Goal: Information Seeking & Learning: Learn about a topic

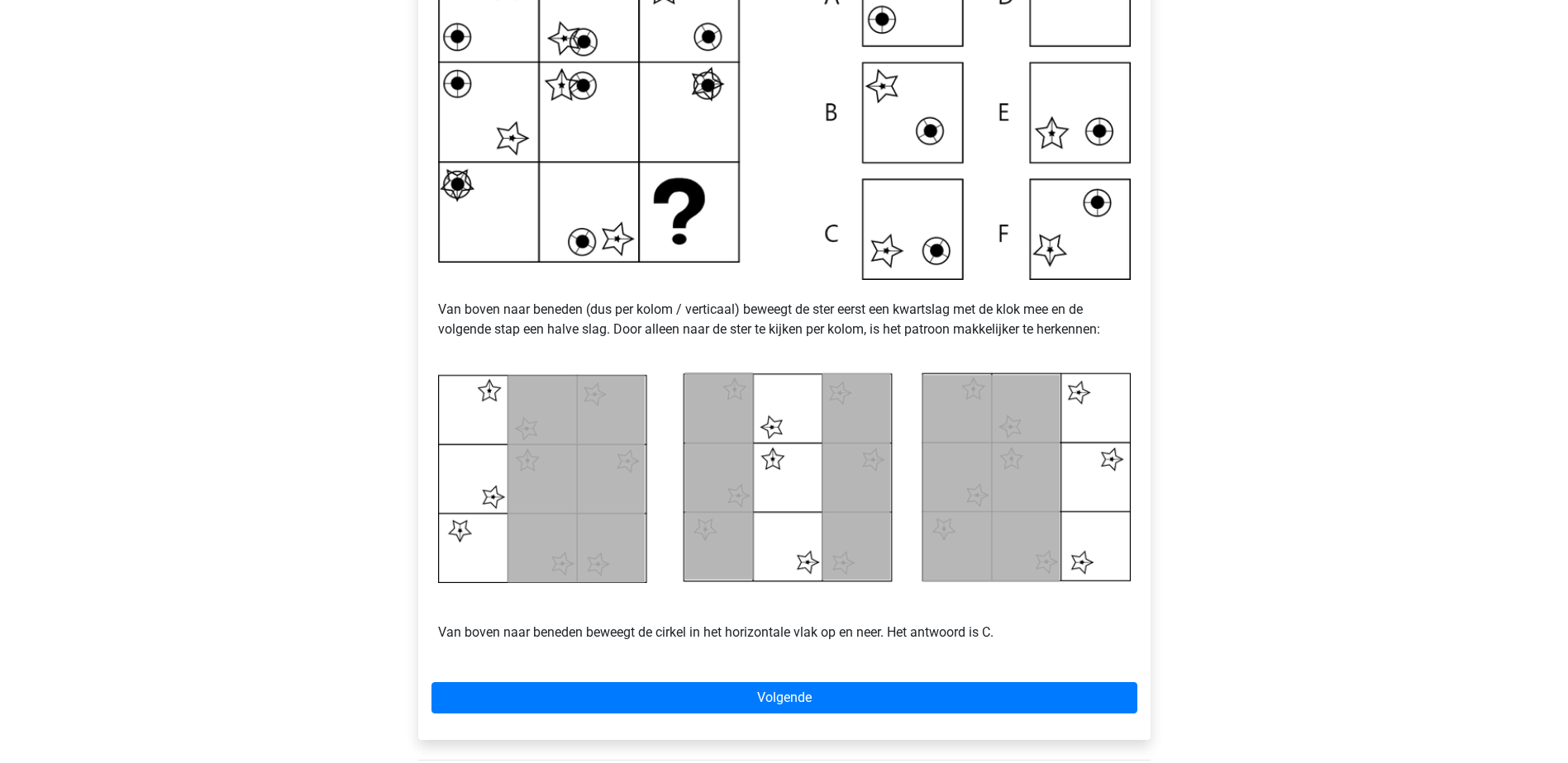
scroll to position [475, 0]
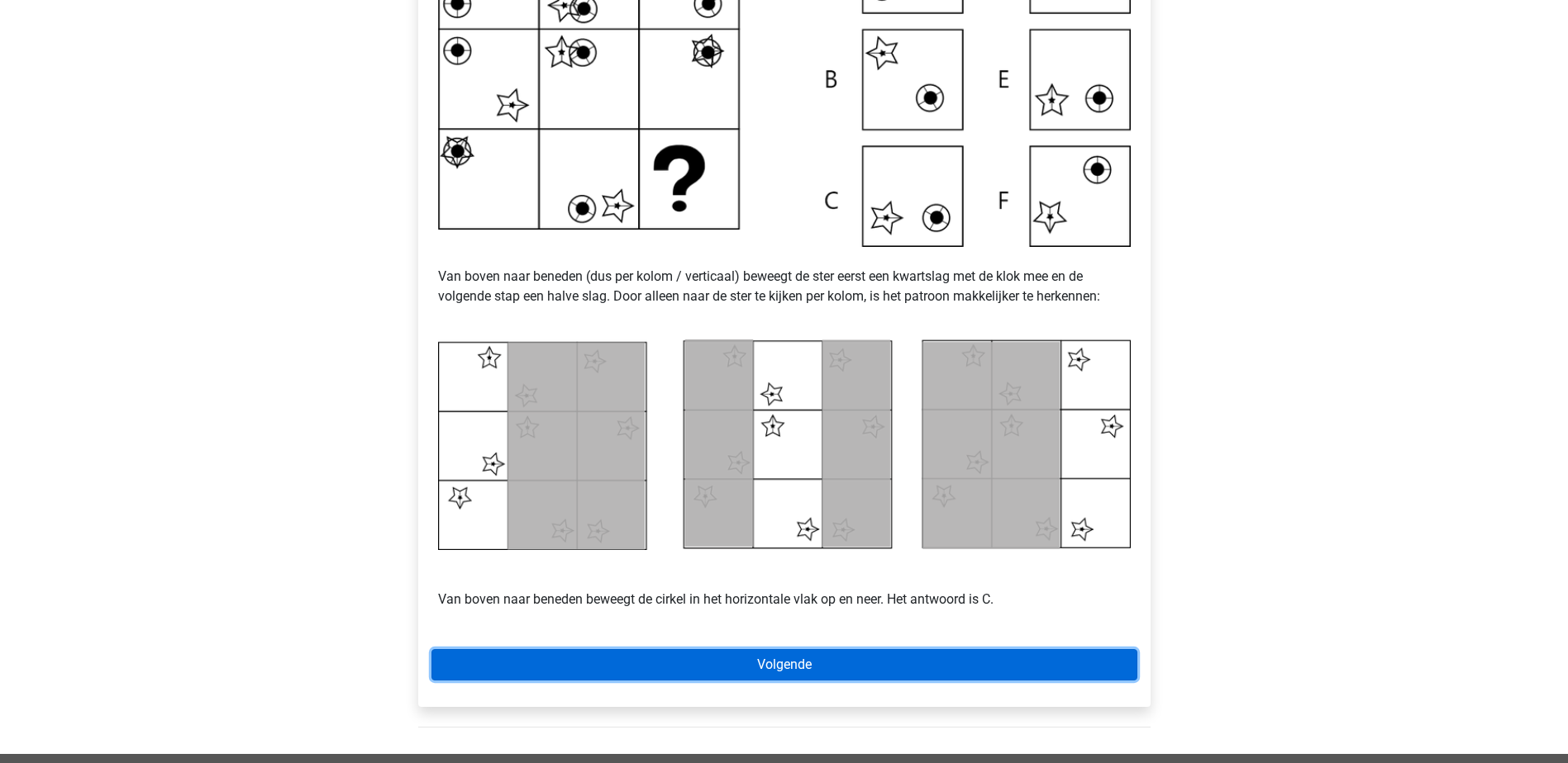
click at [829, 669] on link "Volgende" at bounding box center [784, 664] width 706 height 32
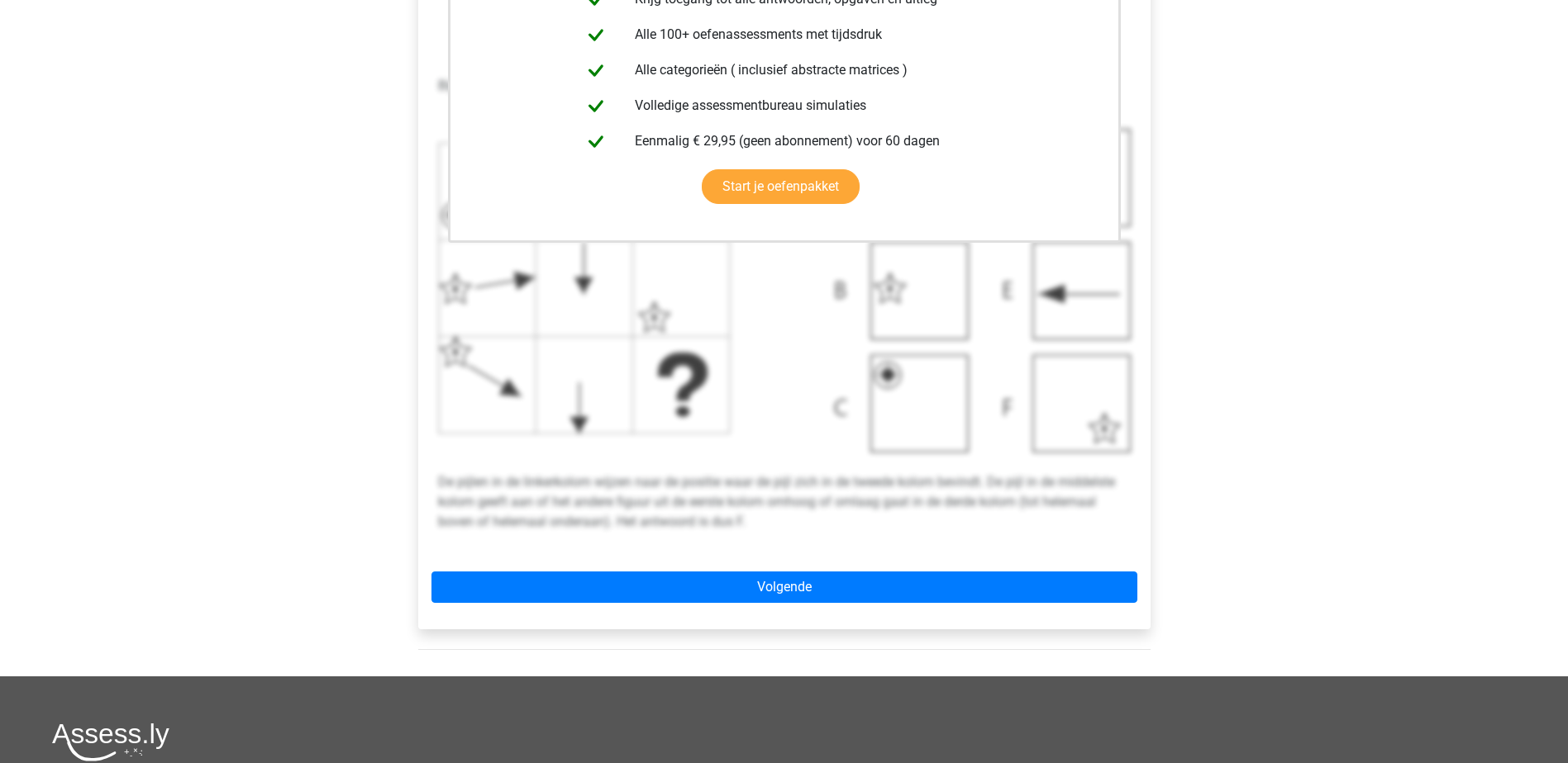
scroll to position [496, 0]
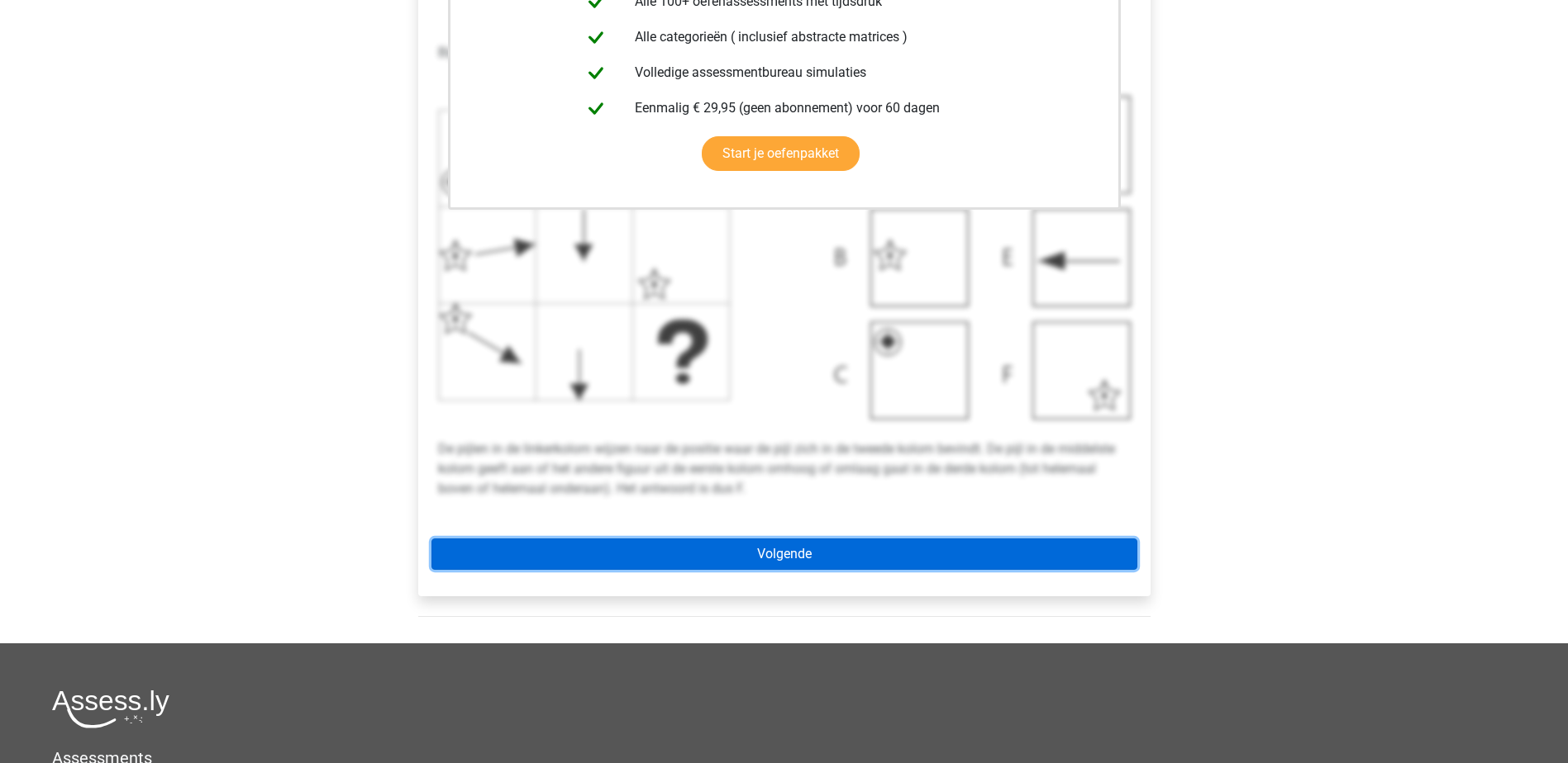
click at [1052, 541] on link "Volgende" at bounding box center [784, 554] width 706 height 32
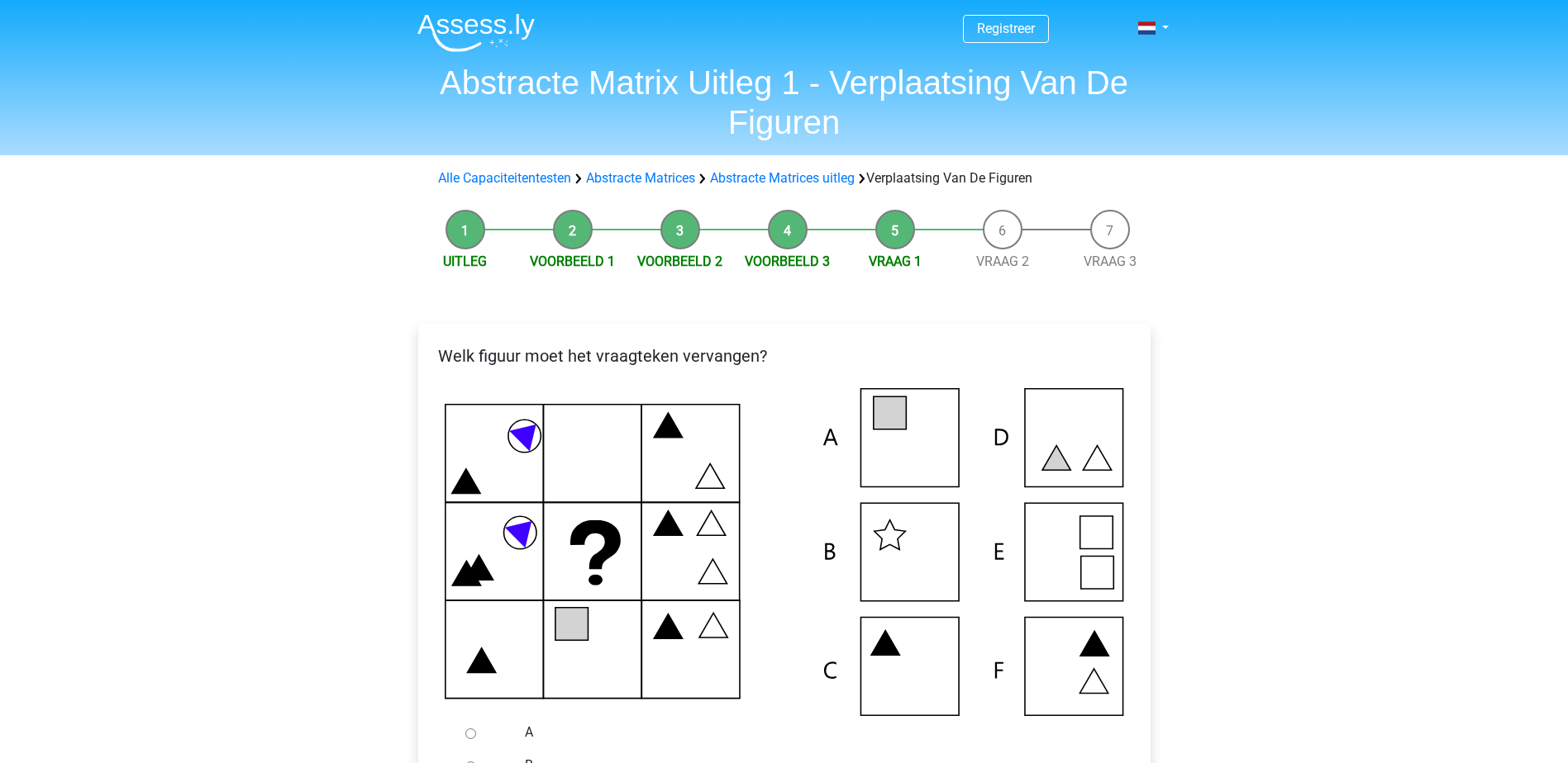
click at [924, 448] on icon at bounding box center [784, 552] width 679 height 328
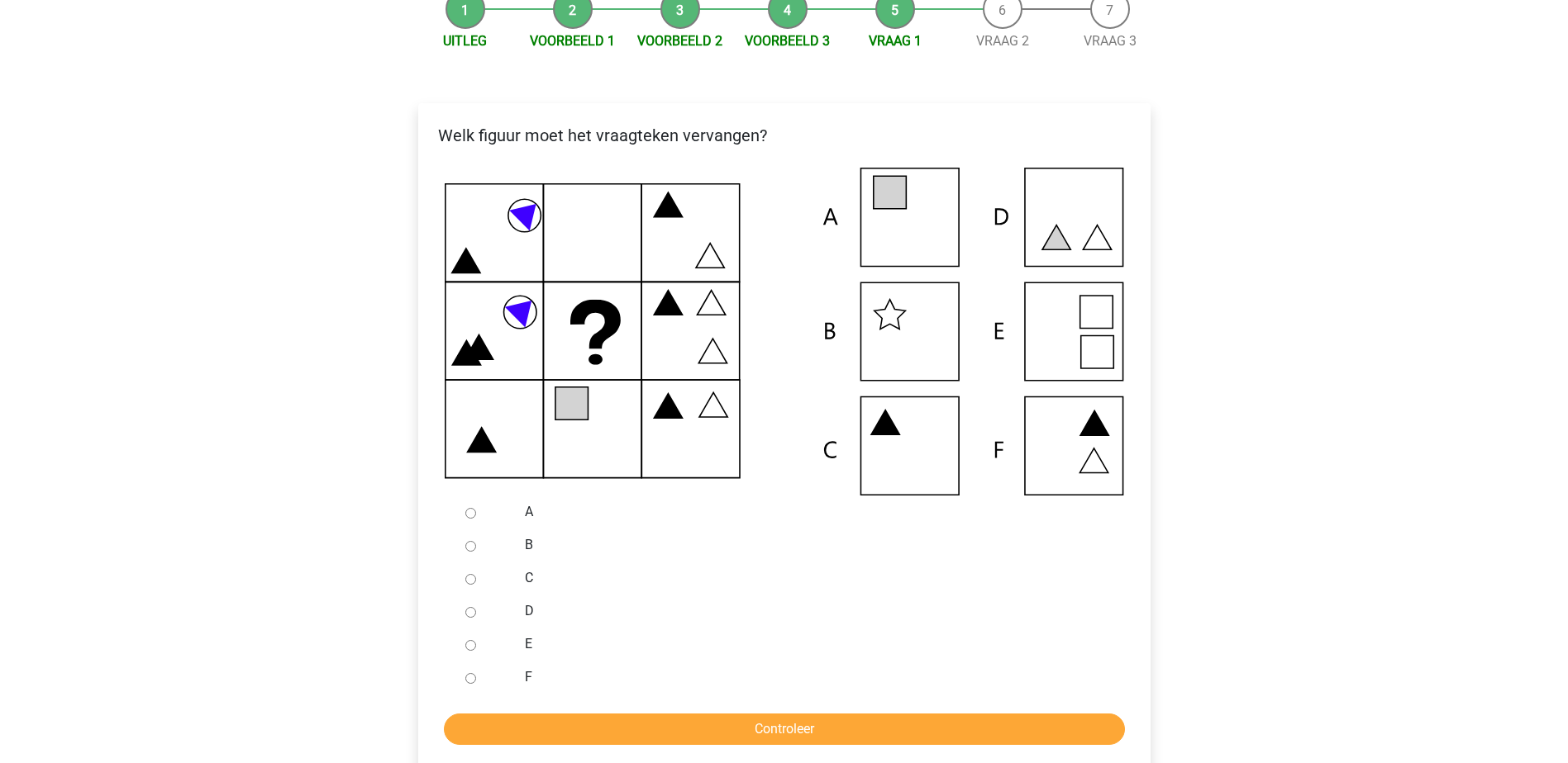
scroll to position [254, 0]
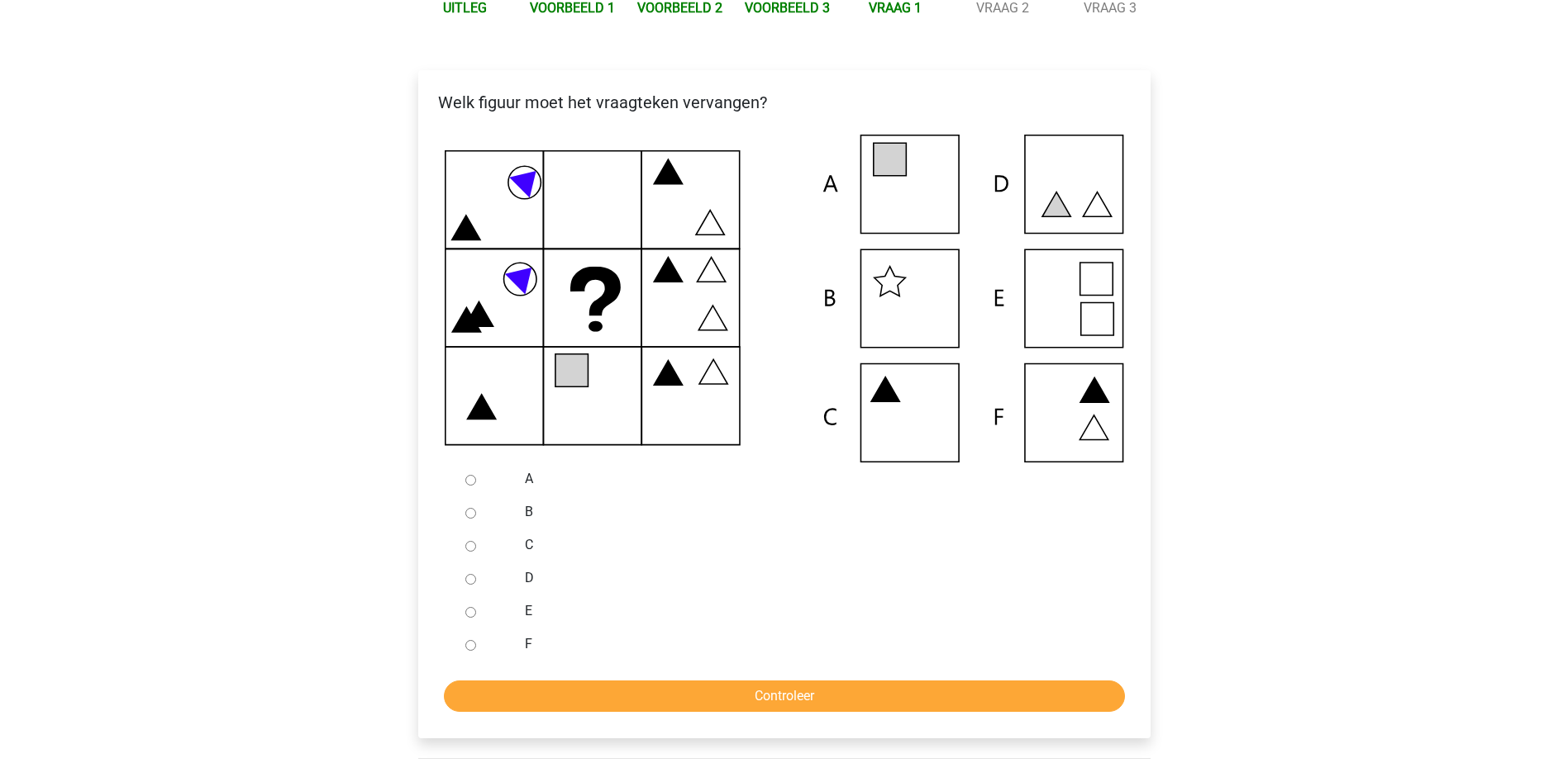
click at [473, 479] on input "A" at bounding box center [470, 479] width 11 height 11
radio input "true"
click at [803, 693] on input "Controleer" at bounding box center [784, 696] width 681 height 32
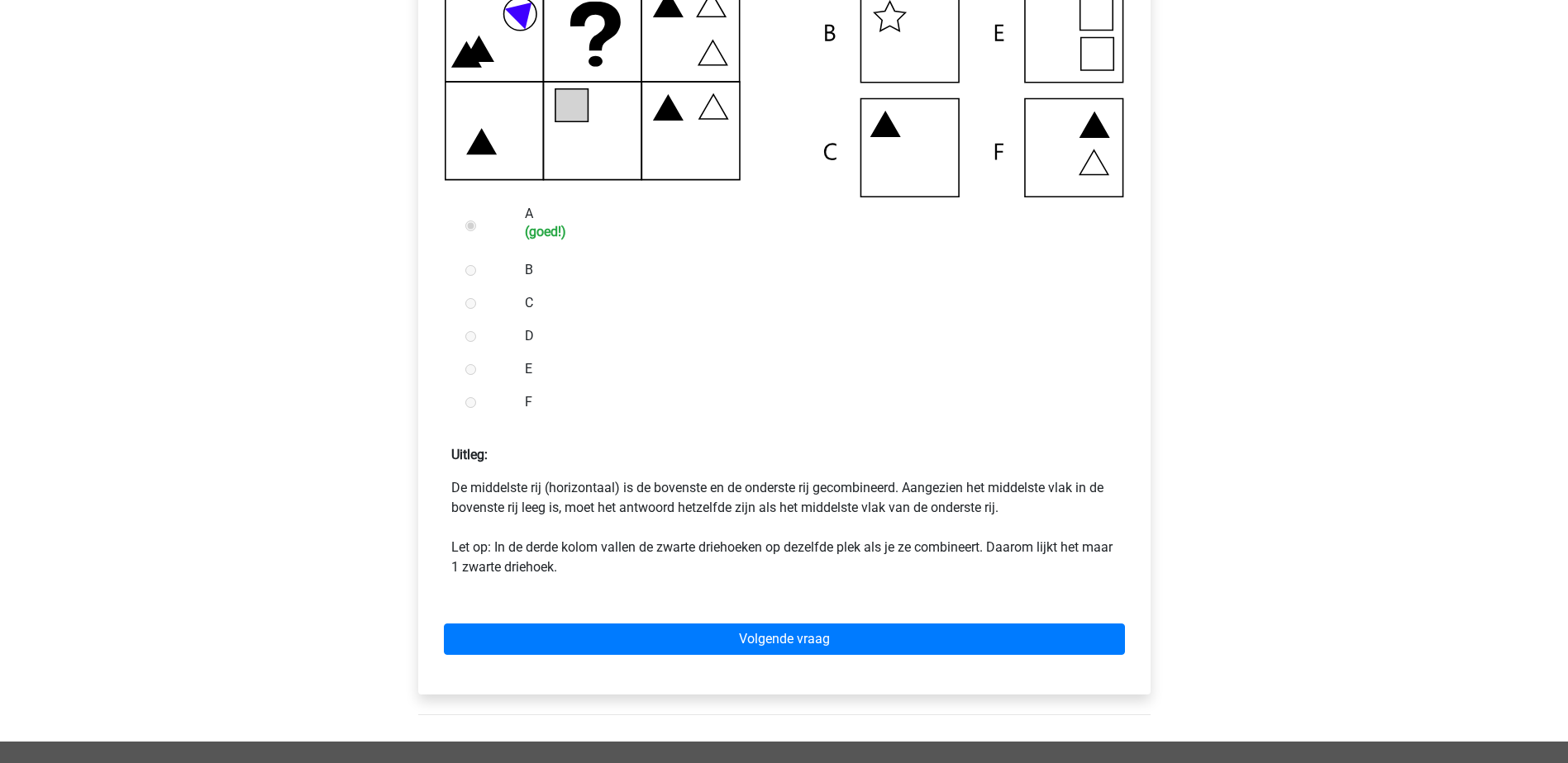
scroll to position [528, 0]
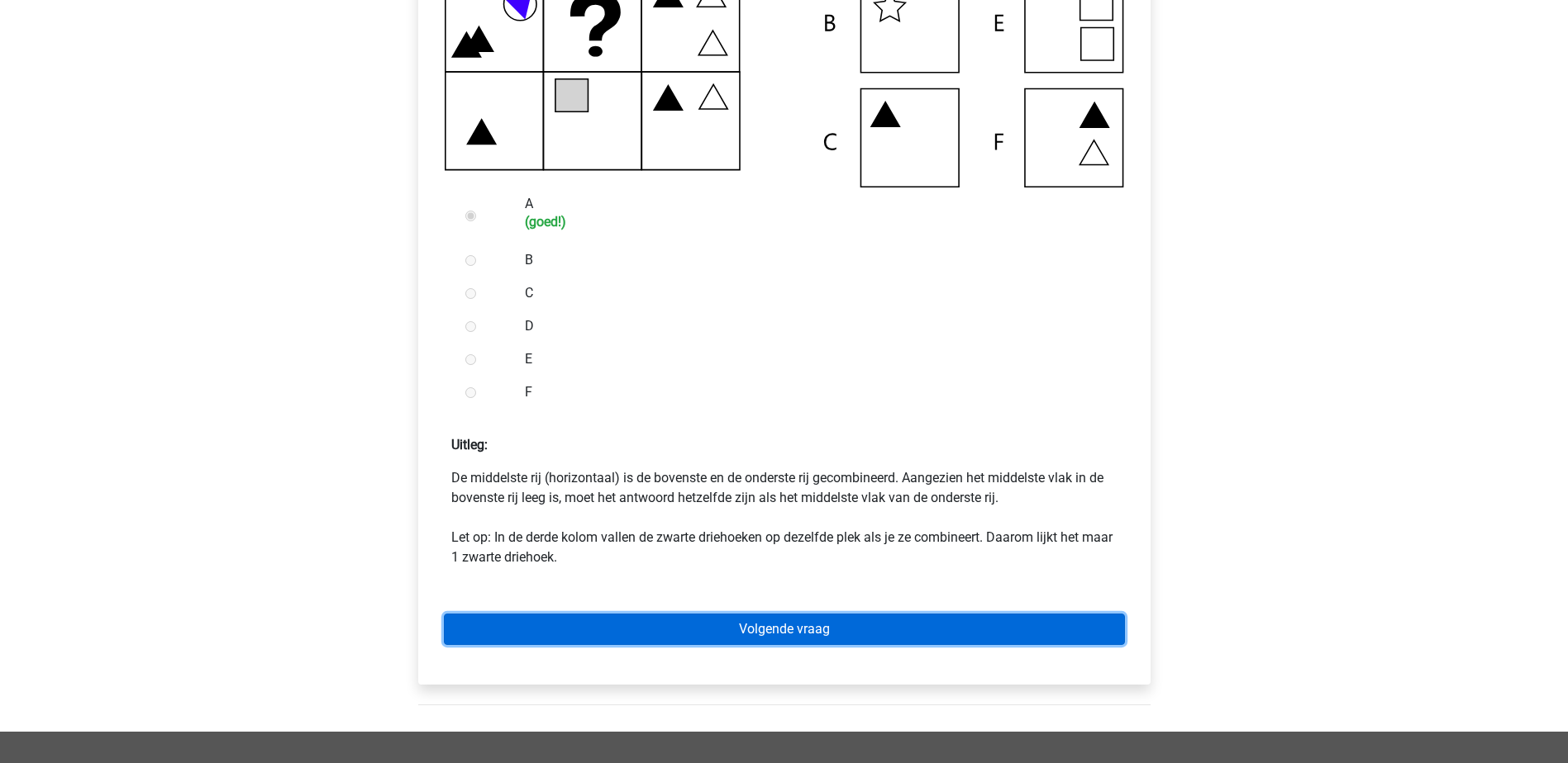
click at [1059, 622] on link "Volgende vraag" at bounding box center [784, 629] width 681 height 32
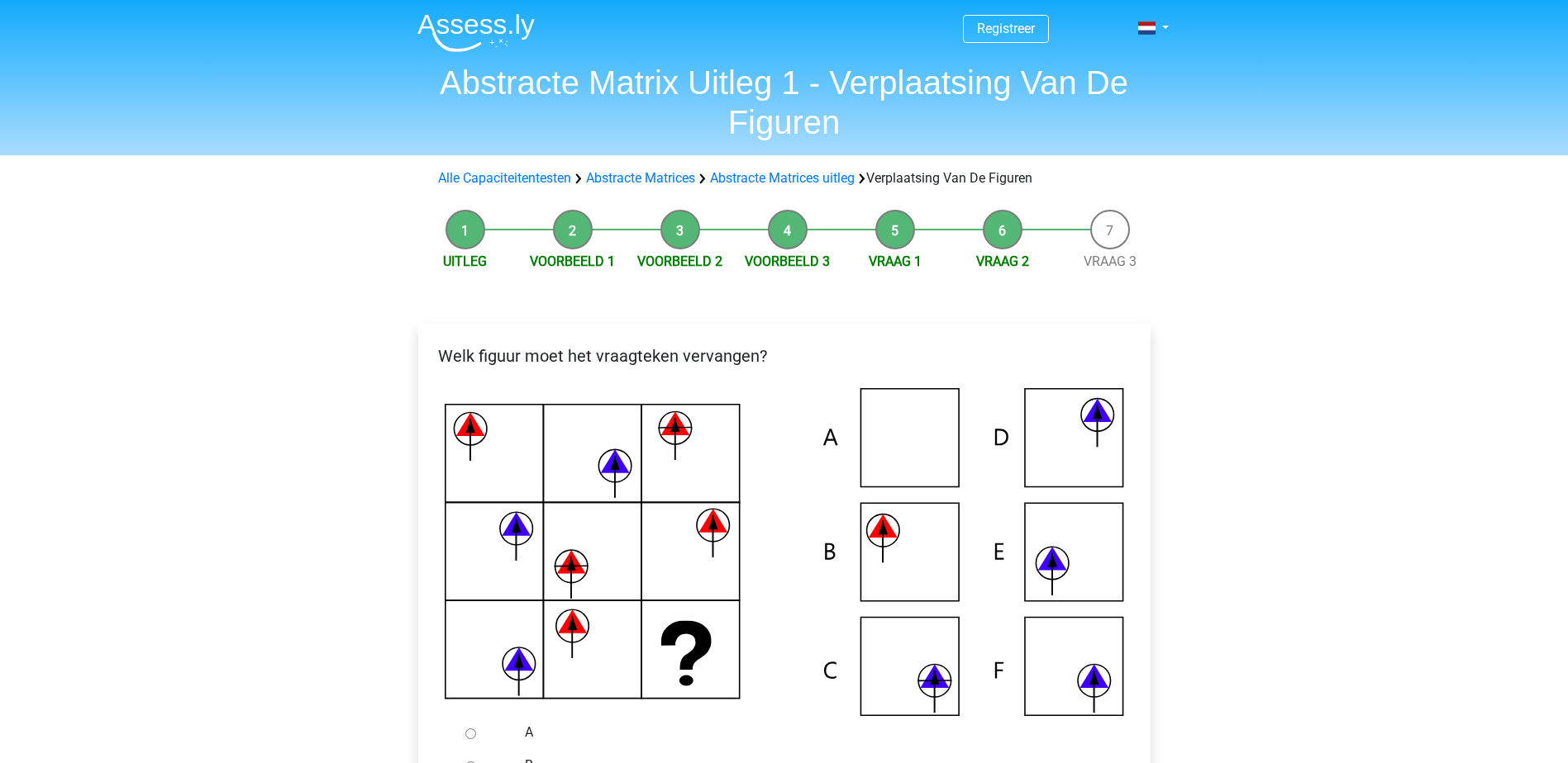
click at [923, 698] on icon at bounding box center [784, 552] width 679 height 328
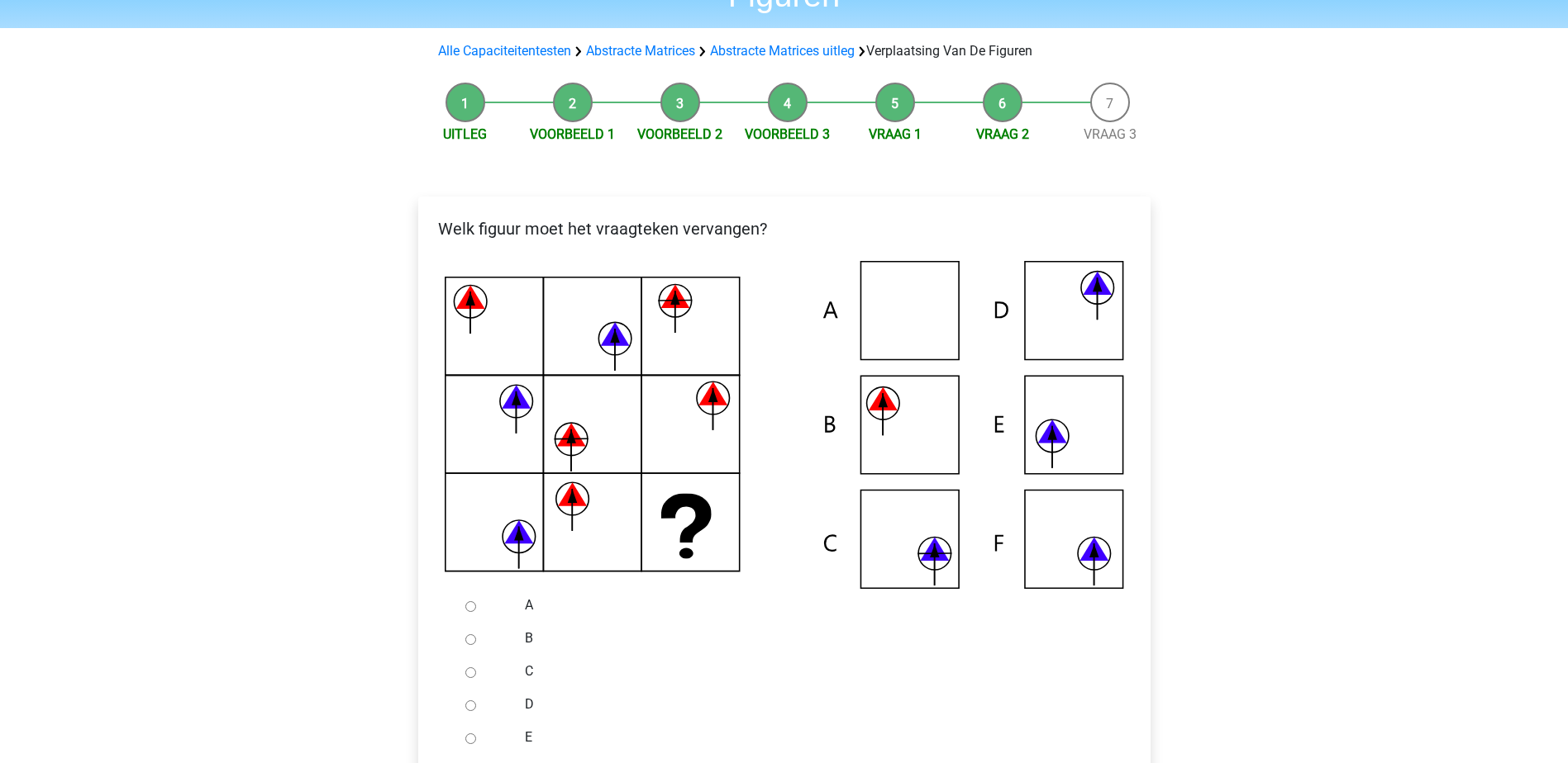
scroll to position [143, 0]
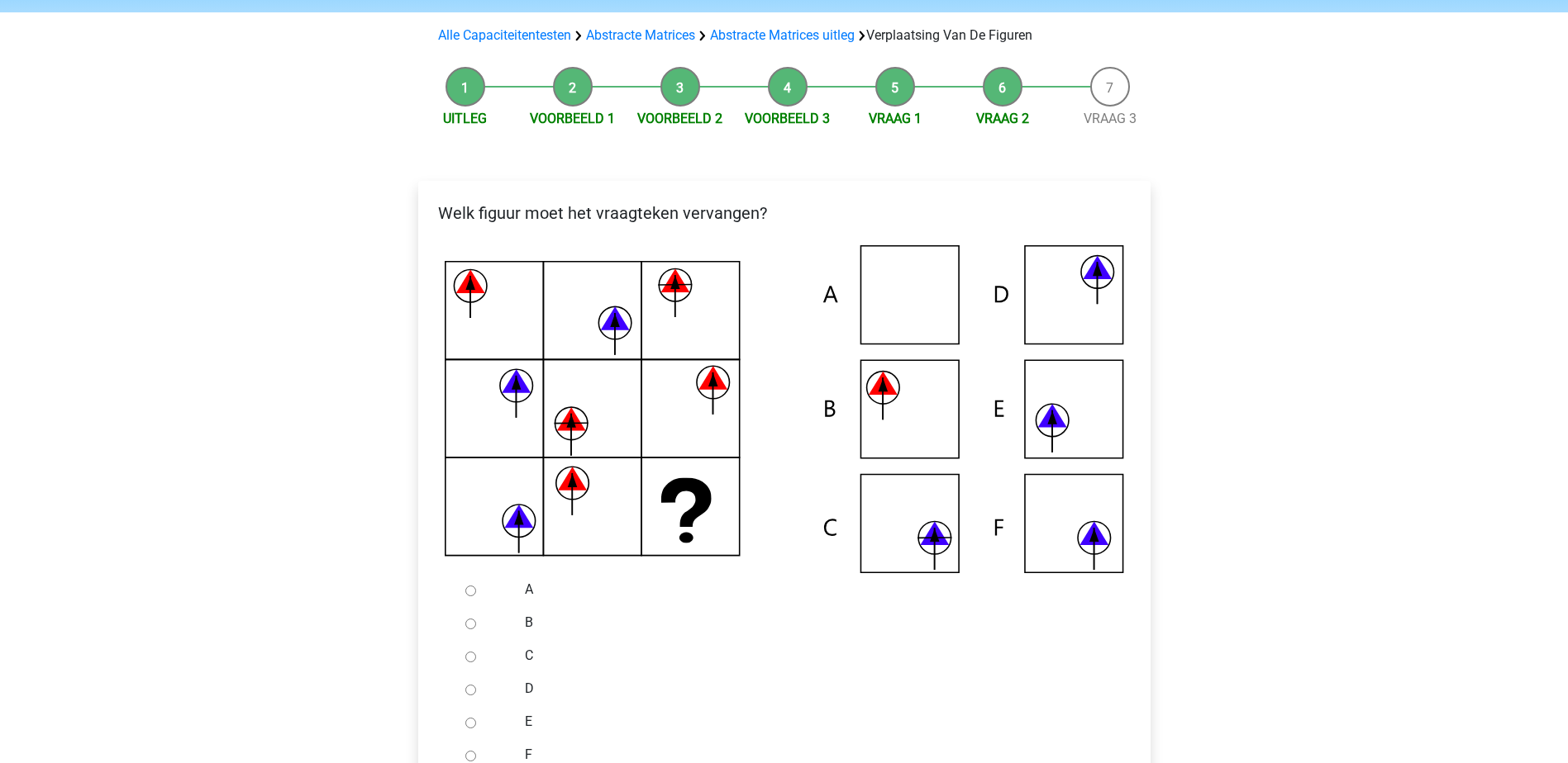
click at [472, 659] on input "C" at bounding box center [470, 657] width 11 height 11
radio input "true"
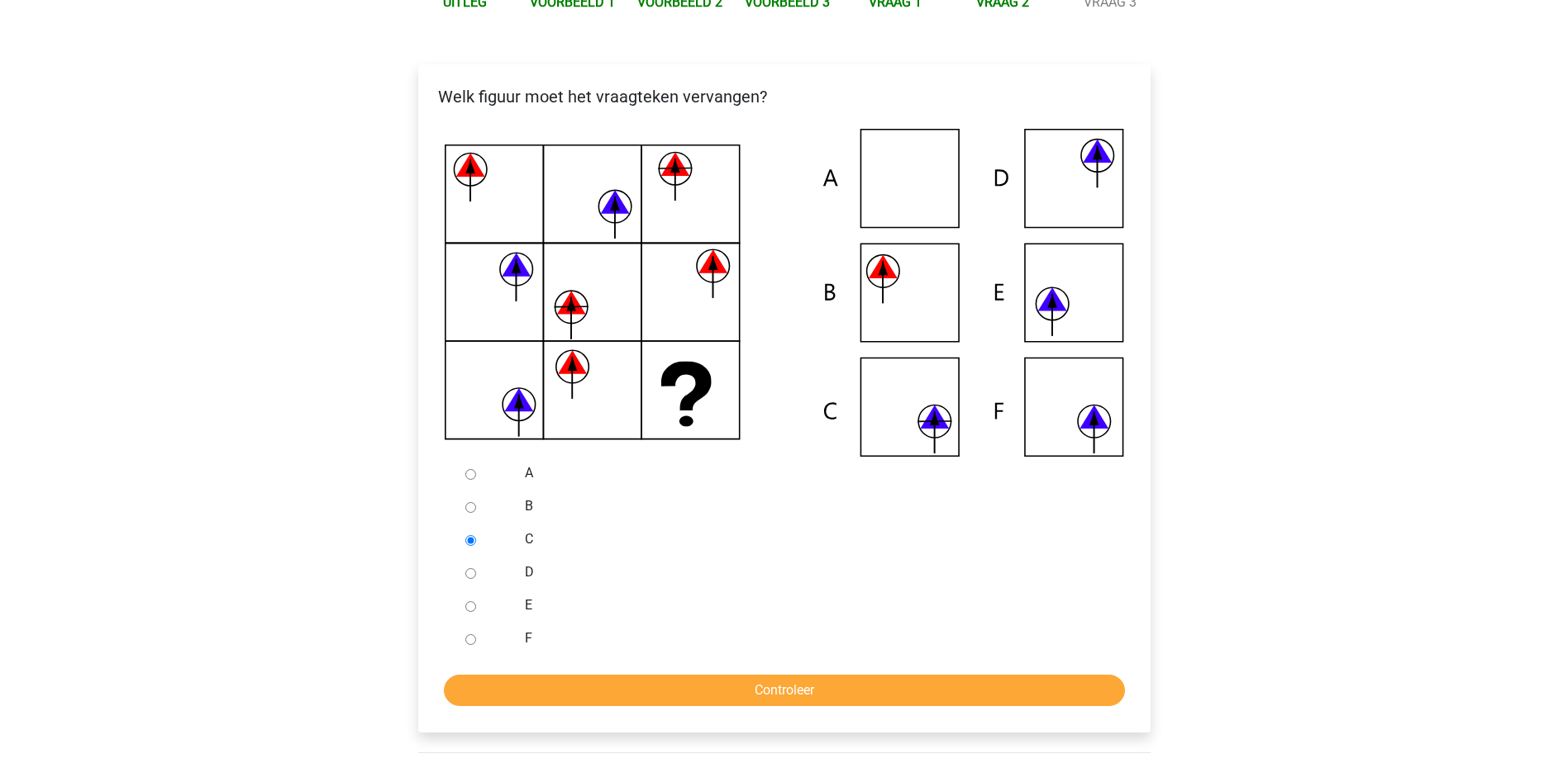
scroll to position [275, 0]
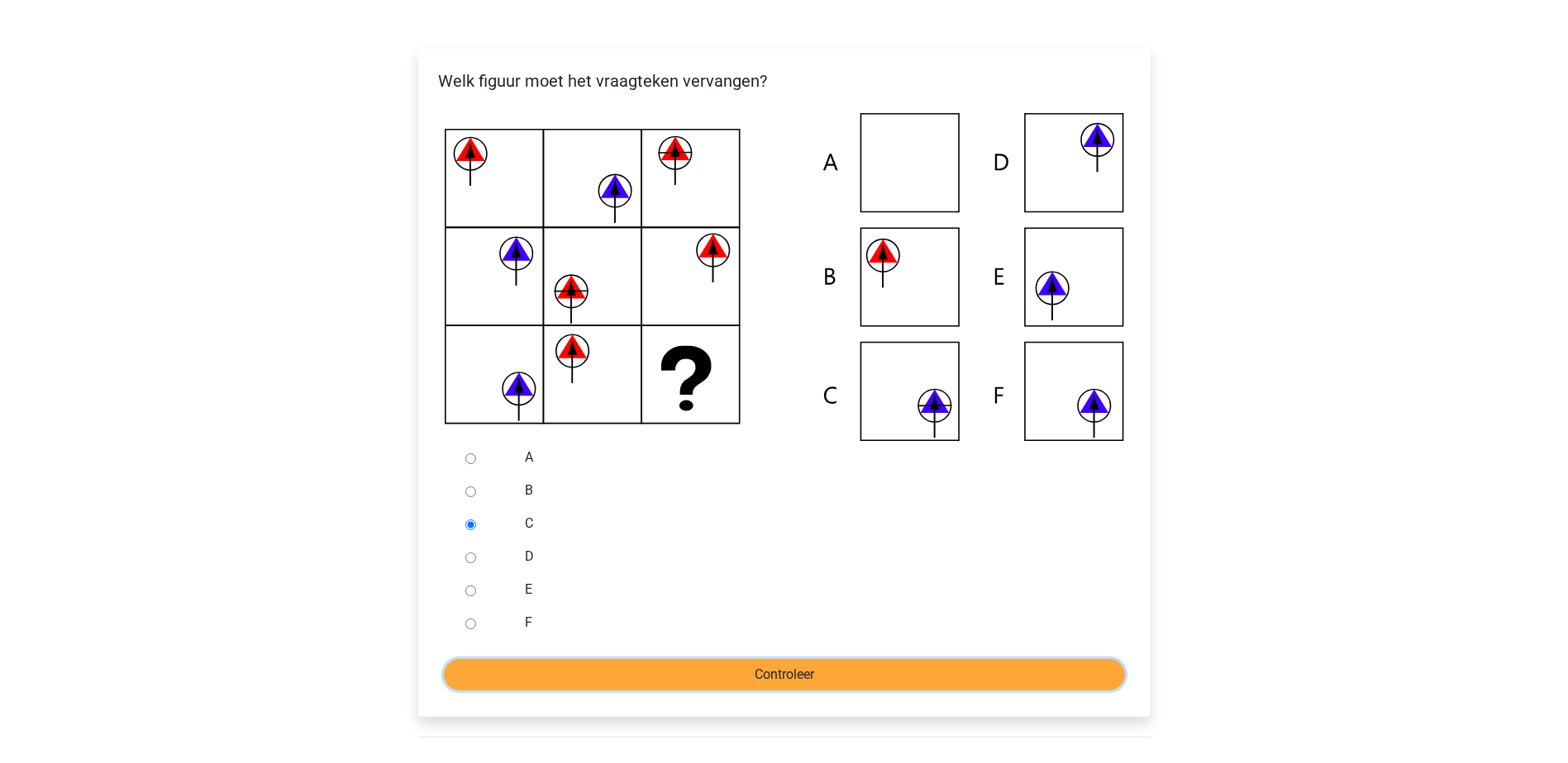
click at [928, 679] on input "Controleer" at bounding box center [784, 675] width 681 height 32
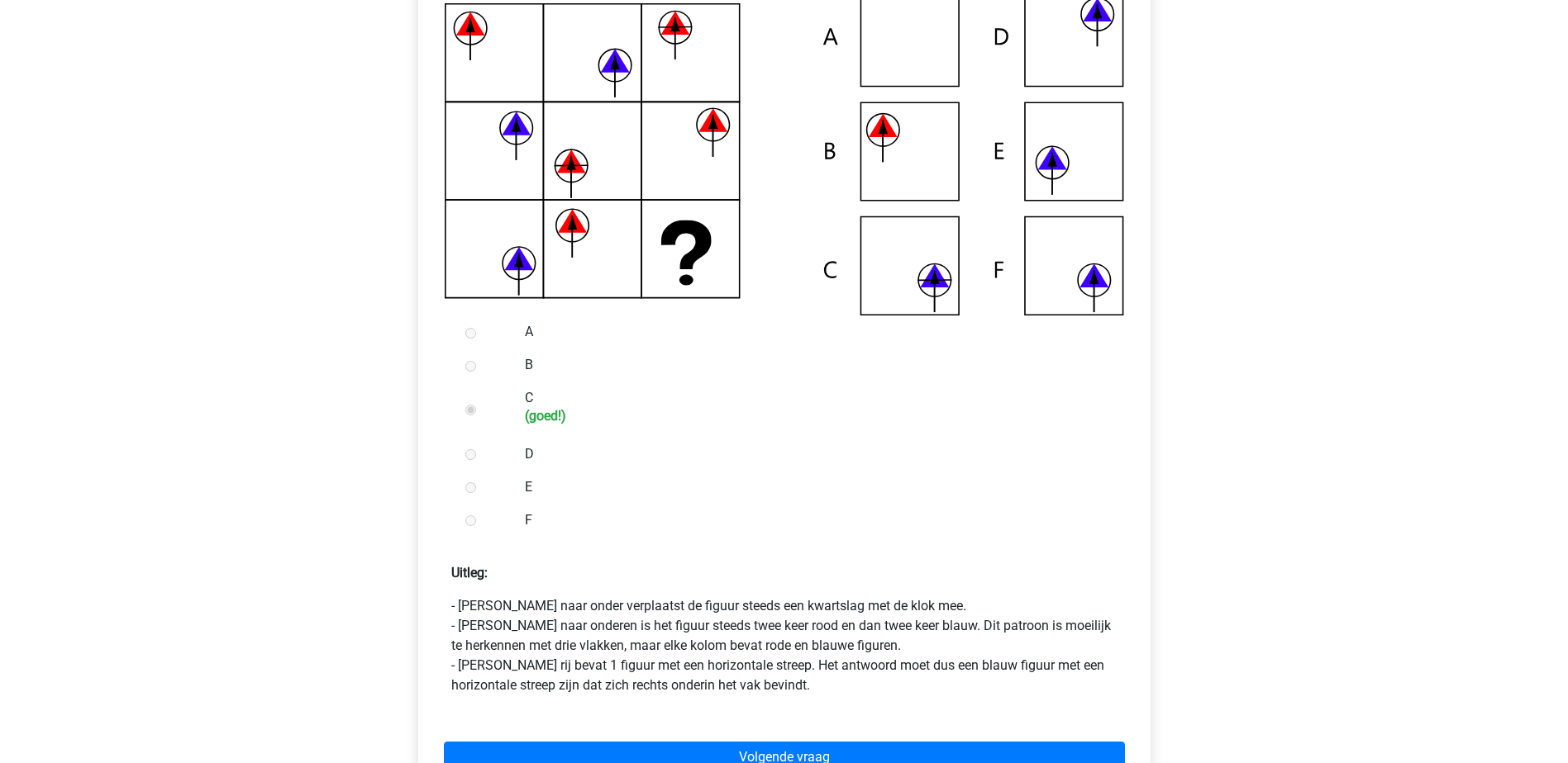
scroll to position [407, 0]
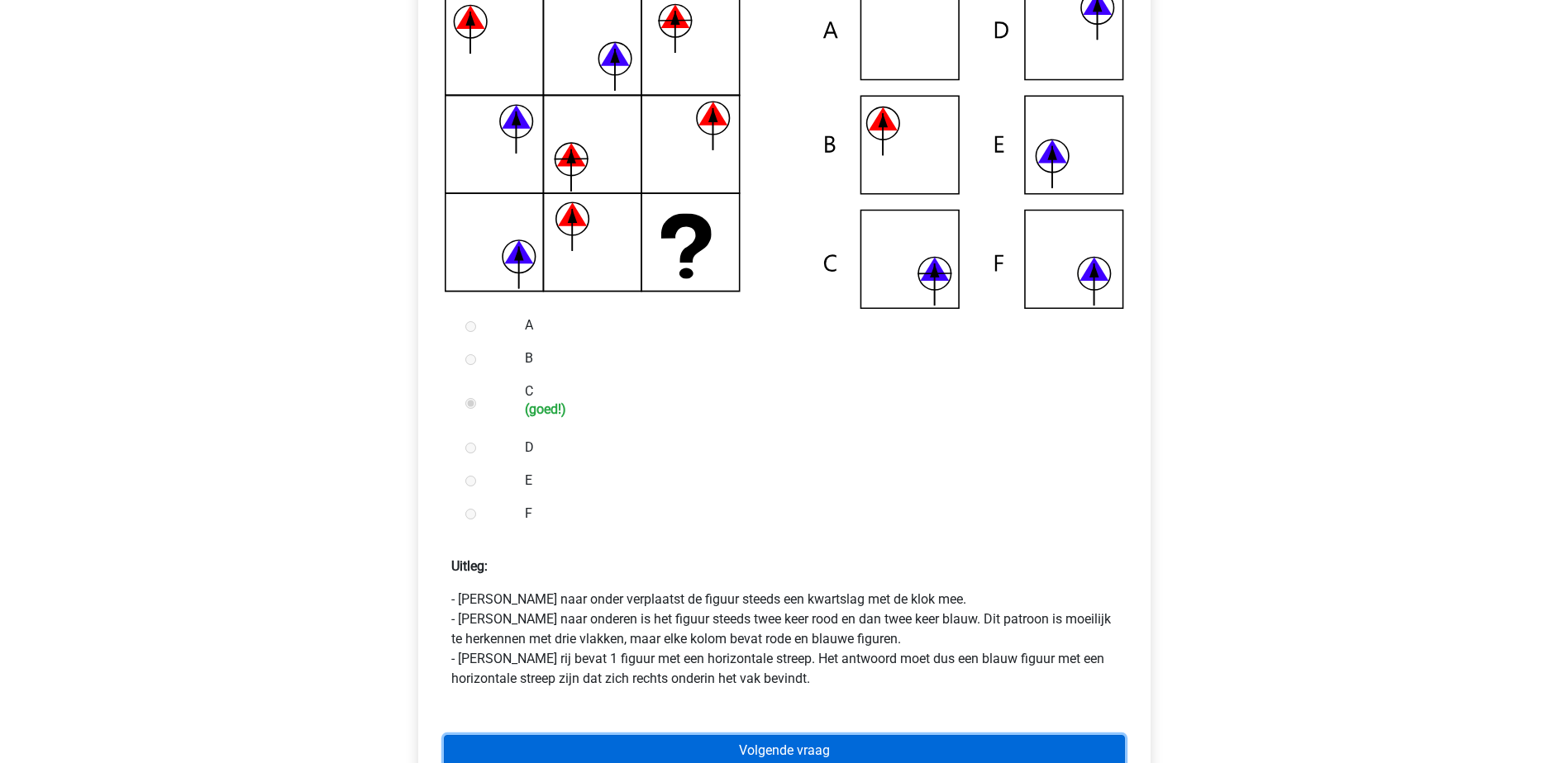
click at [684, 744] on link "Volgende vraag" at bounding box center [784, 751] width 681 height 32
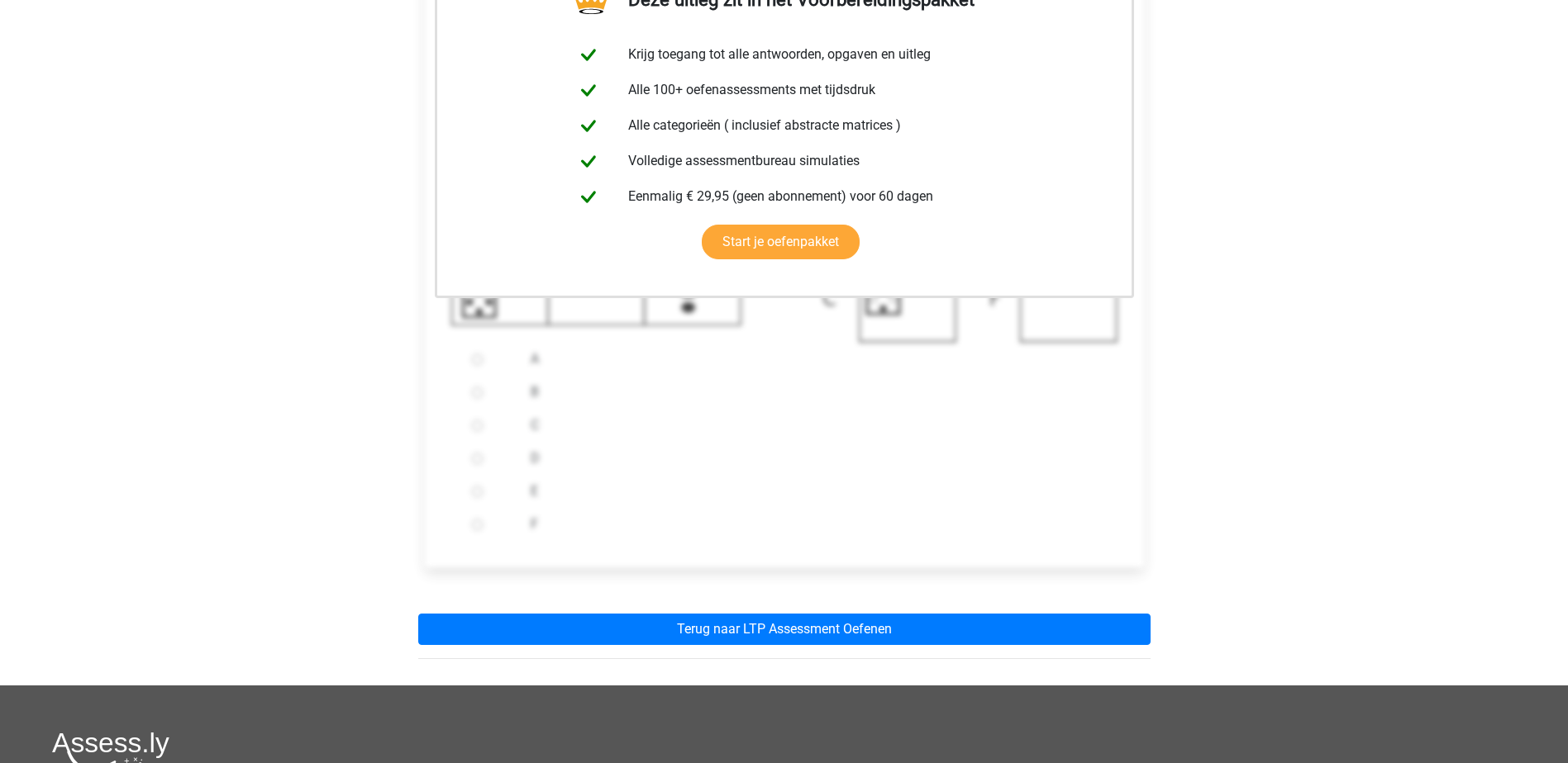
scroll to position [517, 0]
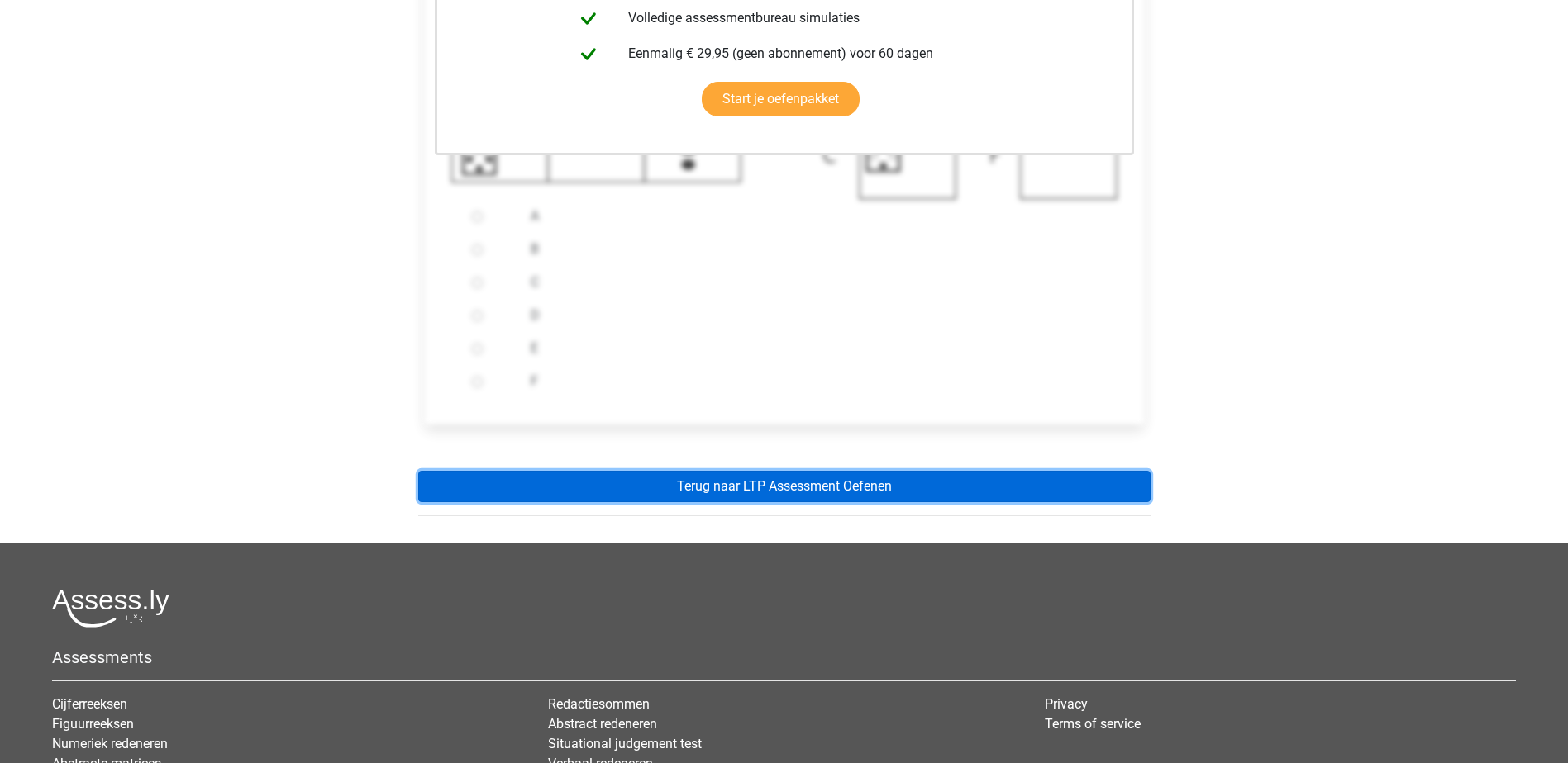
click at [606, 483] on link "Terug naar LTP Assessment Oefenen" at bounding box center [784, 486] width 732 height 32
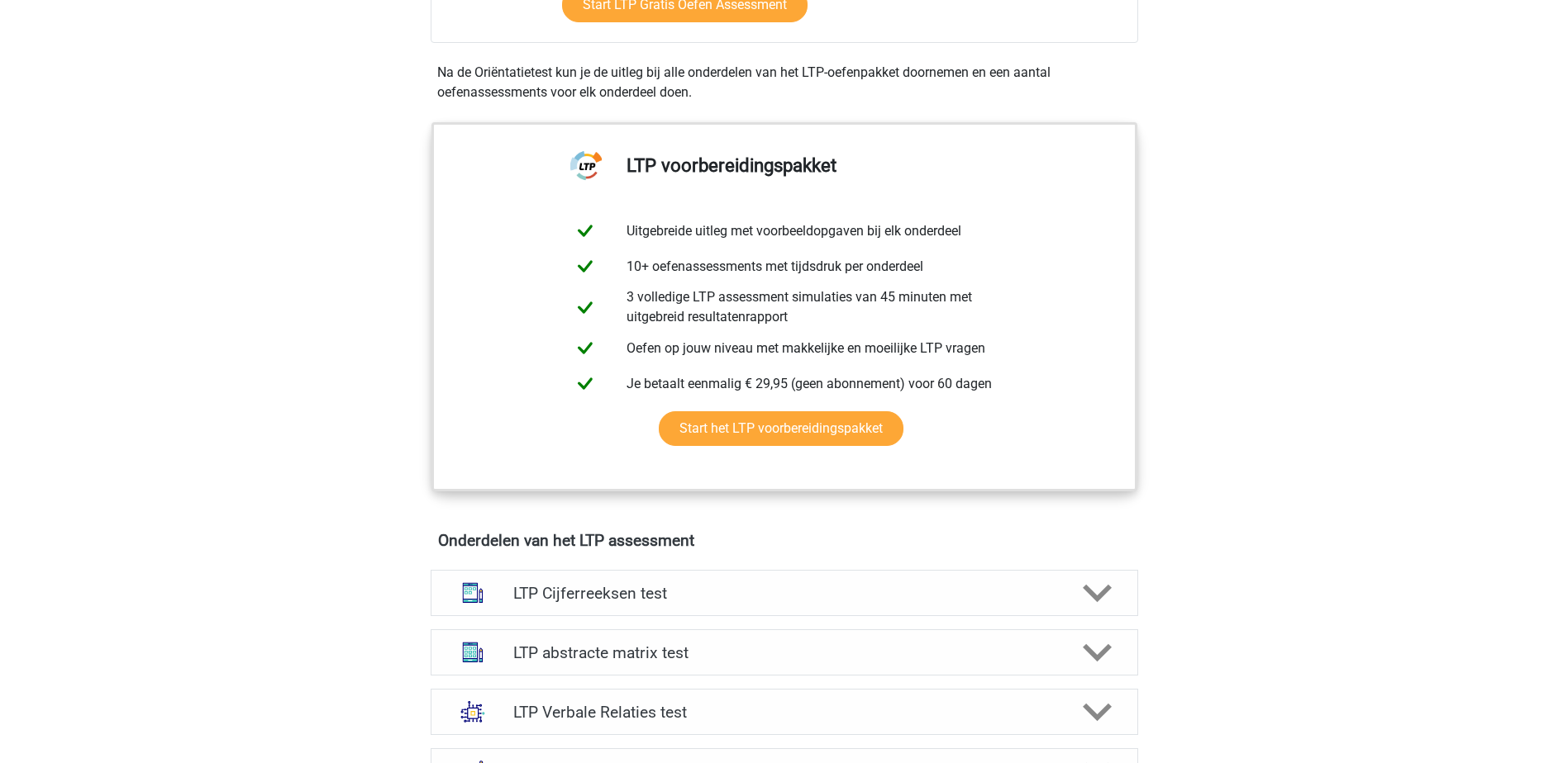
scroll to position [682, 0]
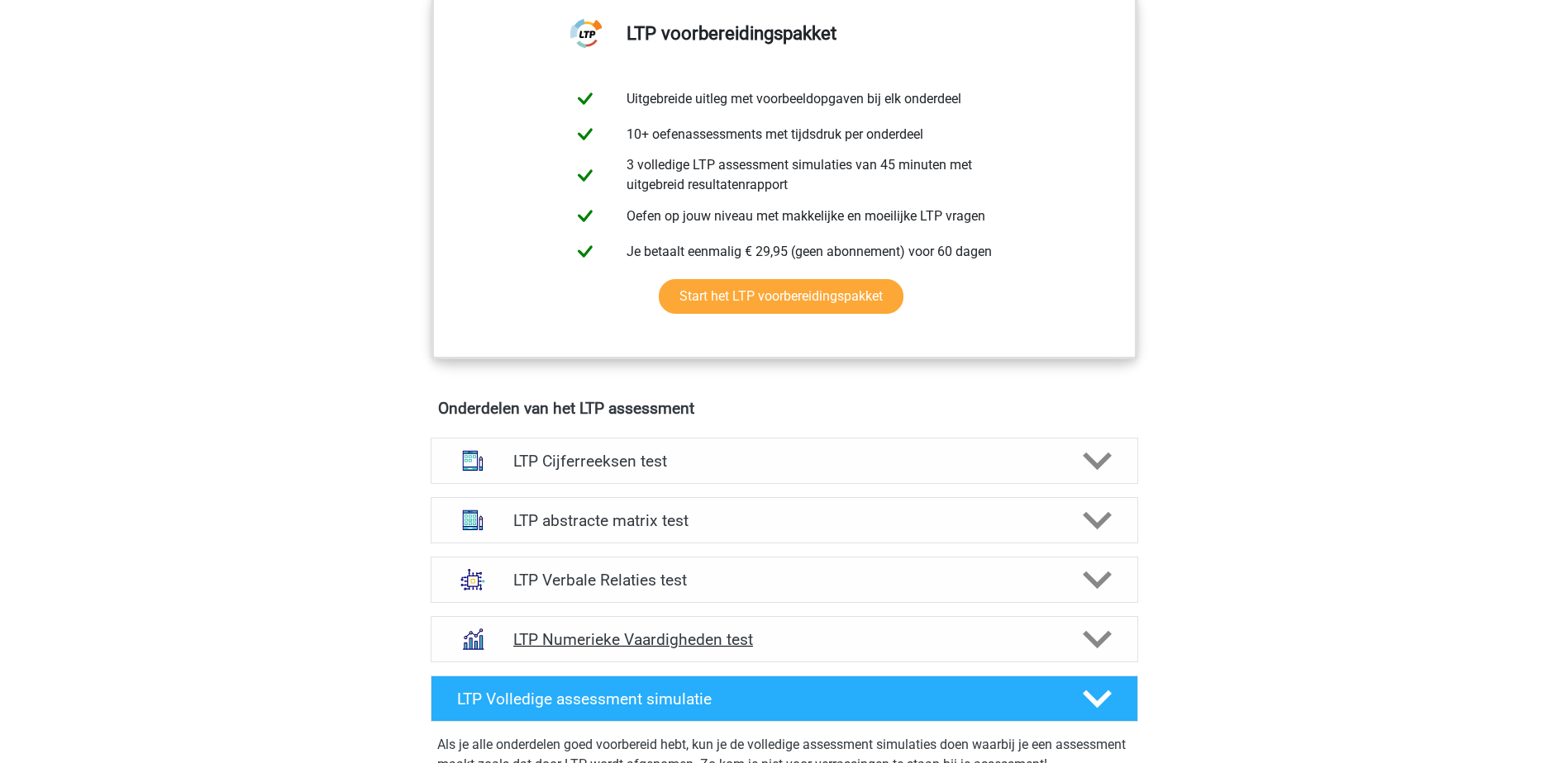
click at [855, 636] on h4 "LTP Numerieke Vaardigheden test" at bounding box center [784, 639] width 541 height 19
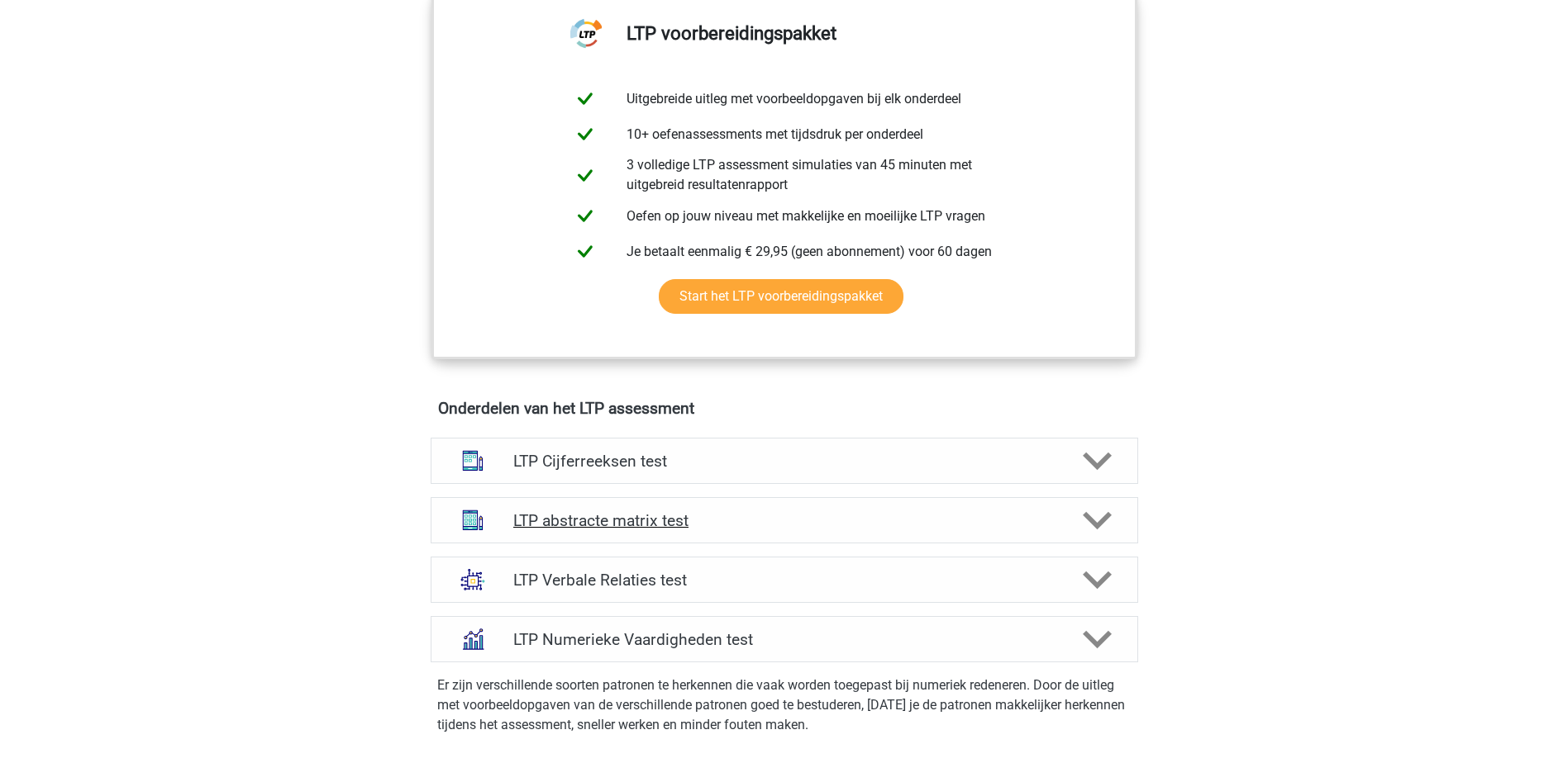
click at [830, 513] on h4 "LTP abstracte matrix test" at bounding box center [784, 520] width 541 height 19
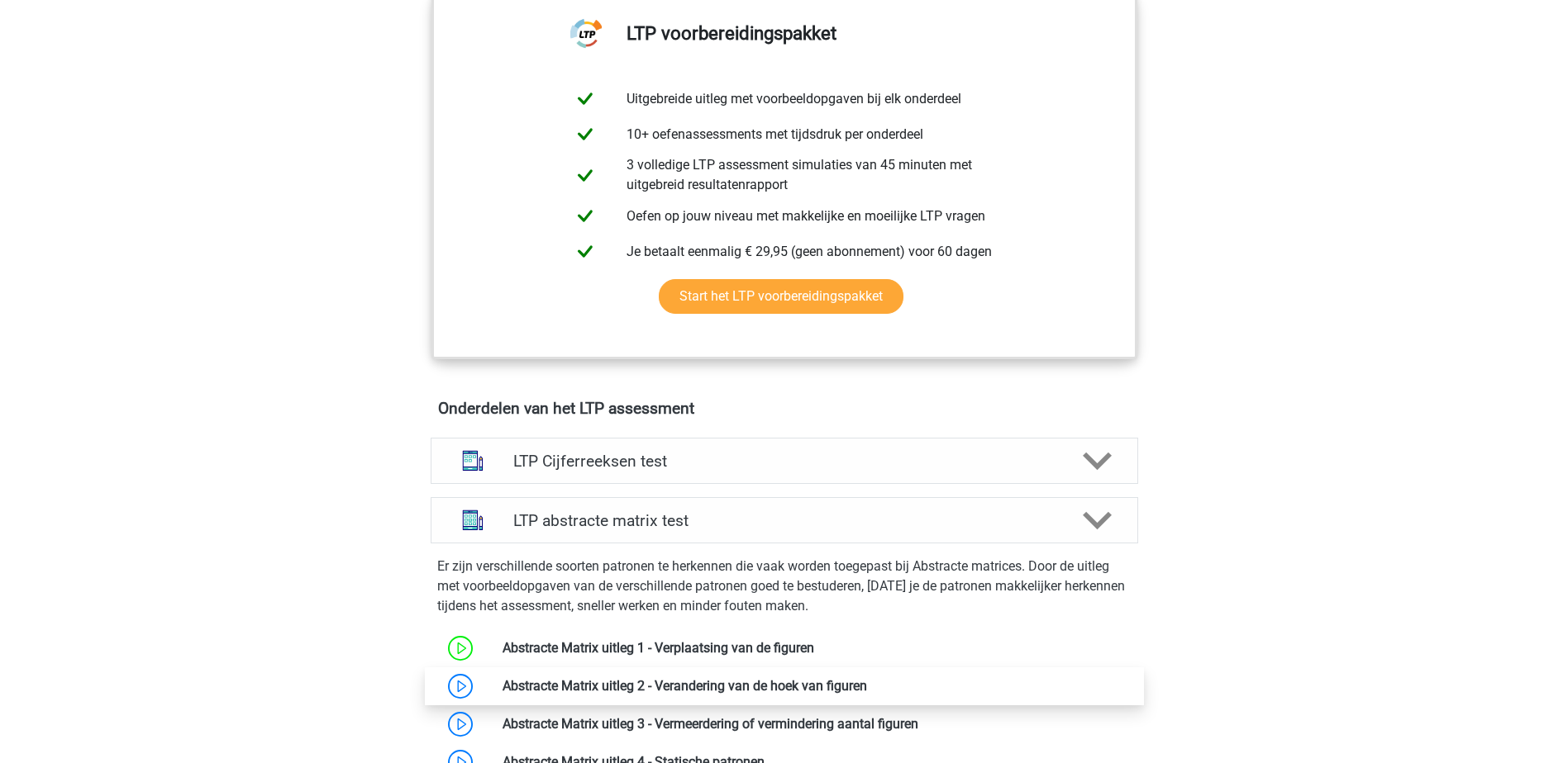
click at [867, 686] on link at bounding box center [867, 685] width 0 height 15
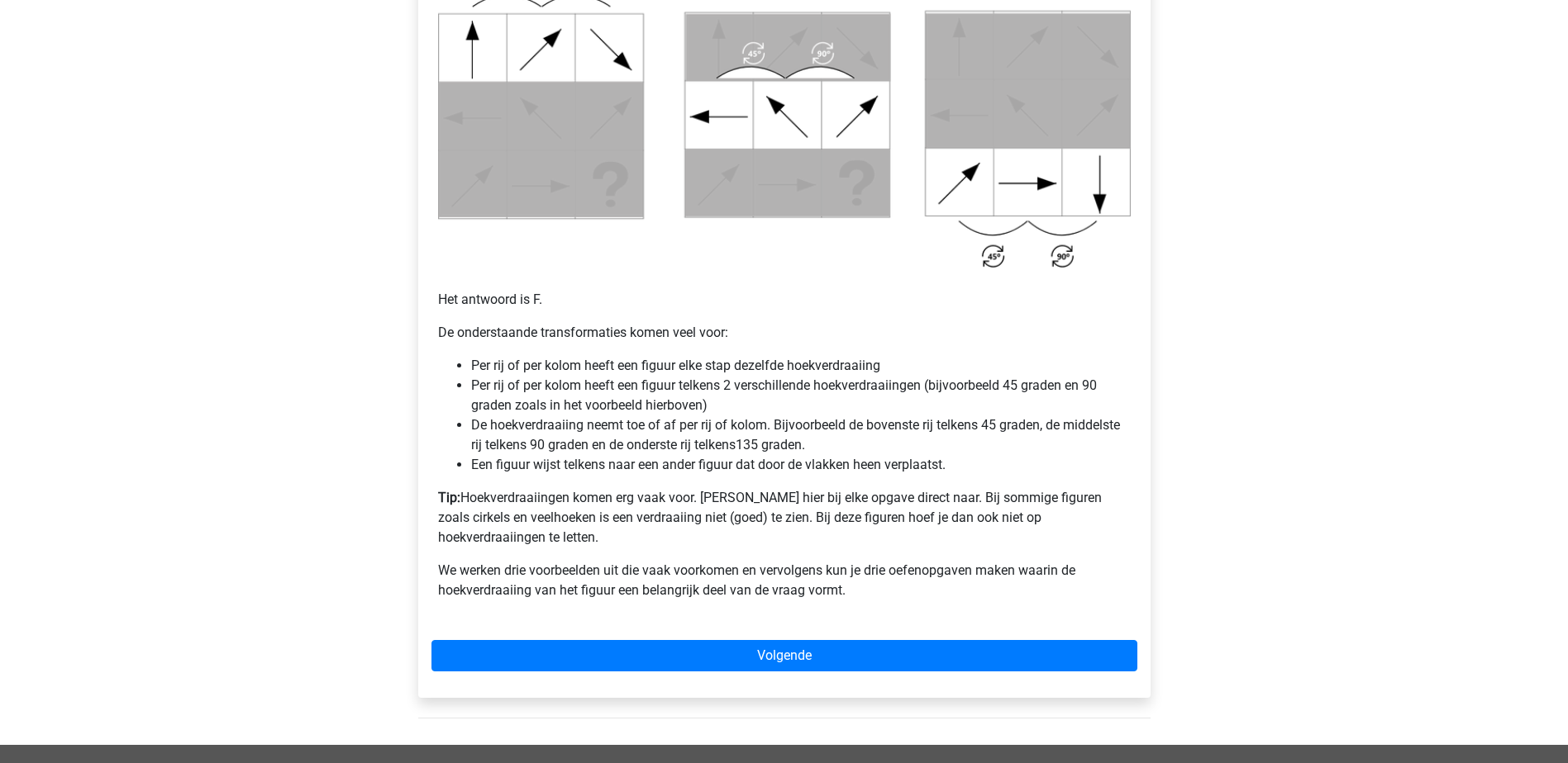
scroll to position [936, 0]
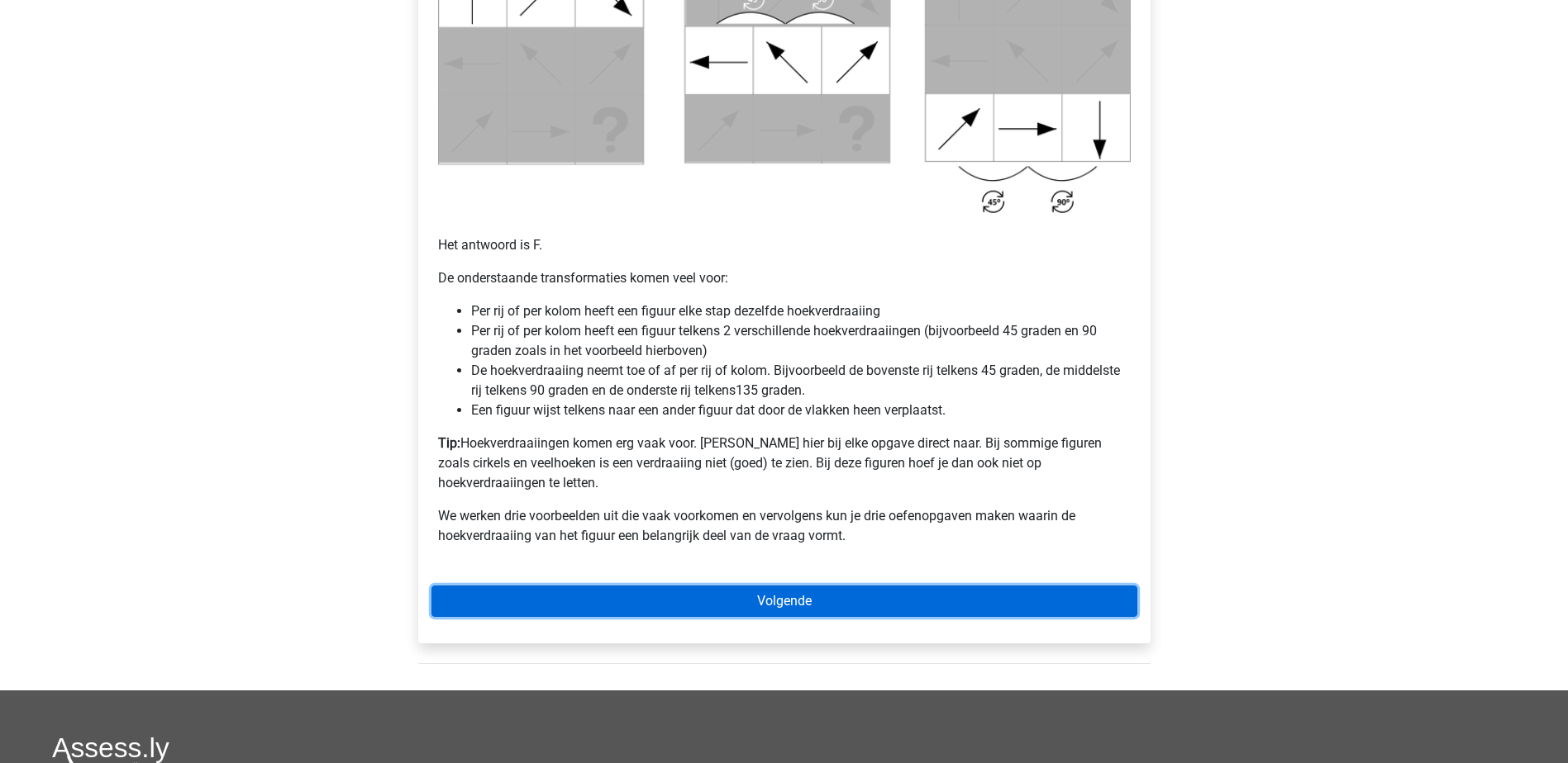
click at [679, 586] on link "Volgende" at bounding box center [784, 601] width 706 height 32
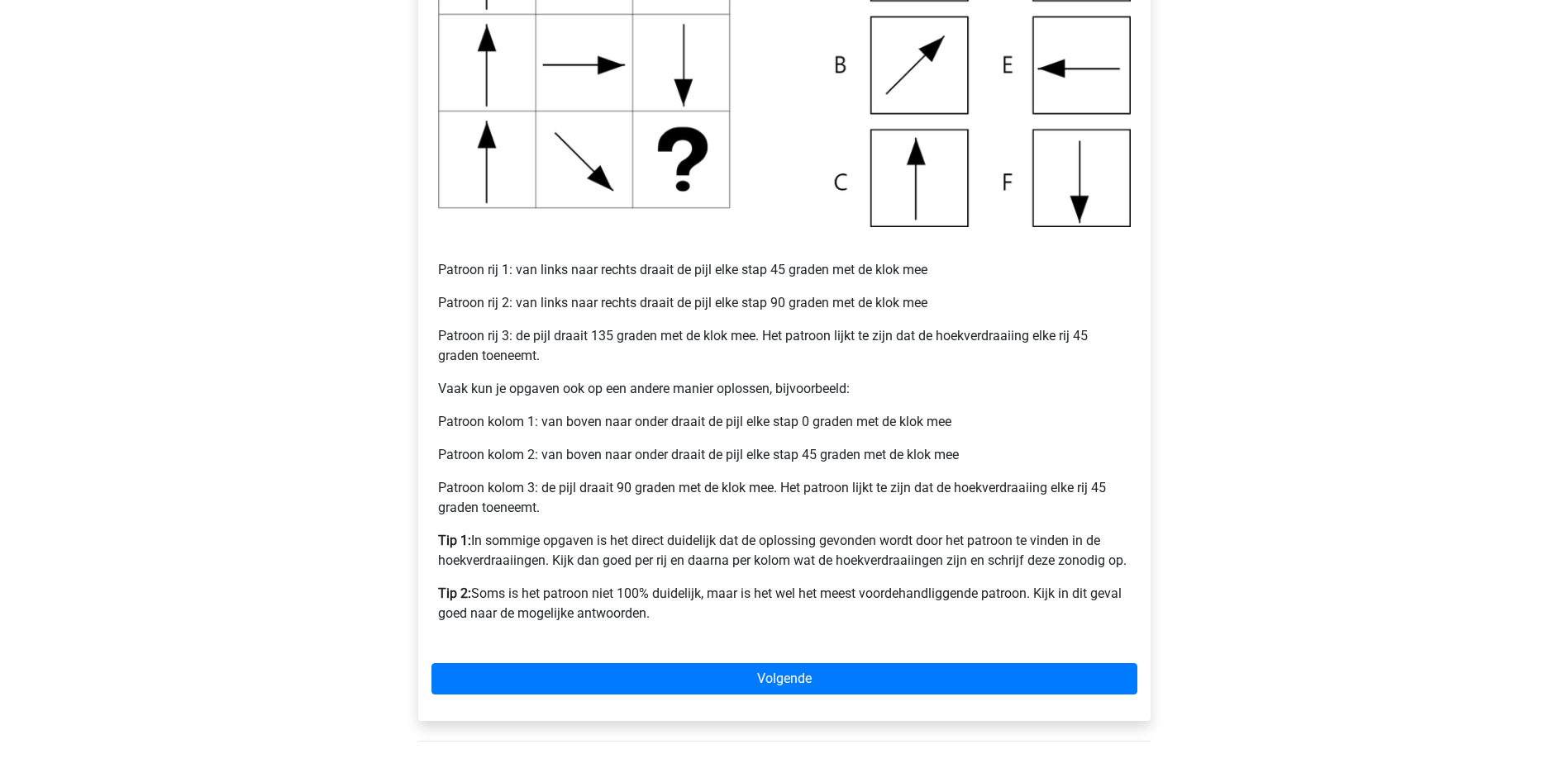
scroll to position [496, 0]
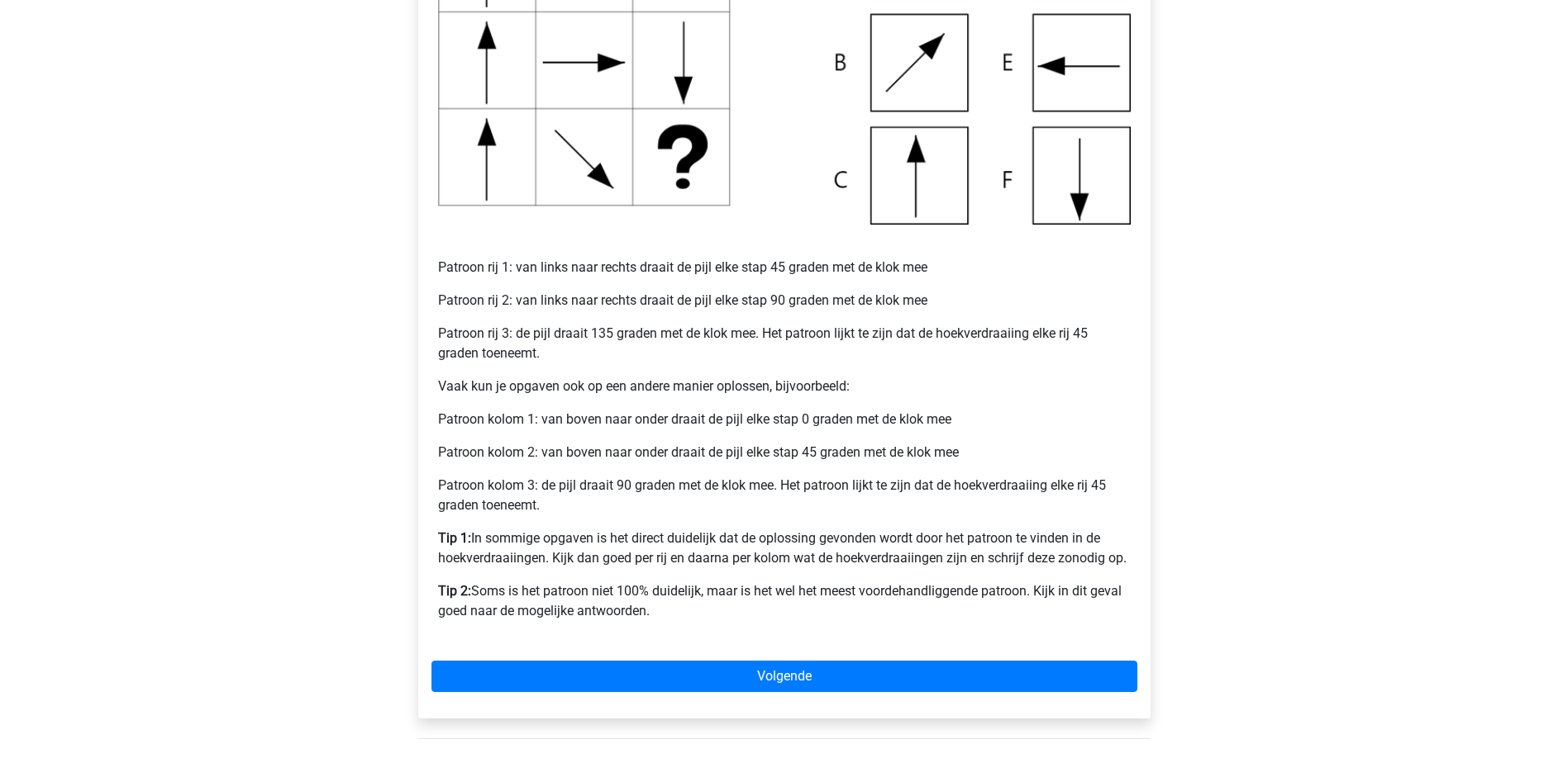
click at [1059, 87] on img at bounding box center [784, 63] width 692 height 324
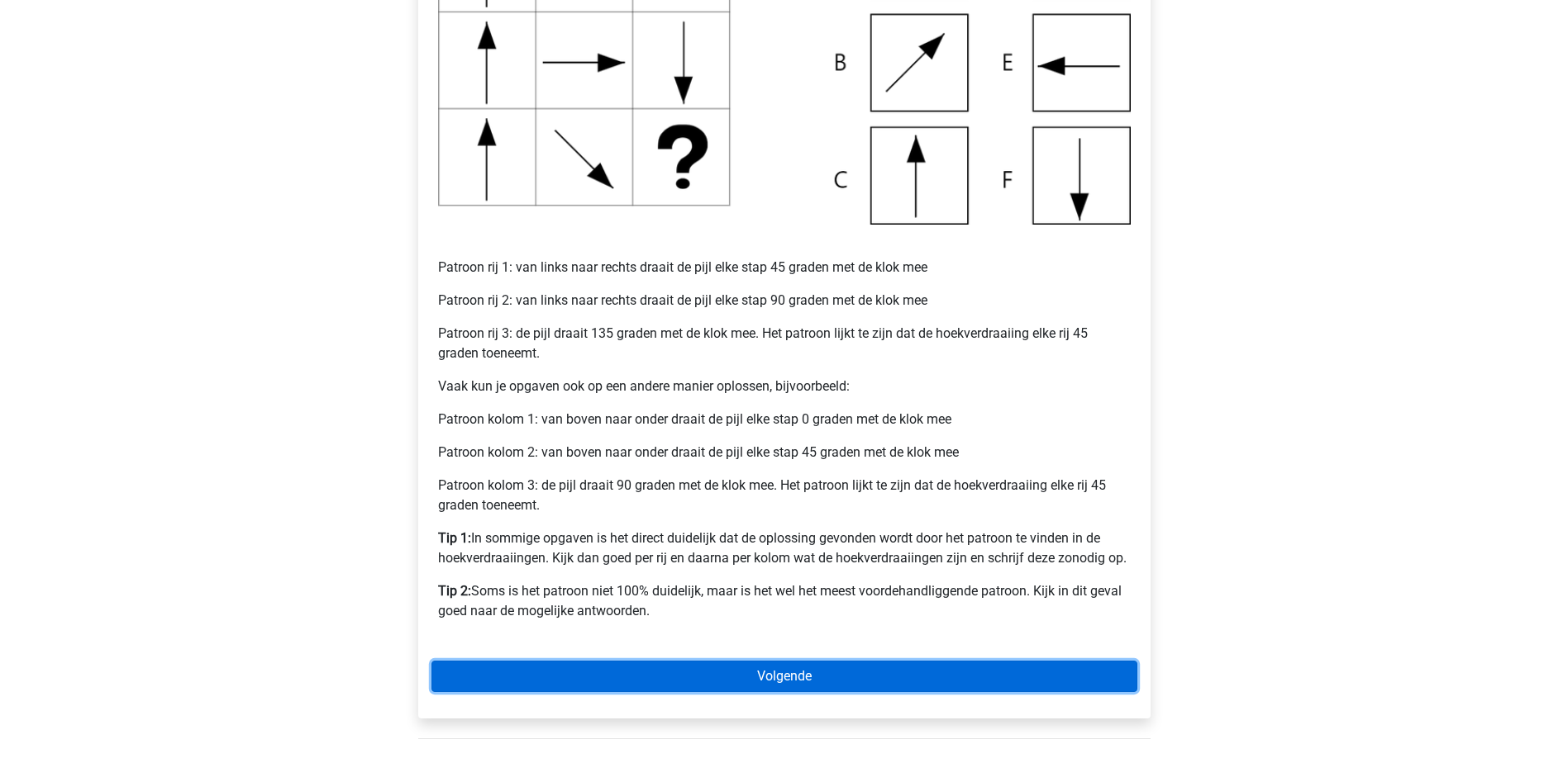
click at [871, 671] on link "Volgende" at bounding box center [784, 676] width 706 height 32
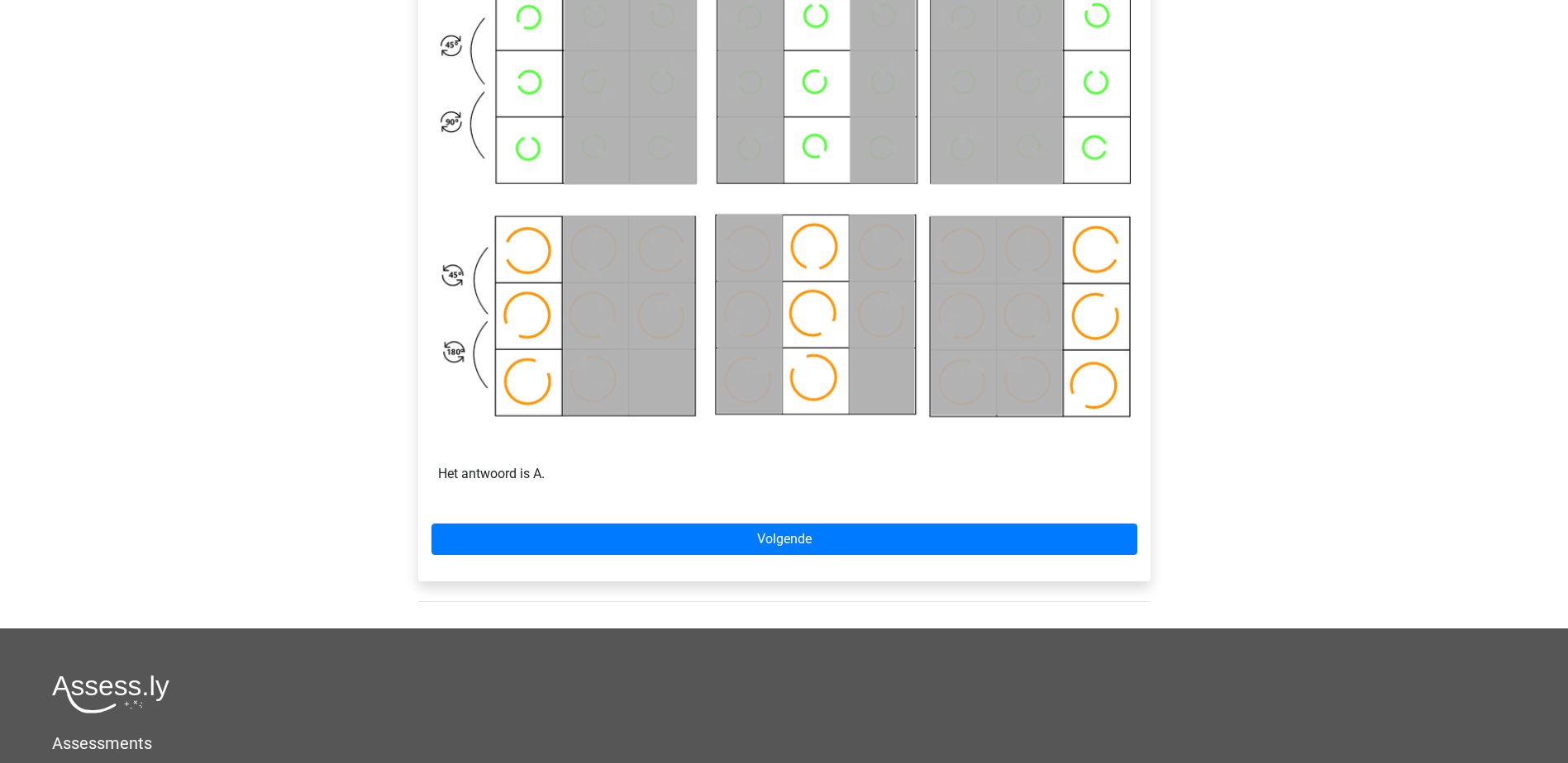
scroll to position [881, 0]
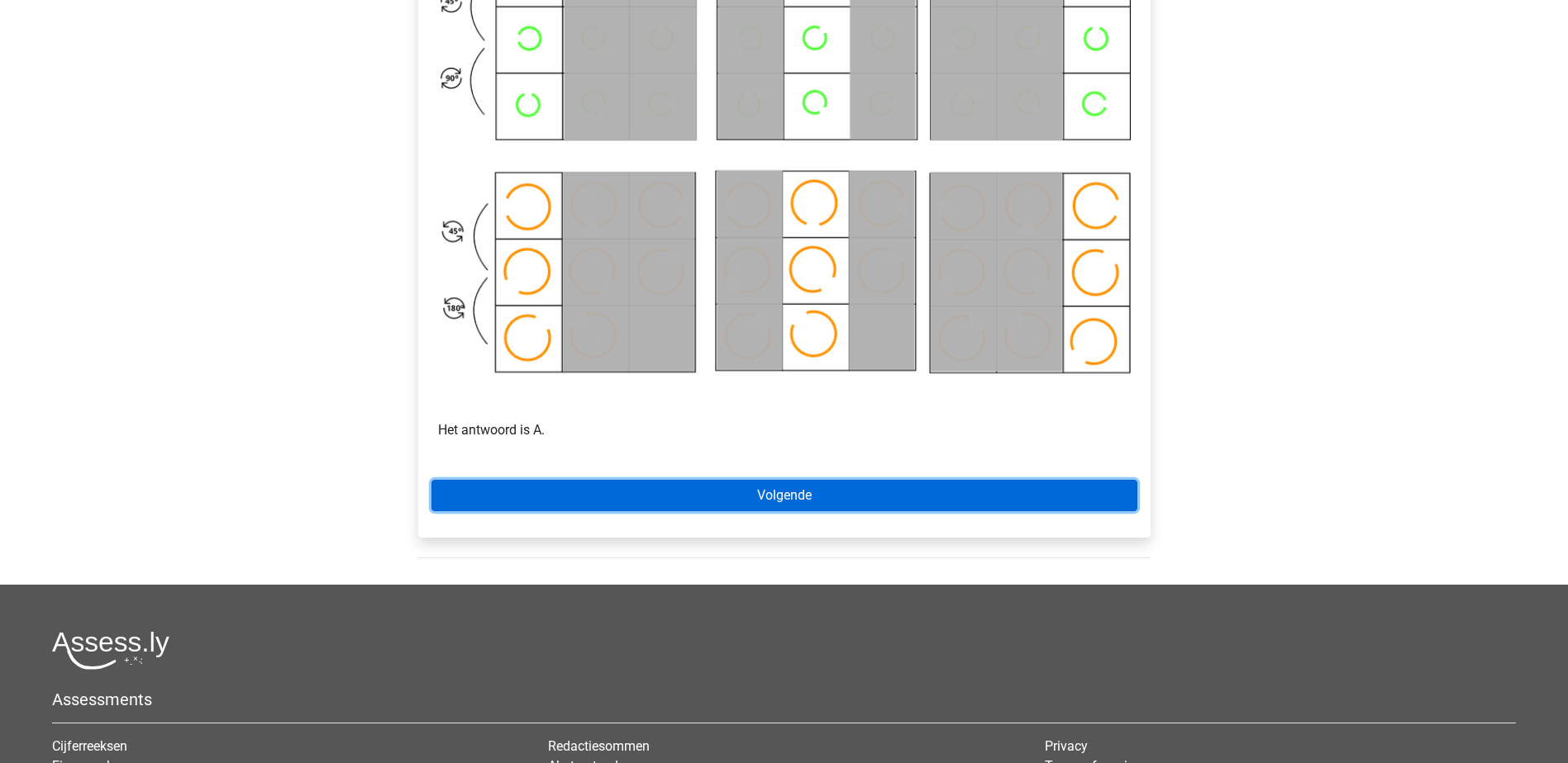
click at [679, 500] on link "Volgende" at bounding box center [784, 496] width 706 height 32
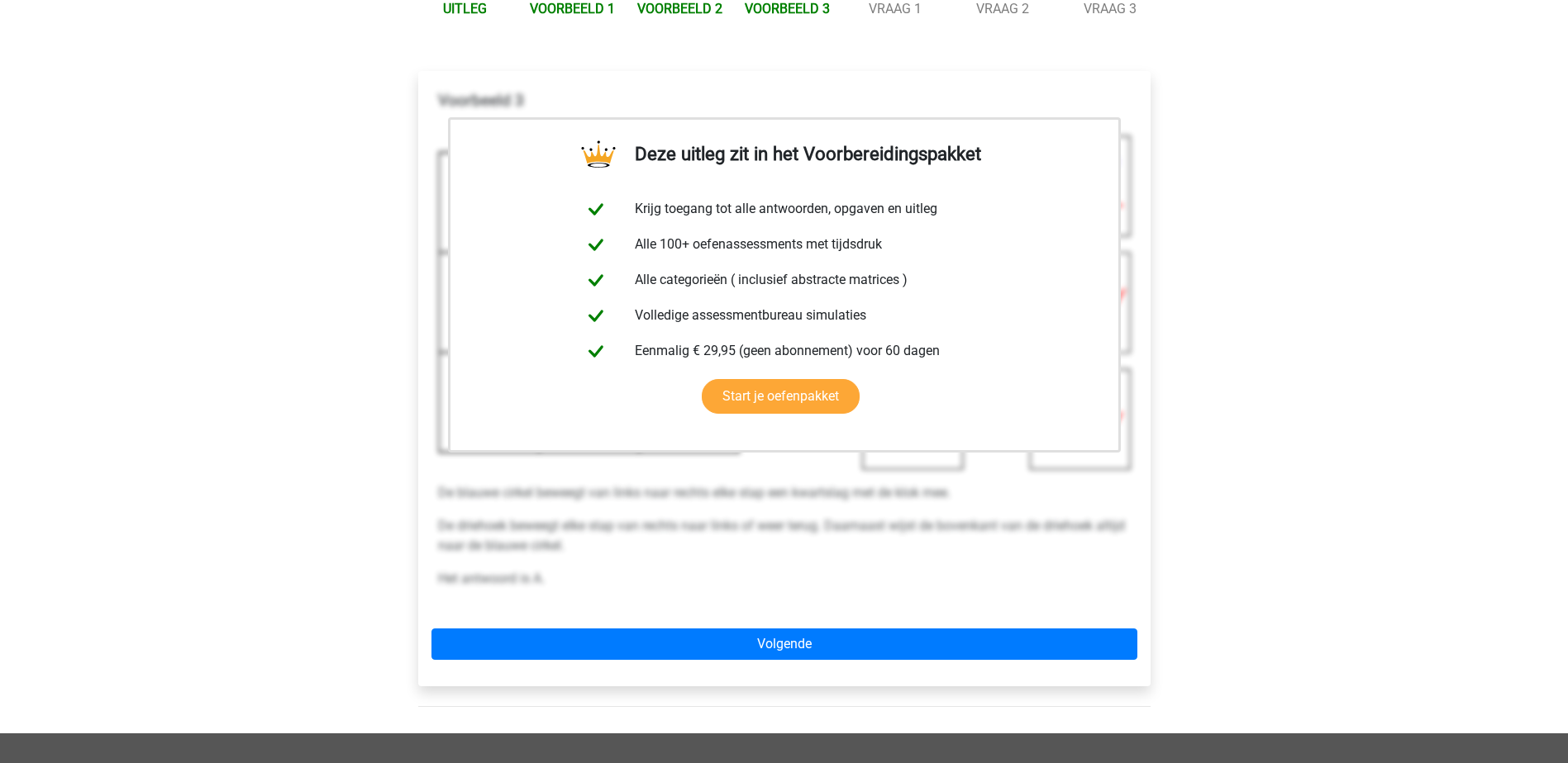
scroll to position [265, 0]
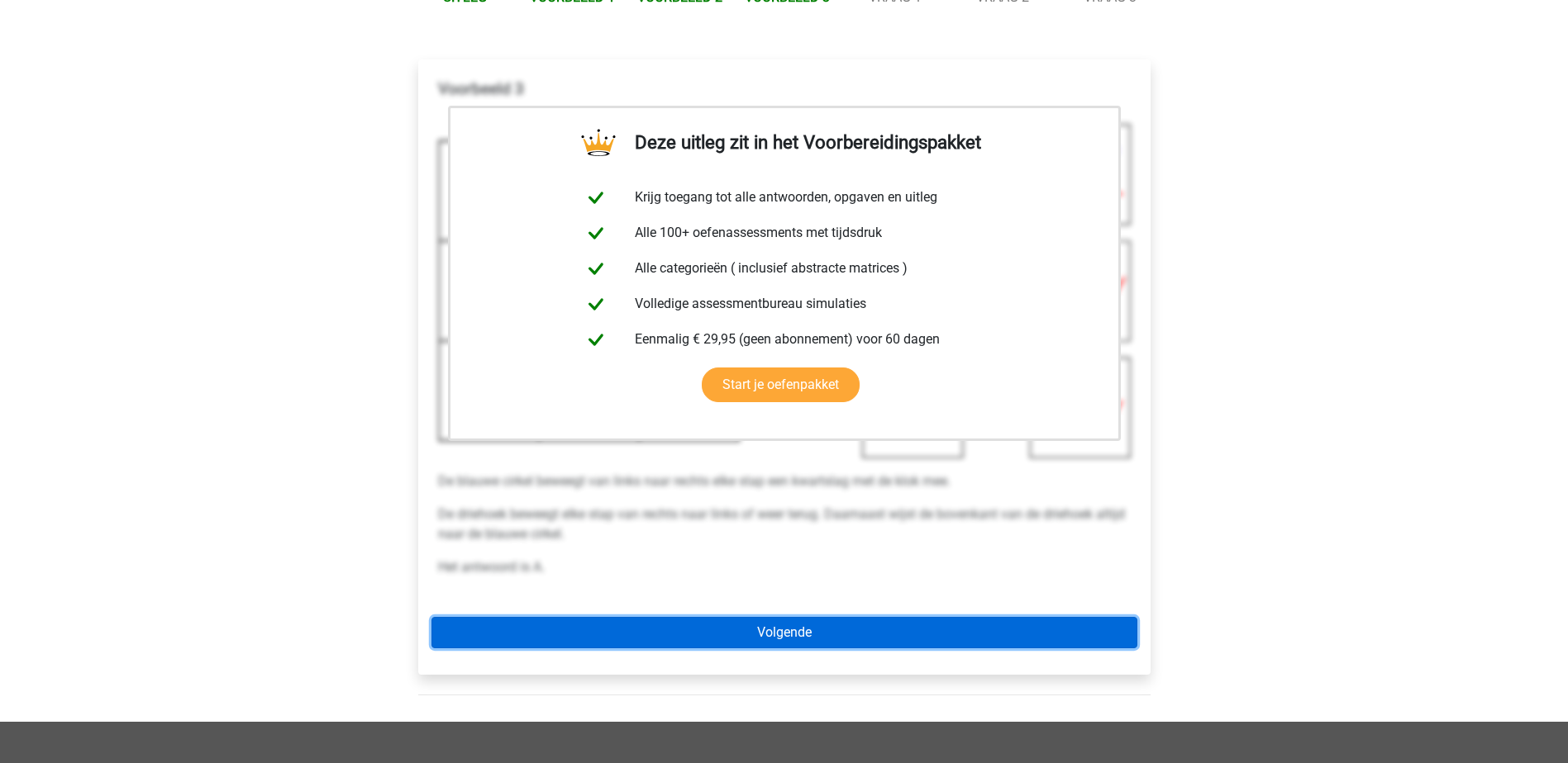
click at [941, 624] on link "Volgende" at bounding box center [784, 633] width 706 height 32
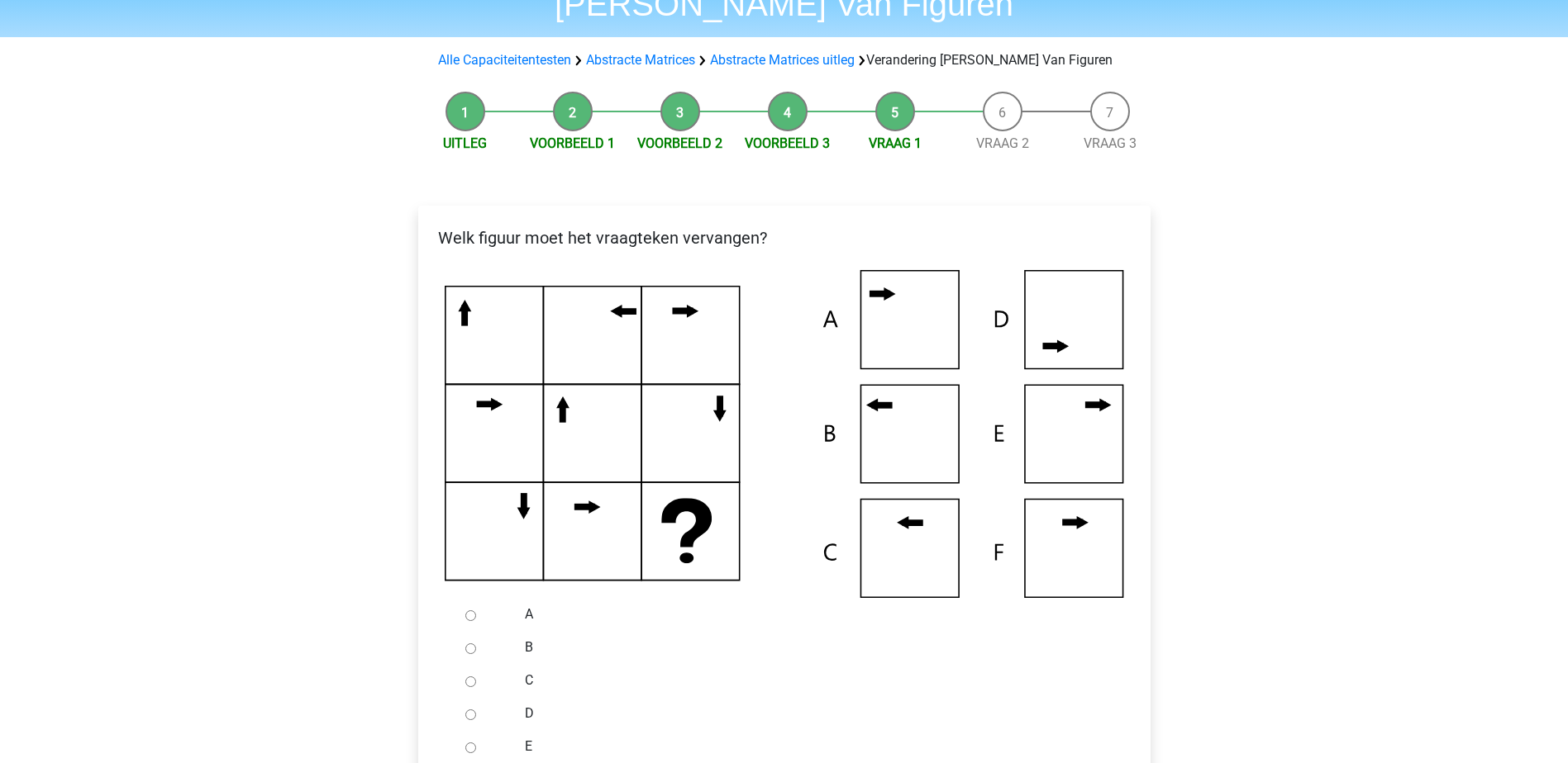
scroll to position [143, 0]
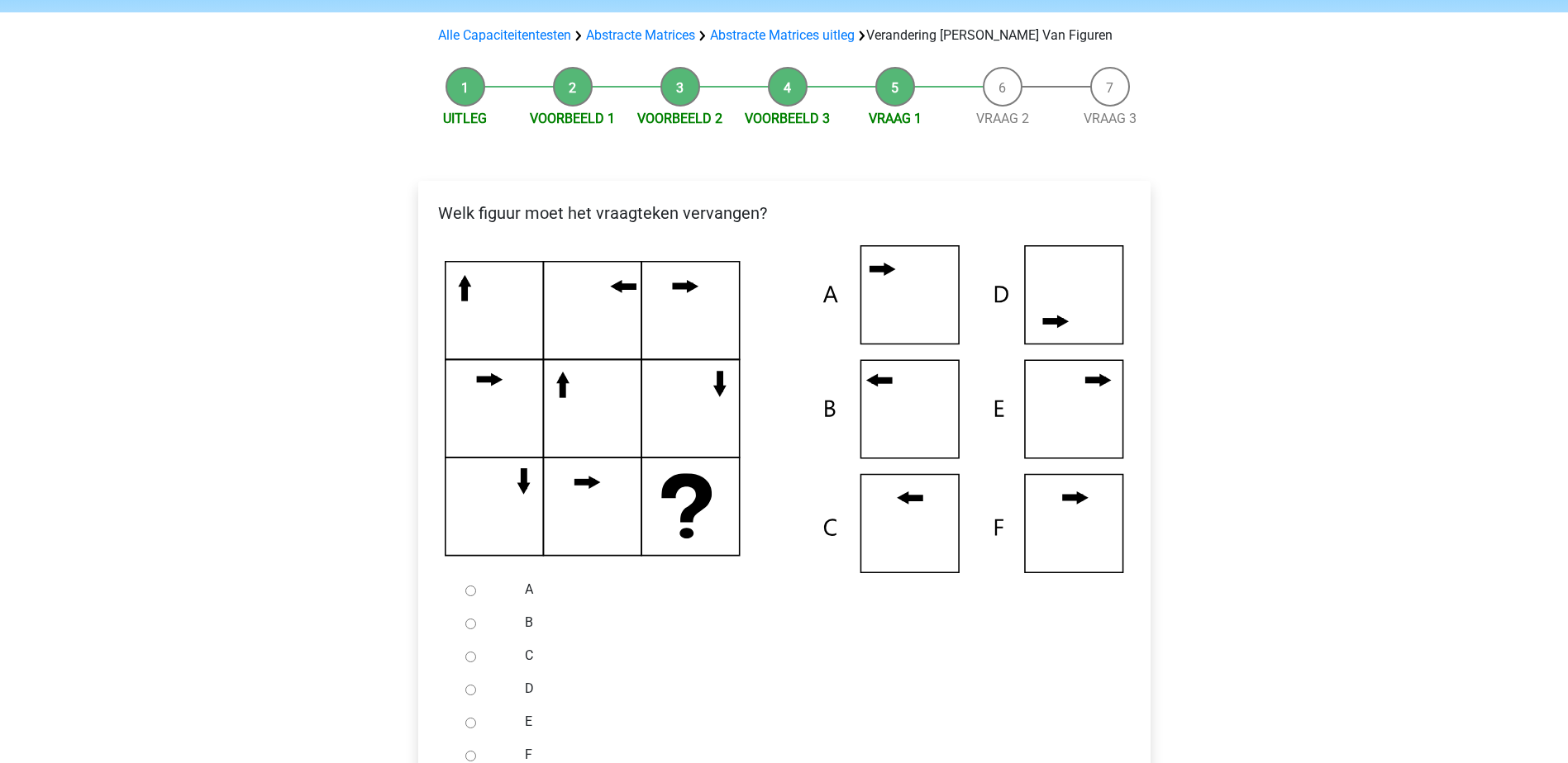
click at [469, 620] on input "B" at bounding box center [470, 623] width 11 height 11
radio input "true"
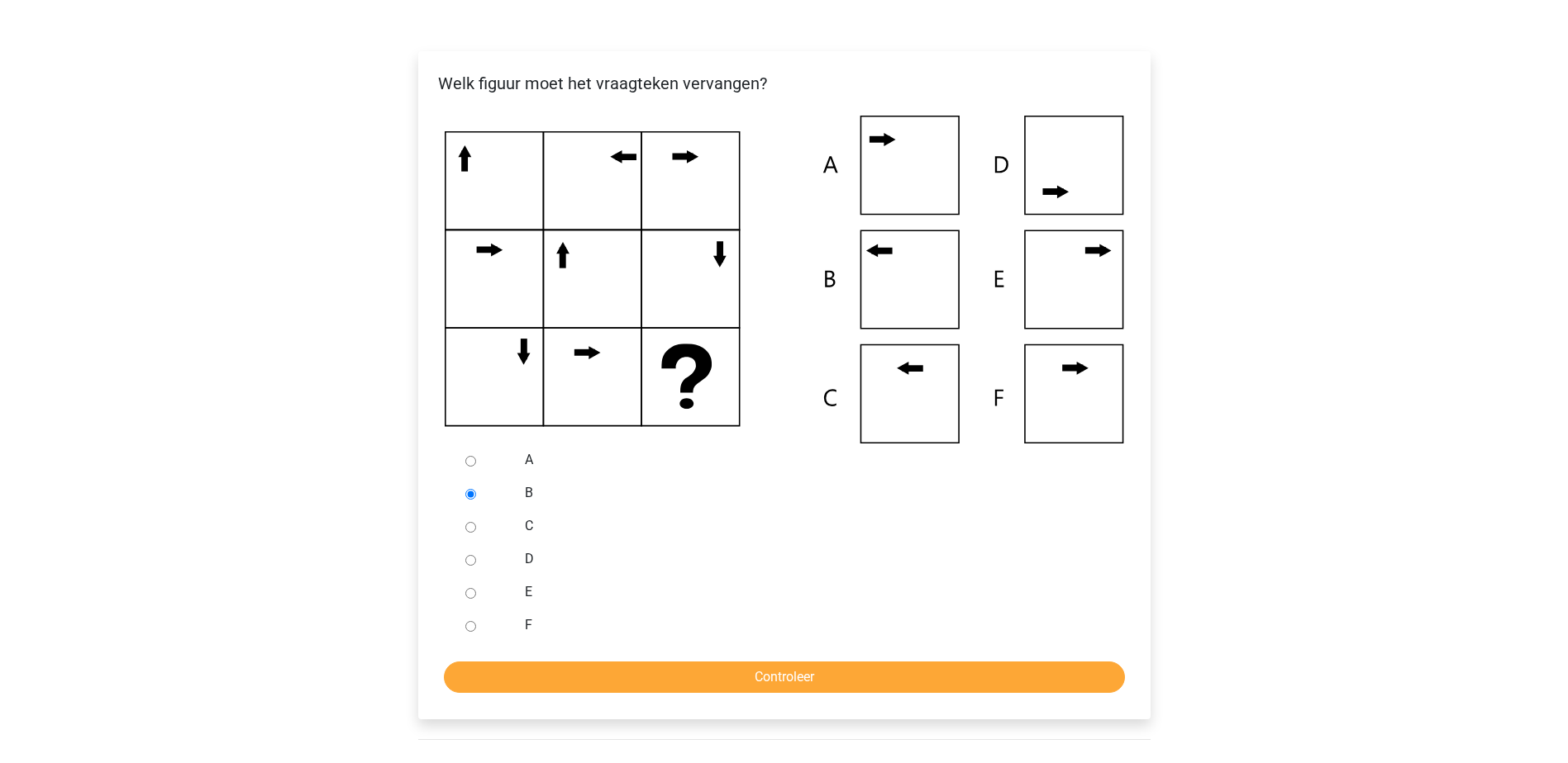
scroll to position [275, 0]
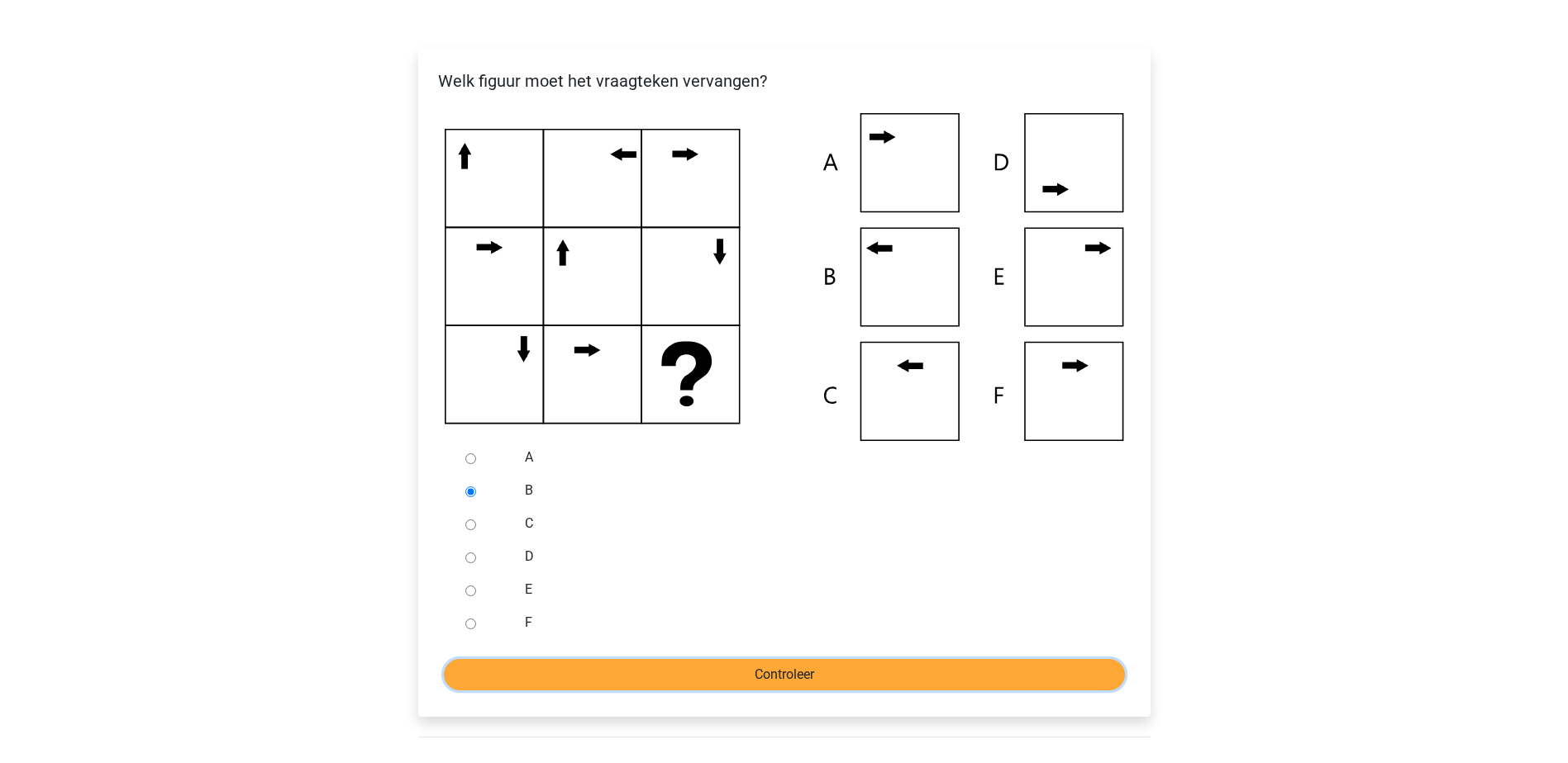
click at [968, 671] on input "Controleer" at bounding box center [784, 675] width 681 height 32
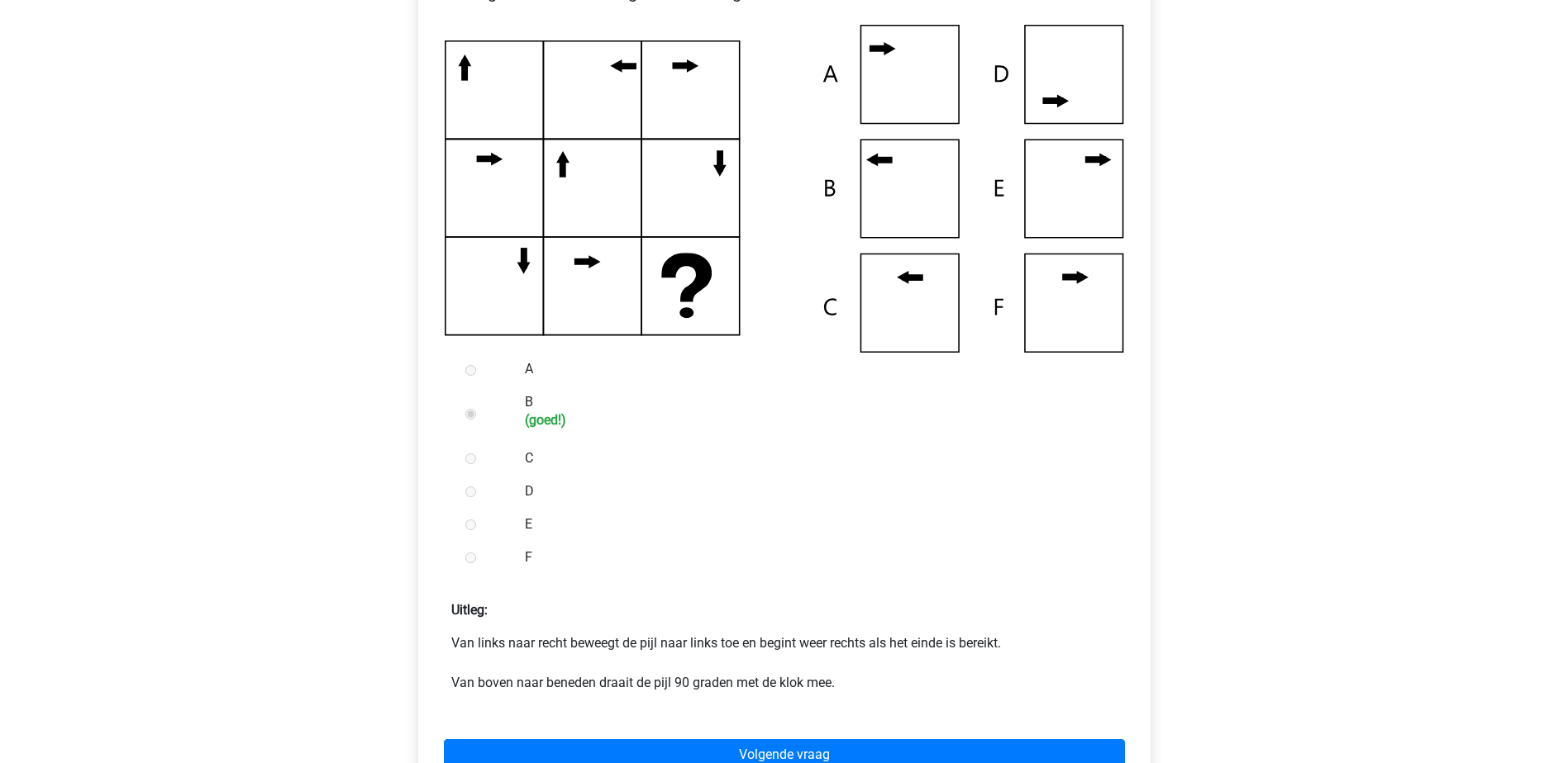
scroll to position [429, 0]
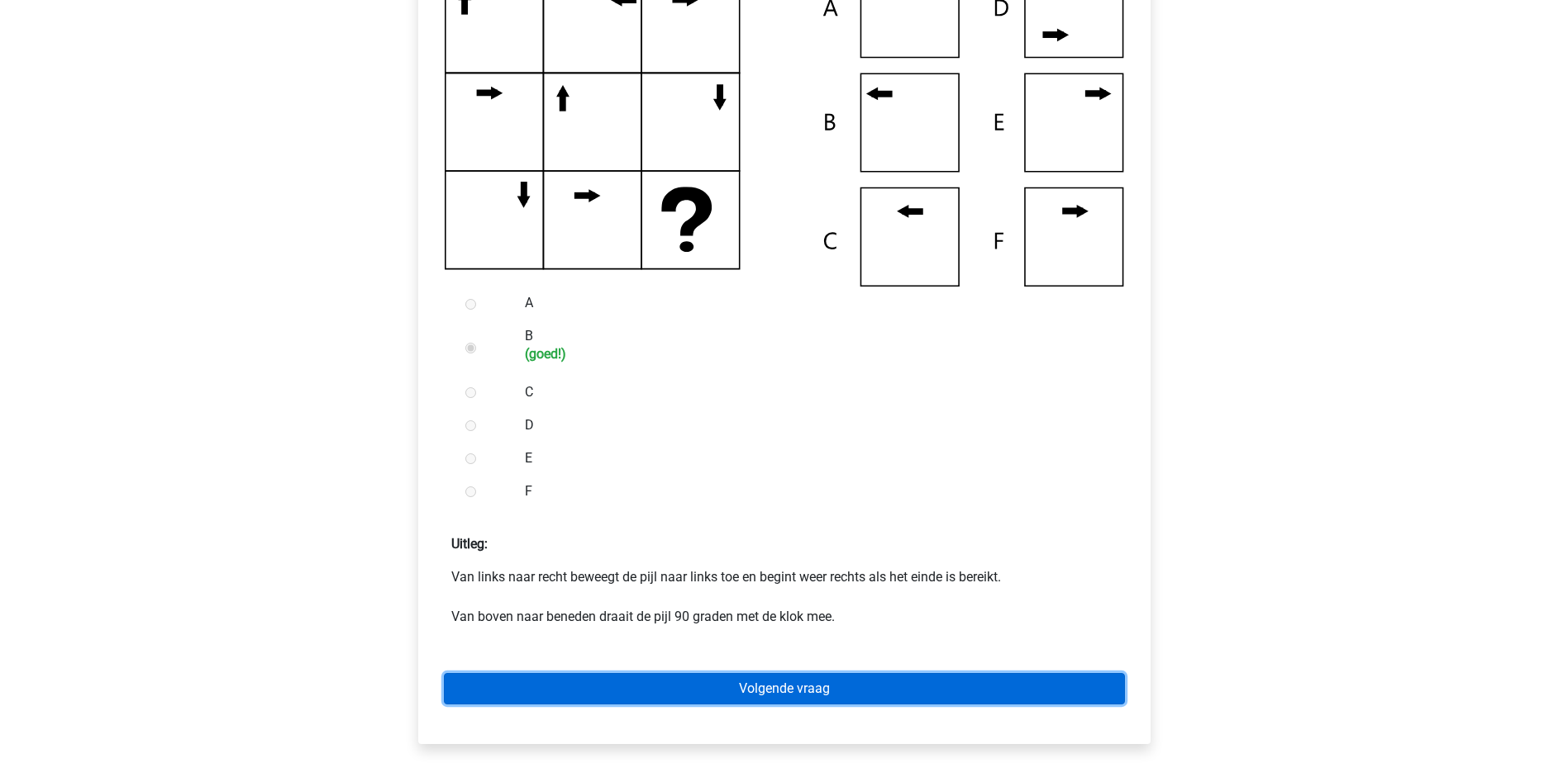
click at [675, 688] on link "Volgende vraag" at bounding box center [784, 688] width 681 height 32
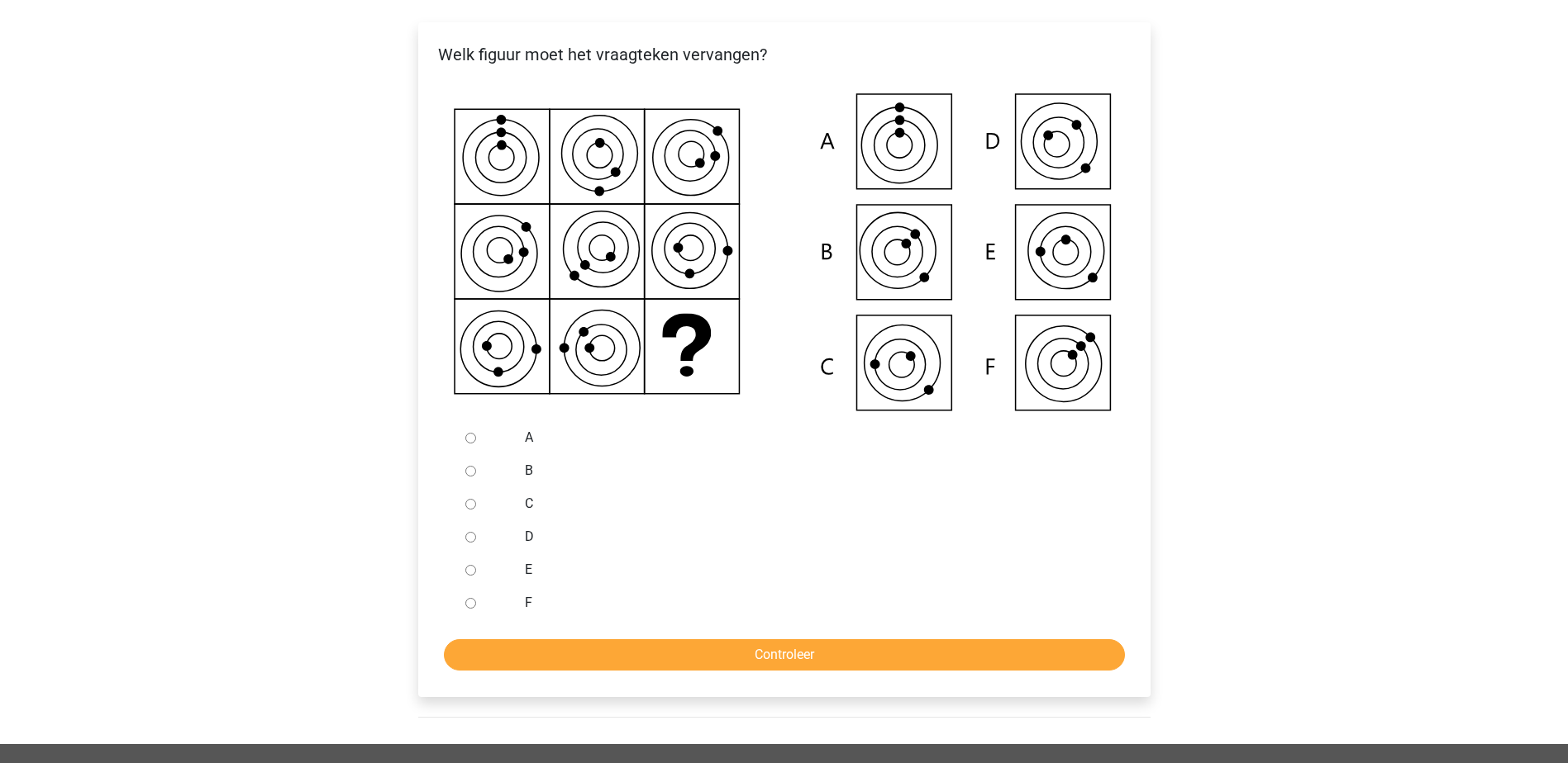
scroll to position [308, 0]
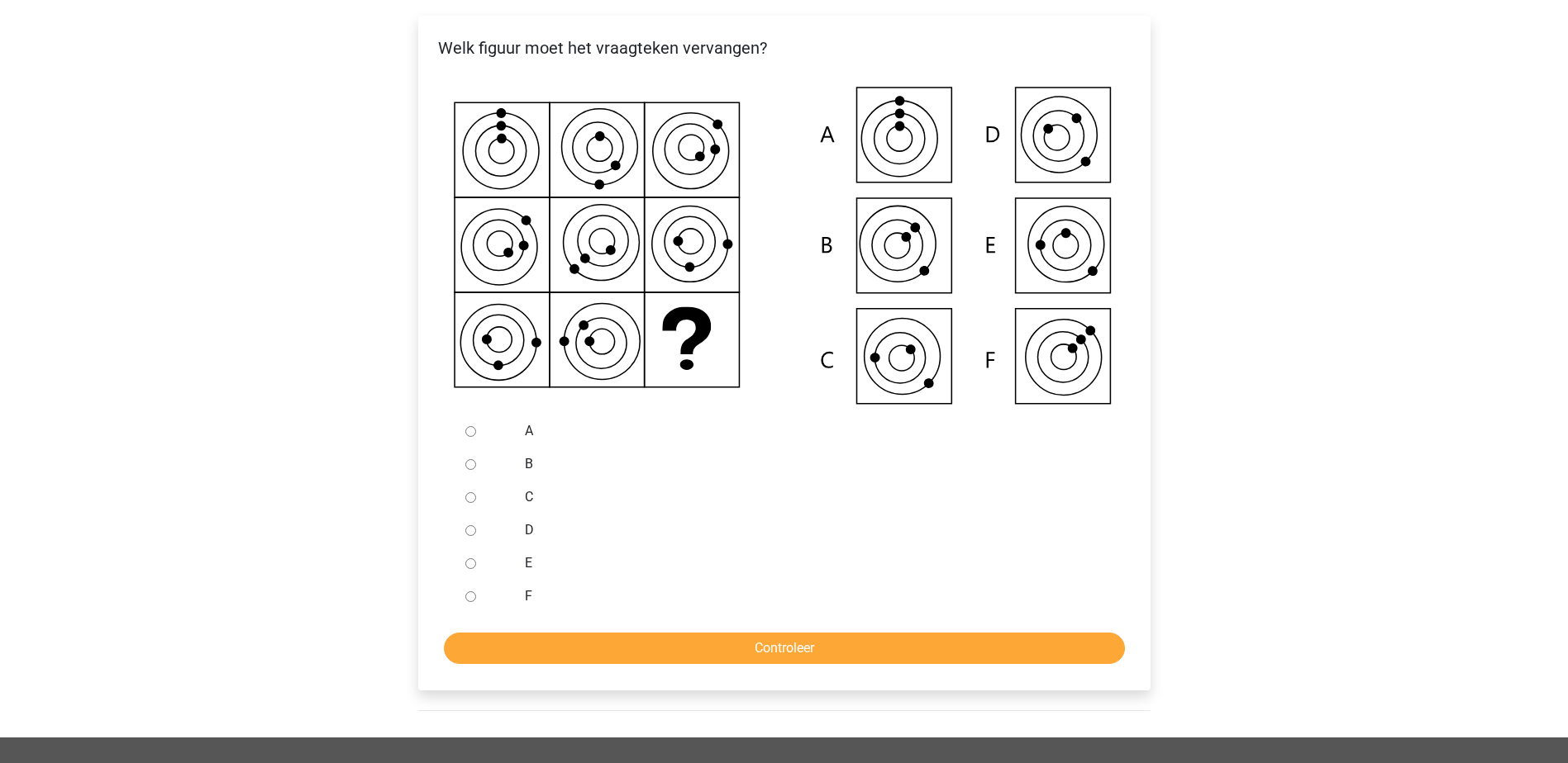
click at [471, 498] on input "C" at bounding box center [470, 497] width 11 height 11
radio input "true"
click at [612, 634] on input "Controleer" at bounding box center [784, 648] width 681 height 32
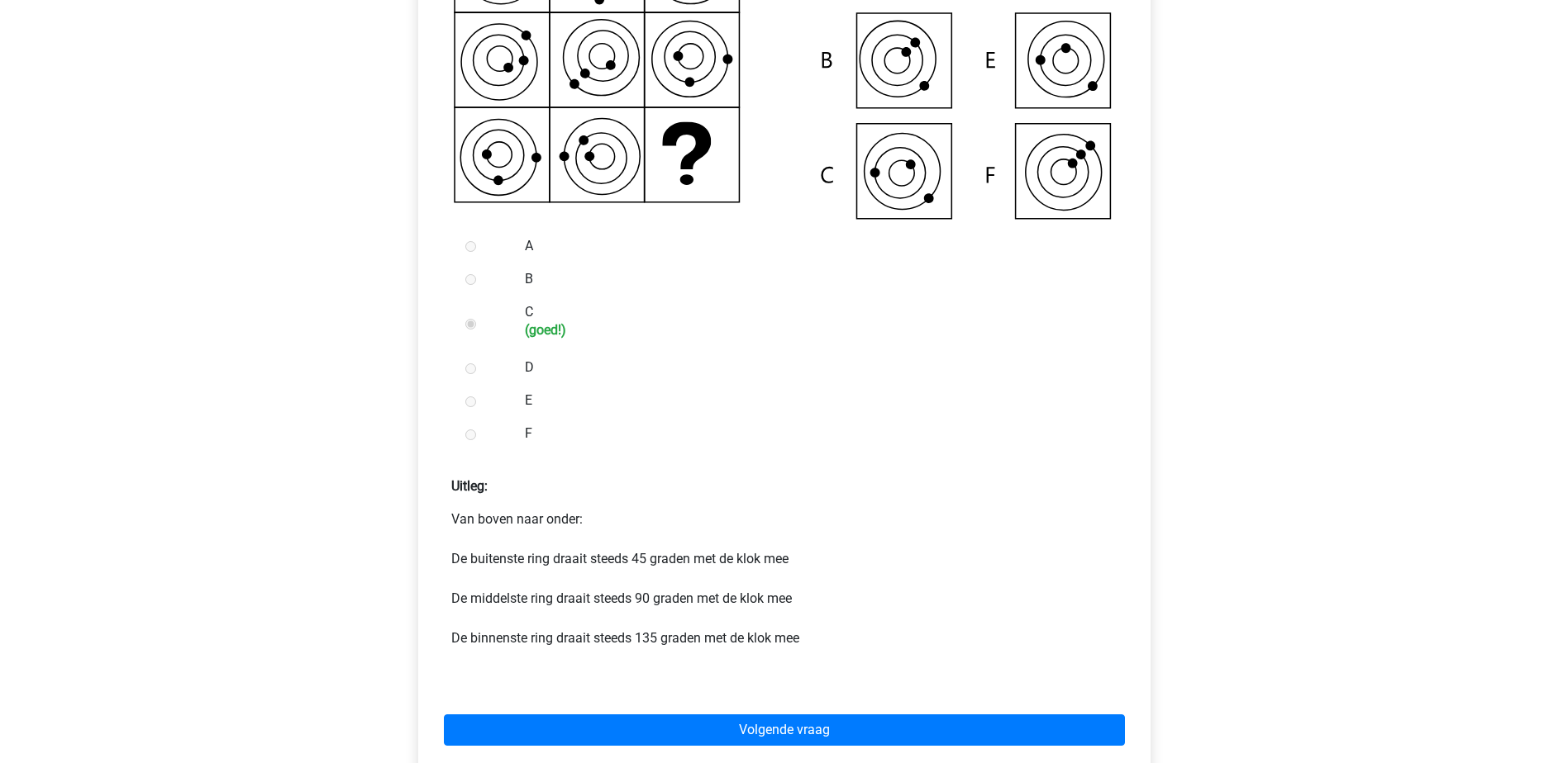
scroll to position [518, 0]
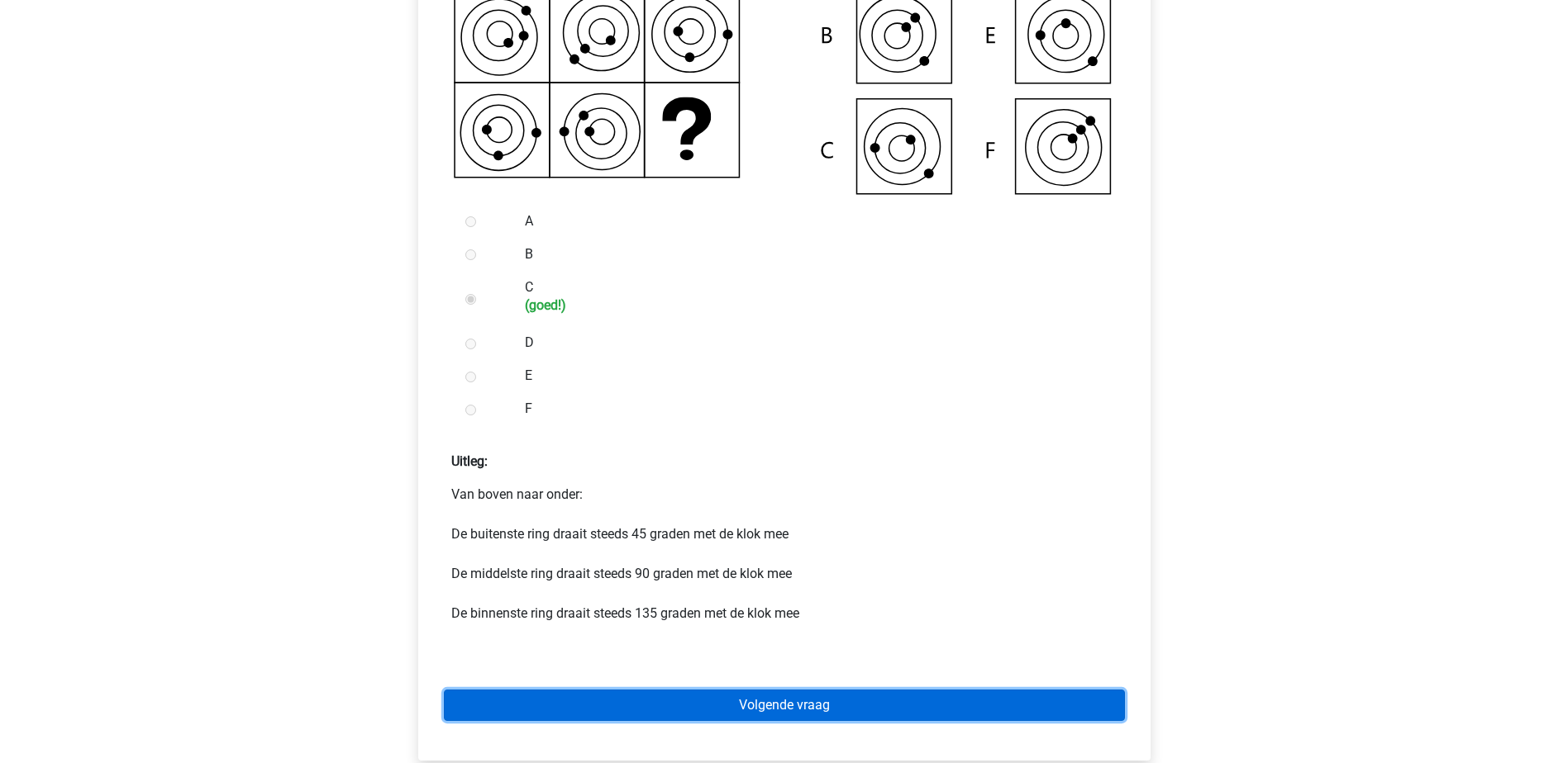
click at [647, 711] on link "Volgende vraag" at bounding box center [784, 705] width 681 height 32
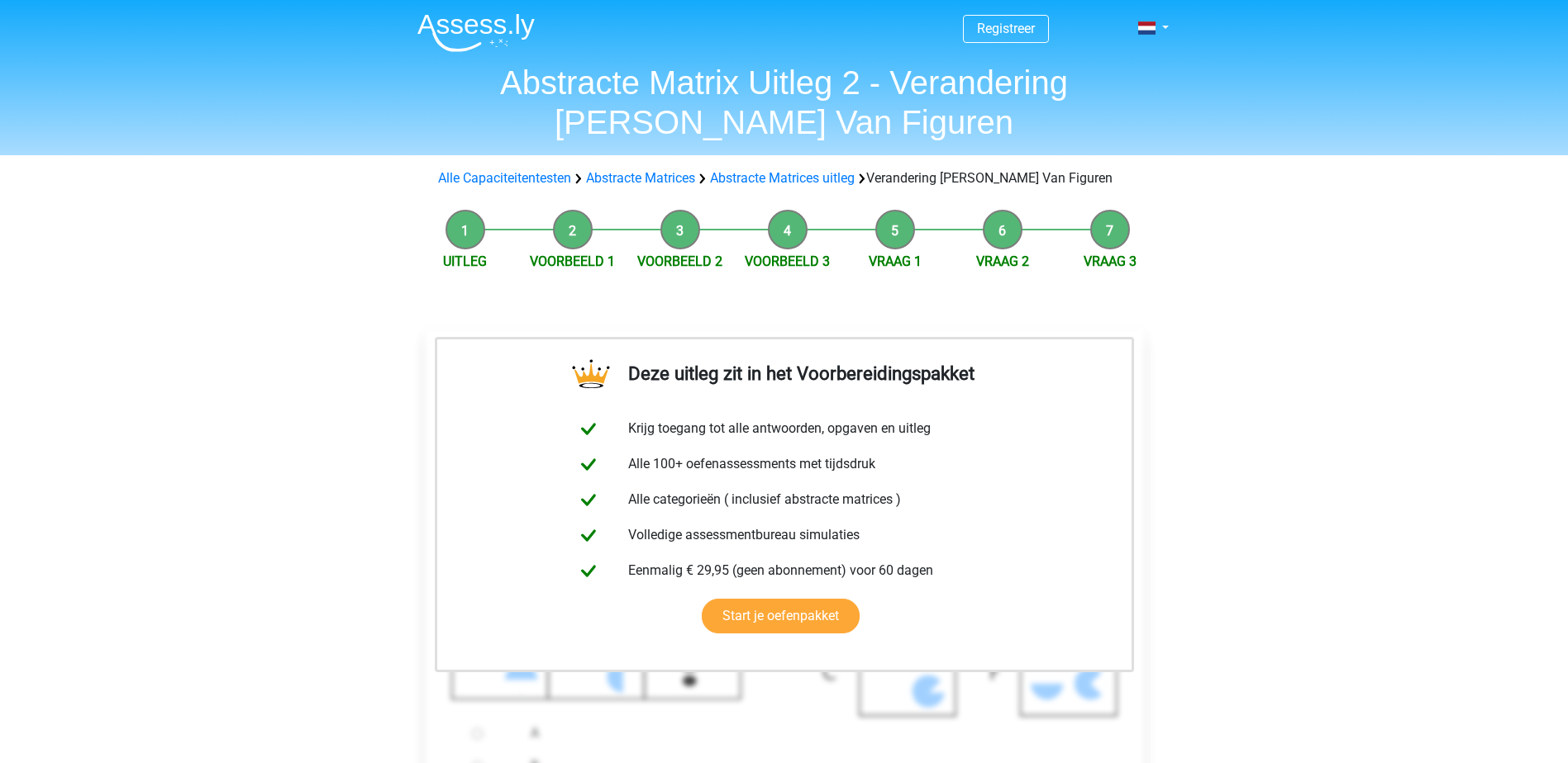
click at [647, 711] on icon at bounding box center [784, 555] width 666 height 321
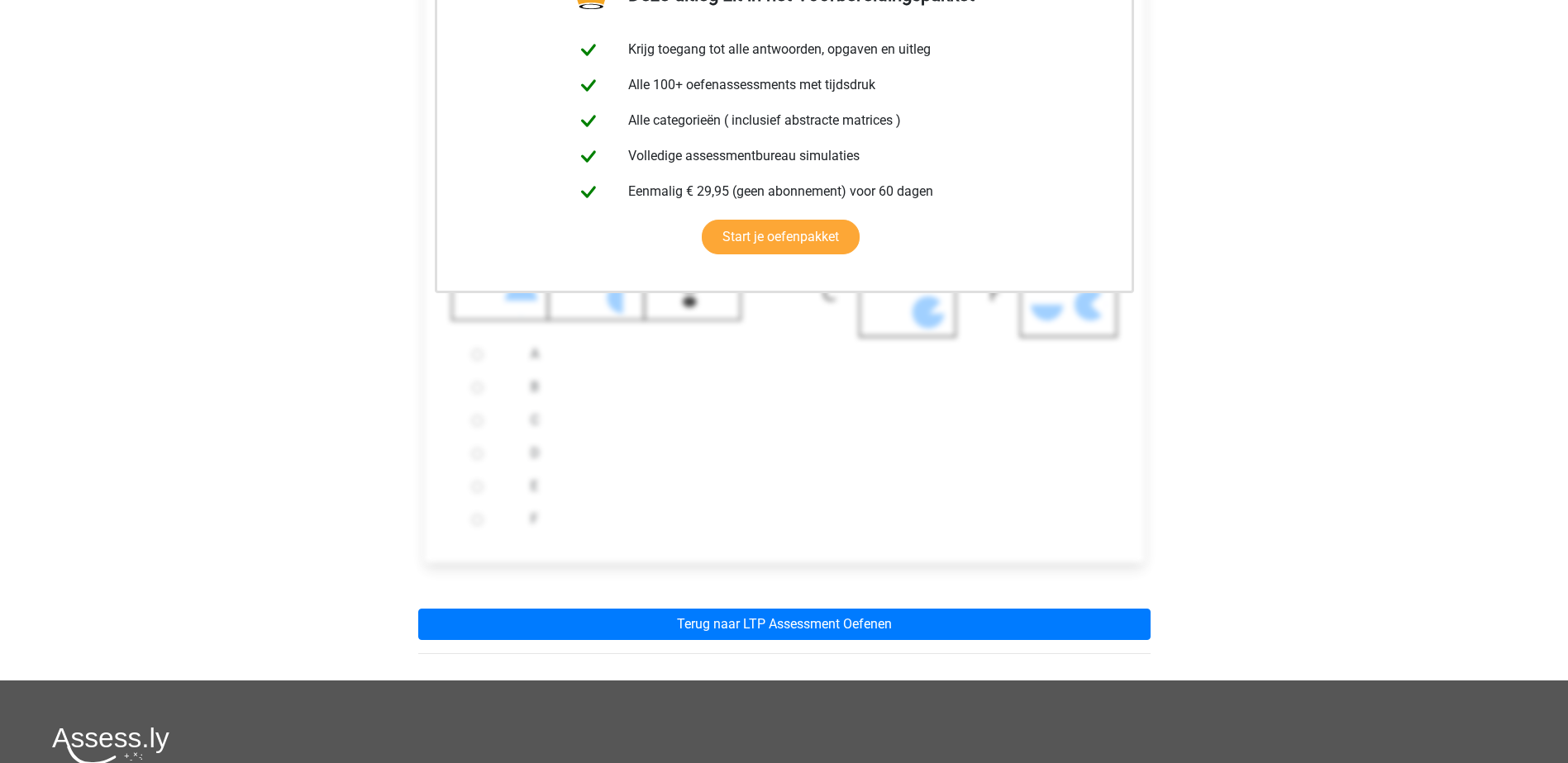
scroll to position [385, 0]
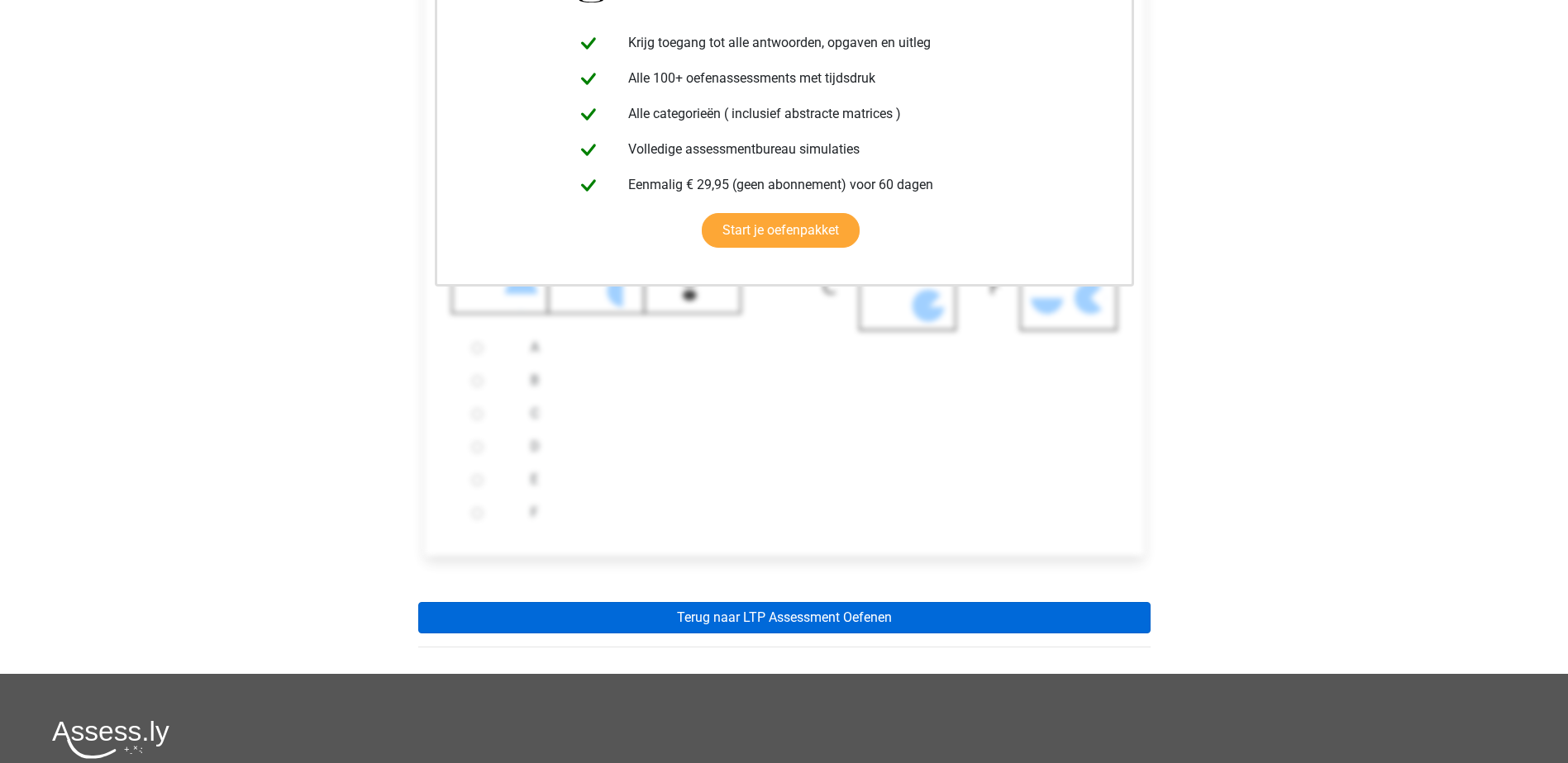
drag, startPoint x: 910, startPoint y: 595, endPoint x: 901, endPoint y: 608, distance: 15.8
click at [901, 608] on div "Deze uitleg zit in het Voorbereidingspakket Krijg toegang tot alle antwoorden, …" at bounding box center [784, 289] width 759 height 768
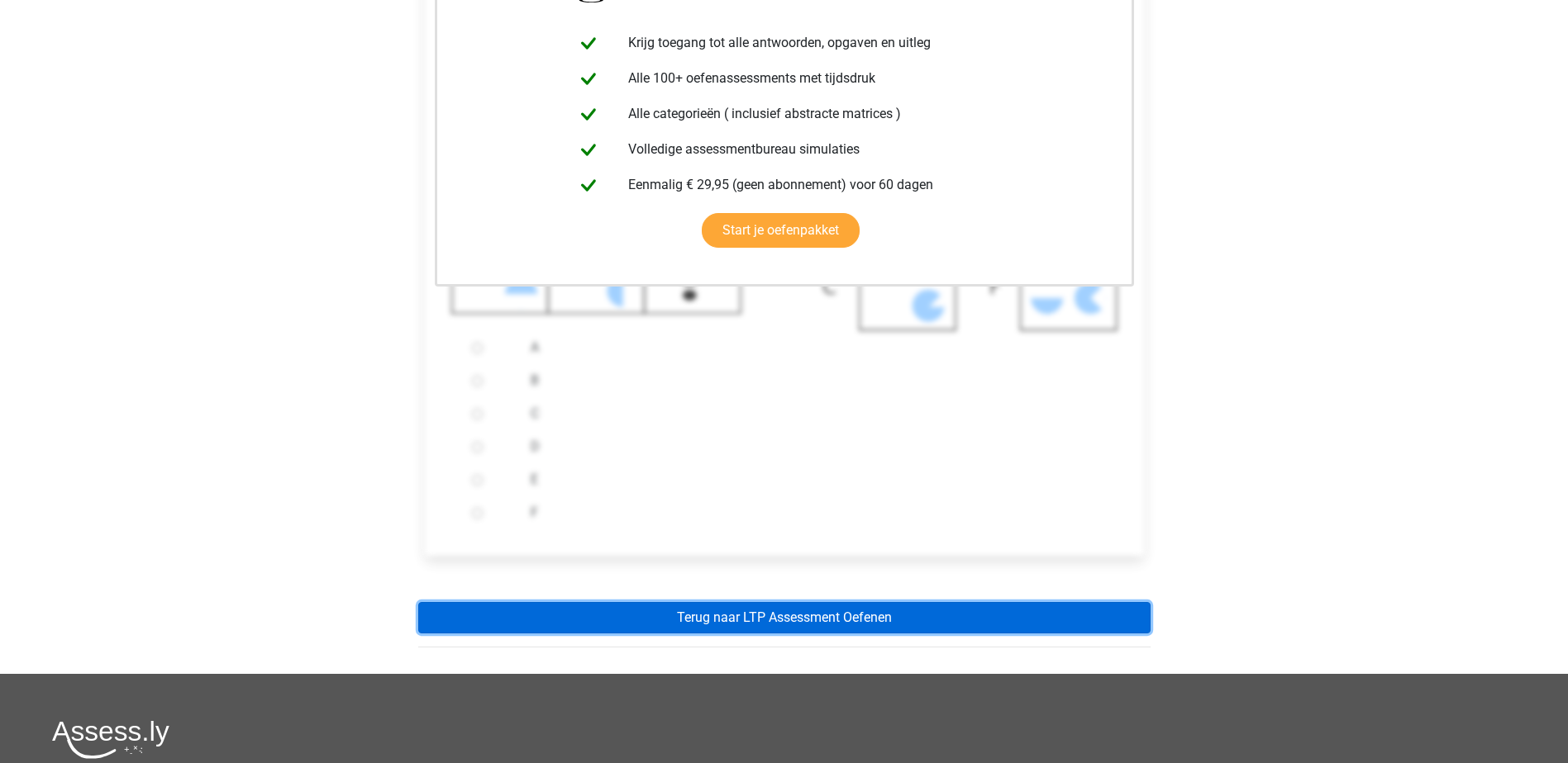
click at [901, 608] on link "Terug naar LTP Assessment Oefenen" at bounding box center [784, 617] width 732 height 32
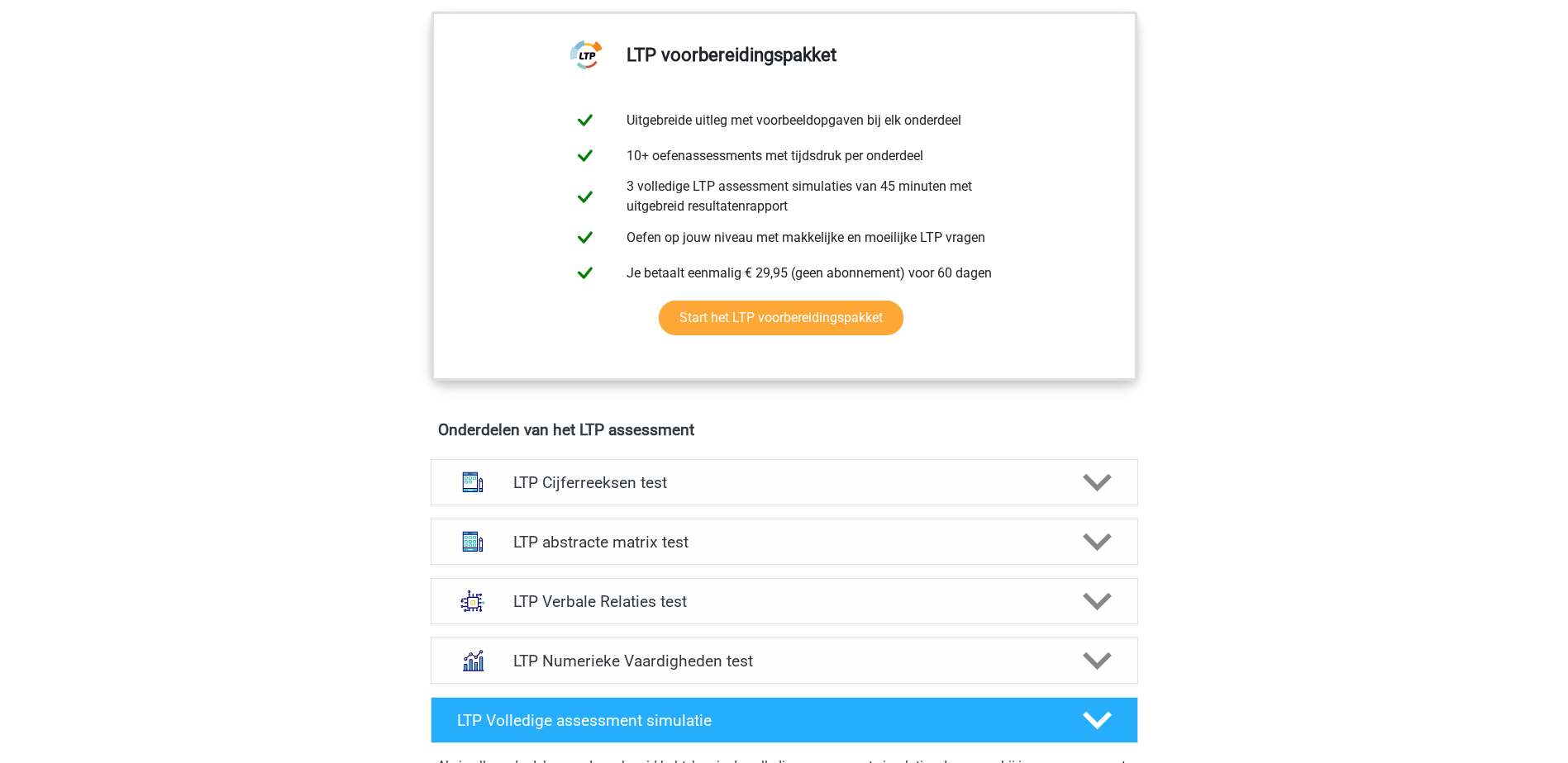
scroll to position [715, 0]
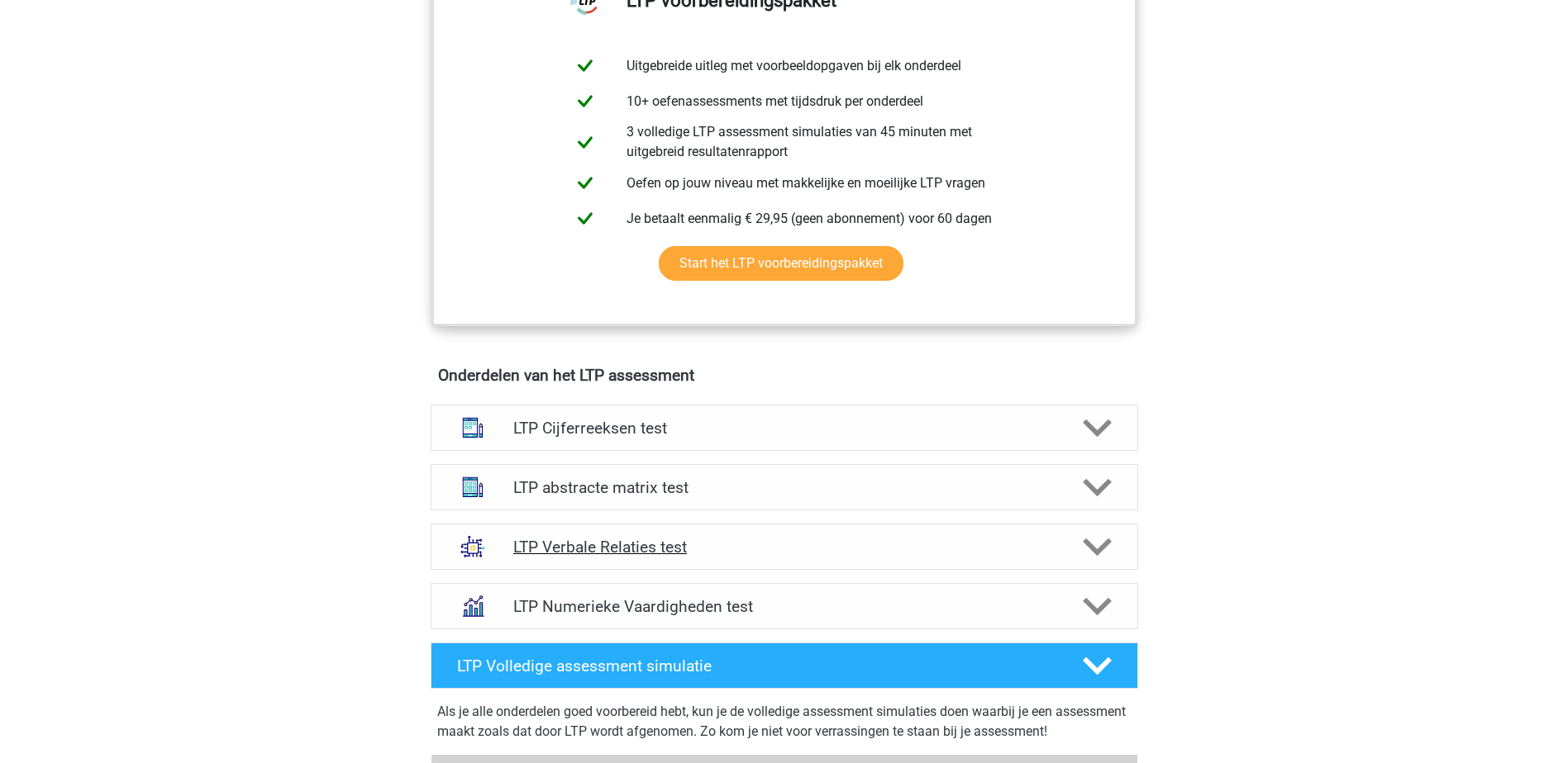
click at [641, 543] on h4 "LTP Verbale Relaties test" at bounding box center [784, 547] width 541 height 19
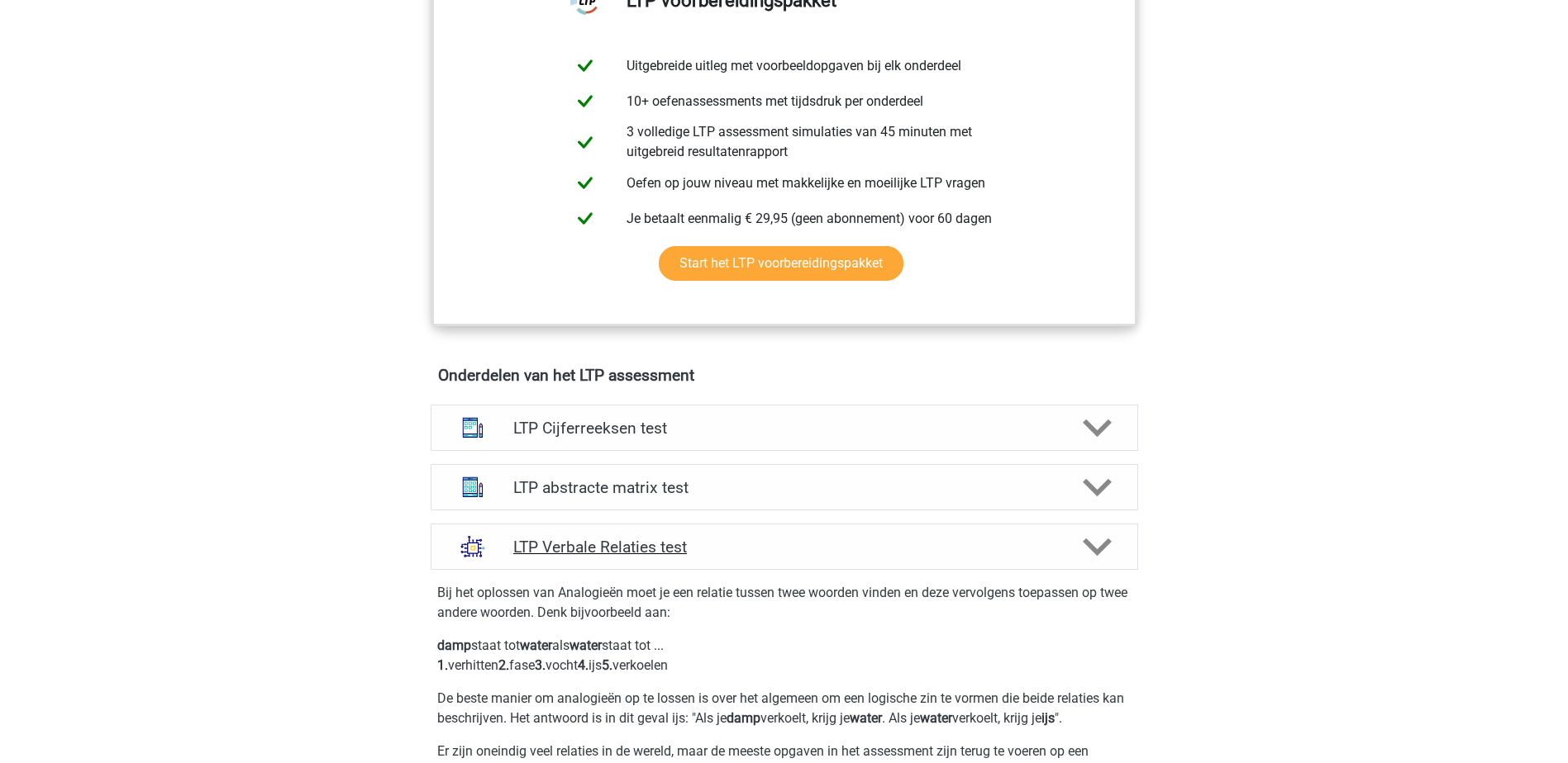
click at [641, 543] on h4 "LTP Verbale Relaties test" at bounding box center [784, 547] width 541 height 19
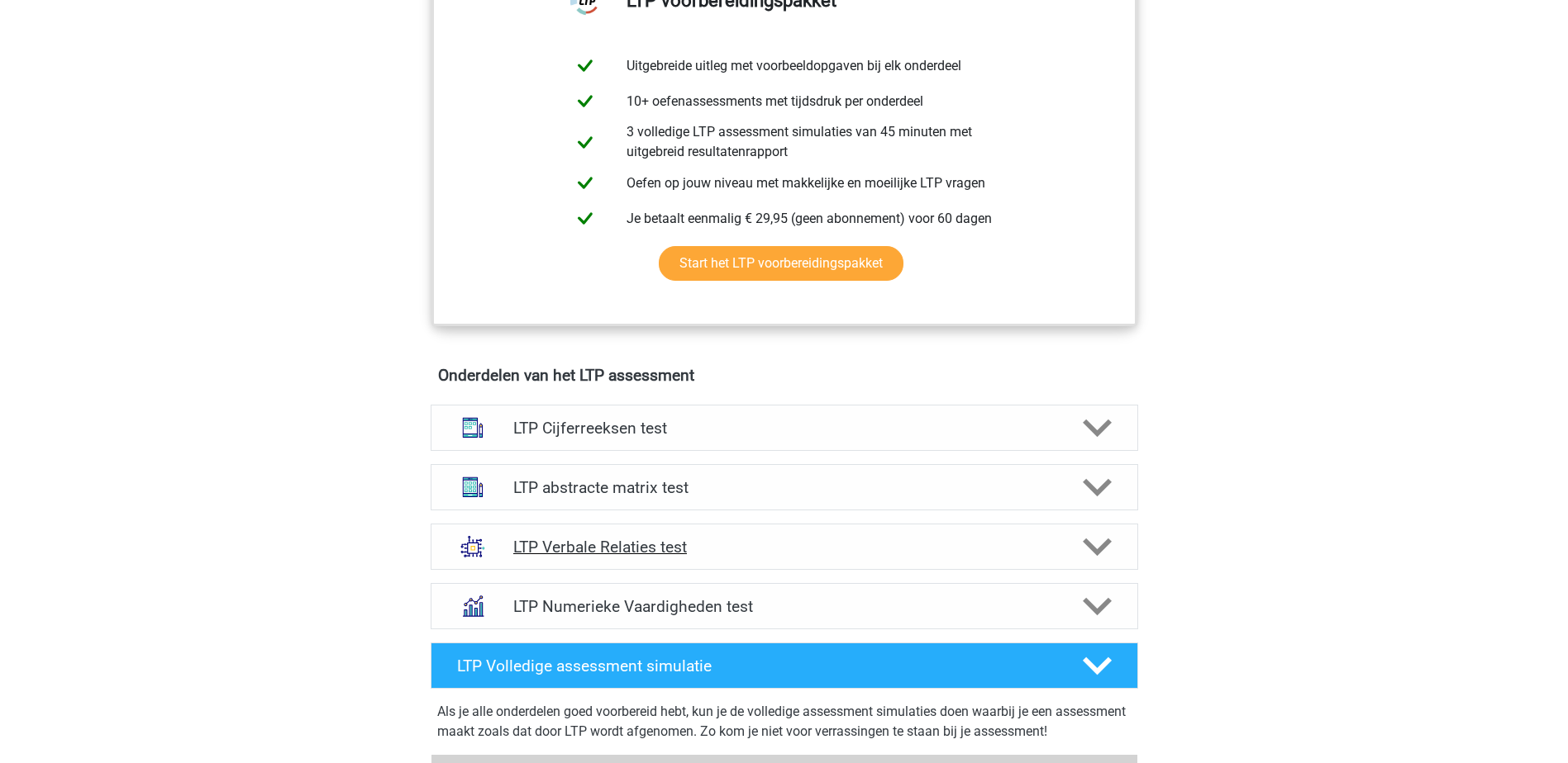
click at [641, 543] on h4 "LTP Verbale Relaties test" at bounding box center [784, 547] width 541 height 19
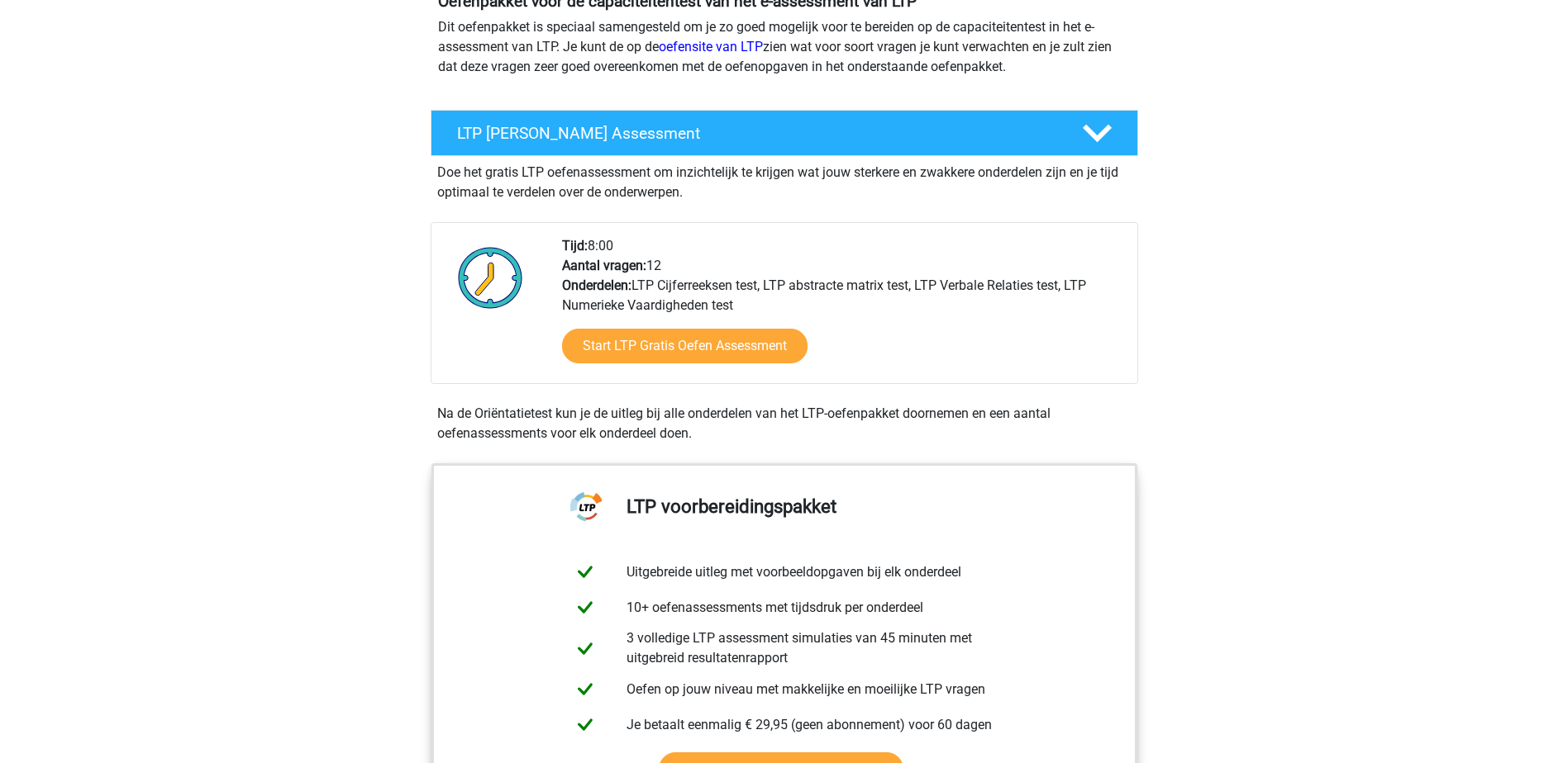
scroll to position [153, 0]
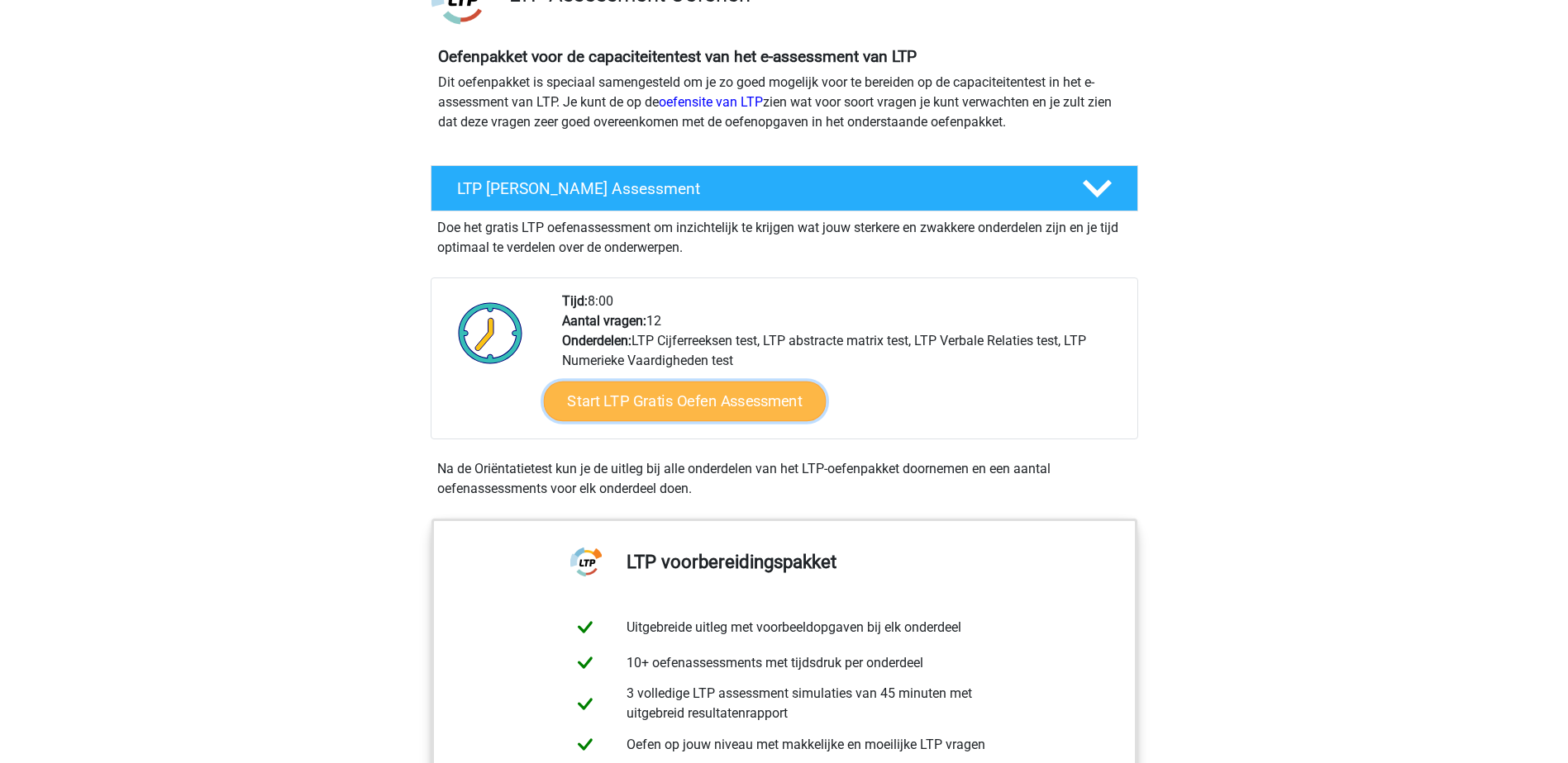
click at [646, 396] on link "Start LTP Gratis Oefen Assessment" at bounding box center [684, 401] width 283 height 39
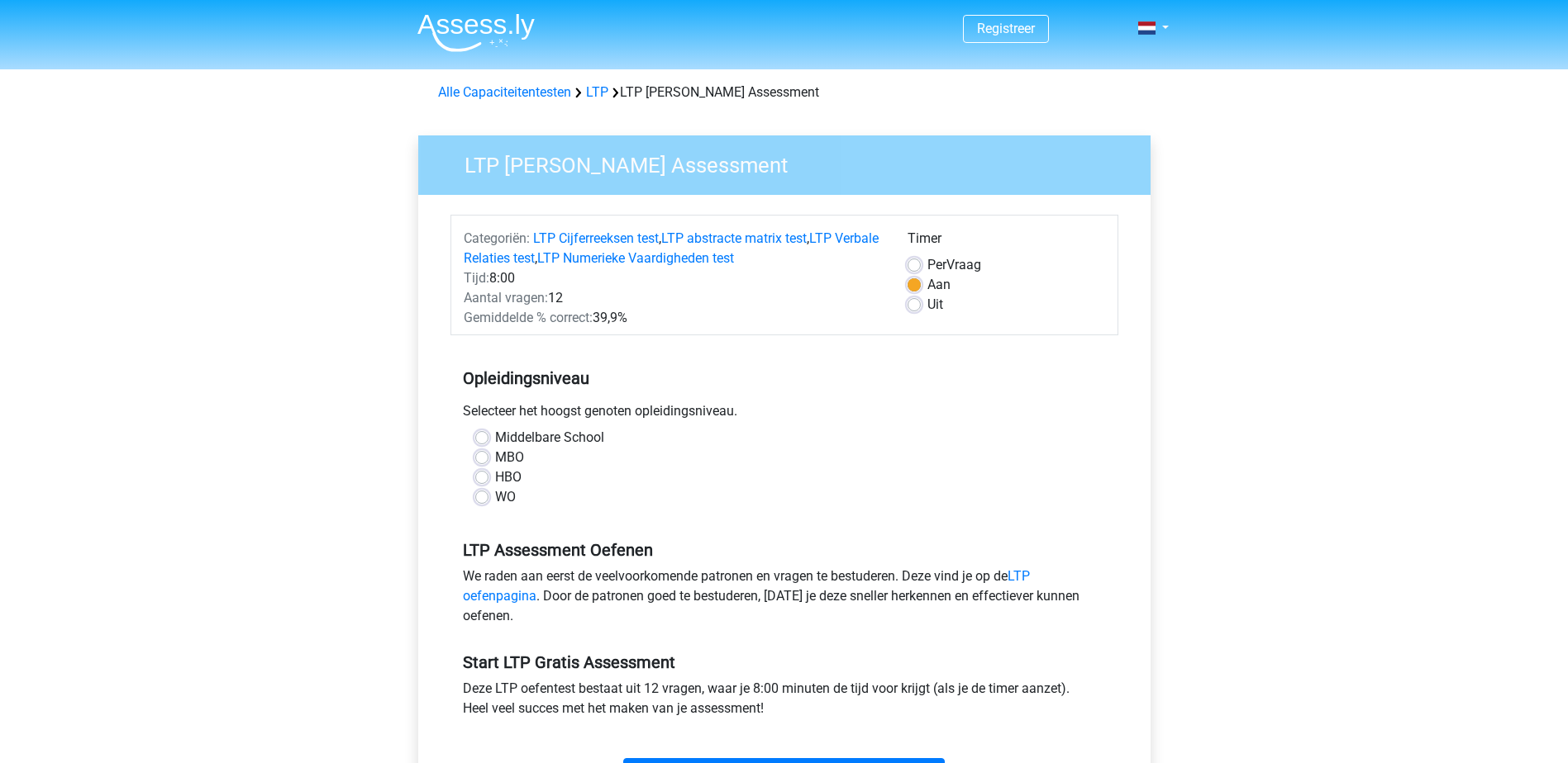
click at [495, 499] on label "WO" at bounding box center [505, 497] width 21 height 20
click at [487, 499] on input "WO" at bounding box center [481, 495] width 13 height 16
radio input "true"
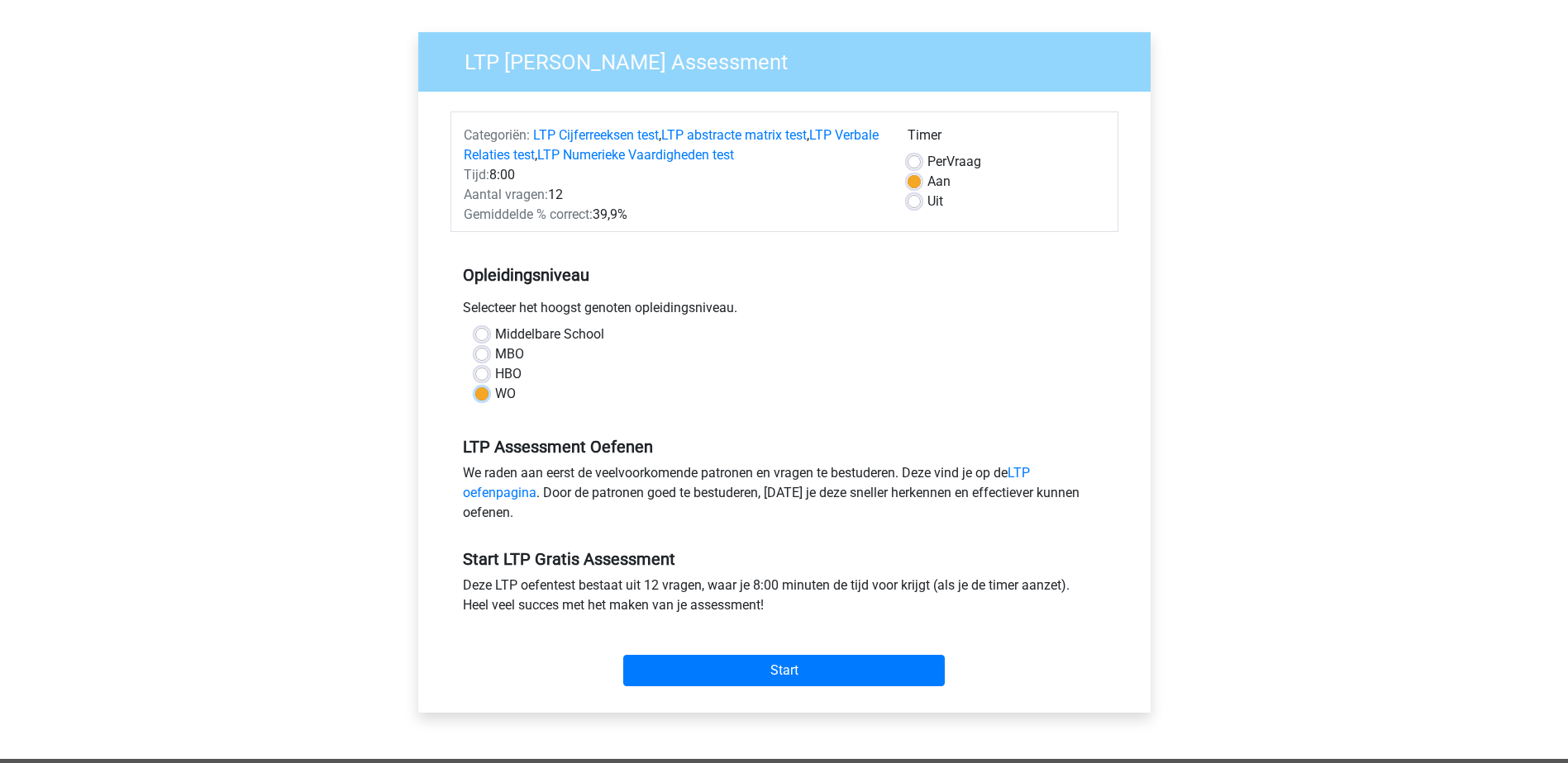
scroll to position [132, 0]
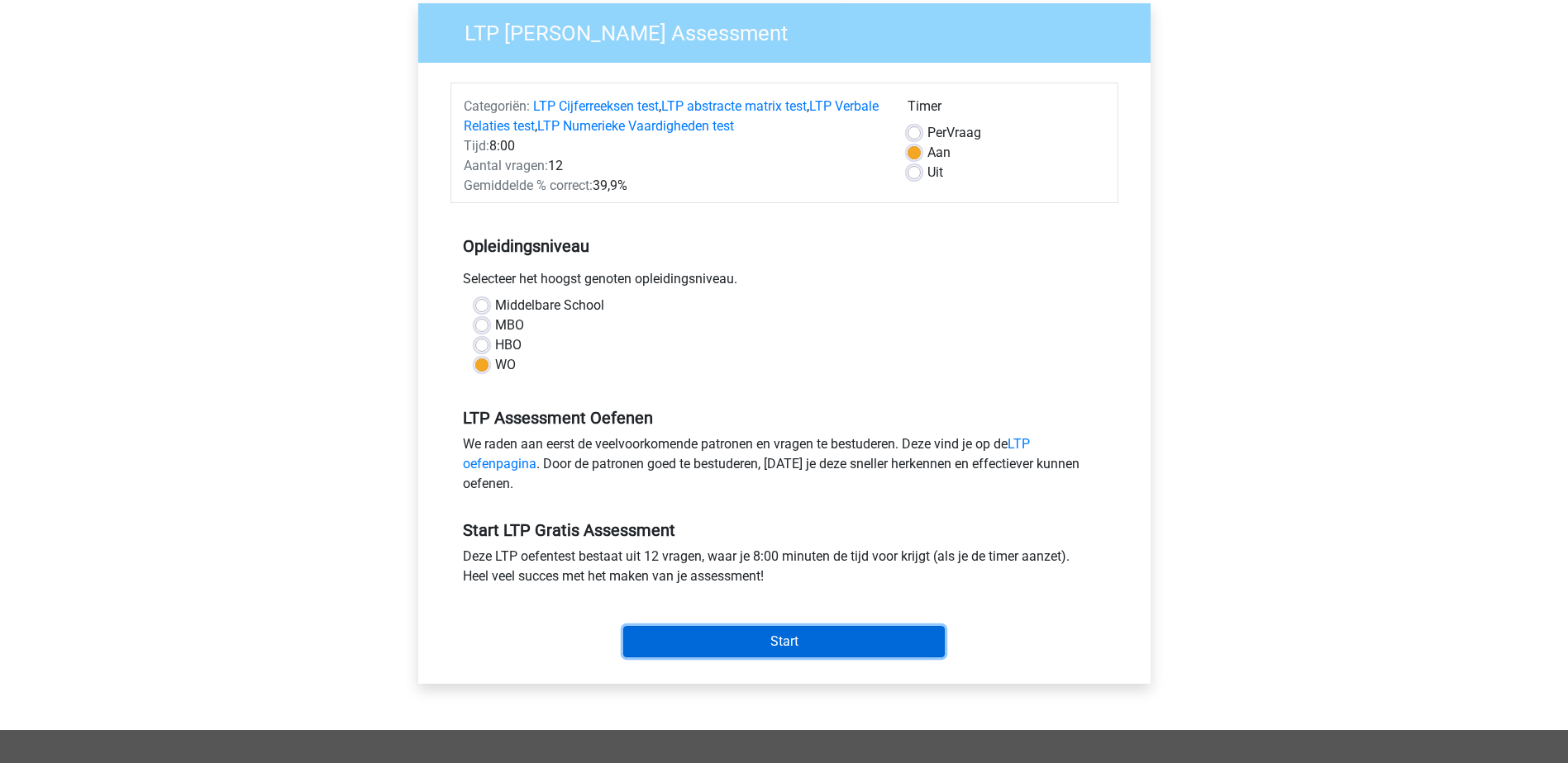
click at [901, 656] on input "Start" at bounding box center [784, 641] width 321 height 32
click at [666, 636] on input "Start" at bounding box center [784, 641] width 321 height 32
click at [654, 636] on input "Start" at bounding box center [784, 641] width 321 height 32
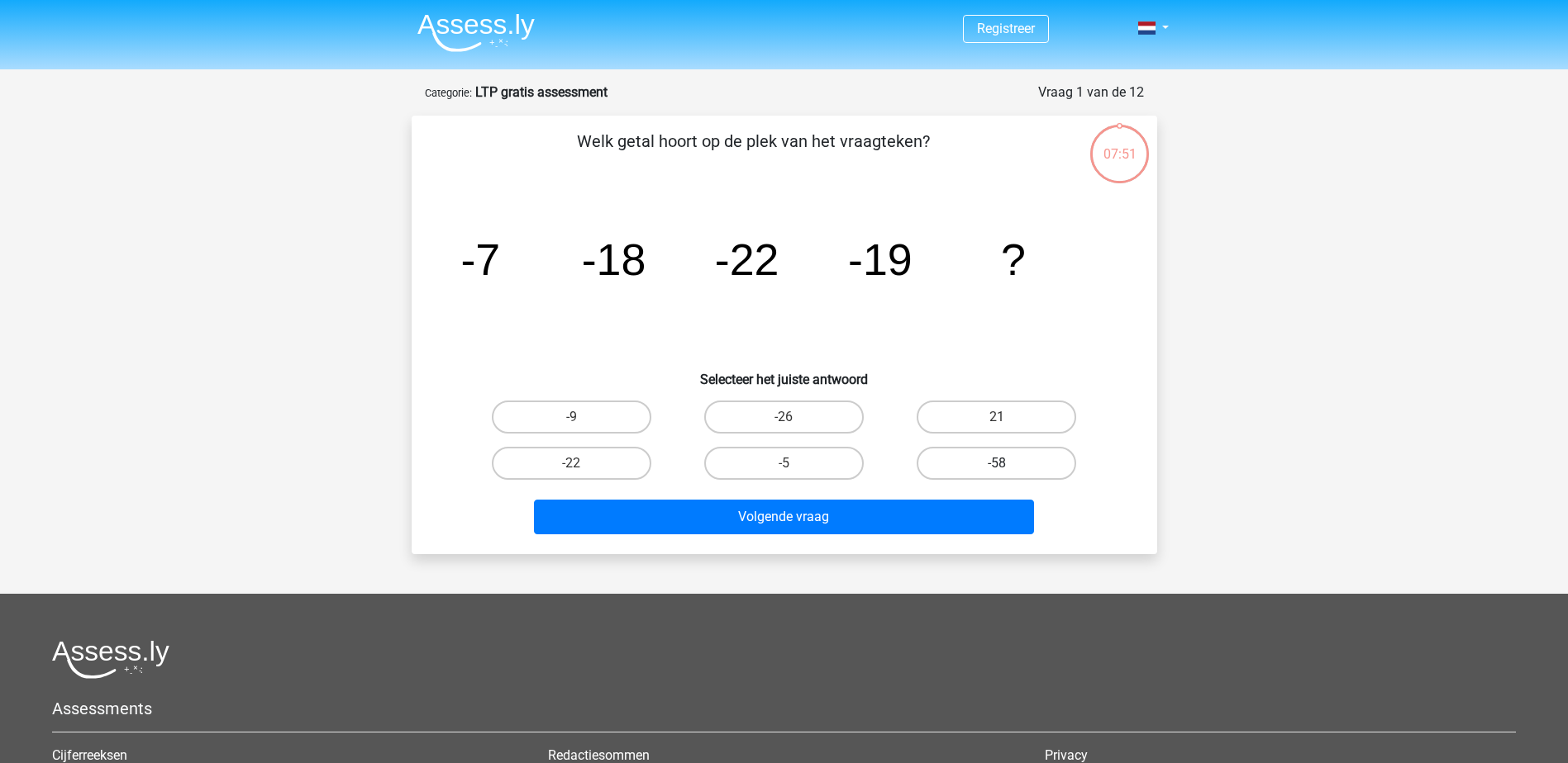
click at [957, 469] on label "-58" at bounding box center [996, 463] width 159 height 33
click at [996, 469] on input "-58" at bounding box center [1001, 468] width 11 height 11
radio input "true"
click at [977, 467] on label "-58" at bounding box center [996, 463] width 159 height 33
click at [996, 467] on input "-58" at bounding box center [1001, 468] width 11 height 11
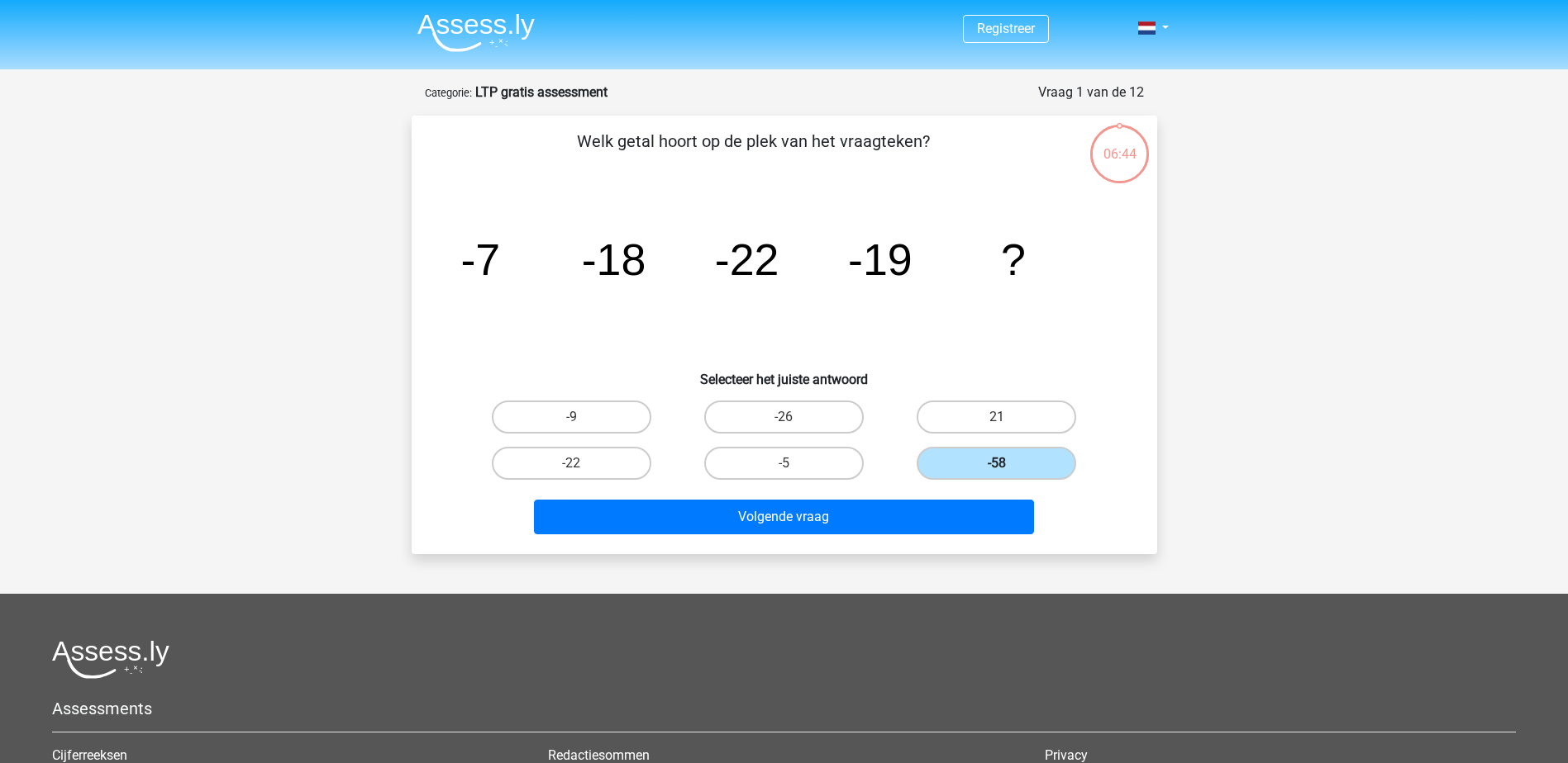
click at [977, 467] on label "-58" at bounding box center [996, 463] width 159 height 33
click at [996, 467] on input "-58" at bounding box center [1001, 468] width 11 height 11
click at [815, 411] on label "-26" at bounding box center [784, 417] width 159 height 33
click at [794, 417] on input "-26" at bounding box center [788, 422] width 11 height 11
radio input "true"
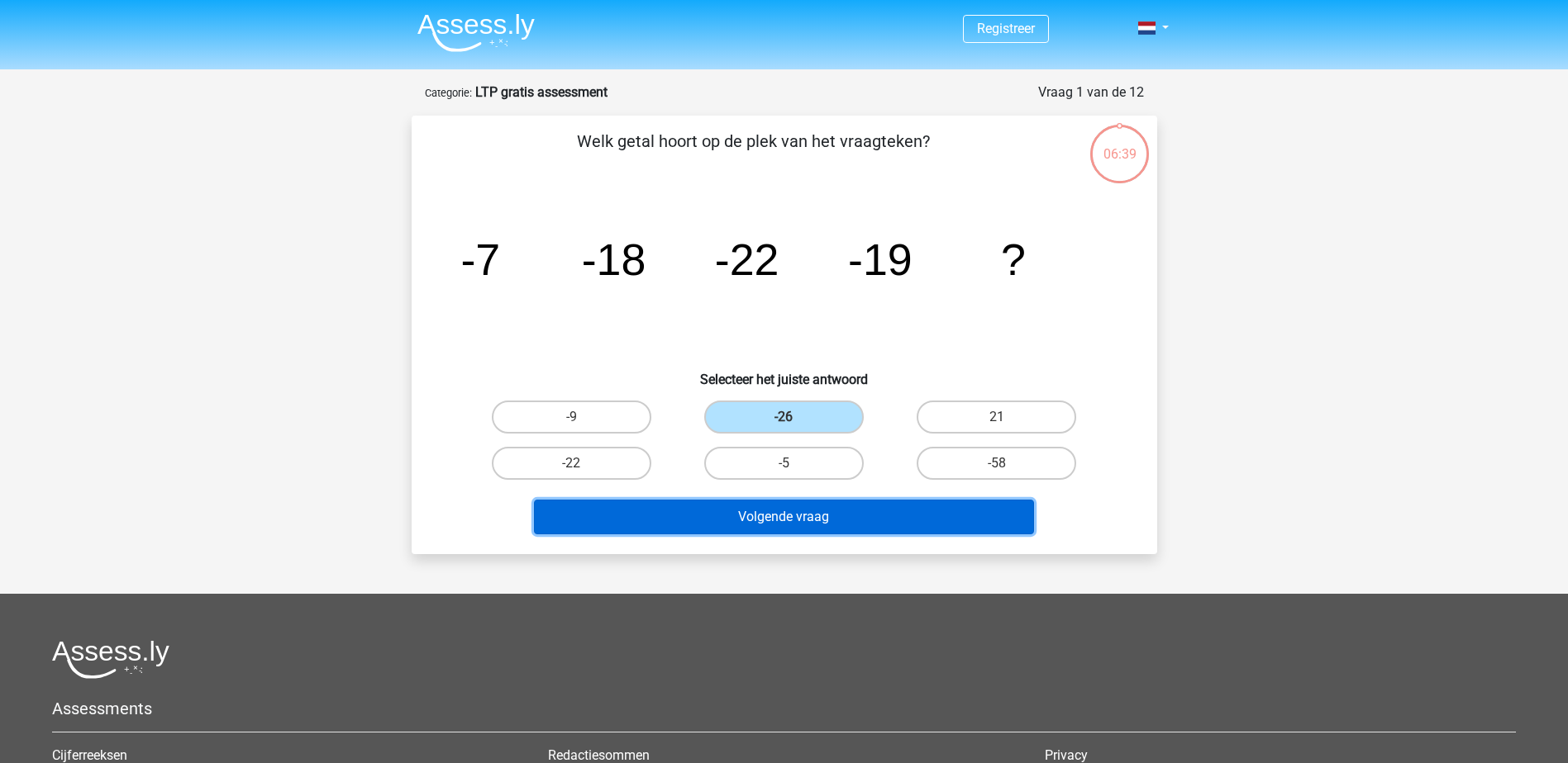
click at [839, 523] on button "Volgende vraag" at bounding box center [784, 517] width 500 height 35
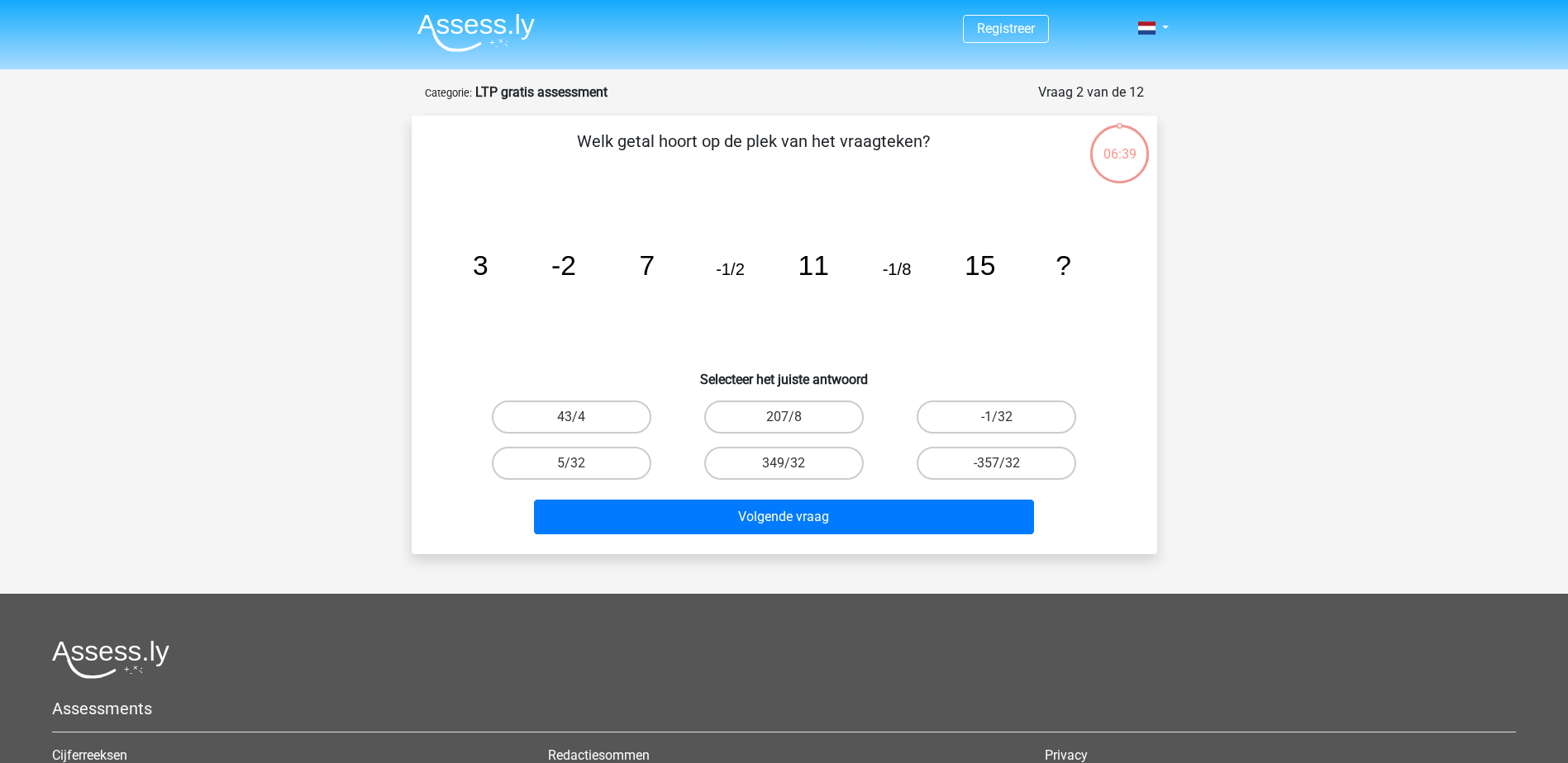
scroll to position [82, 0]
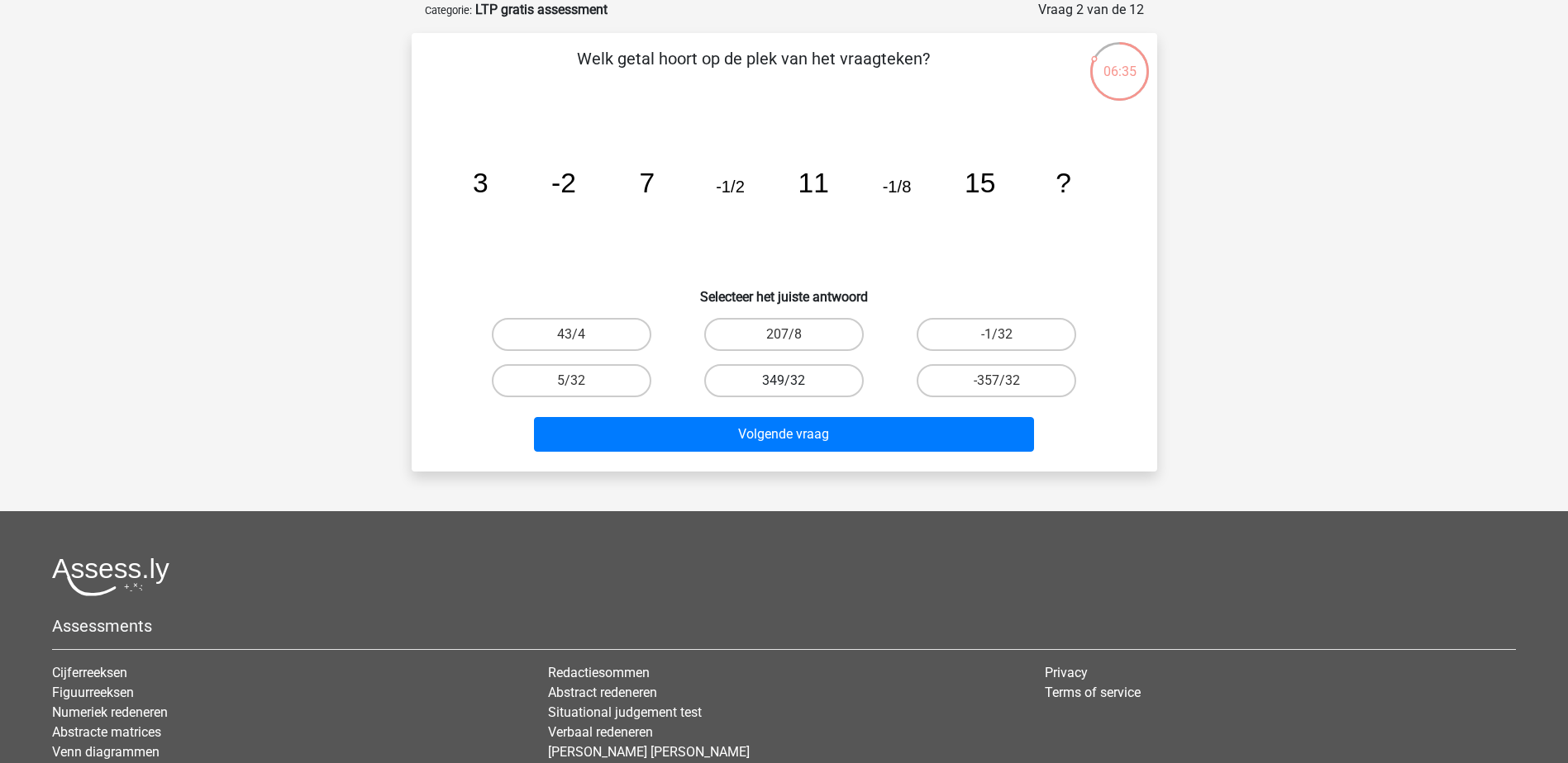
click at [828, 376] on label "349/32" at bounding box center [784, 381] width 159 height 33
click at [794, 381] on input "349/32" at bounding box center [788, 385] width 11 height 11
radio input "true"
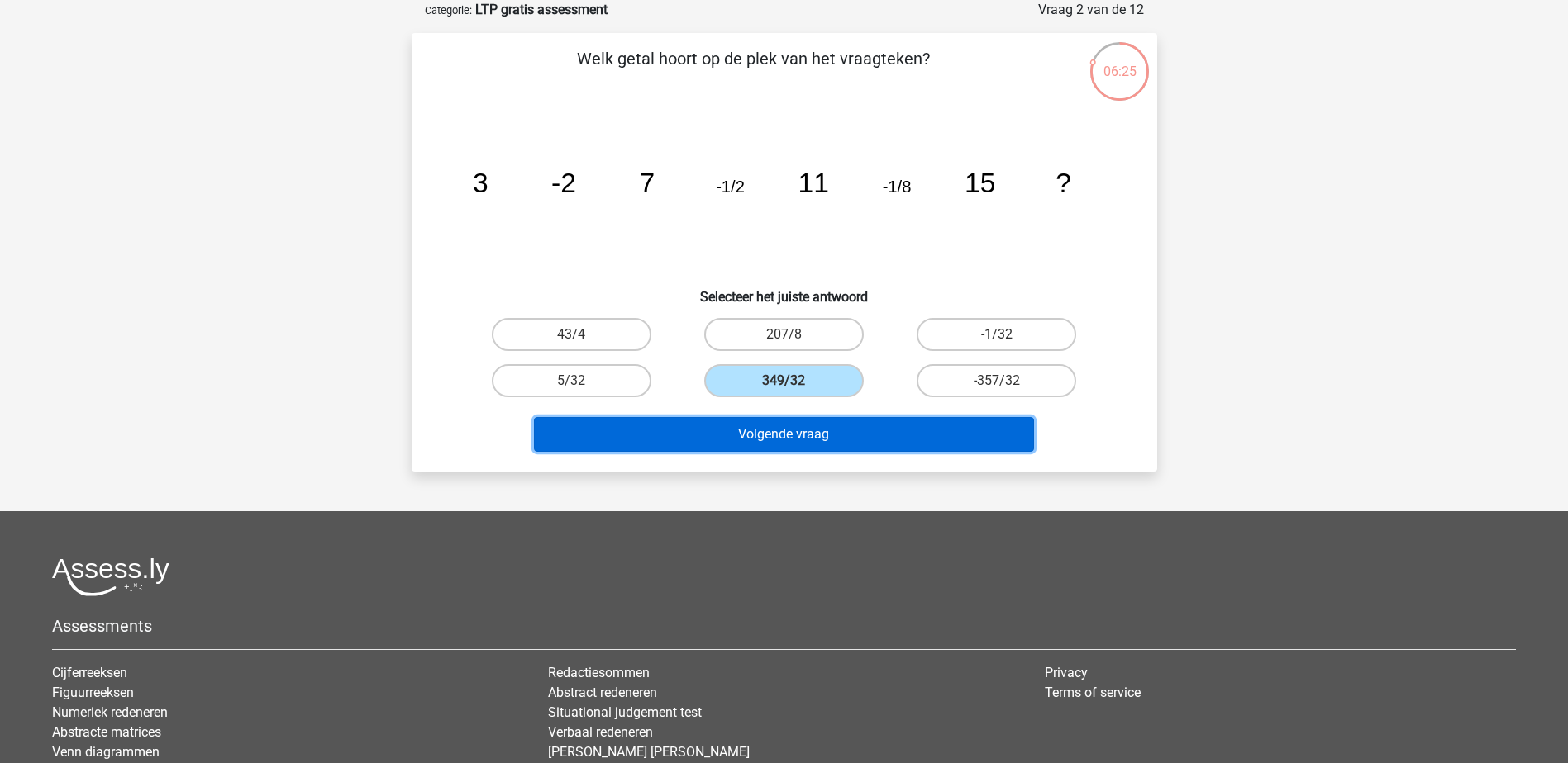
click at [811, 433] on button "Volgende vraag" at bounding box center [784, 434] width 500 height 35
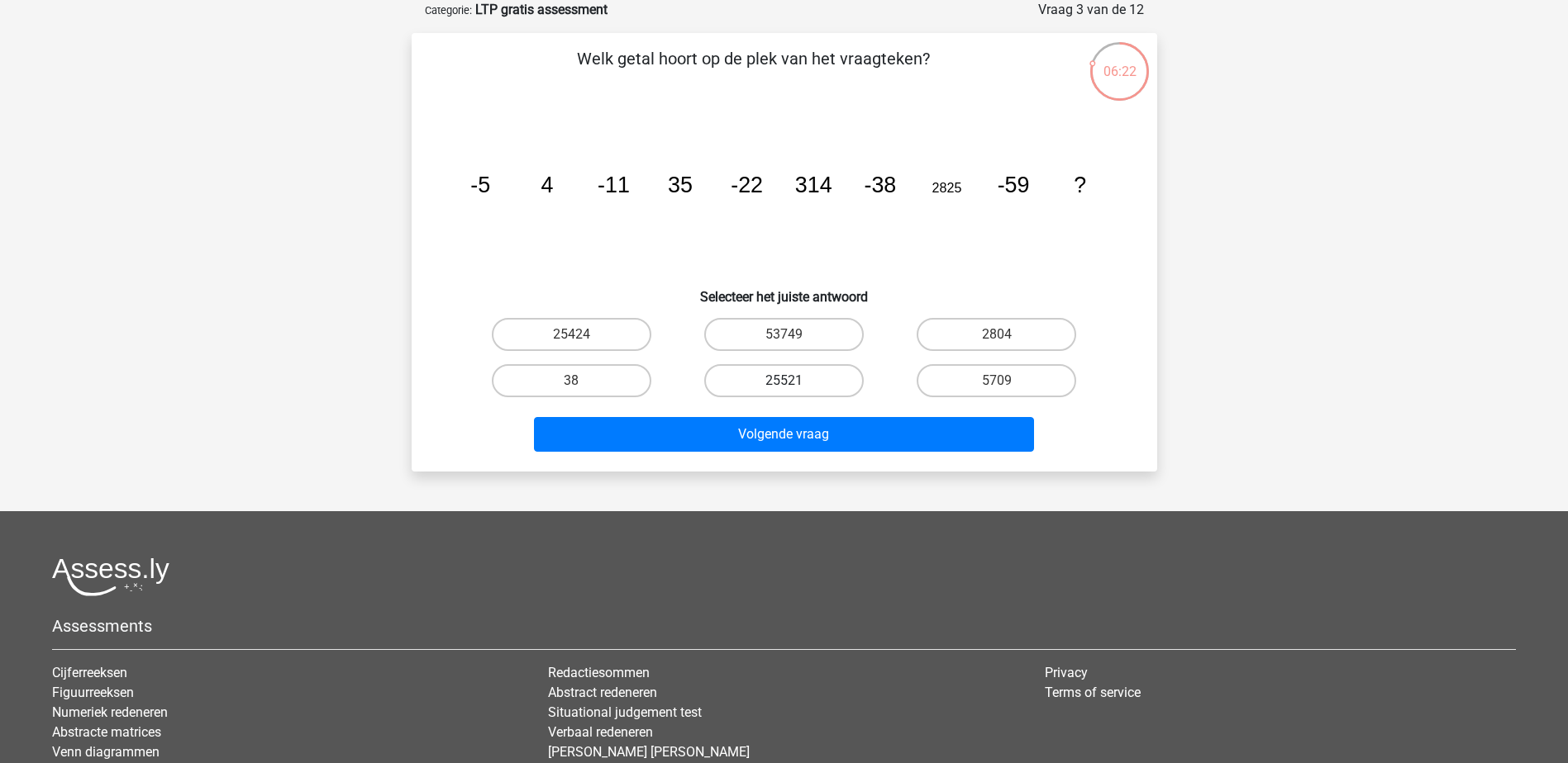
click at [804, 384] on label "25521" at bounding box center [784, 381] width 159 height 33
click at [794, 384] on input "25521" at bounding box center [788, 385] width 11 height 11
radio input "true"
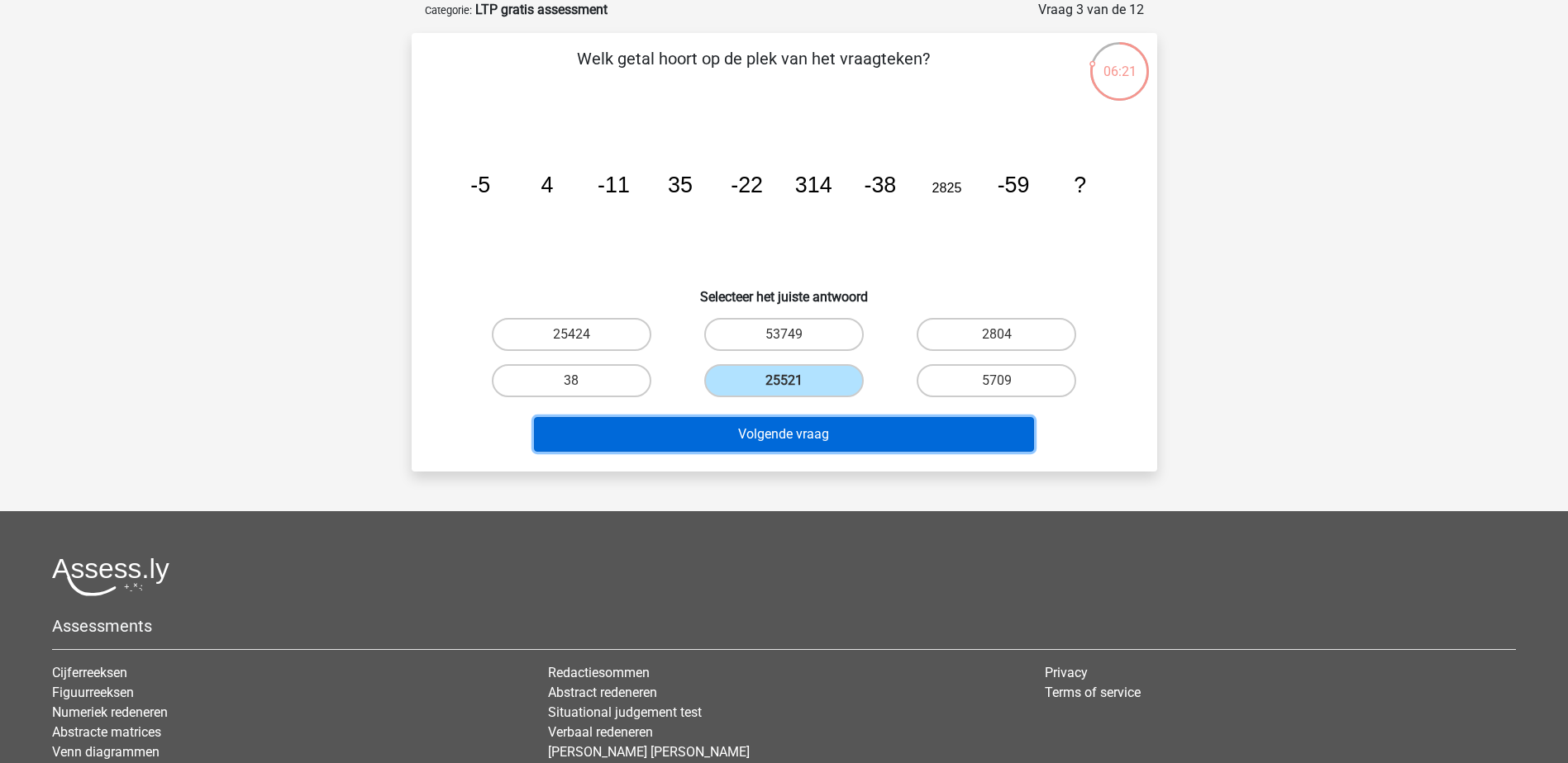
click at [776, 432] on button "Volgende vraag" at bounding box center [784, 434] width 500 height 35
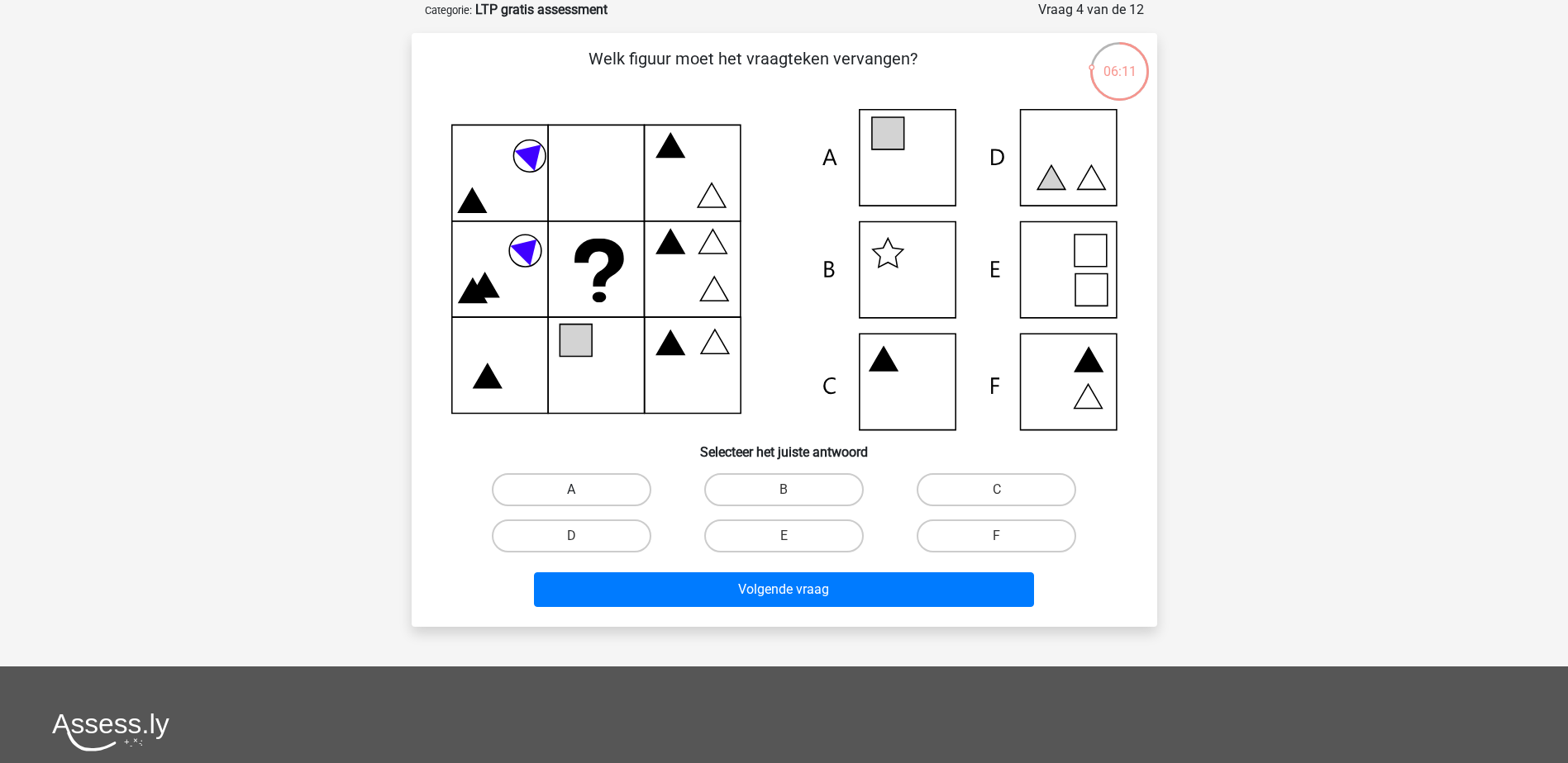
click at [600, 494] on label "A" at bounding box center [572, 490] width 159 height 33
click at [582, 494] on input "A" at bounding box center [575, 495] width 11 height 11
radio input "true"
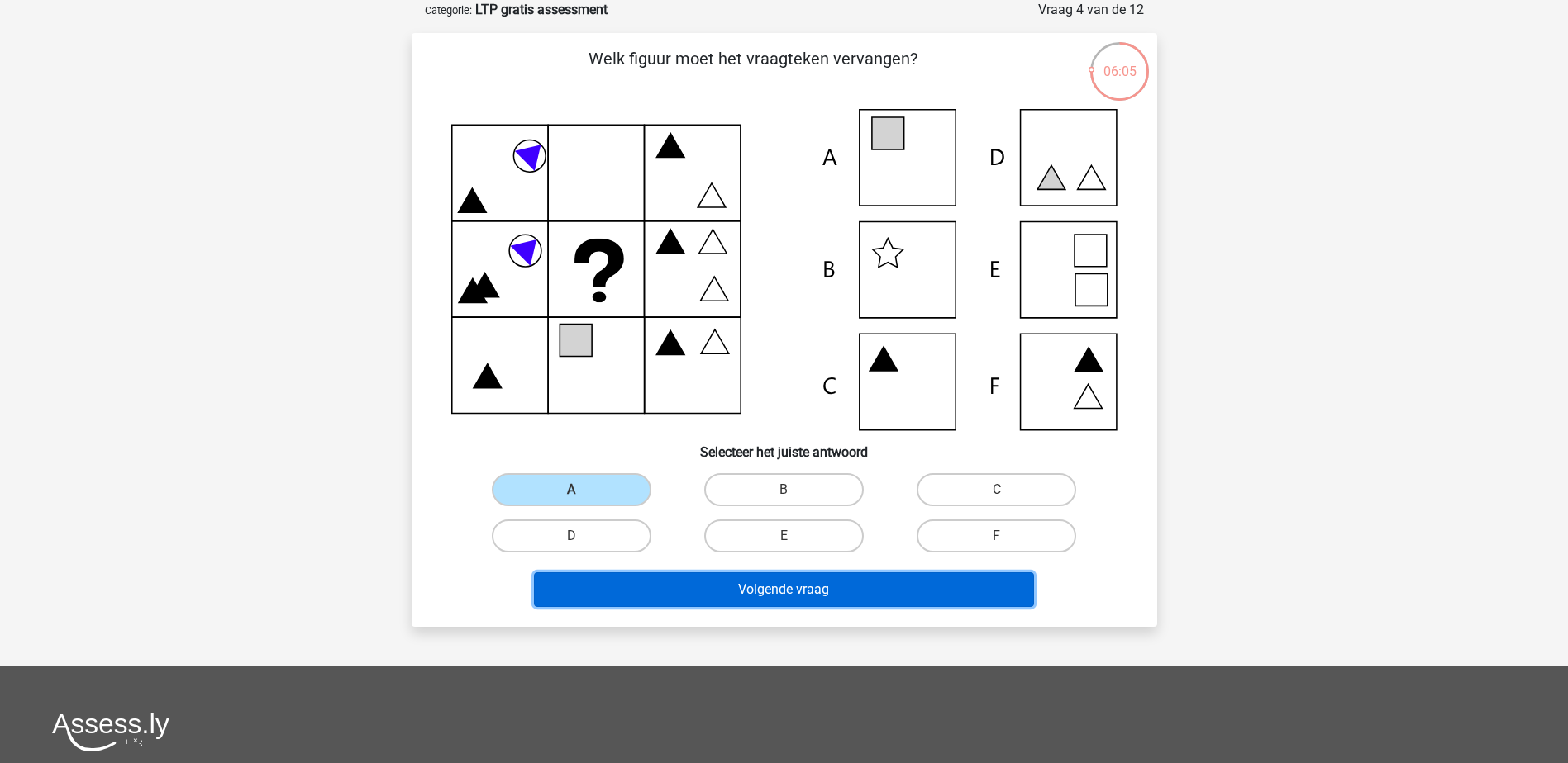
click at [712, 585] on button "Volgende vraag" at bounding box center [784, 590] width 500 height 35
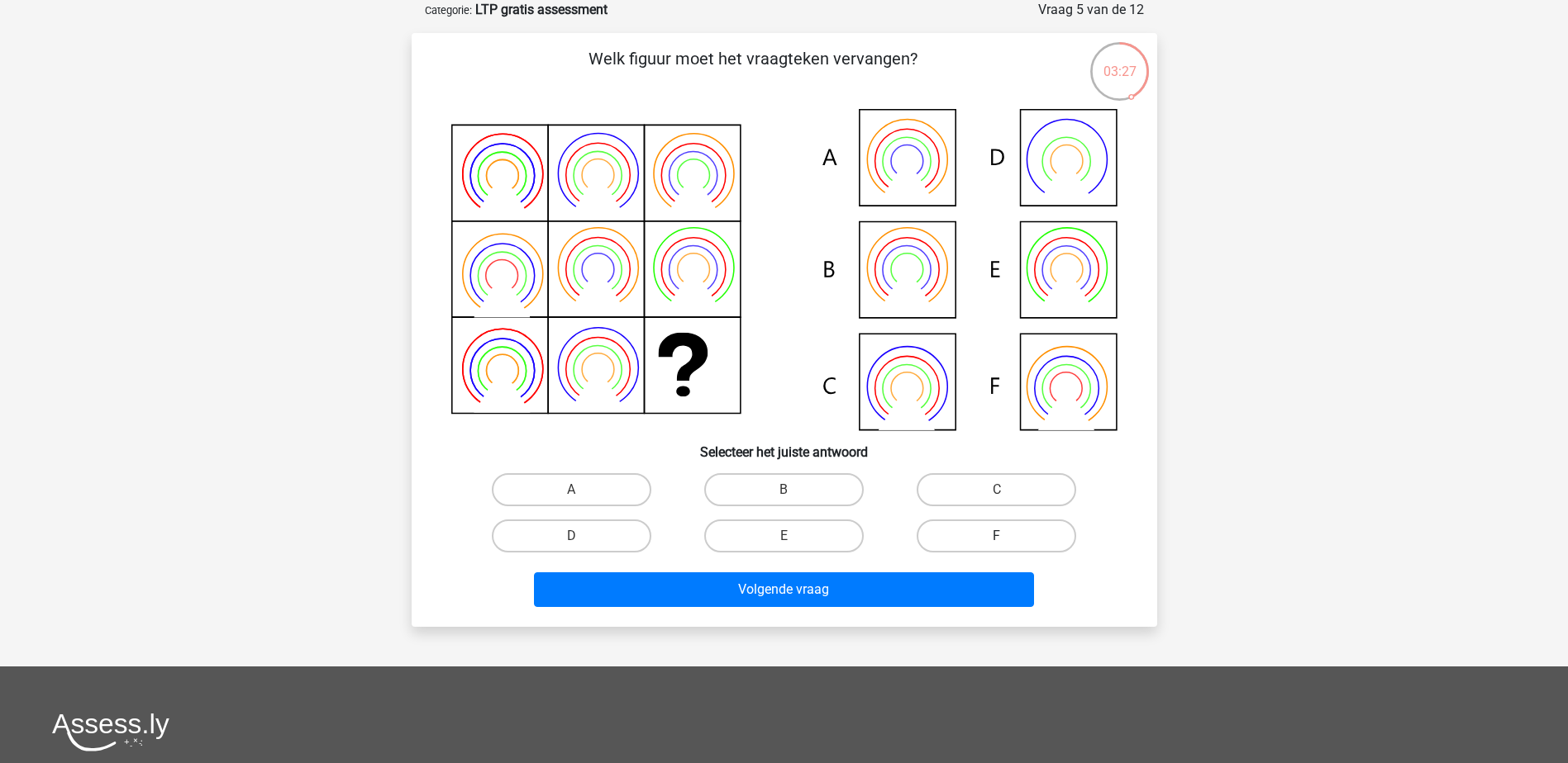
click at [966, 541] on label "F" at bounding box center [996, 536] width 159 height 33
click at [996, 541] on input "F" at bounding box center [1001, 541] width 11 height 11
radio input "true"
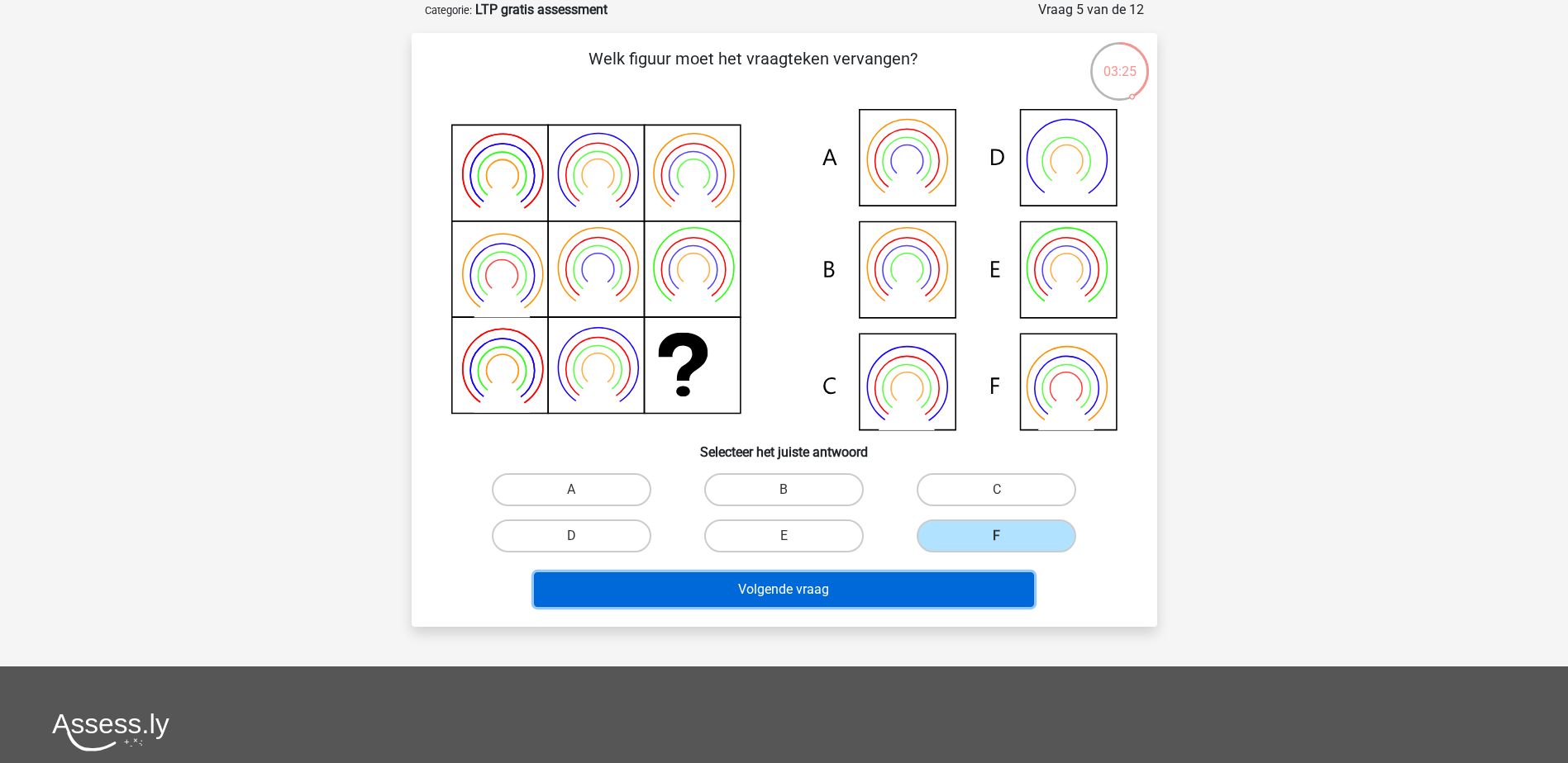
click at [934, 591] on button "Volgende vraag" at bounding box center [784, 590] width 500 height 35
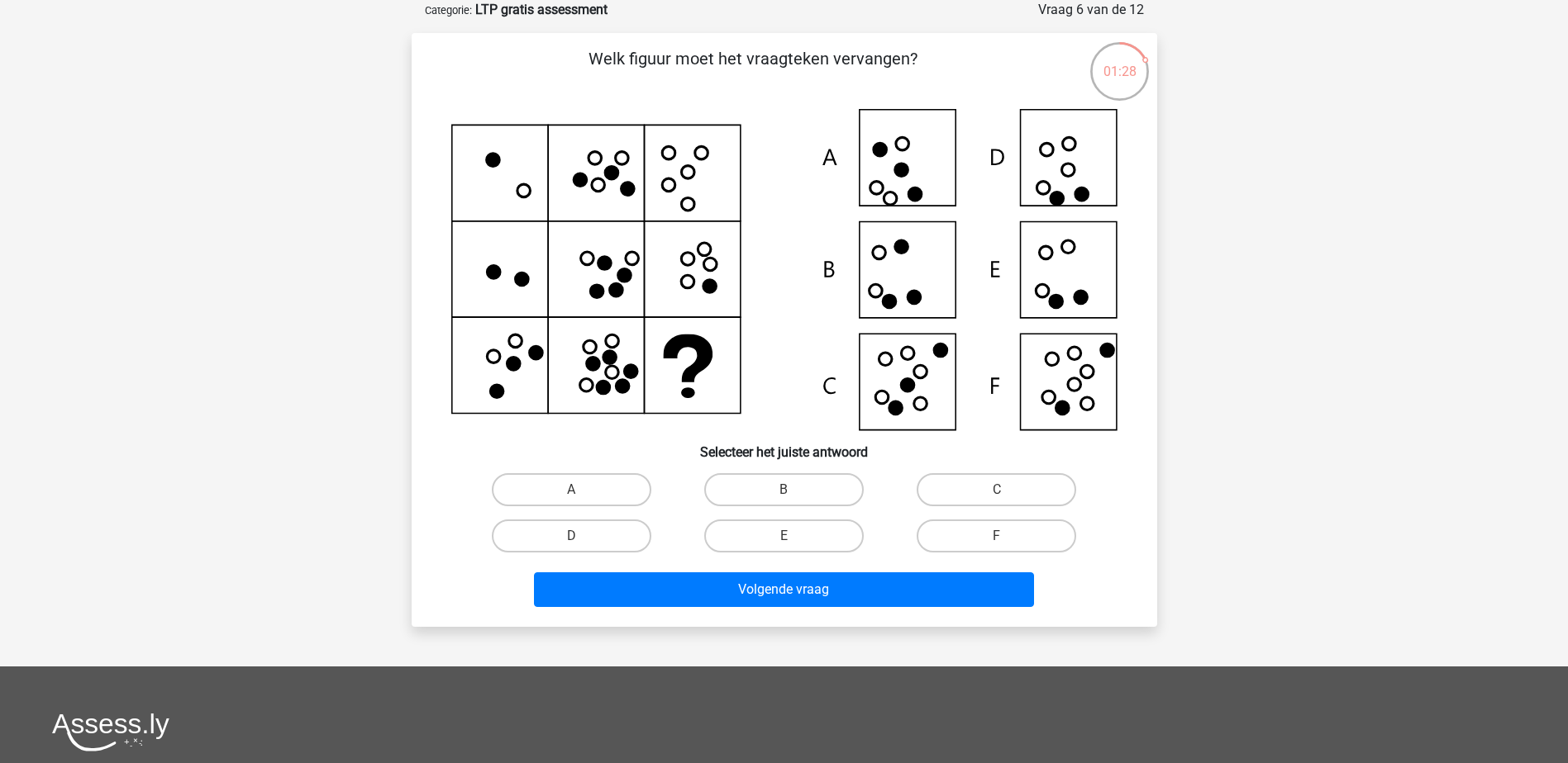
click at [1078, 275] on icon at bounding box center [784, 269] width 666 height 321
click at [804, 533] on label "E" at bounding box center [784, 536] width 159 height 33
click at [794, 536] on input "E" at bounding box center [788, 541] width 11 height 11
radio input "true"
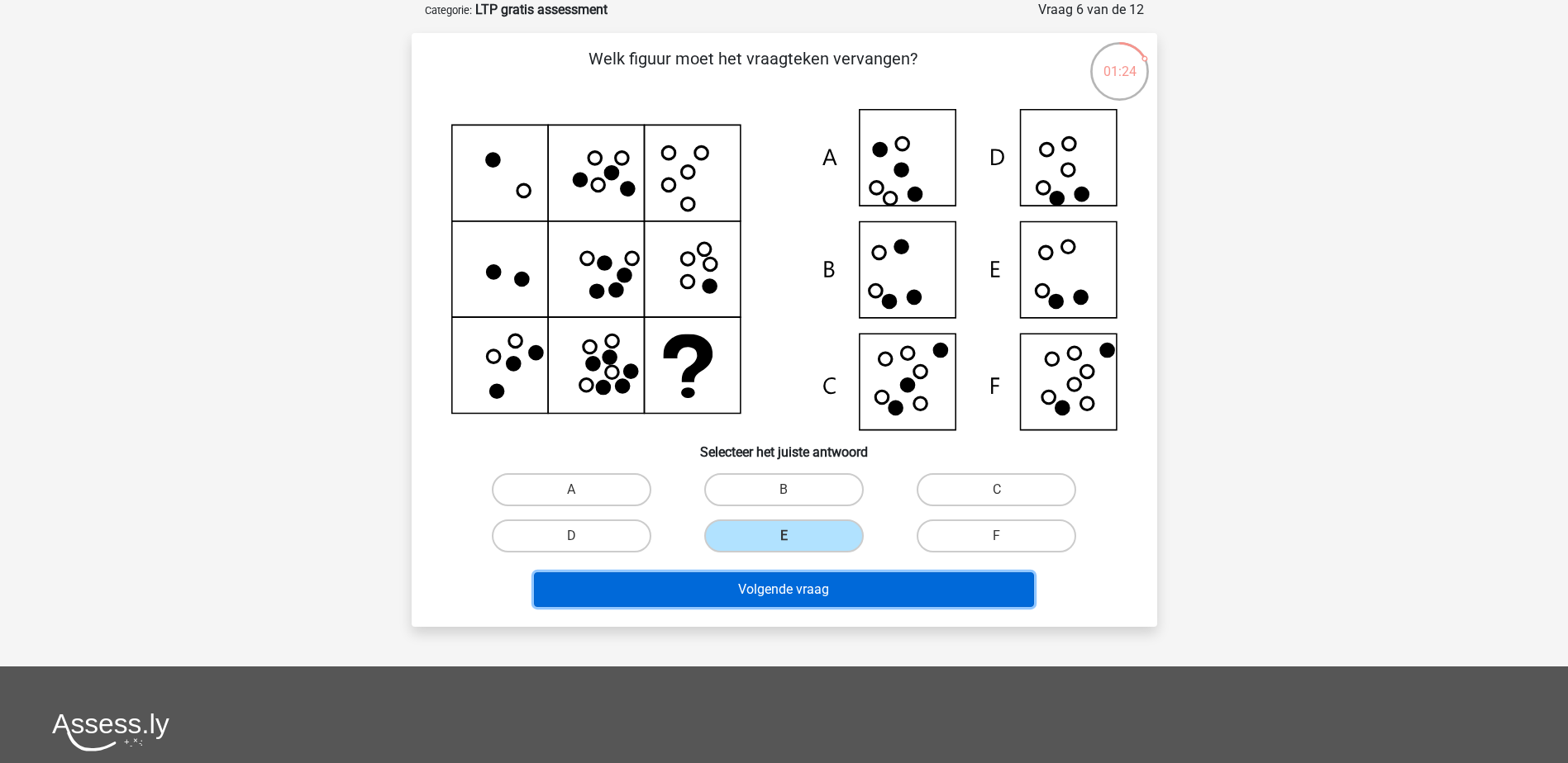
click at [815, 587] on button "Volgende vraag" at bounding box center [784, 590] width 500 height 35
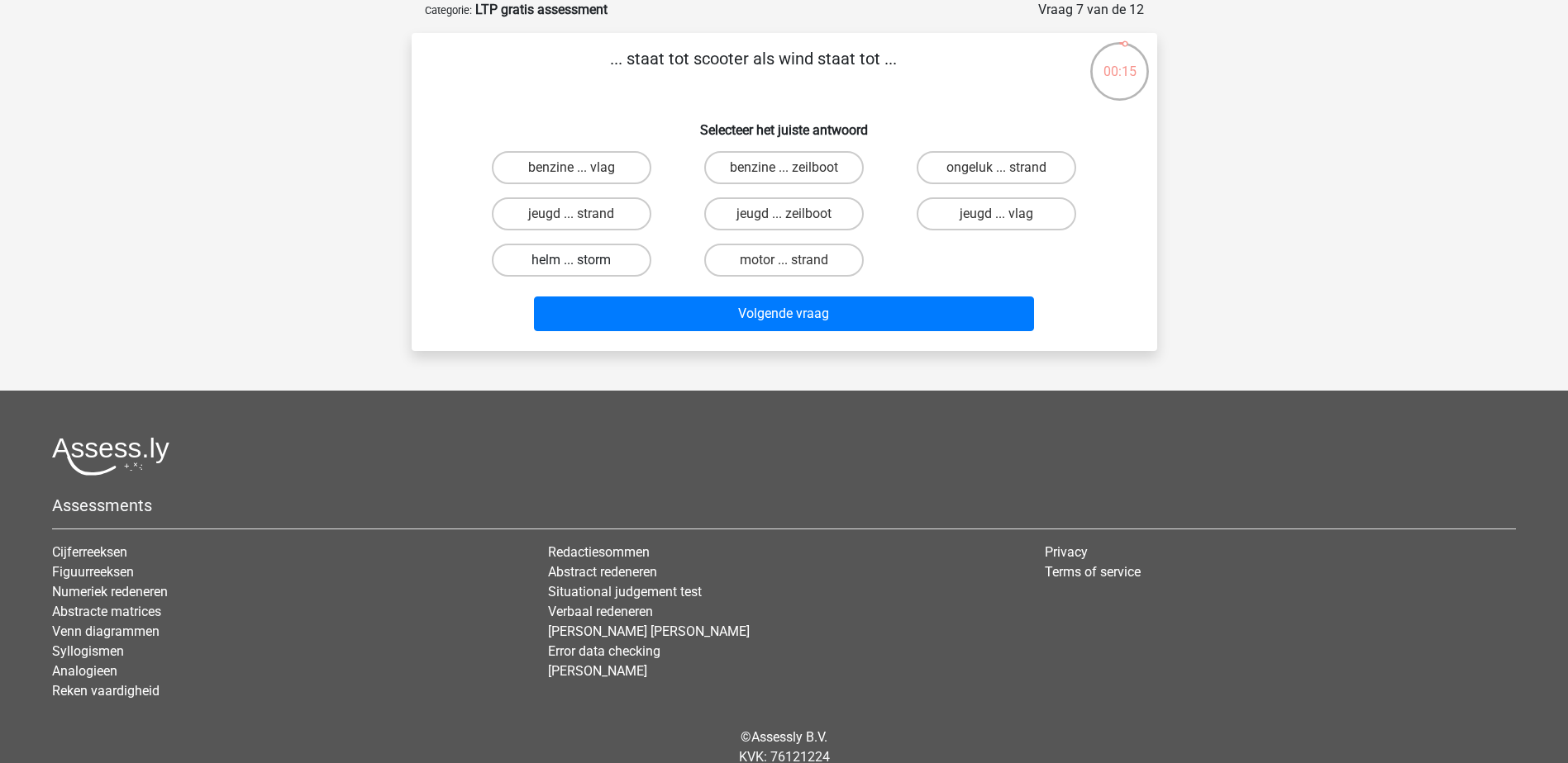
click at [592, 253] on label "helm ... storm" at bounding box center [572, 260] width 159 height 33
click at [582, 260] on input "helm ... storm" at bounding box center [575, 265] width 11 height 11
radio input "true"
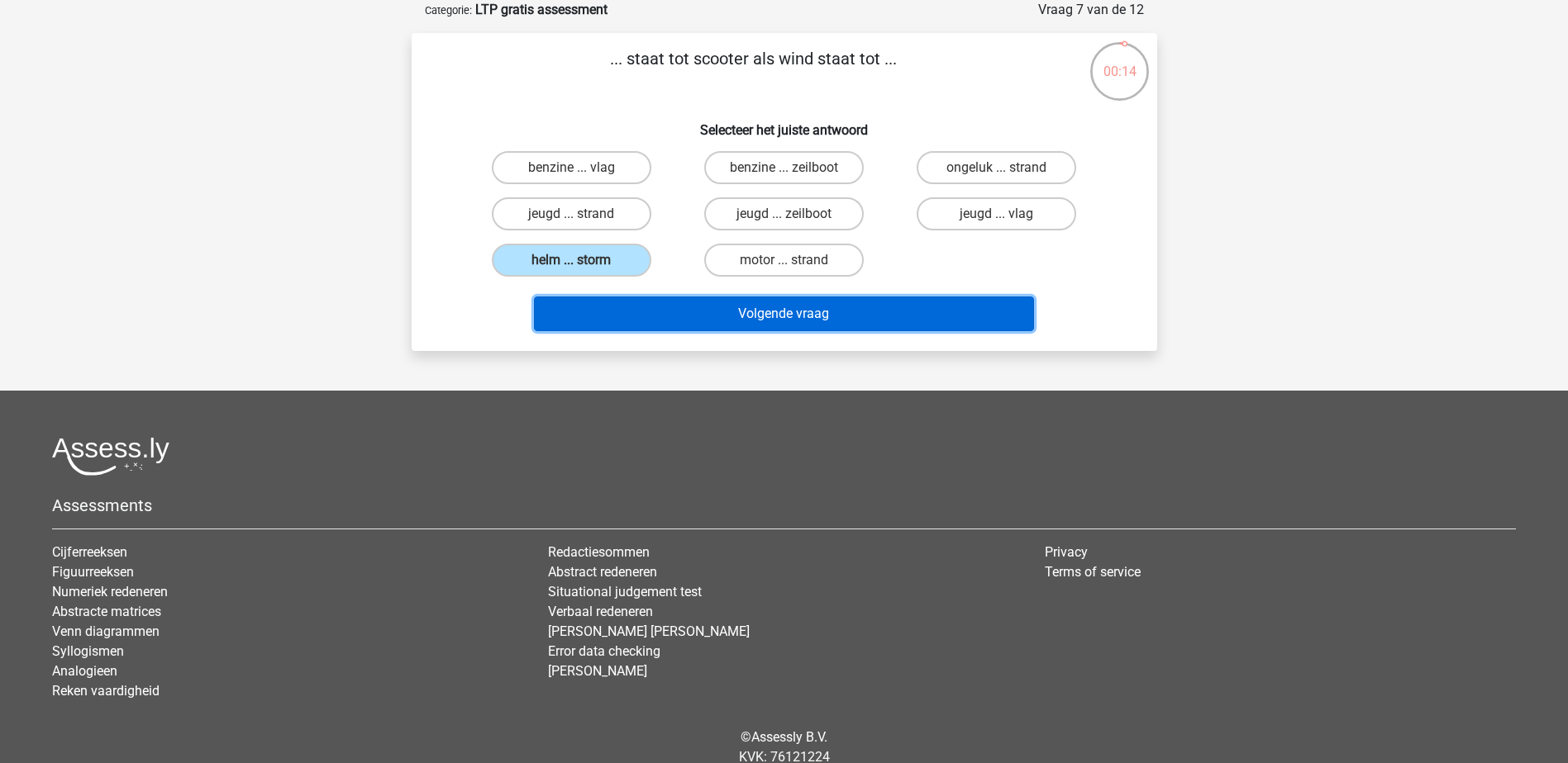
click at [745, 302] on button "Volgende vraag" at bounding box center [784, 313] width 500 height 35
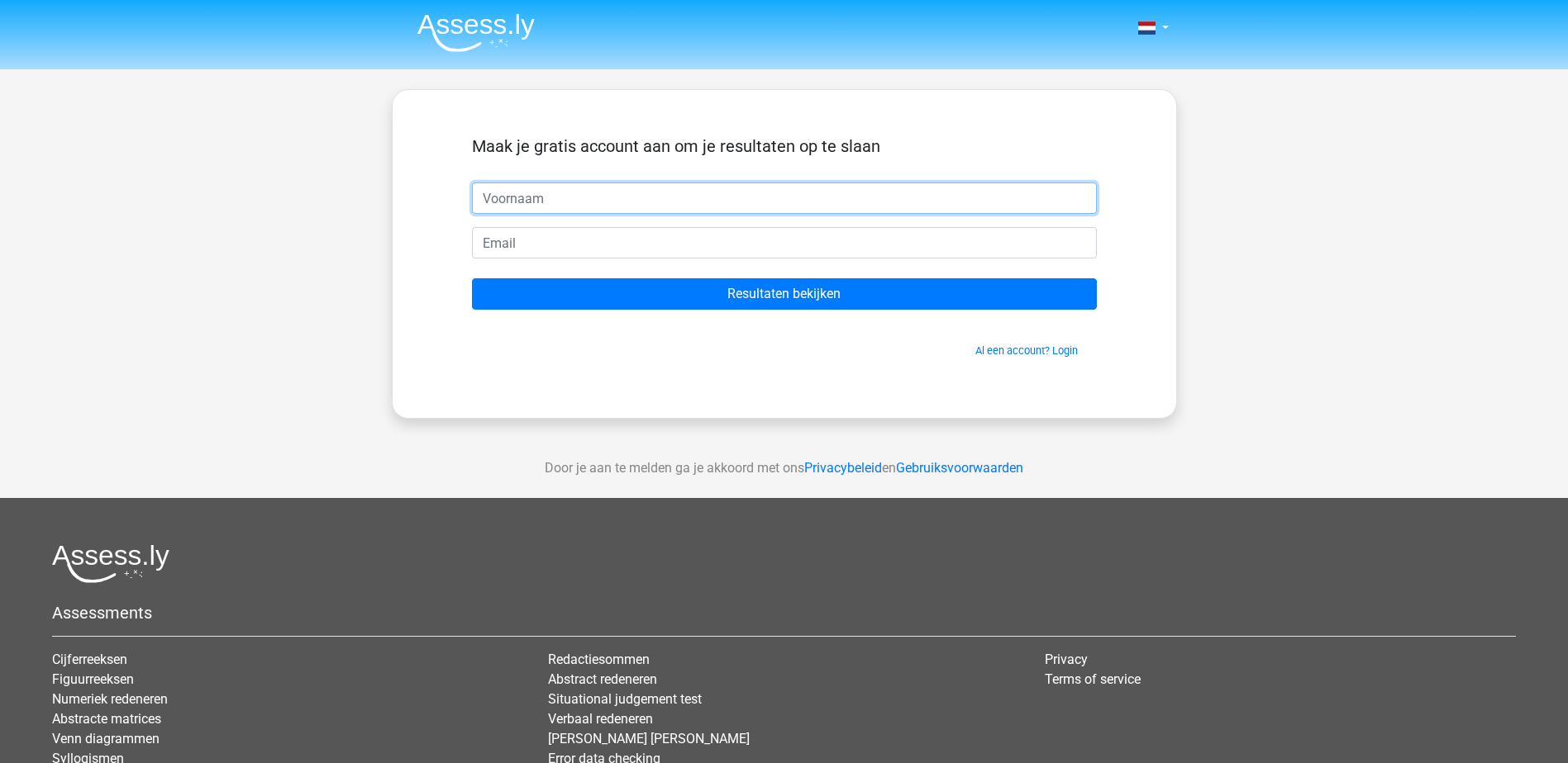
click at [602, 200] on input "text" at bounding box center [784, 197] width 624 height 32
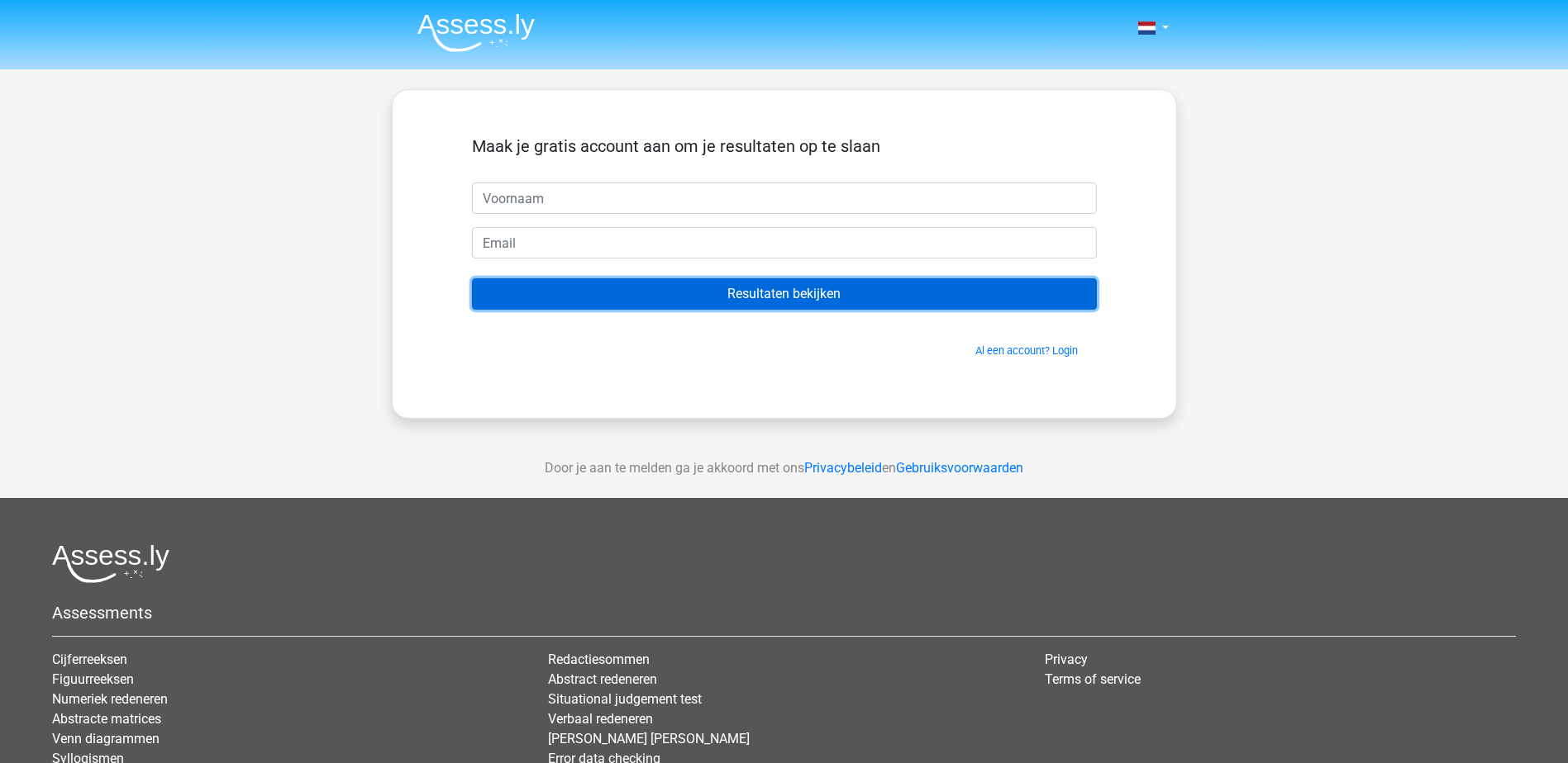
click at [643, 300] on input "Resultaten bekijken" at bounding box center [784, 293] width 624 height 32
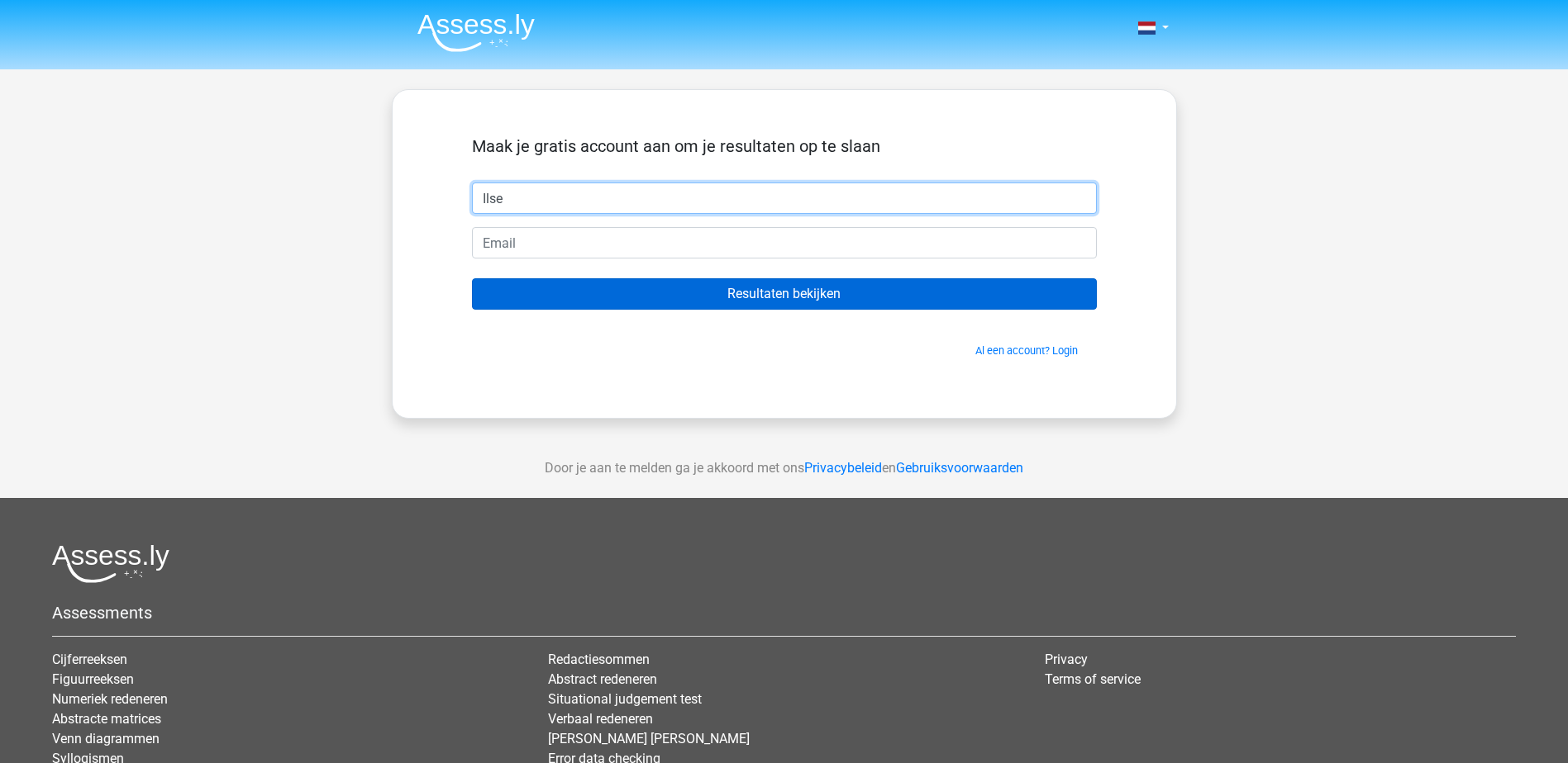
type input "Ilse"
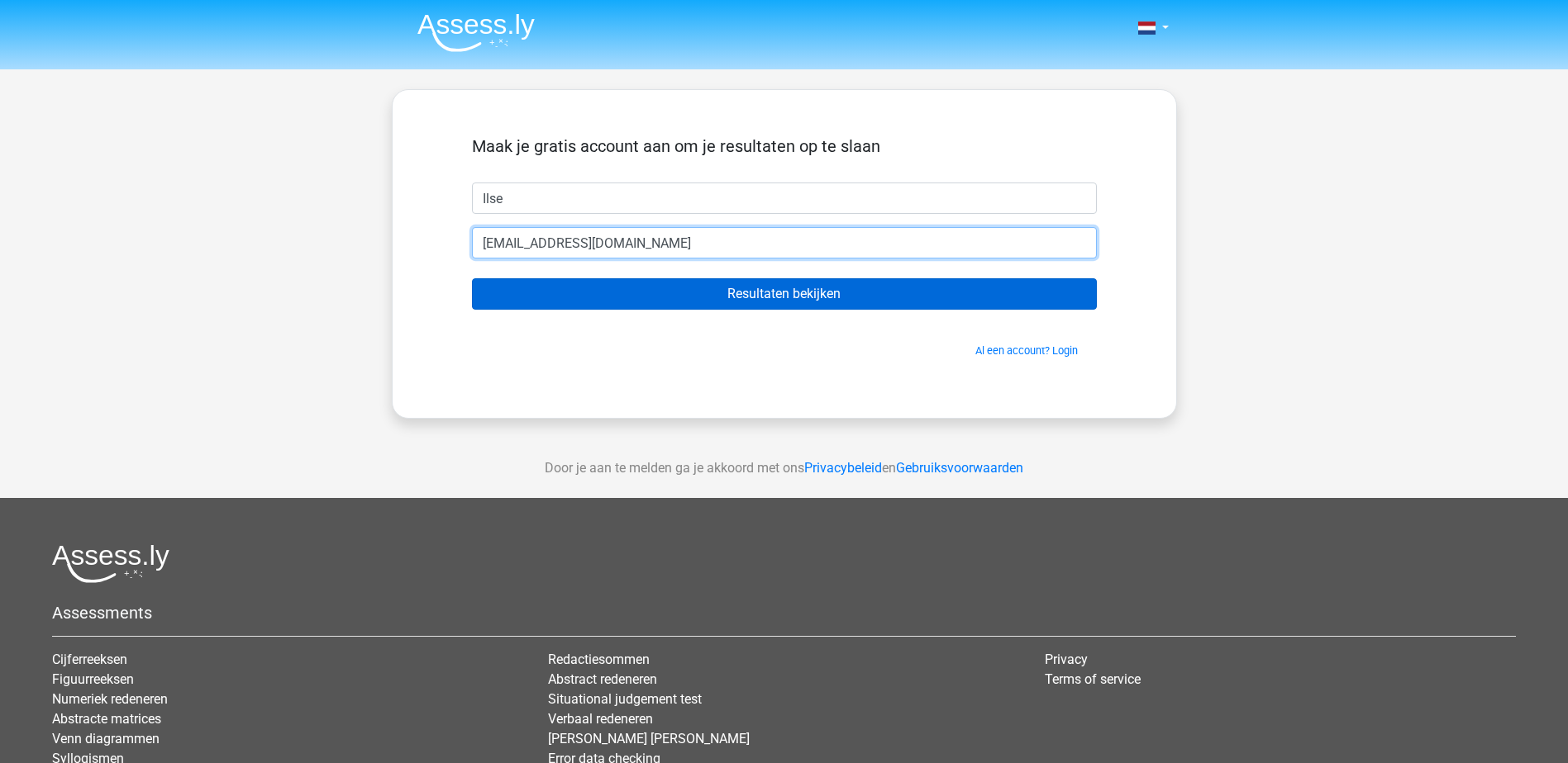
type input "[EMAIL_ADDRESS][DOMAIN_NAME]"
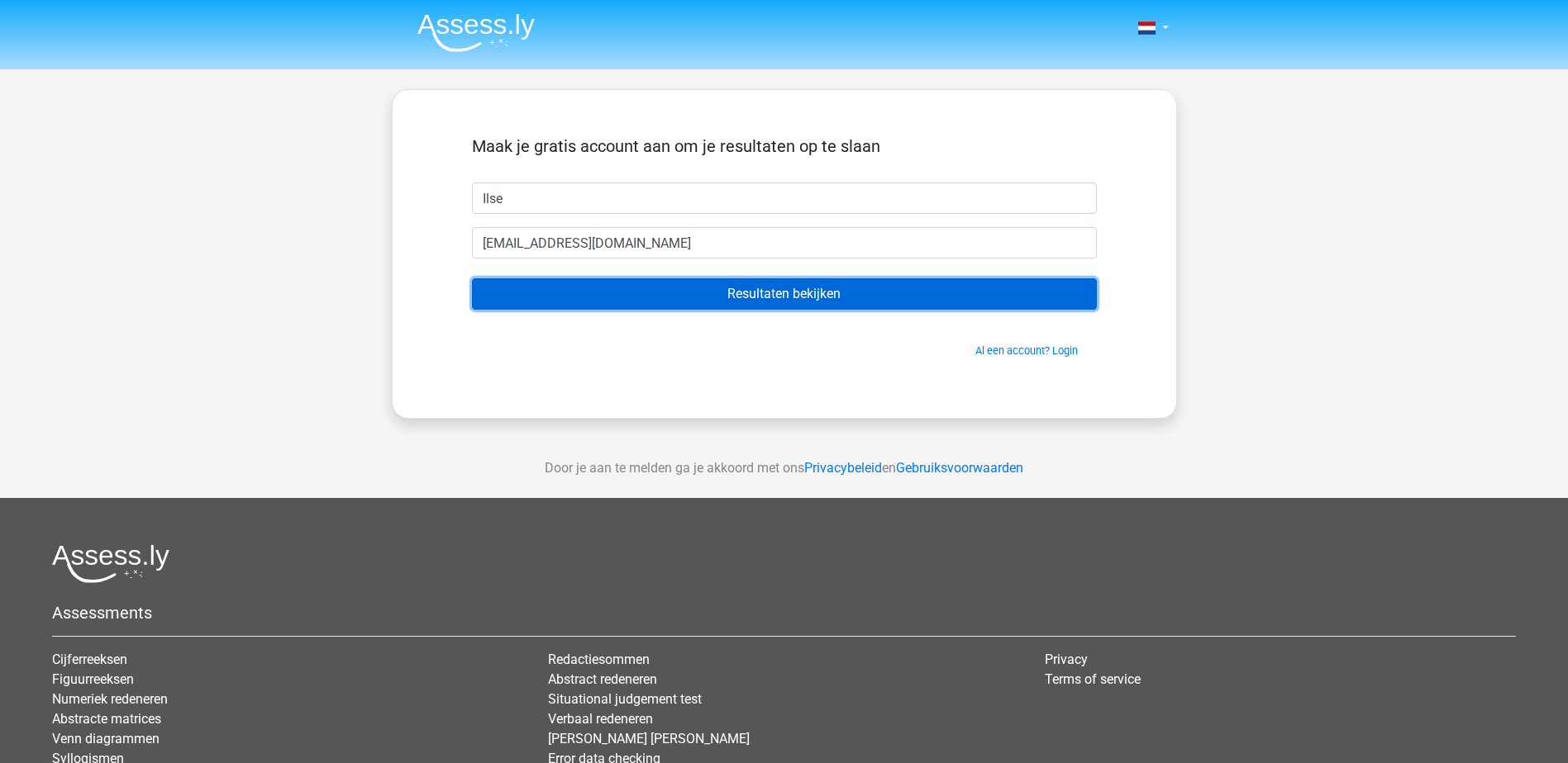
click at [643, 300] on input "Resultaten bekijken" at bounding box center [784, 293] width 624 height 32
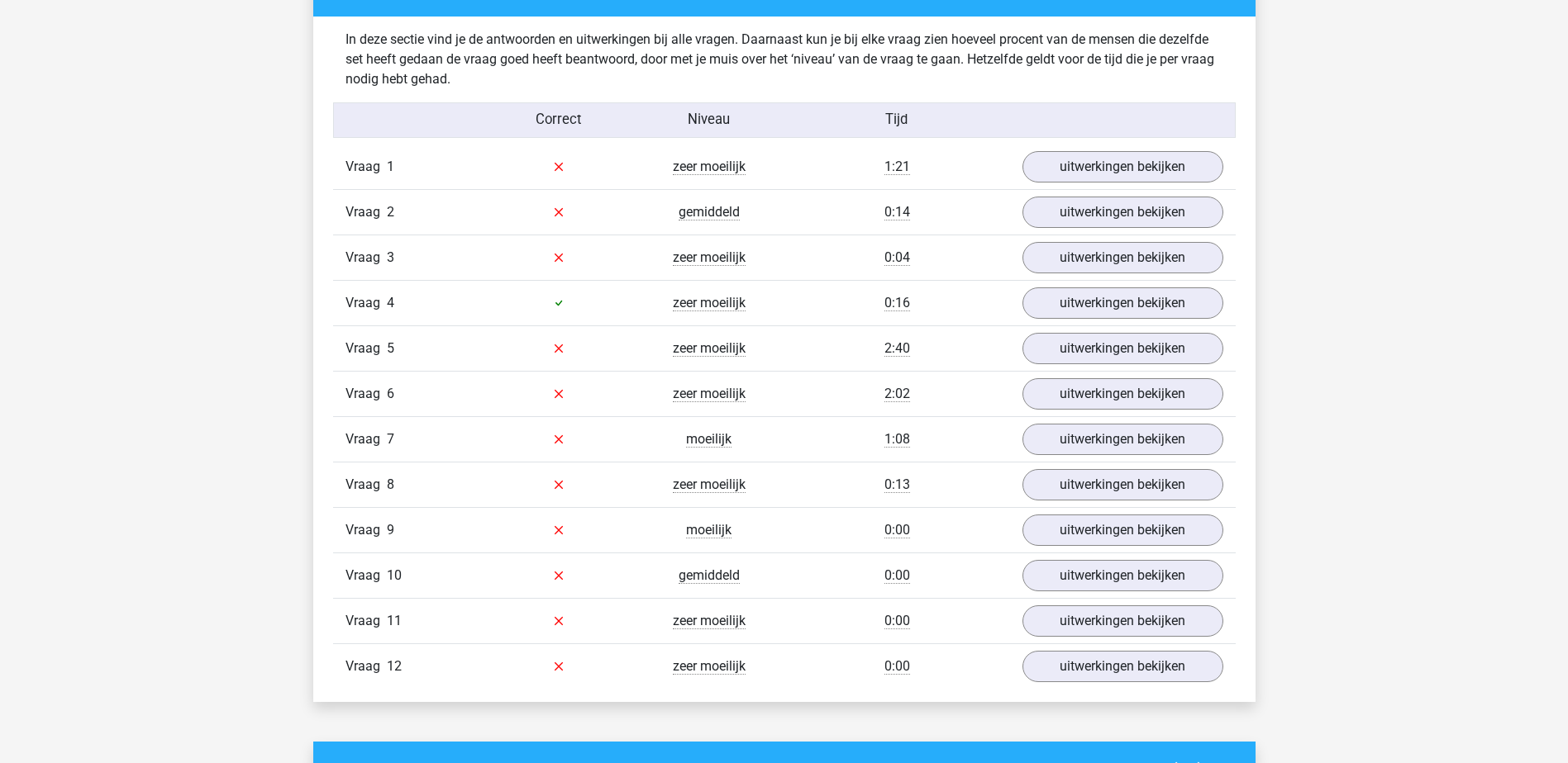
scroll to position [1751, 0]
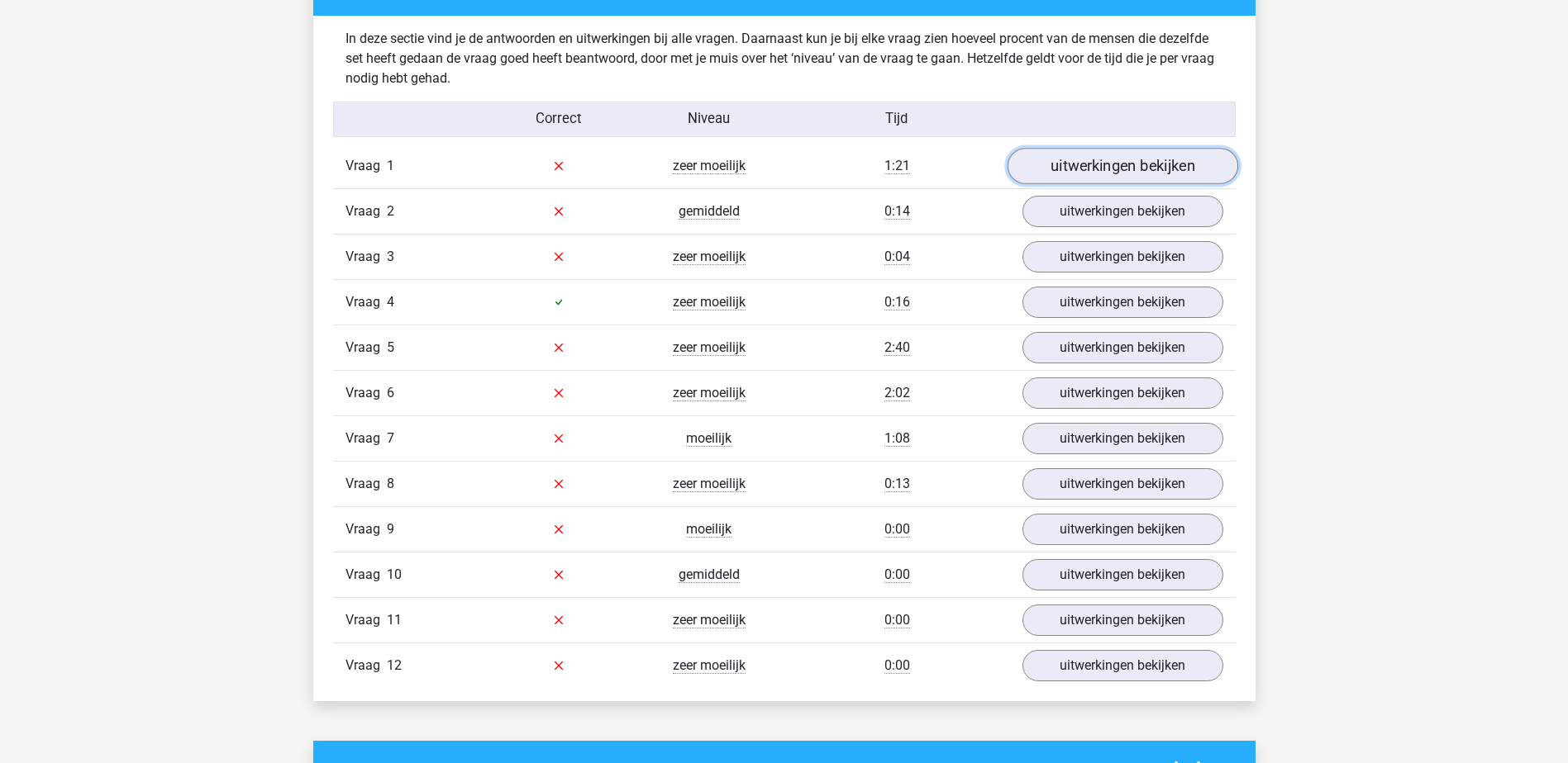
click at [1077, 170] on link "uitwerkingen bekijken" at bounding box center [1121, 166] width 230 height 36
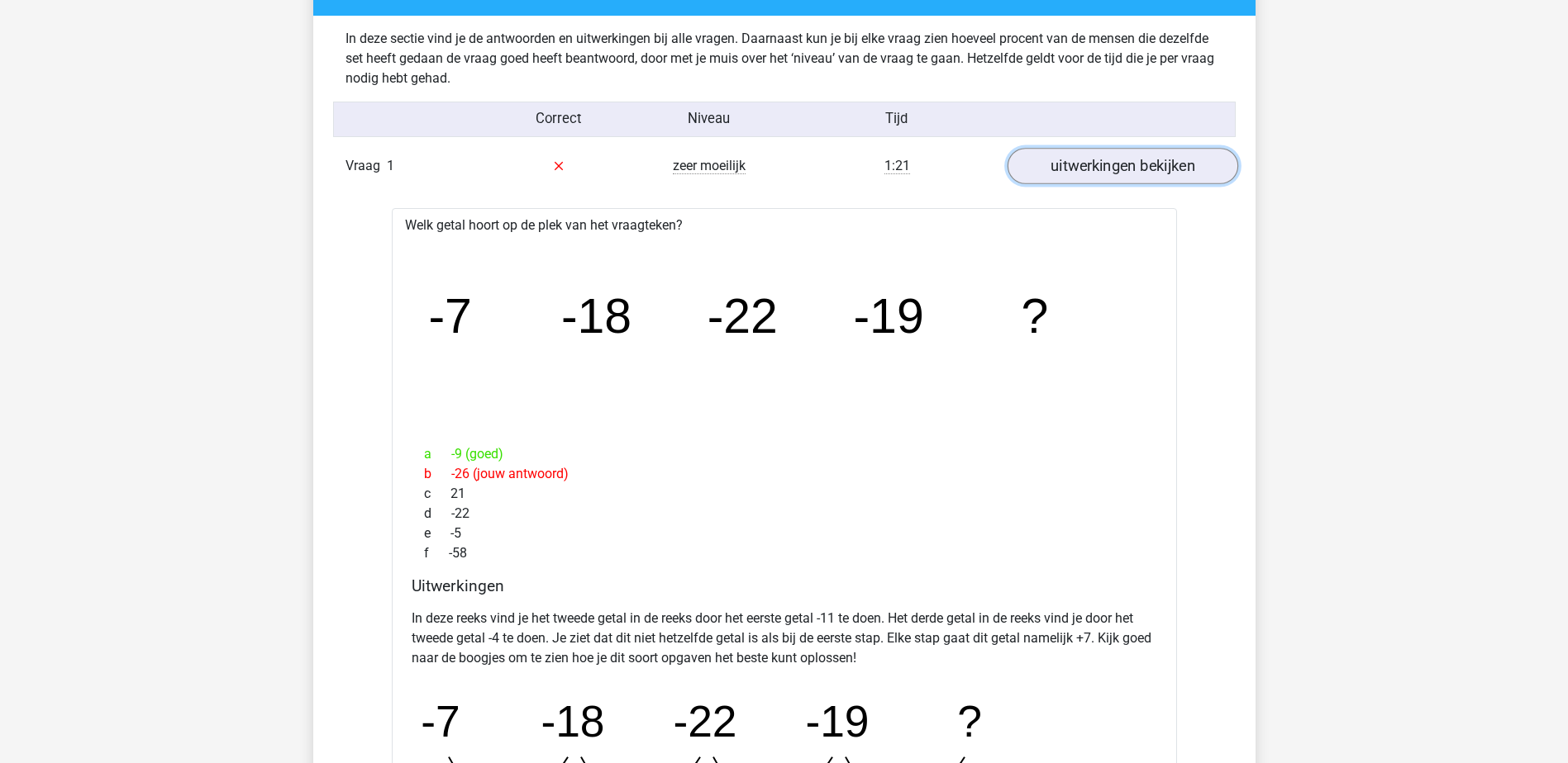
click at [1077, 170] on link "uitwerkingen bekijken" at bounding box center [1121, 166] width 230 height 36
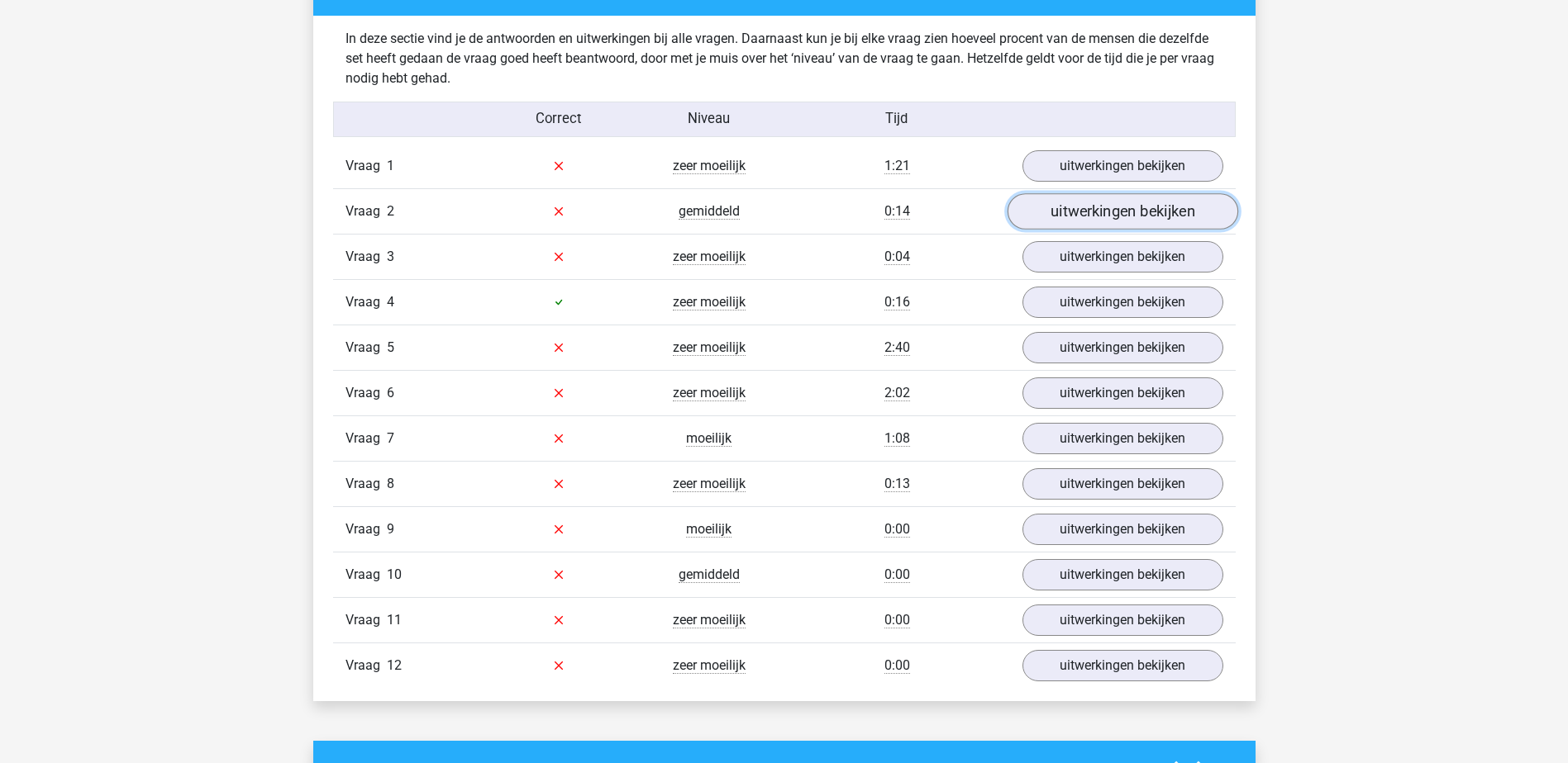
click at [1070, 212] on link "uitwerkingen bekijken" at bounding box center [1121, 212] width 230 height 36
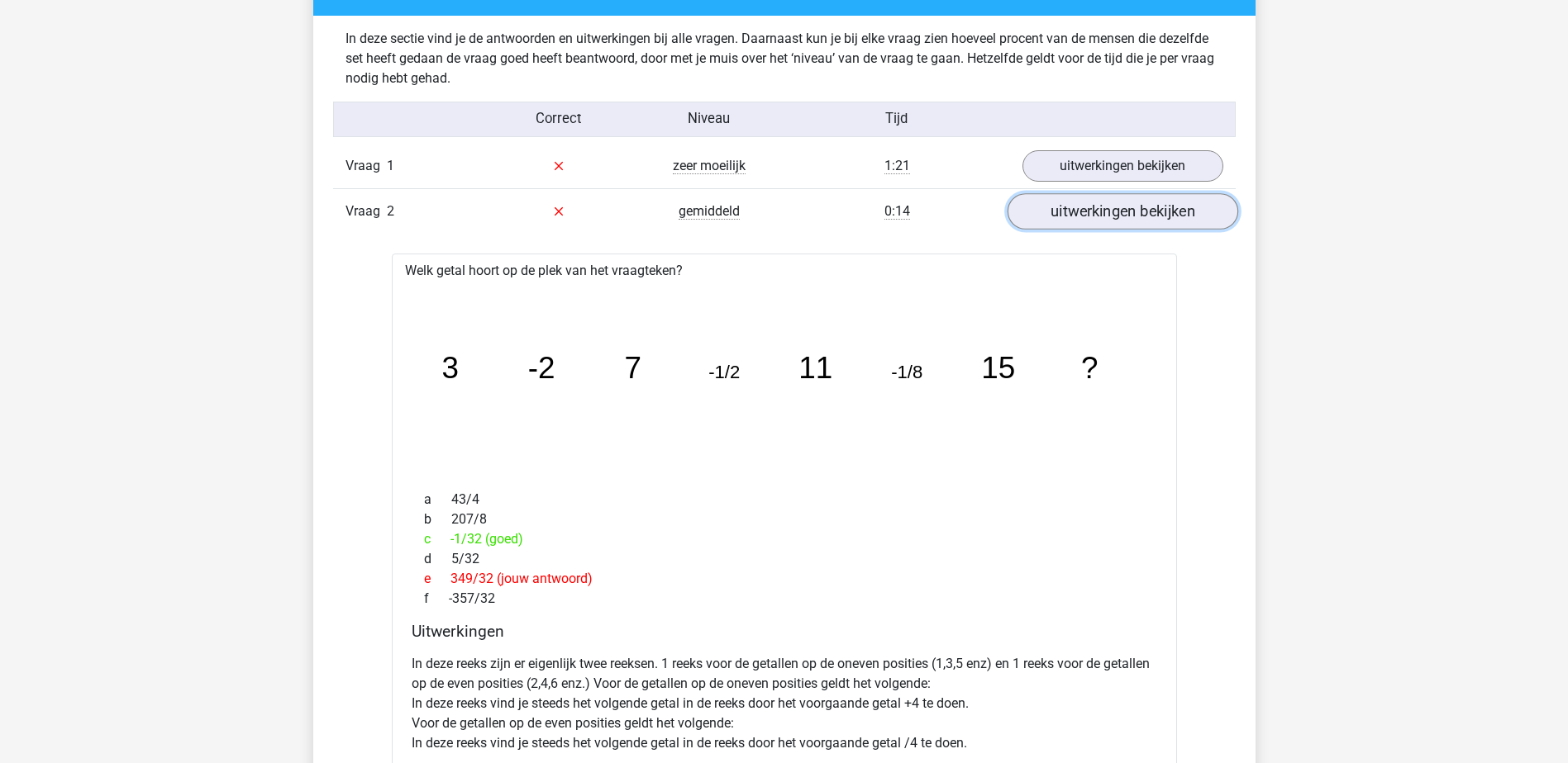
click at [1070, 212] on link "uitwerkingen bekijken" at bounding box center [1121, 212] width 230 height 36
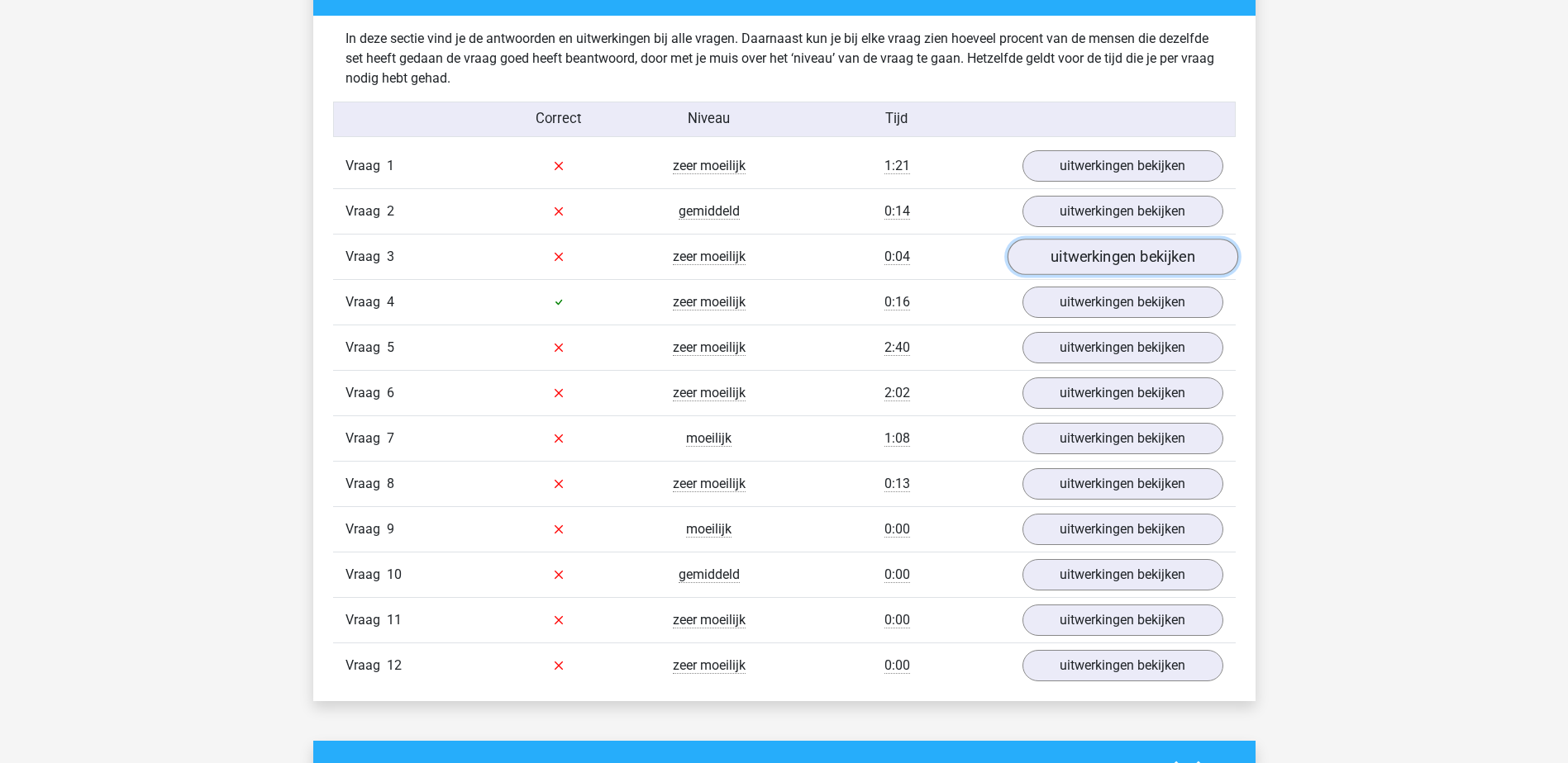
click at [1065, 260] on link "uitwerkingen bekijken" at bounding box center [1121, 257] width 230 height 36
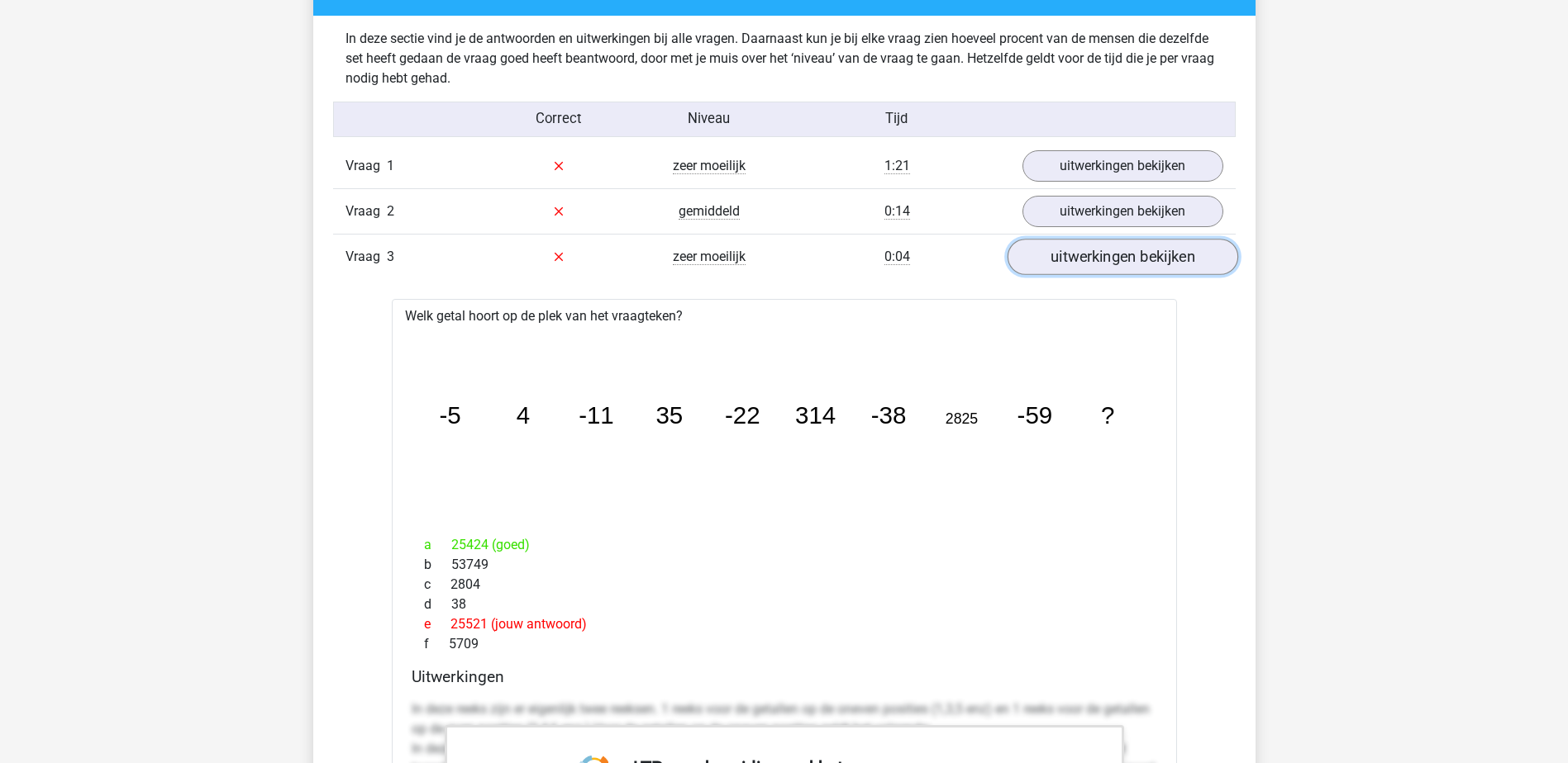
click at [1065, 260] on link "uitwerkingen bekijken" at bounding box center [1121, 257] width 230 height 36
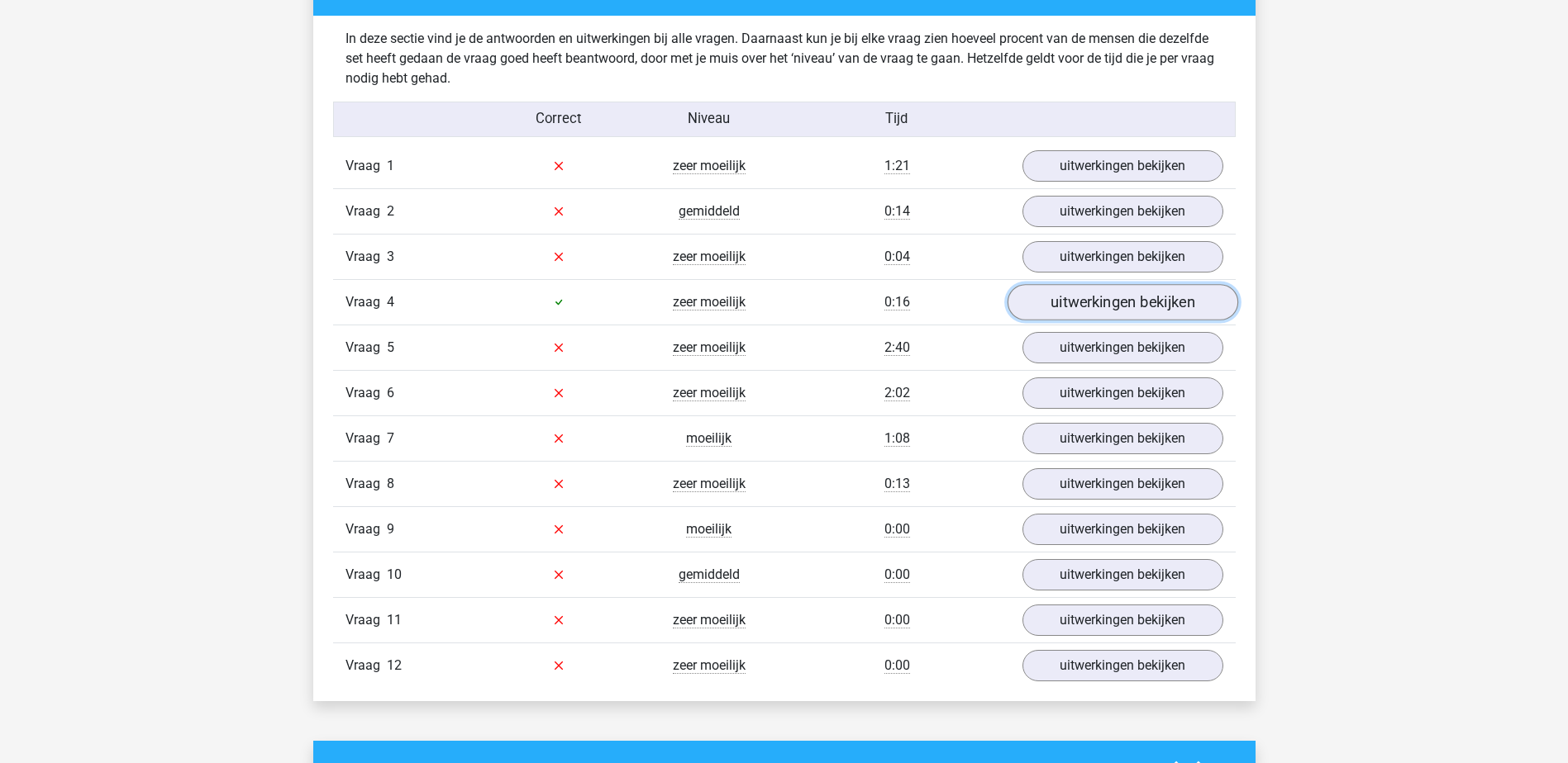
click at [1063, 302] on link "uitwerkingen bekijken" at bounding box center [1121, 302] width 230 height 36
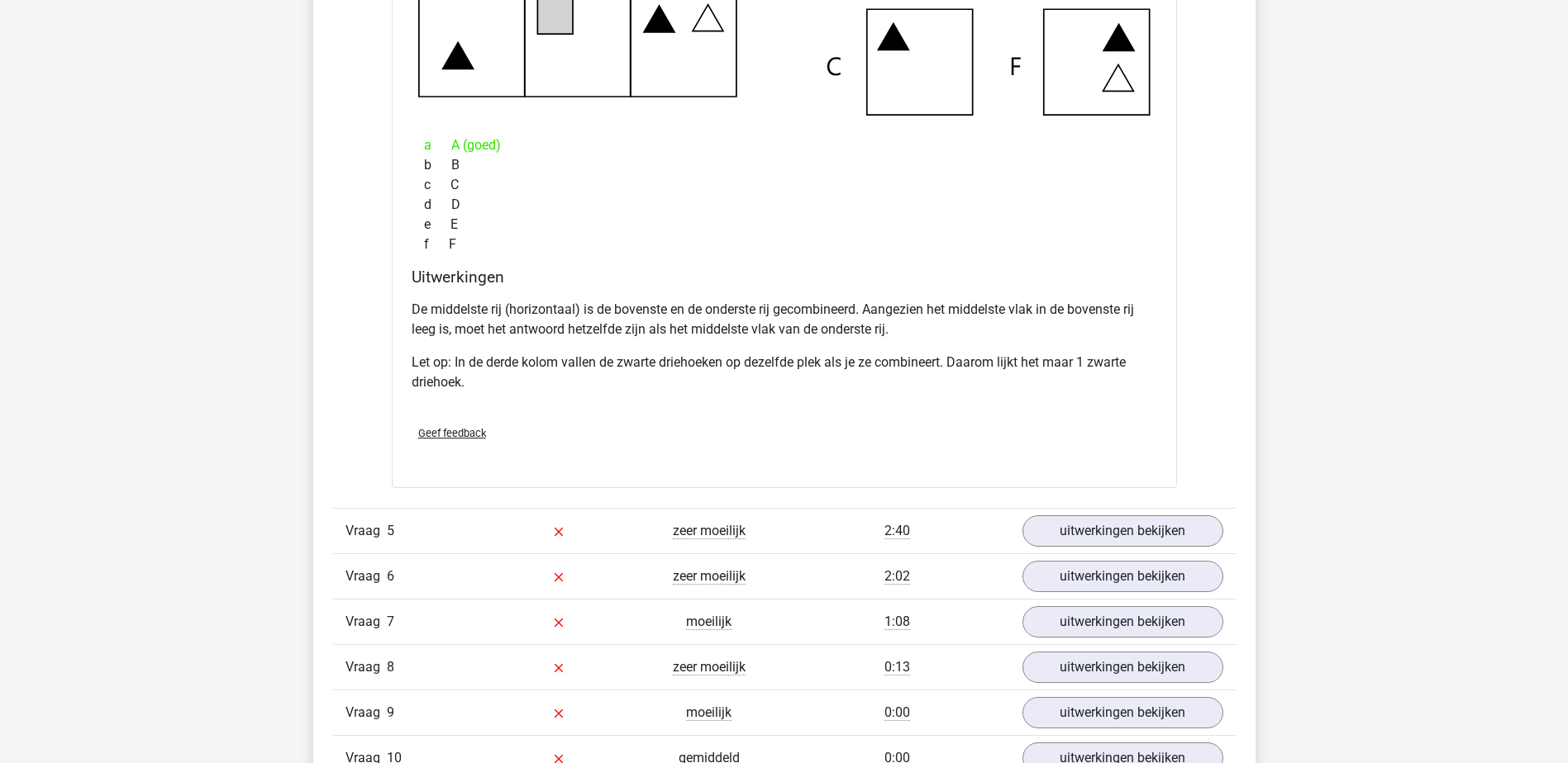
scroll to position [2422, 0]
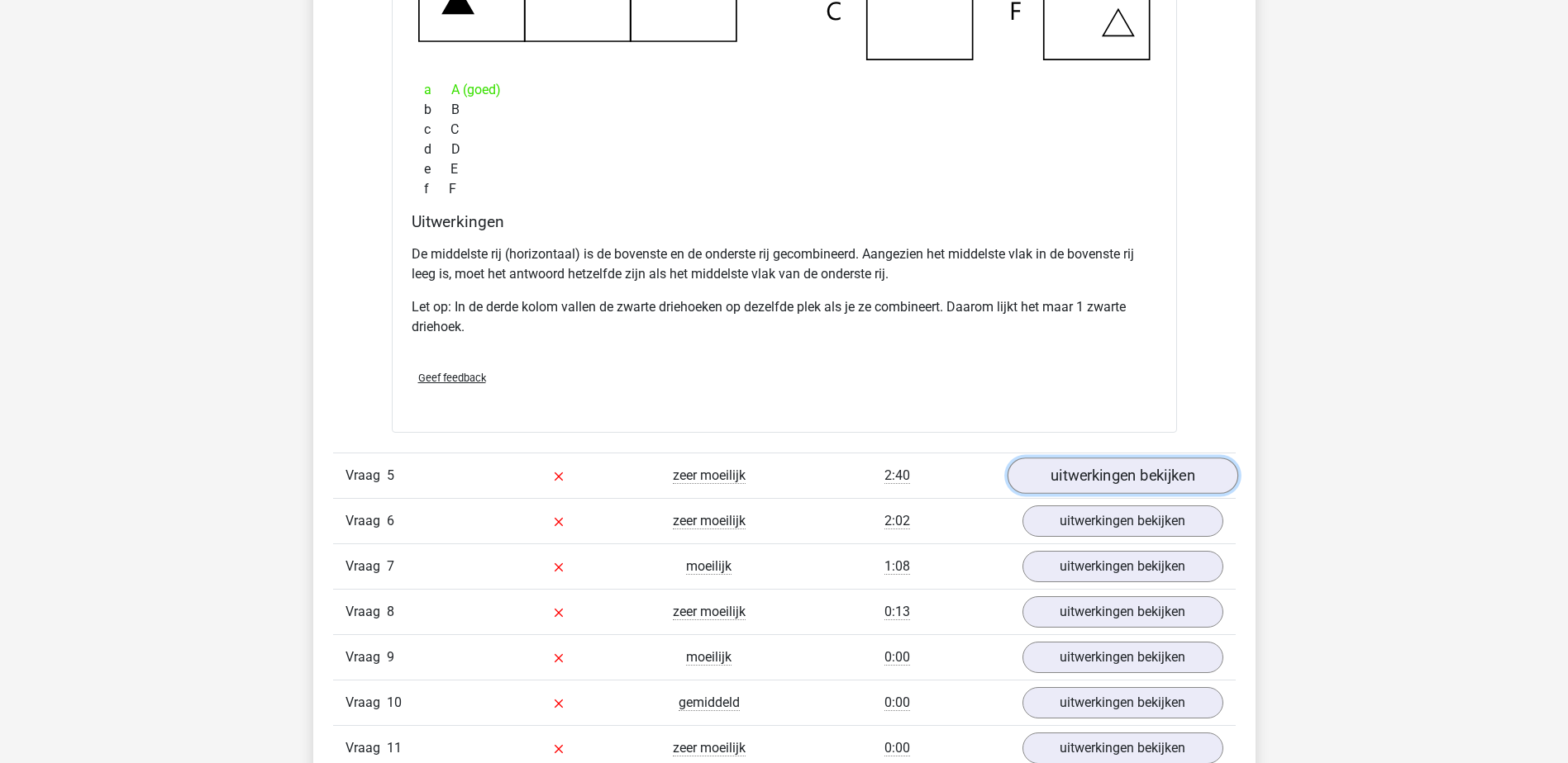
click at [1148, 484] on link "uitwerkingen bekijken" at bounding box center [1121, 475] width 230 height 36
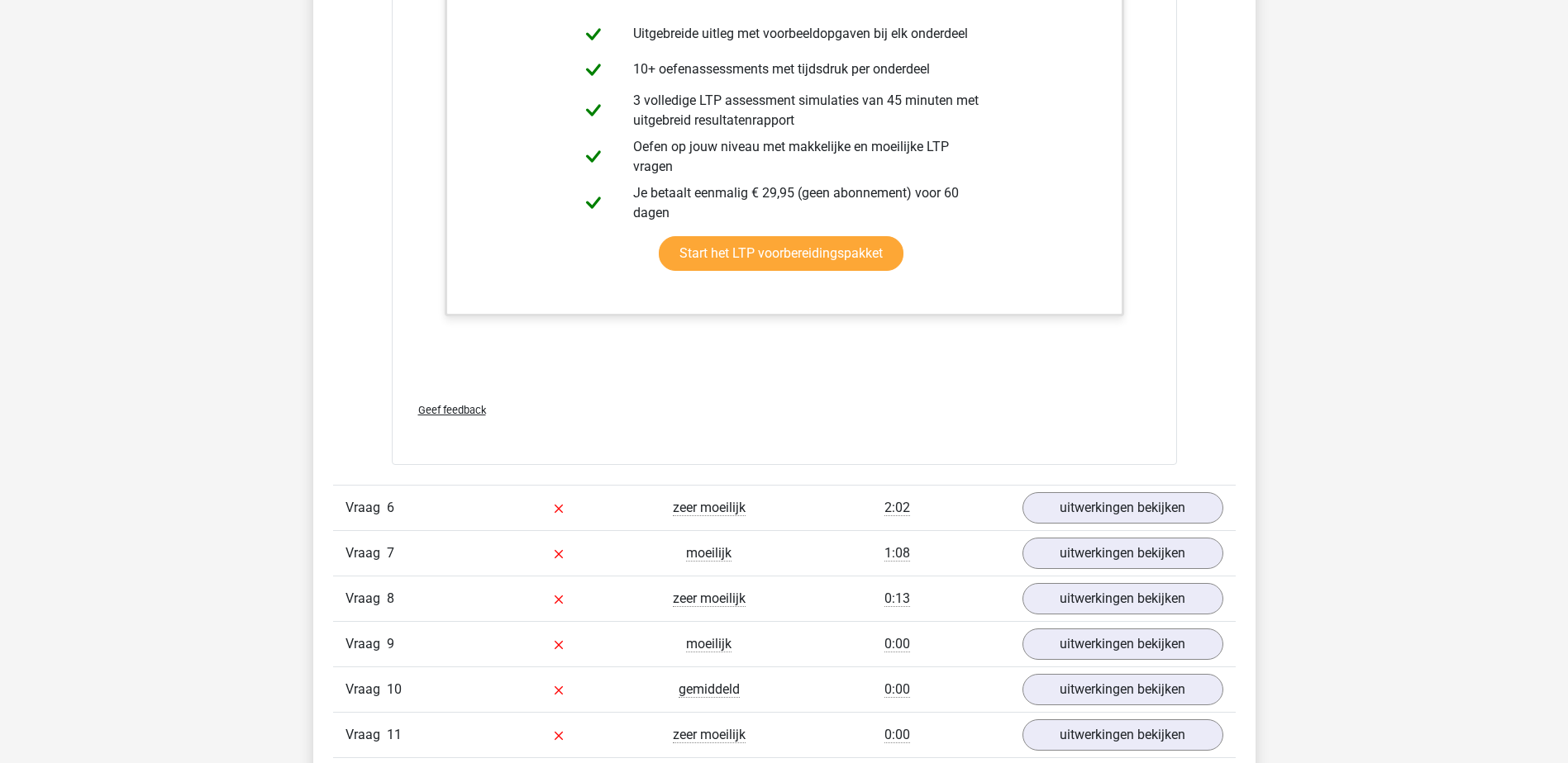
scroll to position [3644, 0]
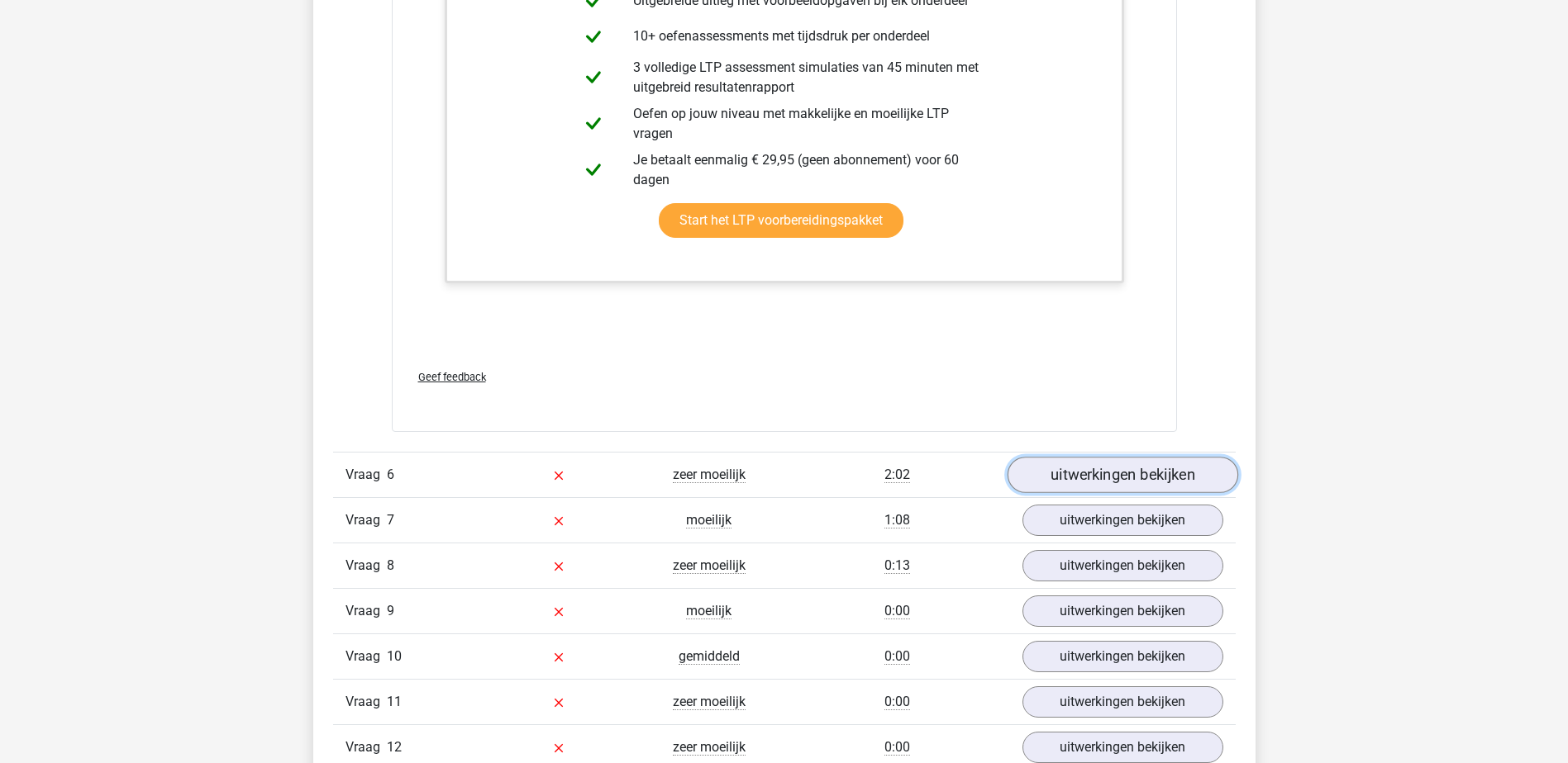
click at [1147, 479] on link "uitwerkingen bekijken" at bounding box center [1121, 474] width 230 height 36
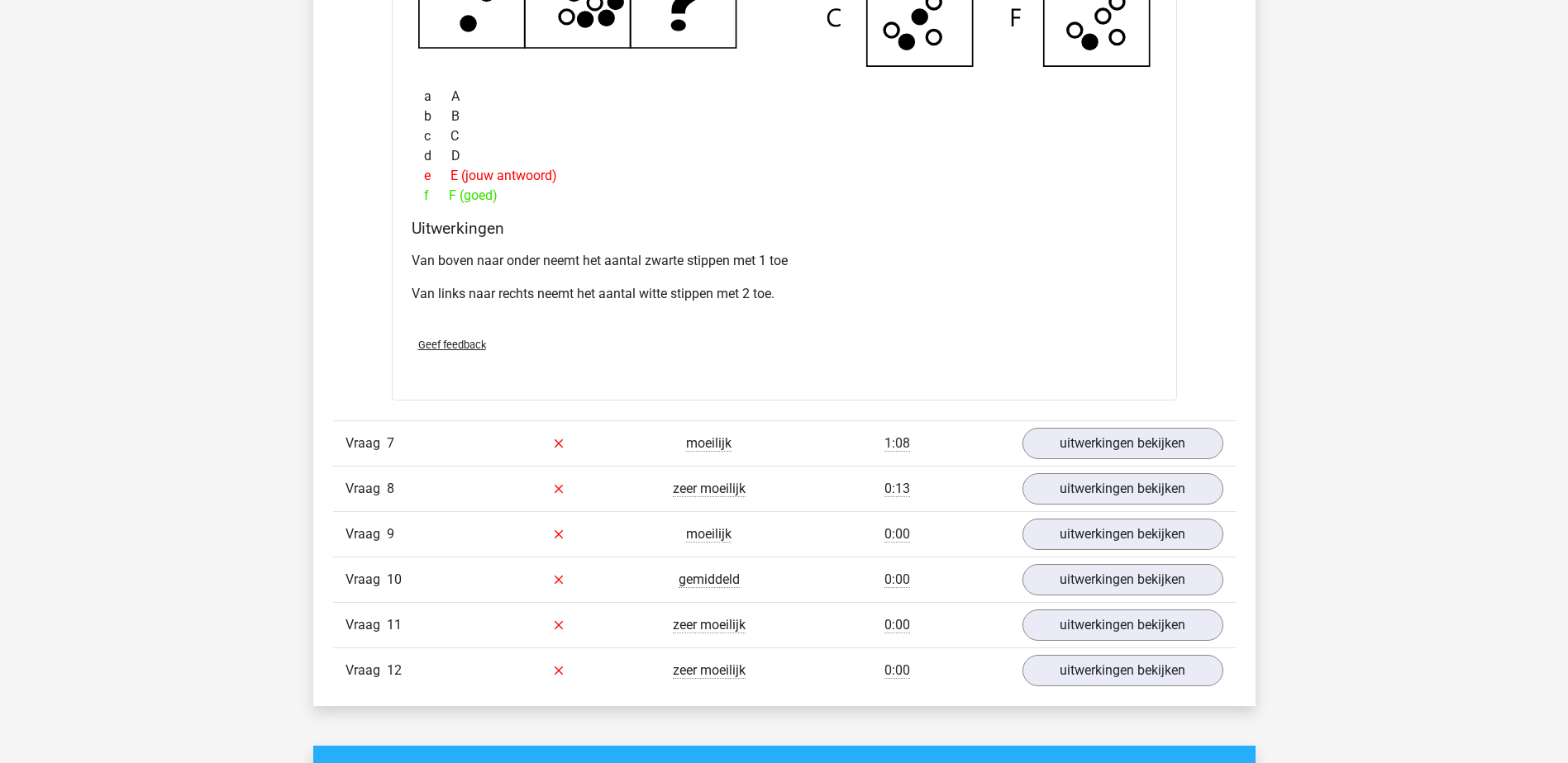
scroll to position [4537, 0]
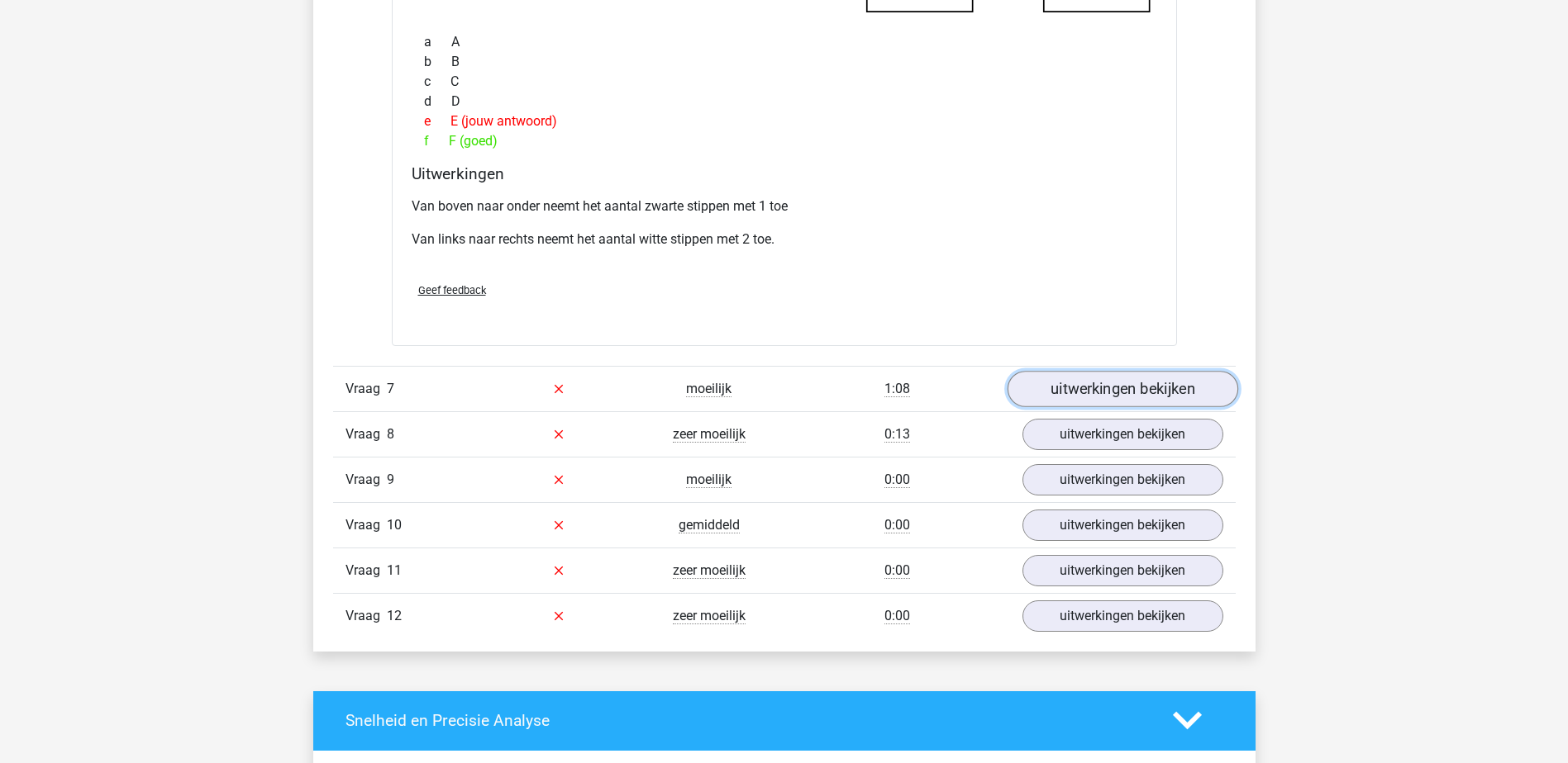
click at [1181, 402] on link "uitwerkingen bekijken" at bounding box center [1121, 389] width 230 height 36
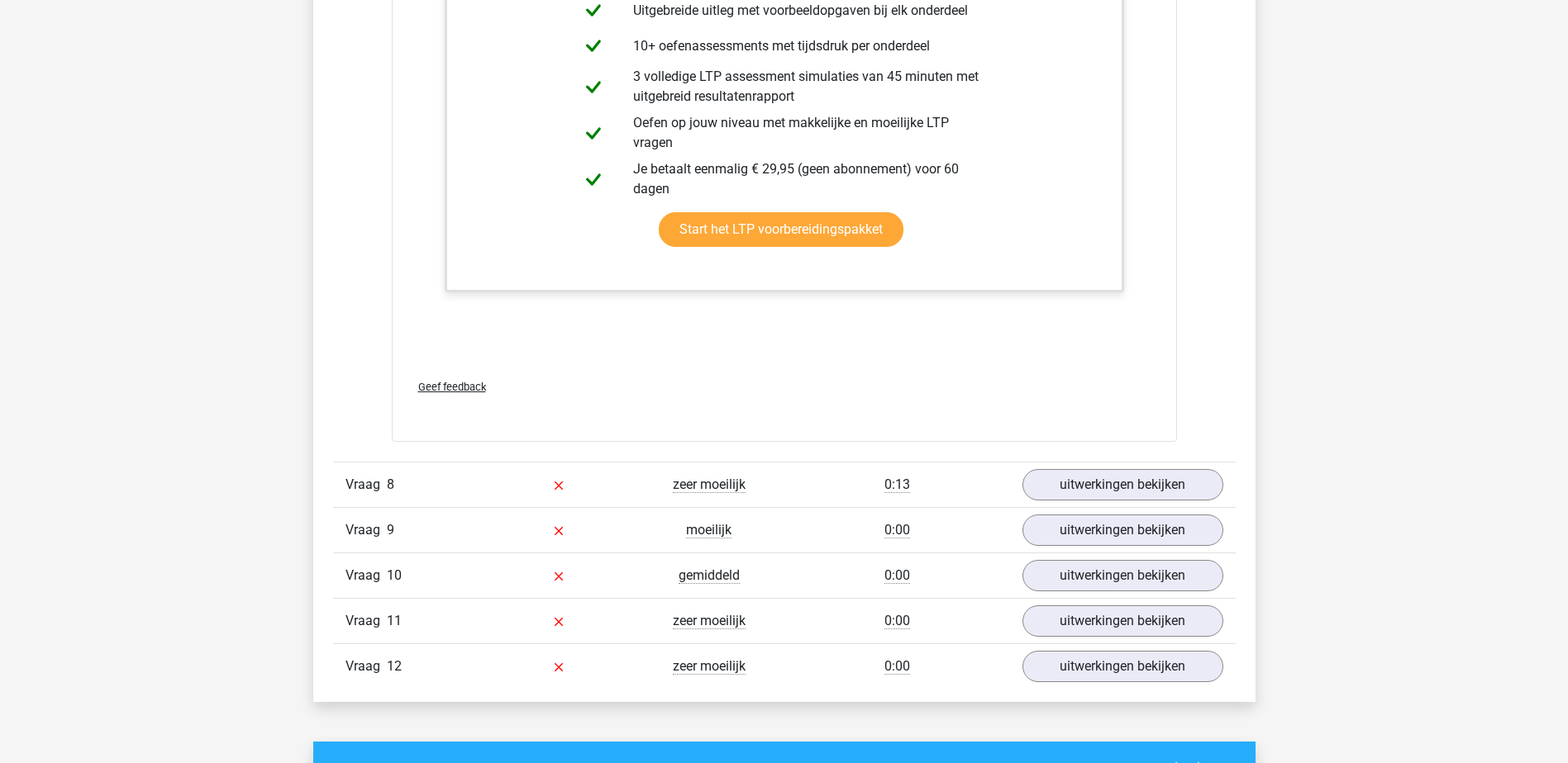
scroll to position [5382, 0]
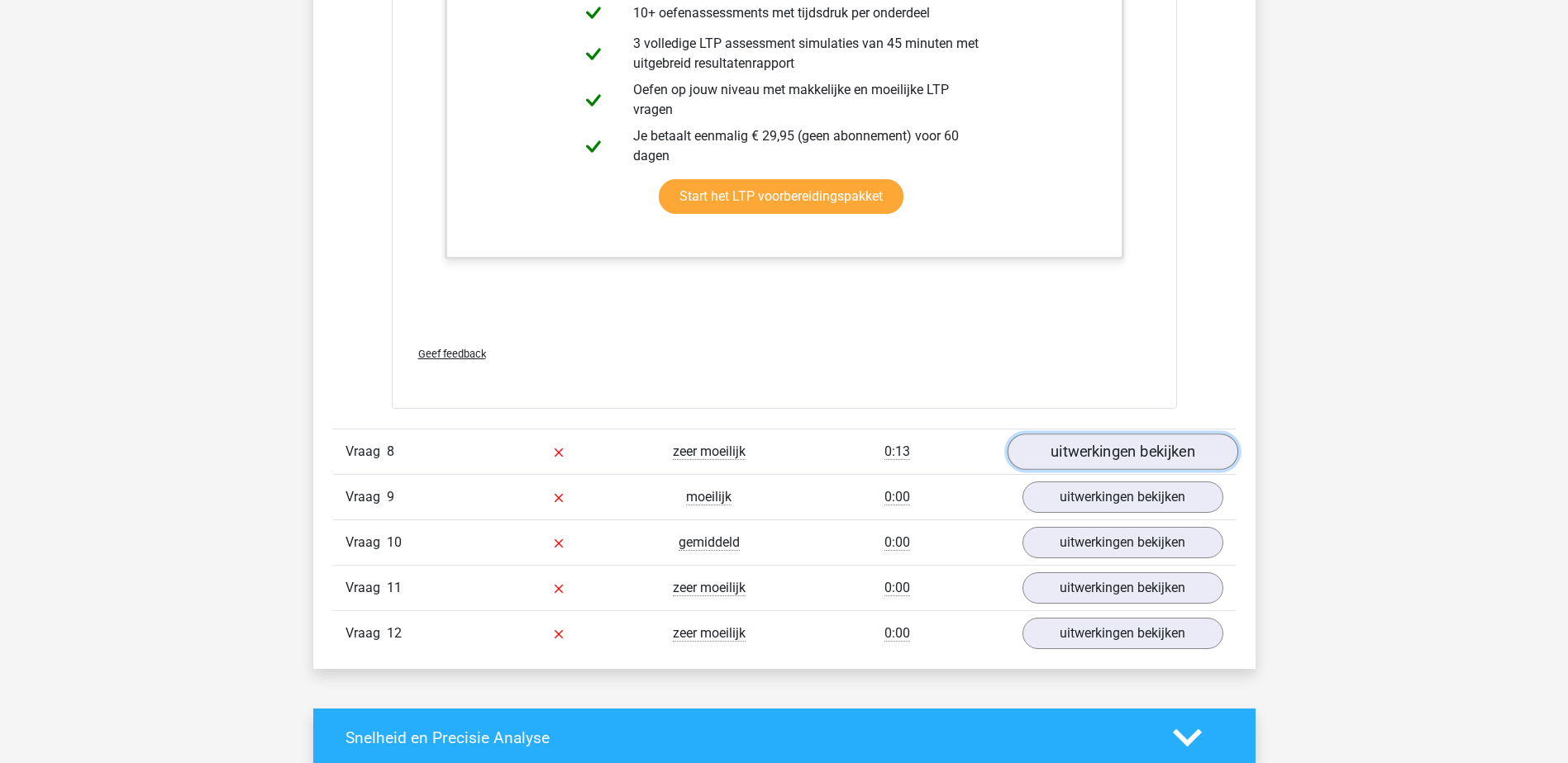
click at [1096, 451] on link "uitwerkingen bekijken" at bounding box center [1121, 451] width 230 height 36
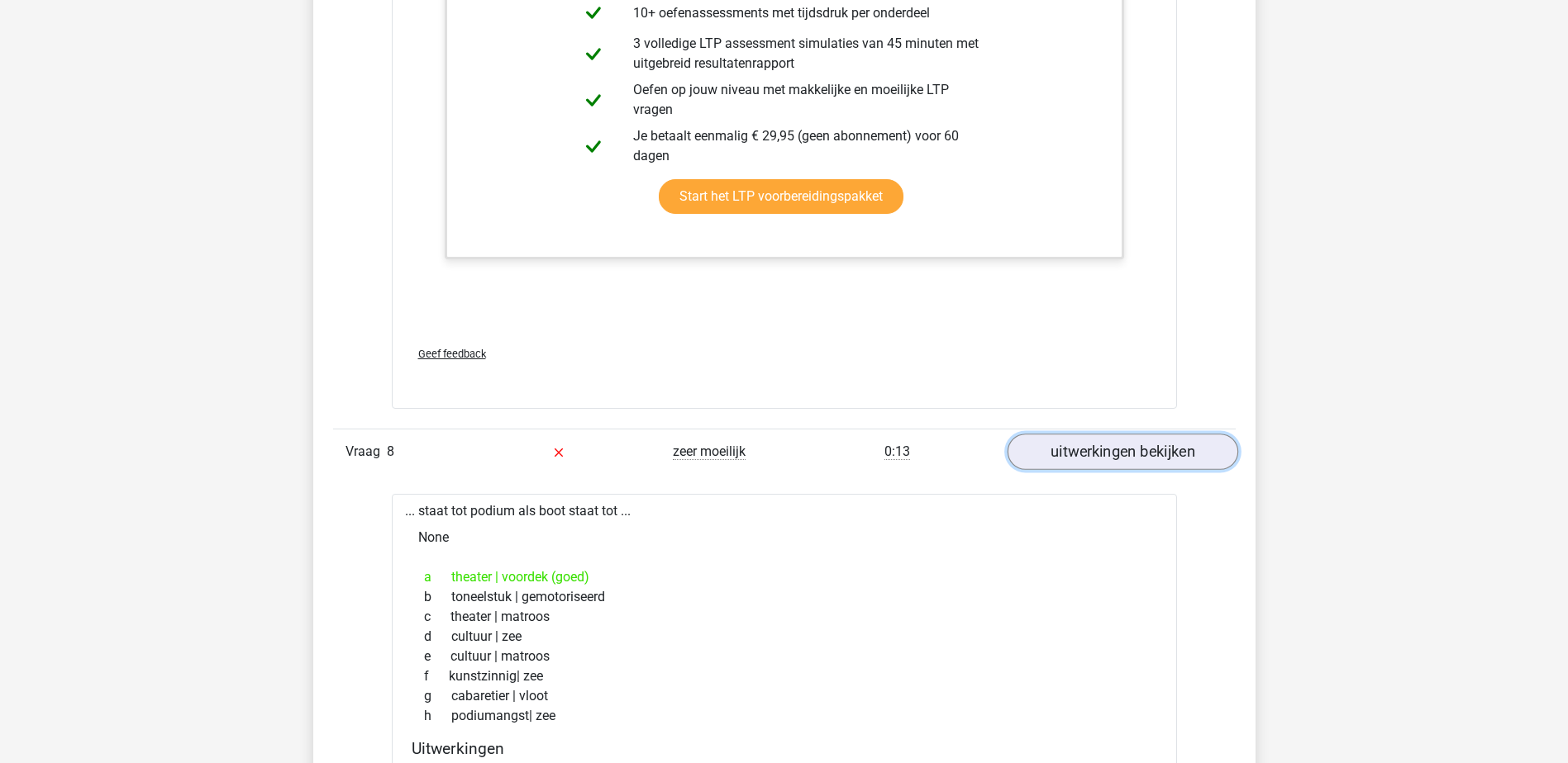
click at [1096, 451] on link "uitwerkingen bekijken" at bounding box center [1121, 451] width 230 height 36
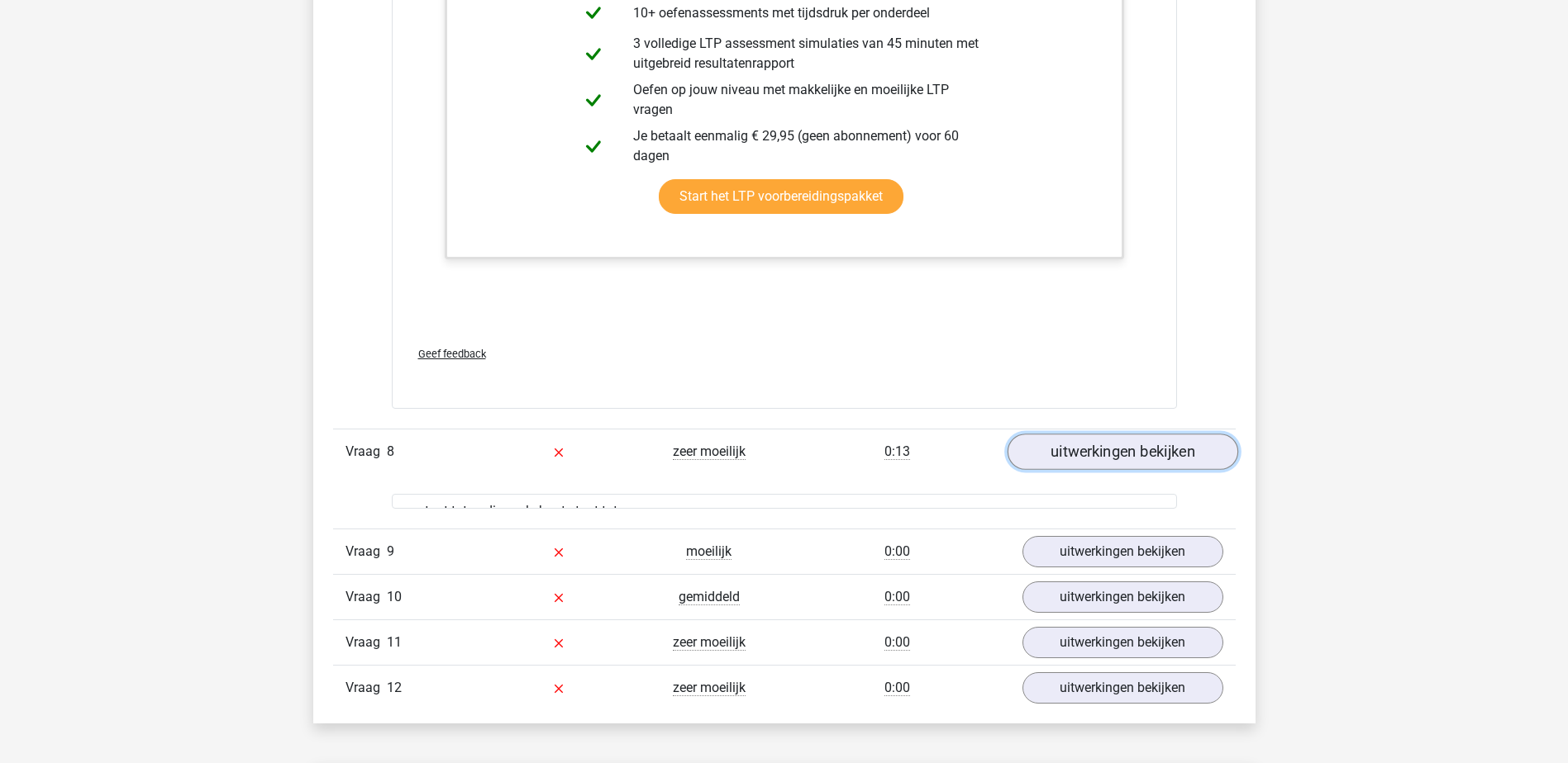
click at [1096, 451] on link "uitwerkingen bekijken" at bounding box center [1121, 451] width 230 height 36
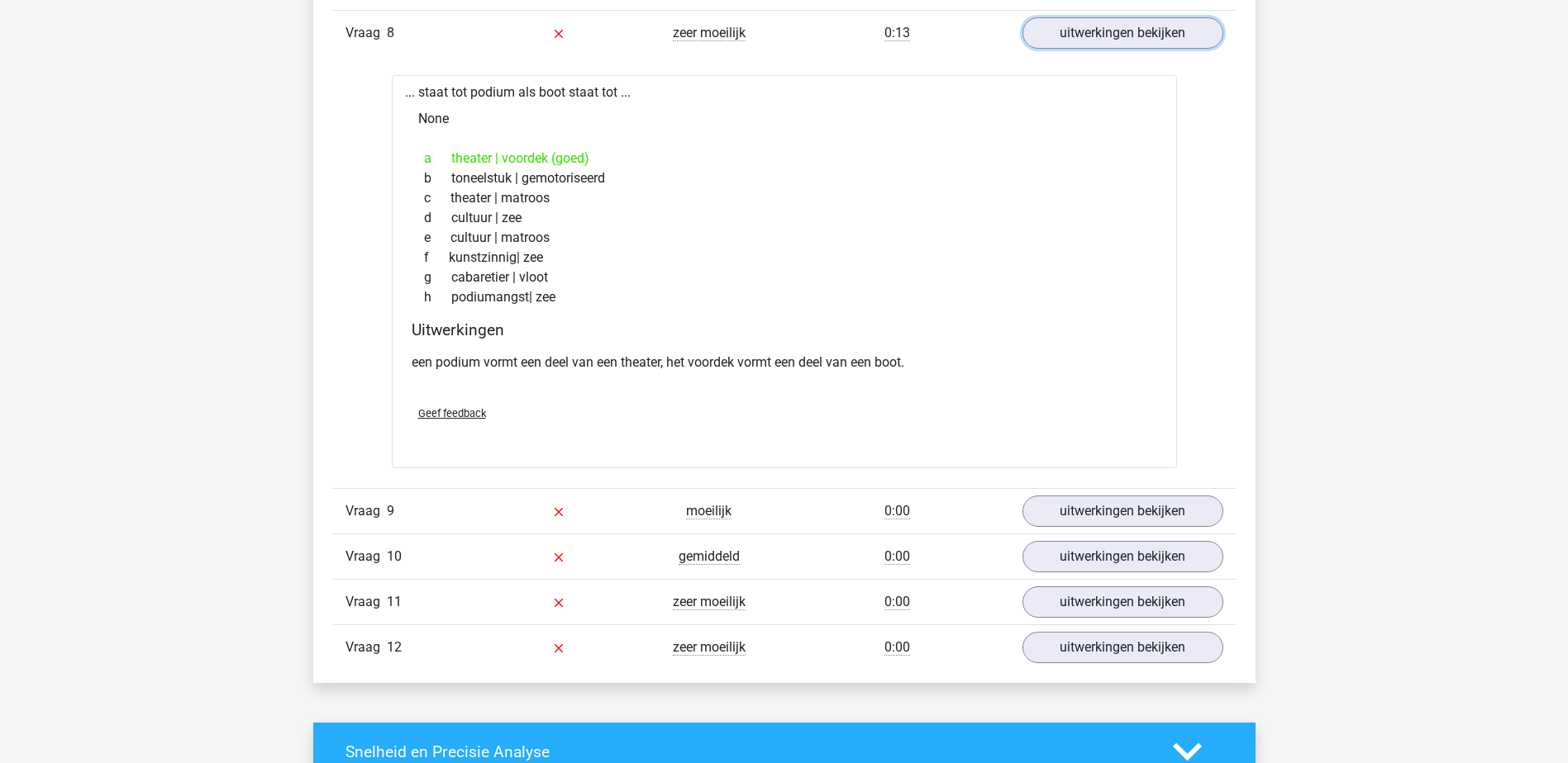
scroll to position [5900, 0]
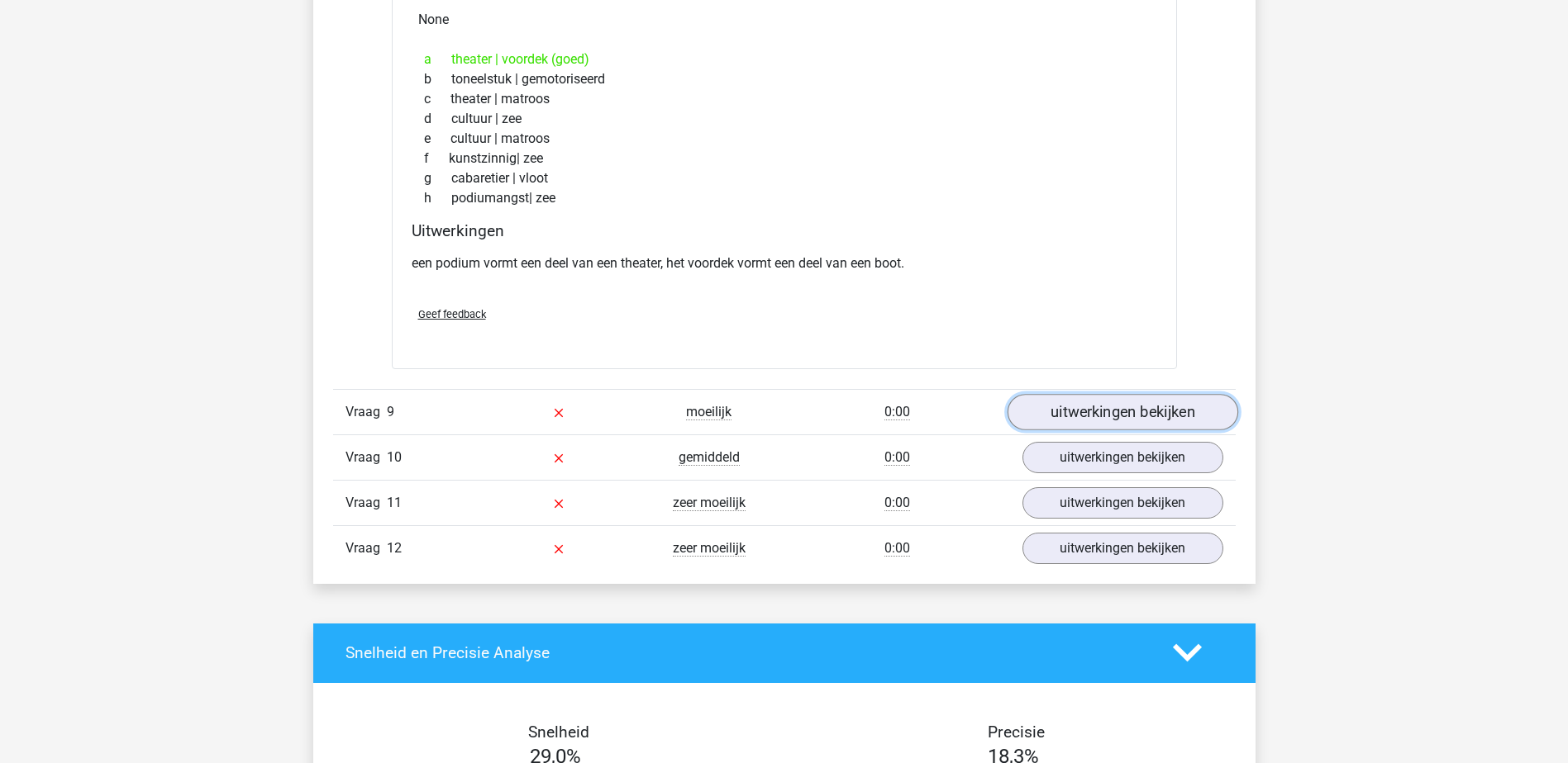
click at [1053, 410] on link "uitwerkingen bekijken" at bounding box center [1121, 412] width 230 height 36
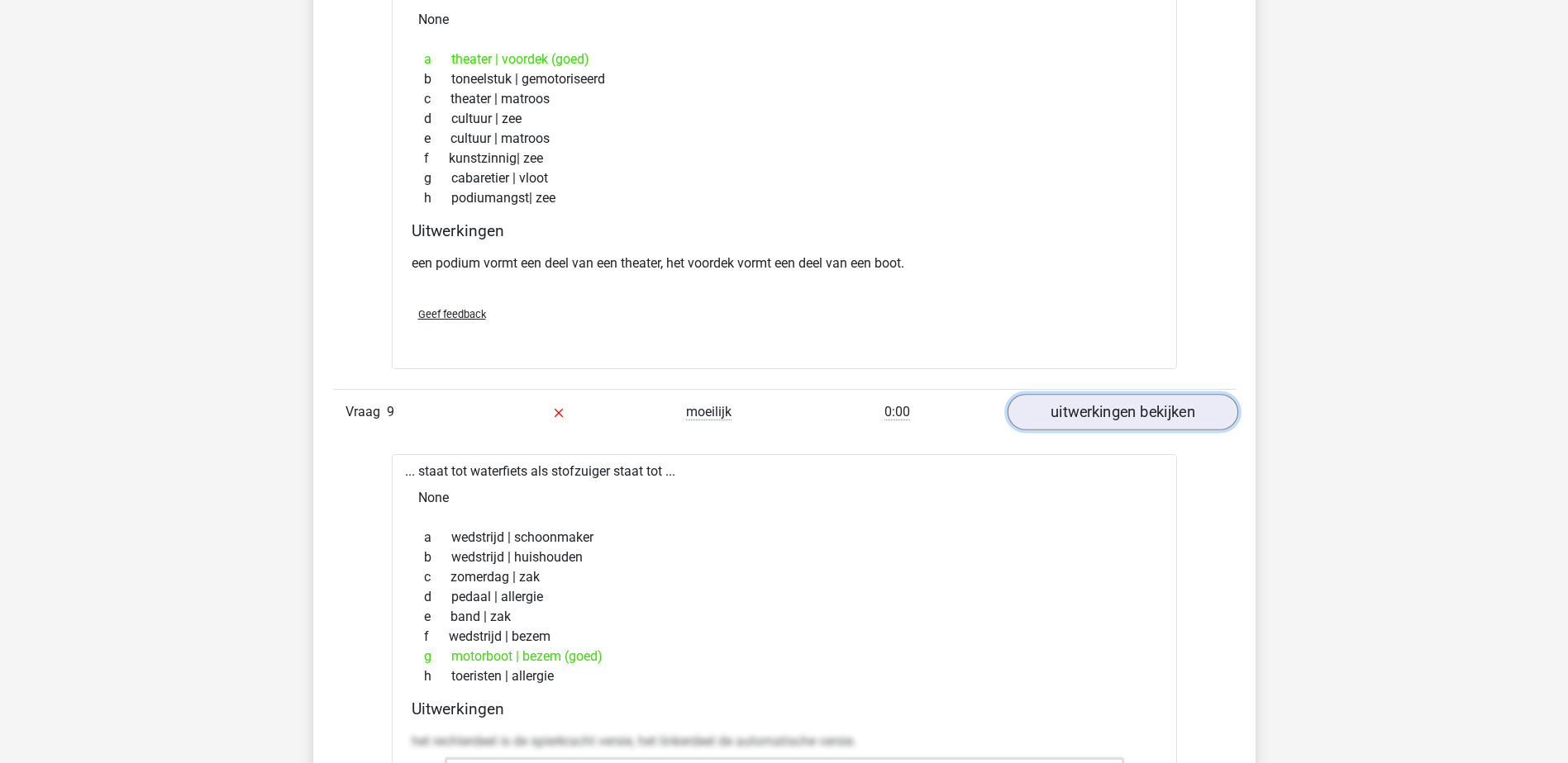
click at [1053, 410] on link "uitwerkingen bekijken" at bounding box center [1121, 412] width 230 height 36
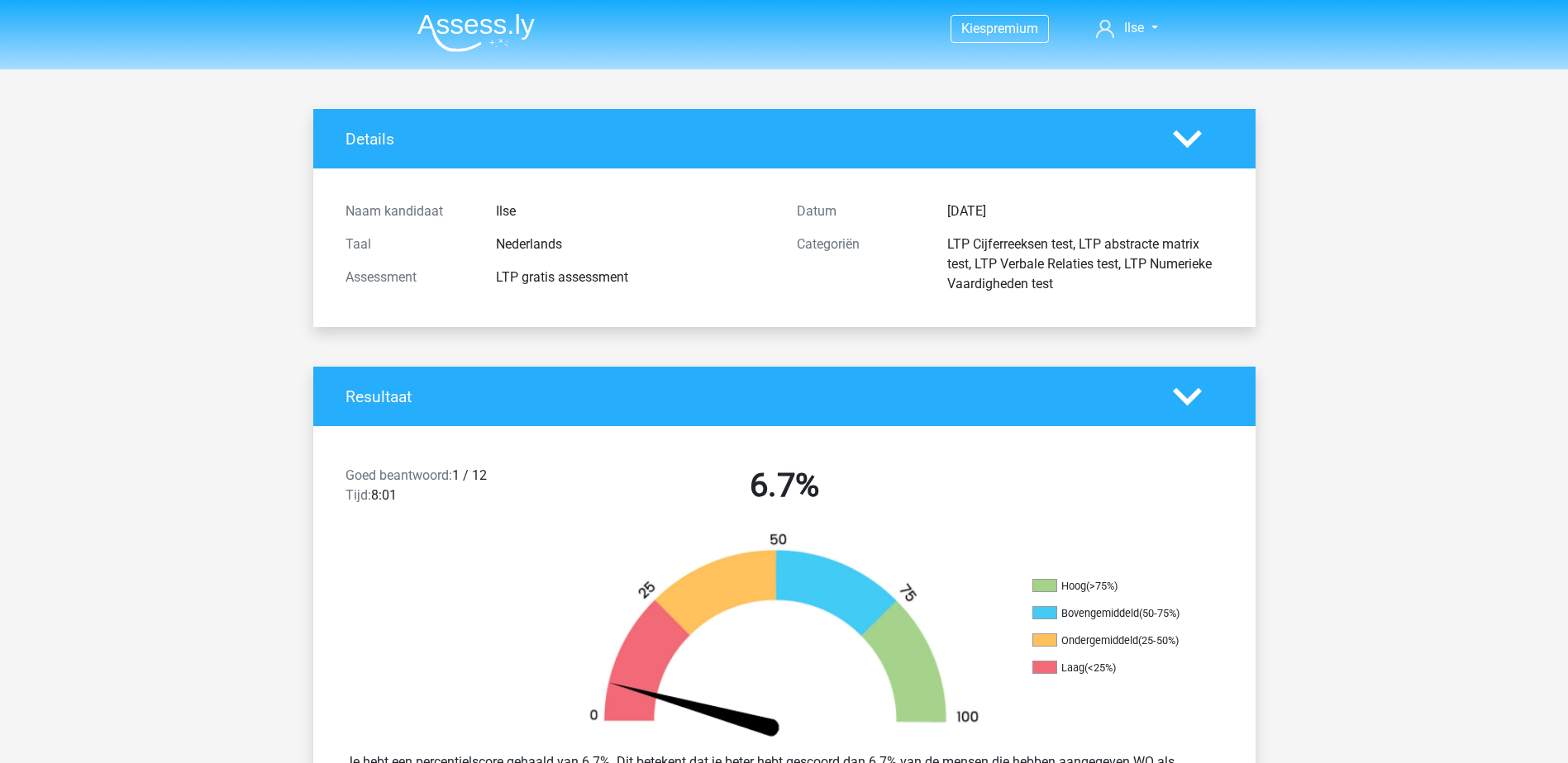
scroll to position [667, 0]
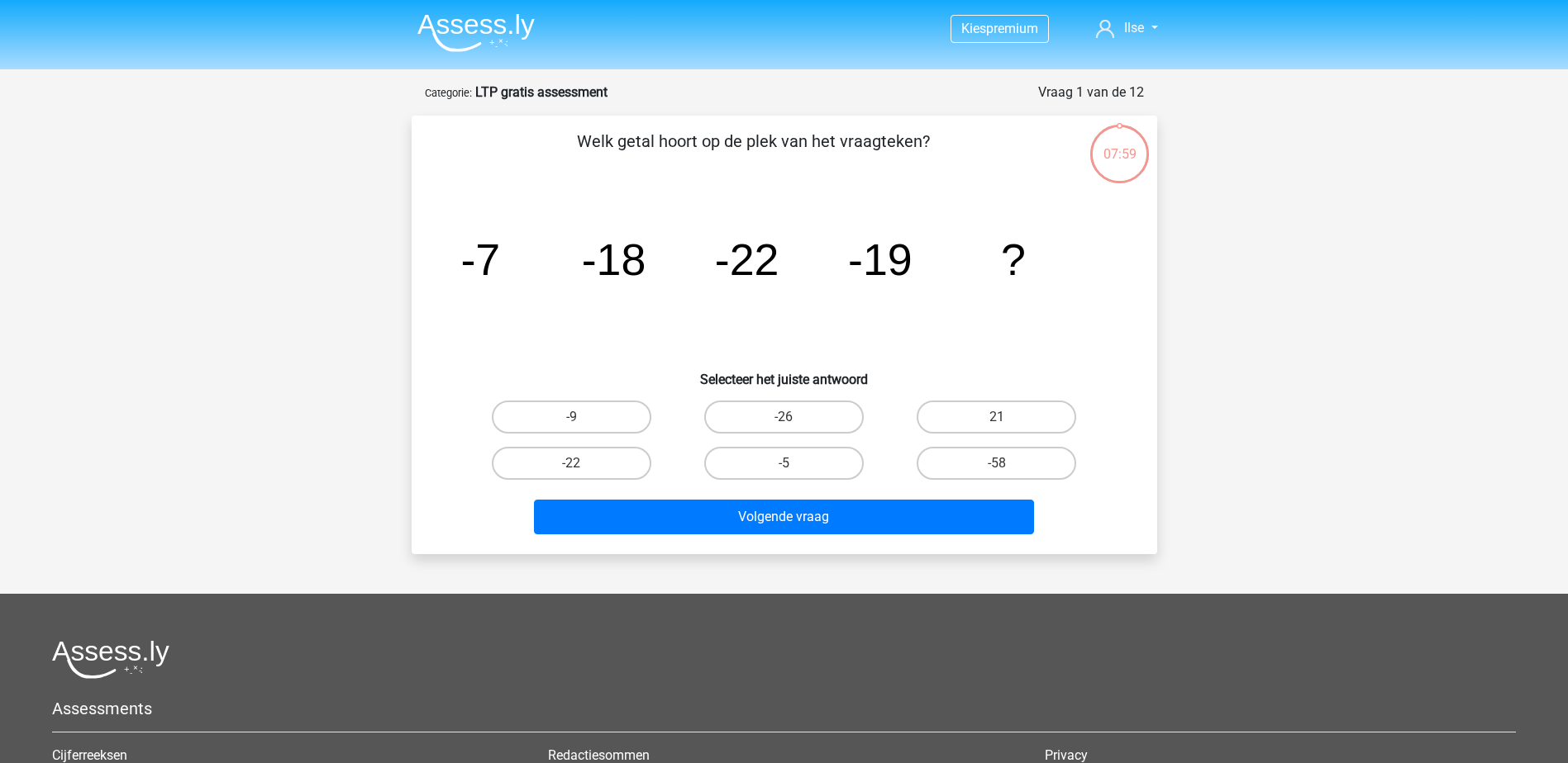
click at [793, 463] on input "-5" at bounding box center [788, 468] width 11 height 11
radio input "true"
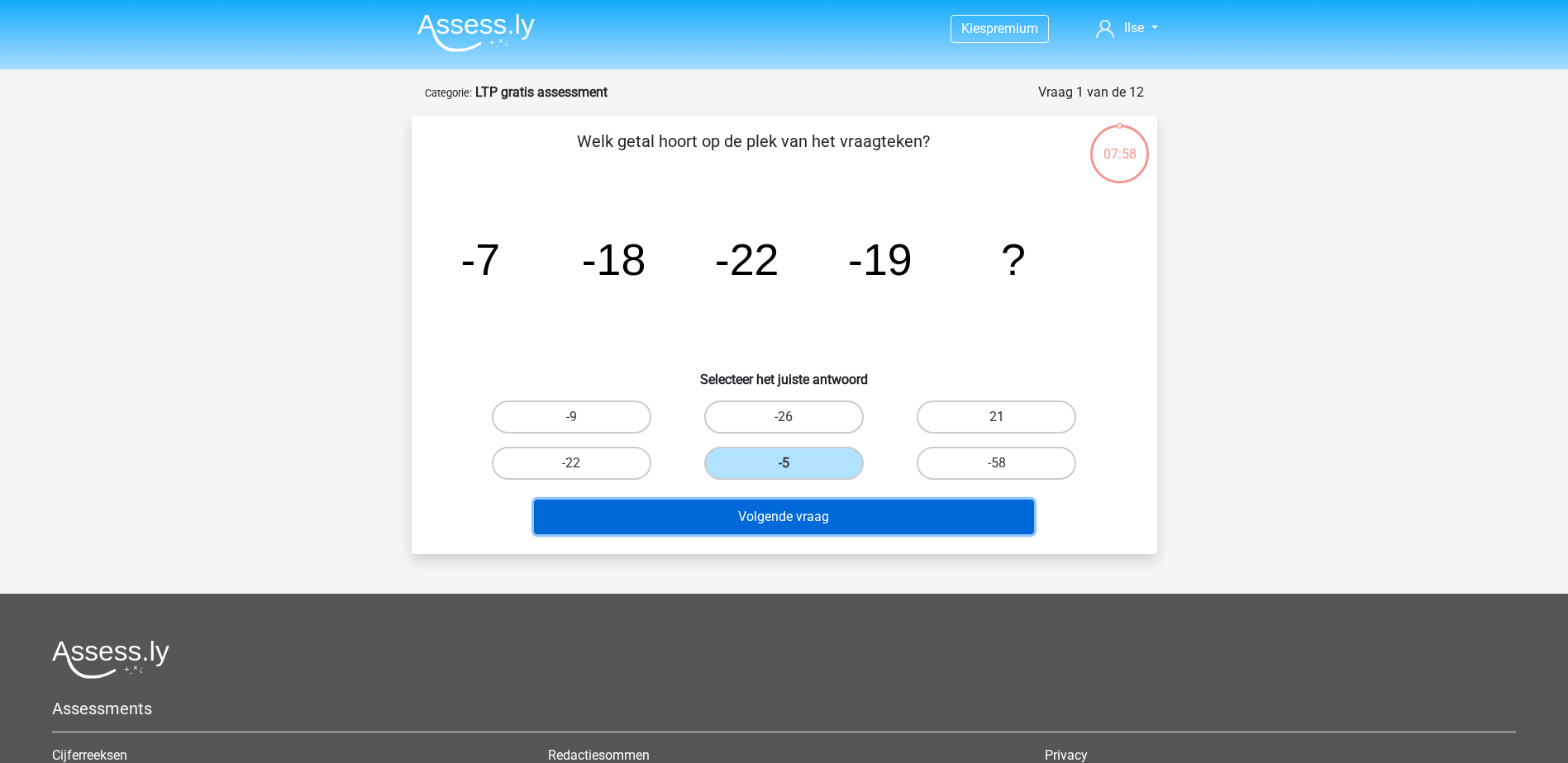
click at [796, 516] on button "Volgende vraag" at bounding box center [784, 517] width 500 height 35
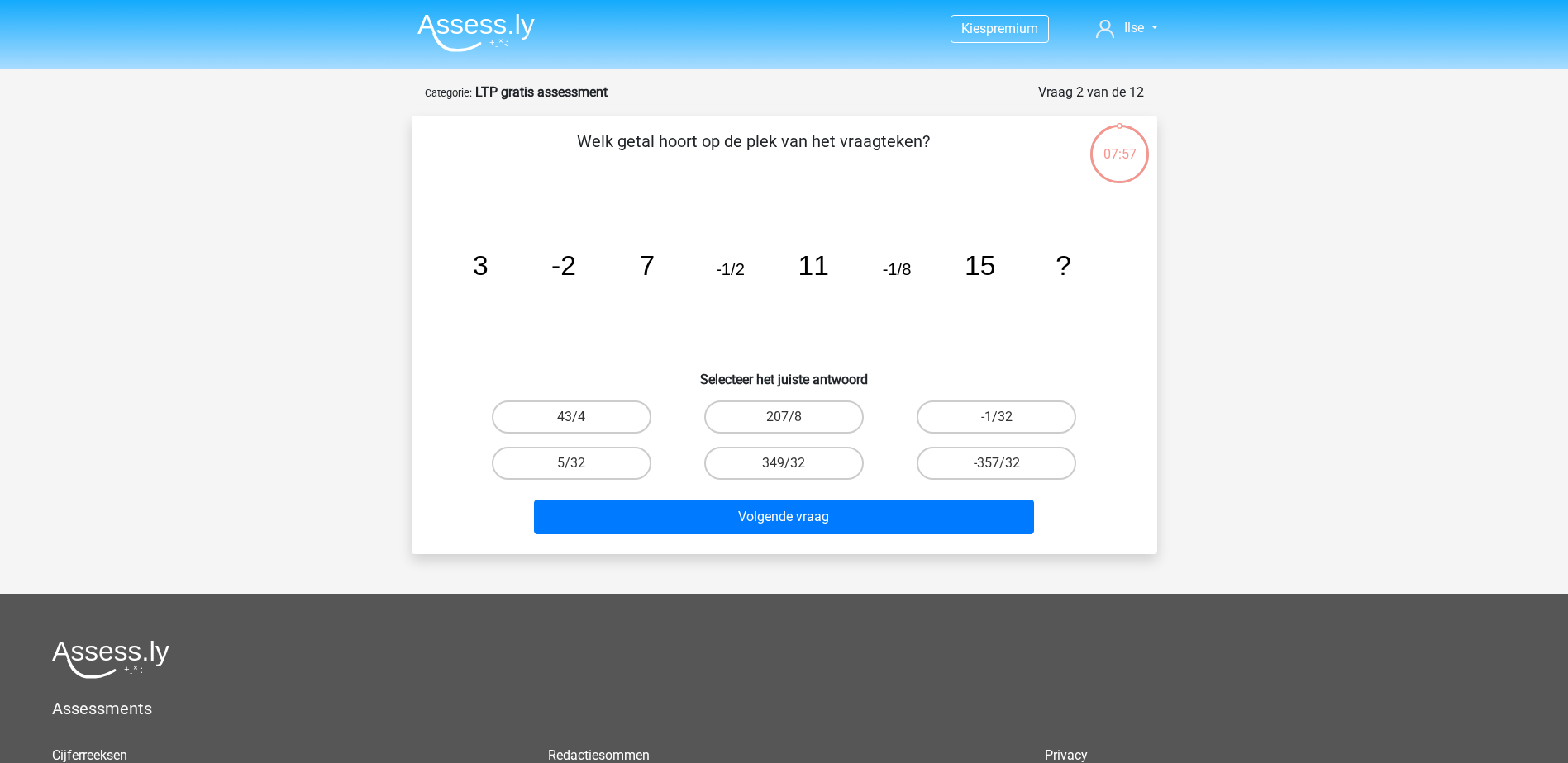
scroll to position [82, 0]
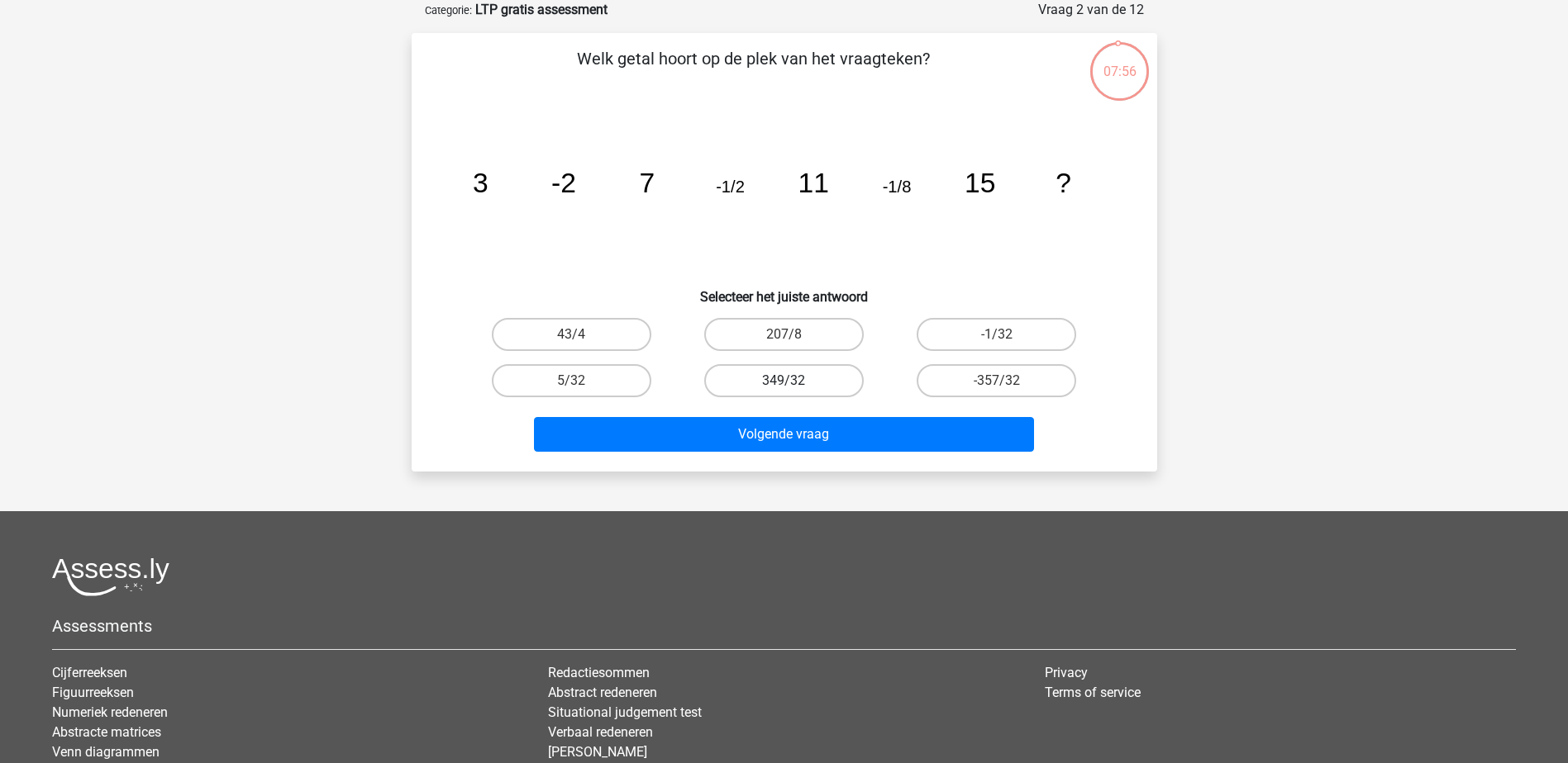
click at [749, 373] on label "349/32" at bounding box center [784, 381] width 159 height 33
click at [784, 381] on input "349/32" at bounding box center [788, 385] width 11 height 11
radio input "true"
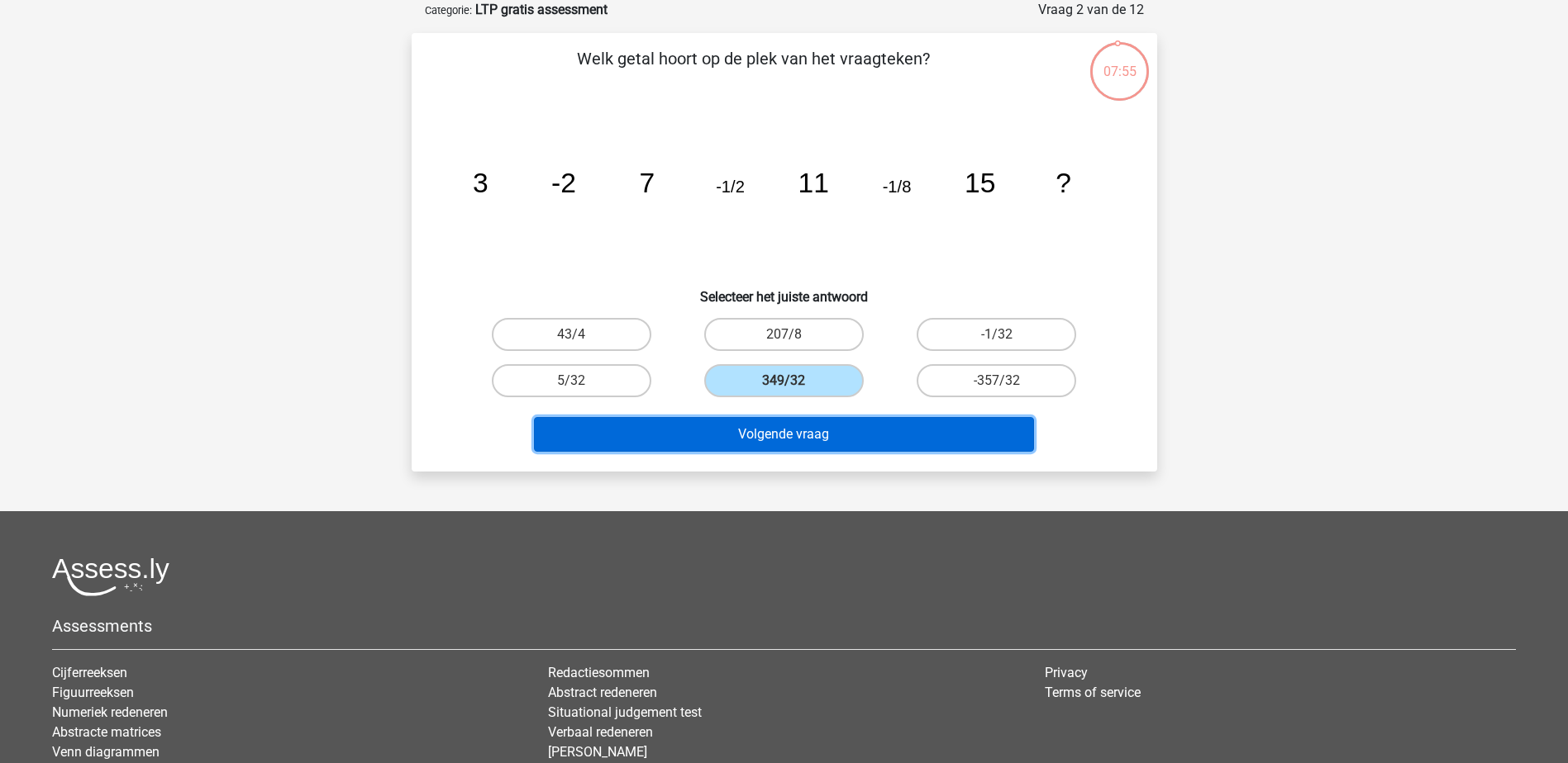
click at [737, 433] on button "Volgende vraag" at bounding box center [784, 434] width 500 height 35
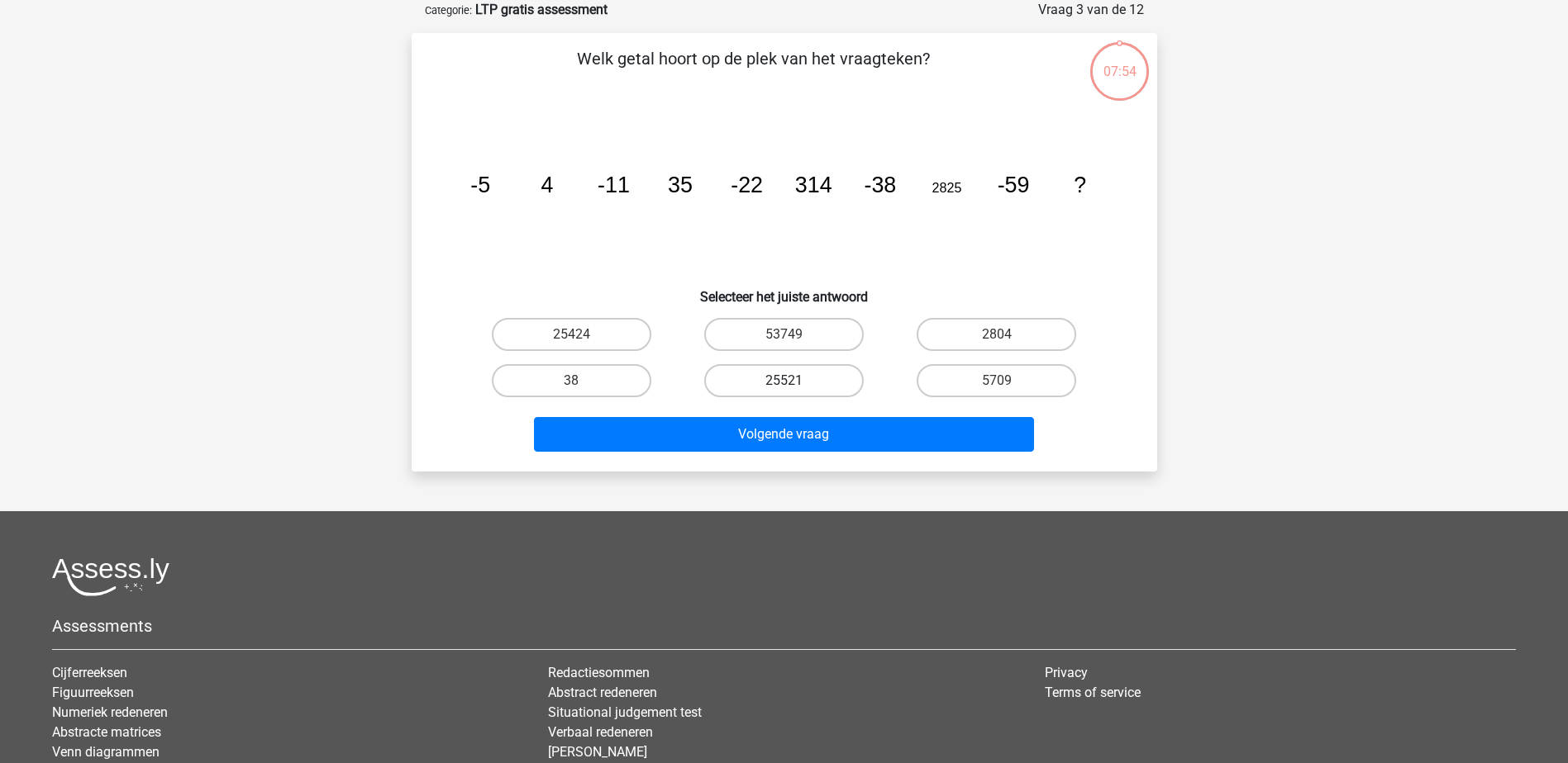
click at [755, 383] on label "25521" at bounding box center [784, 381] width 159 height 33
click at [784, 383] on input "25521" at bounding box center [788, 385] width 11 height 11
radio input "true"
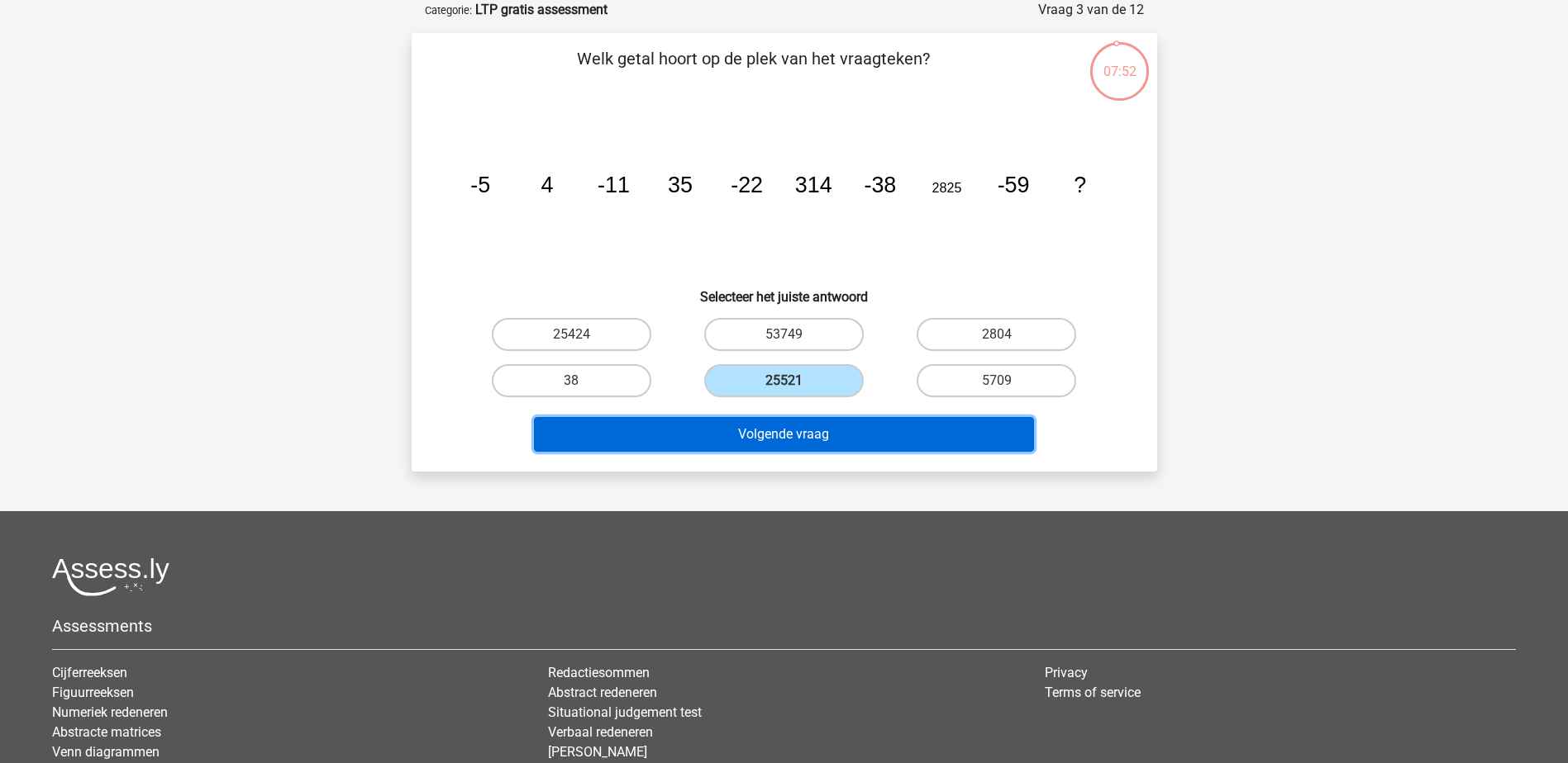
click at [755, 431] on button "Volgende vraag" at bounding box center [784, 434] width 500 height 35
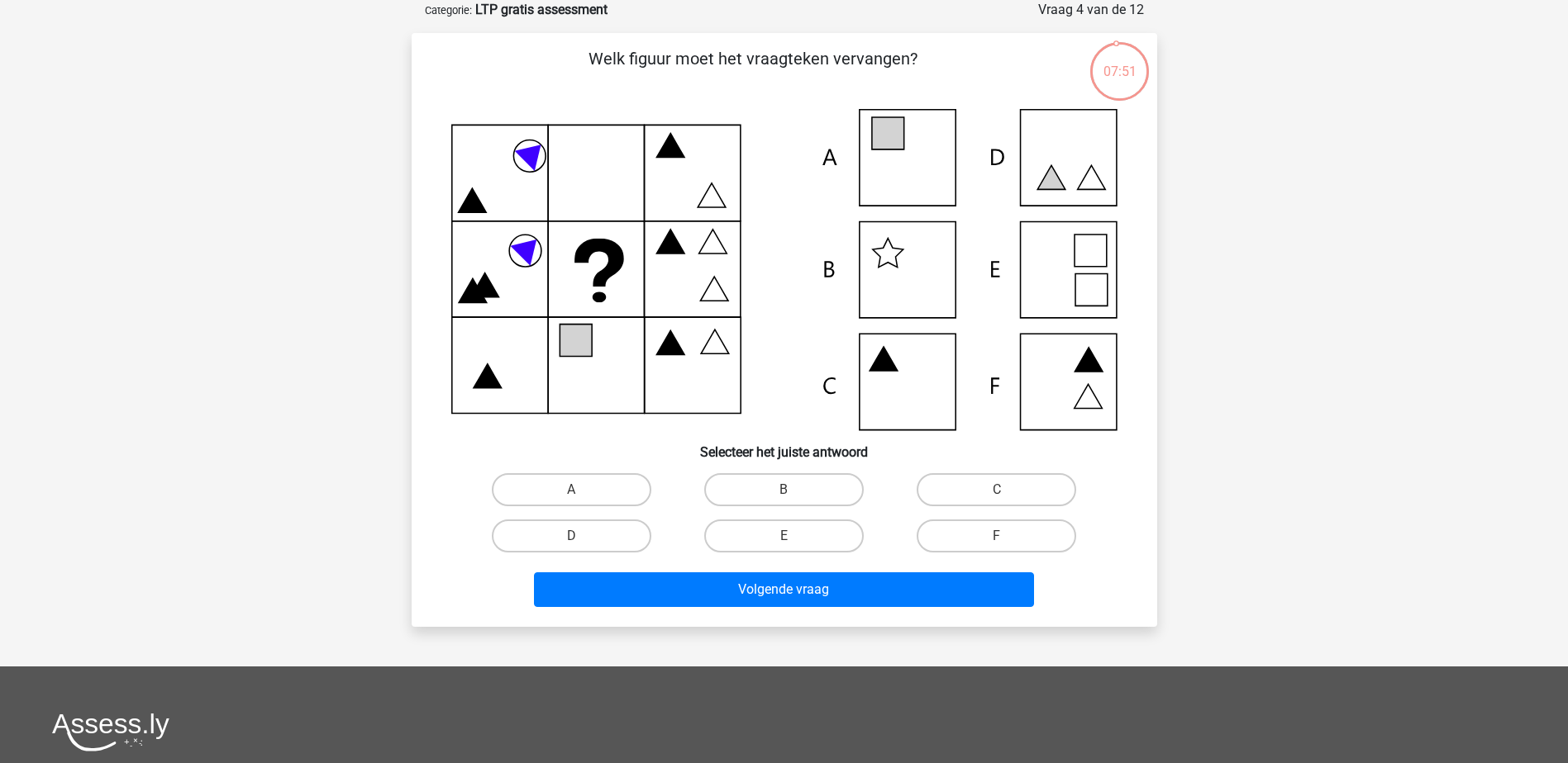
click at [893, 164] on icon at bounding box center [784, 269] width 666 height 321
click at [904, 153] on icon at bounding box center [784, 269] width 666 height 321
click at [582, 498] on input "A" at bounding box center [575, 495] width 11 height 11
radio input "true"
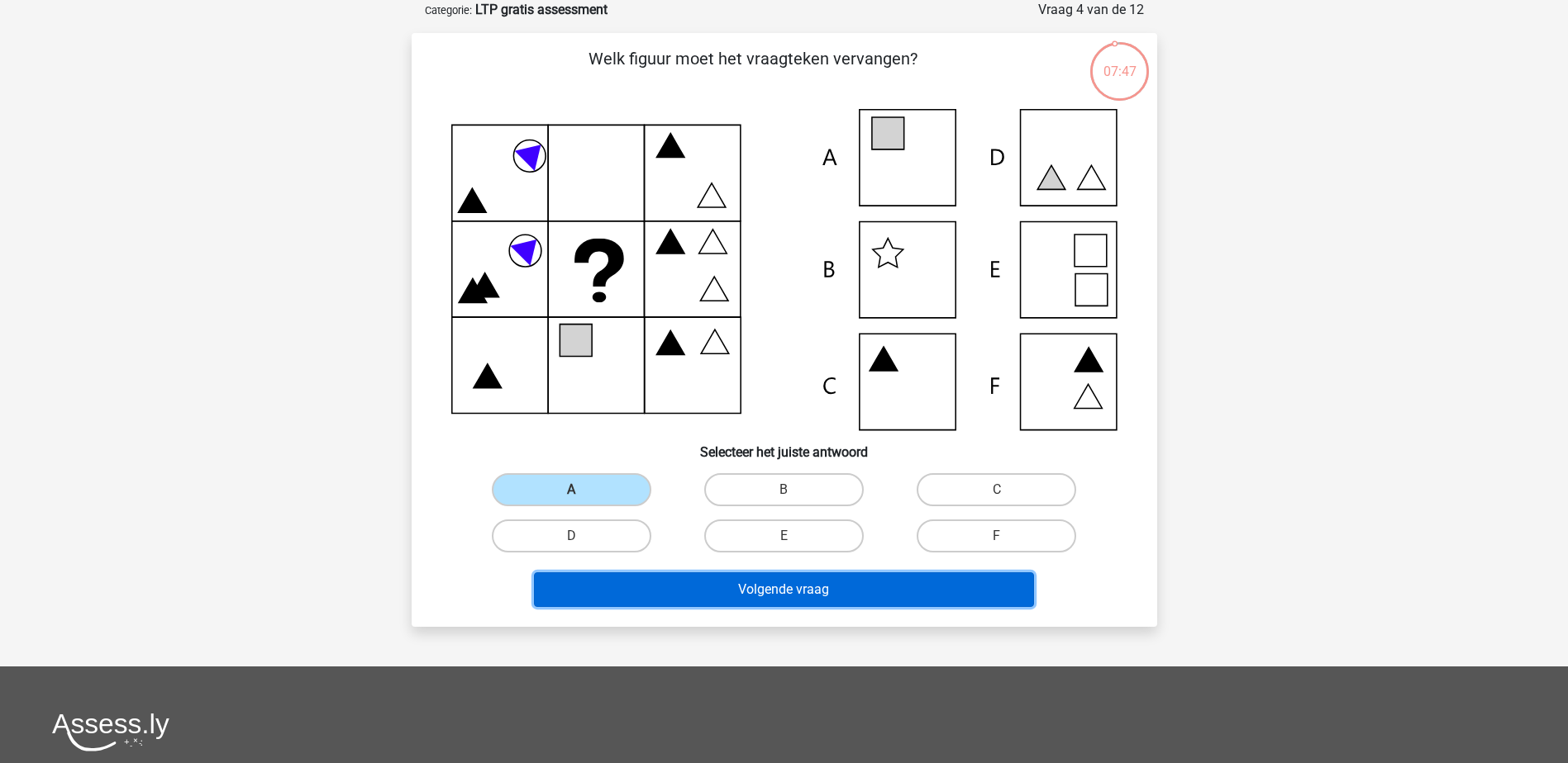
click at [645, 583] on button "Volgende vraag" at bounding box center [784, 590] width 500 height 35
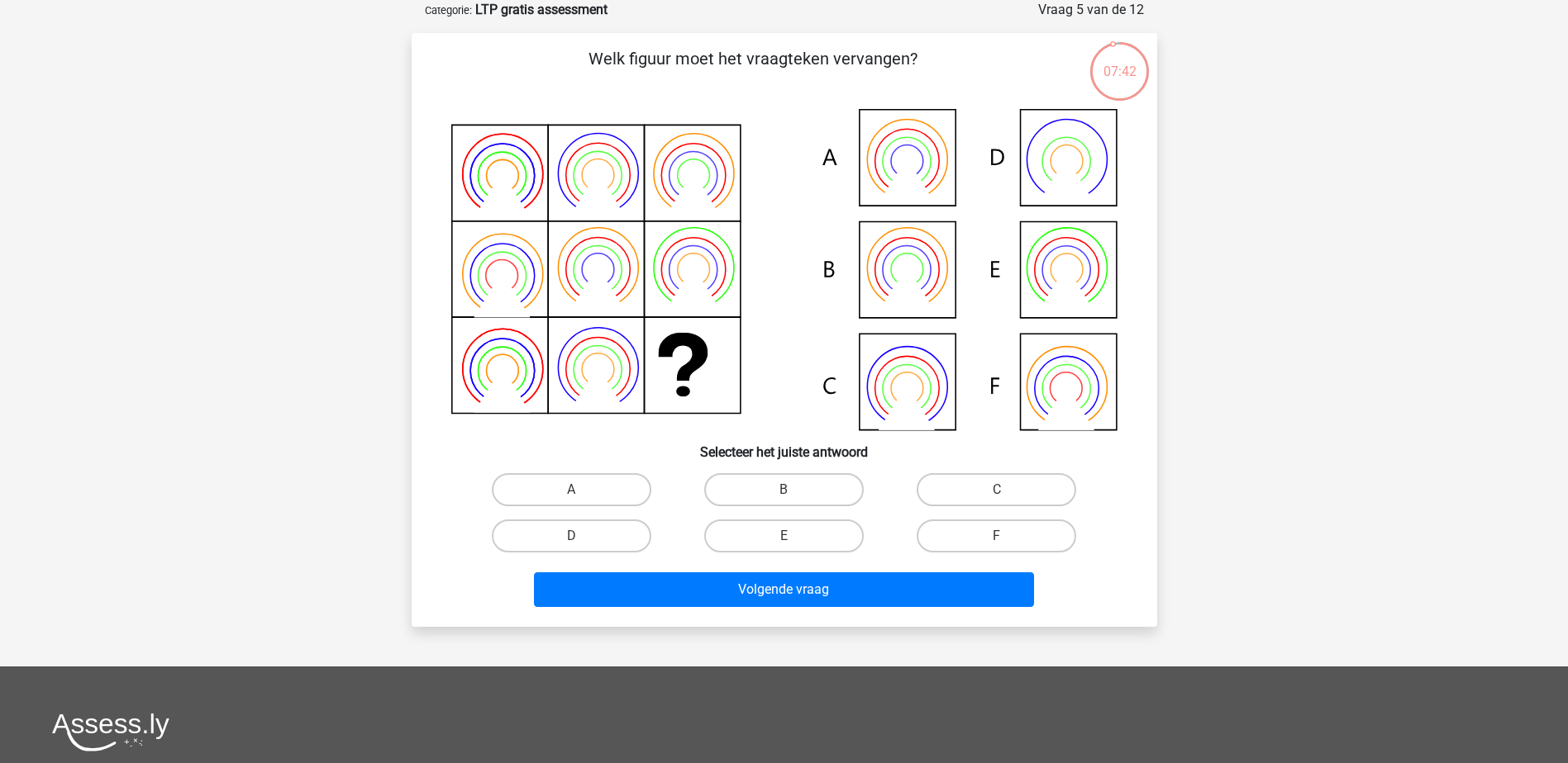
click at [1061, 379] on icon at bounding box center [784, 269] width 666 height 321
click at [968, 537] on label "F" at bounding box center [996, 536] width 159 height 33
click at [996, 537] on input "F" at bounding box center [1001, 541] width 11 height 11
radio input "true"
click at [784, 484] on label "B" at bounding box center [784, 490] width 159 height 33
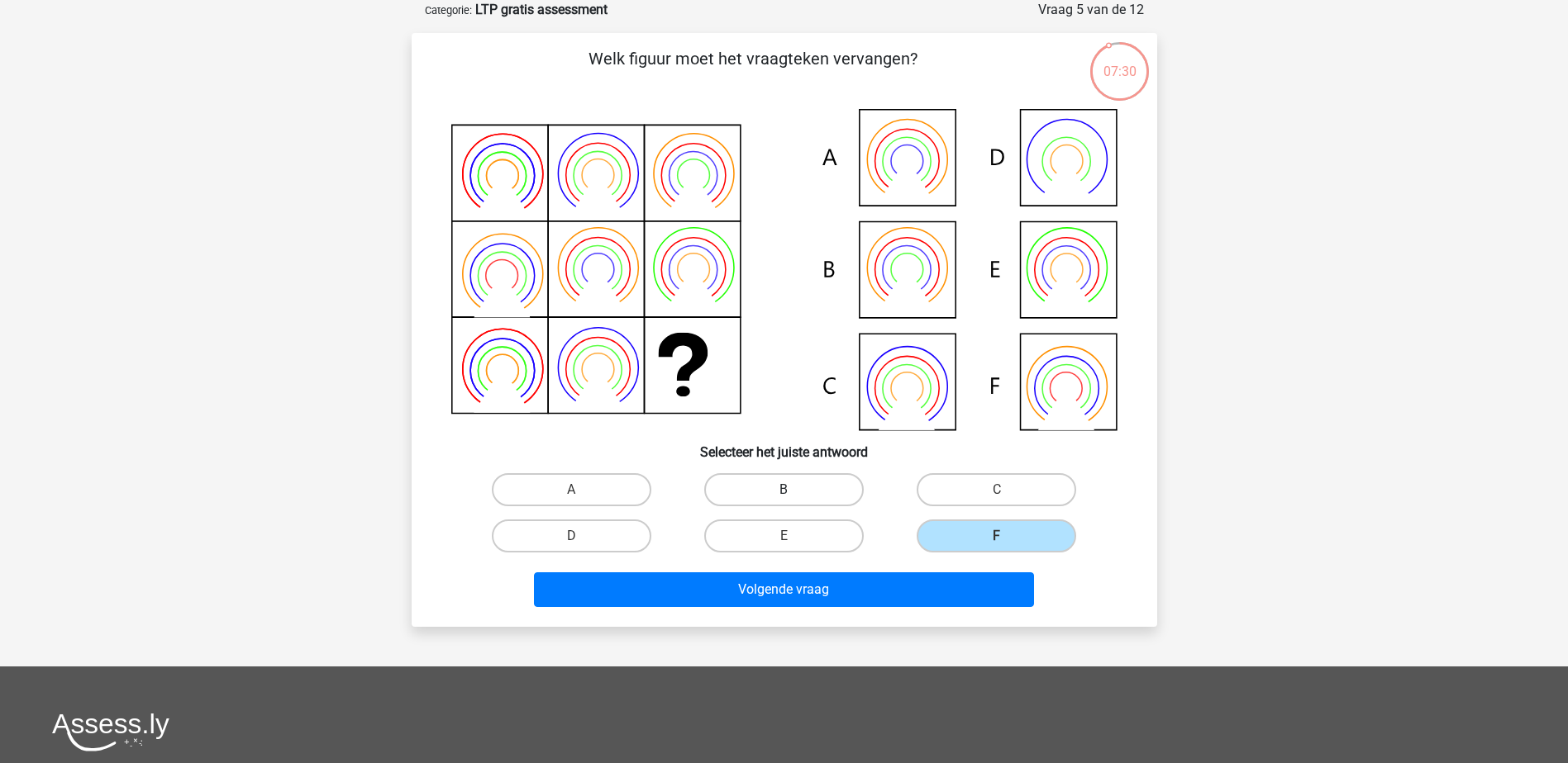
click at [784, 490] on input "B" at bounding box center [788, 495] width 11 height 11
radio input "true"
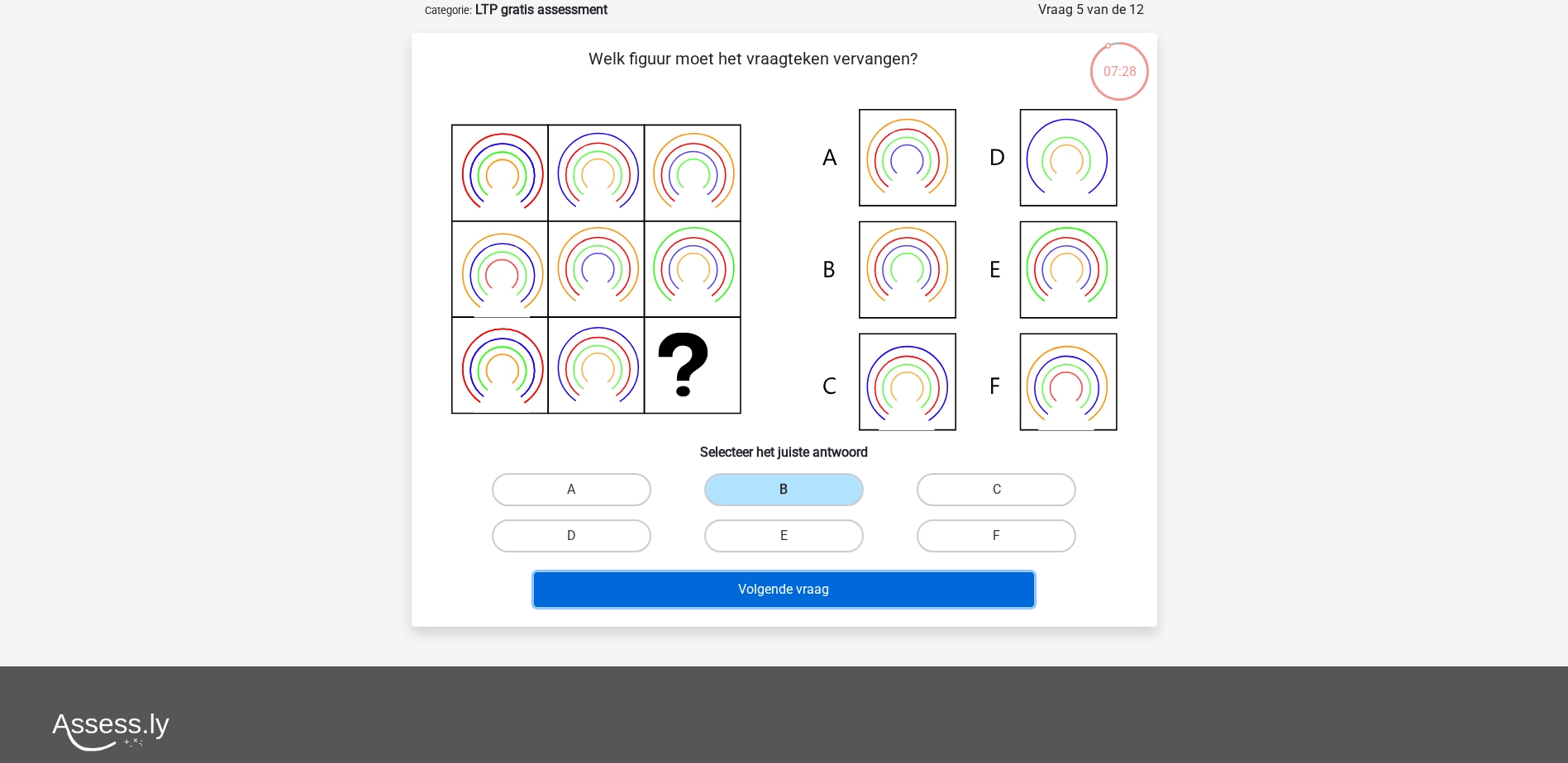
click at [767, 589] on button "Volgende vraag" at bounding box center [784, 590] width 500 height 35
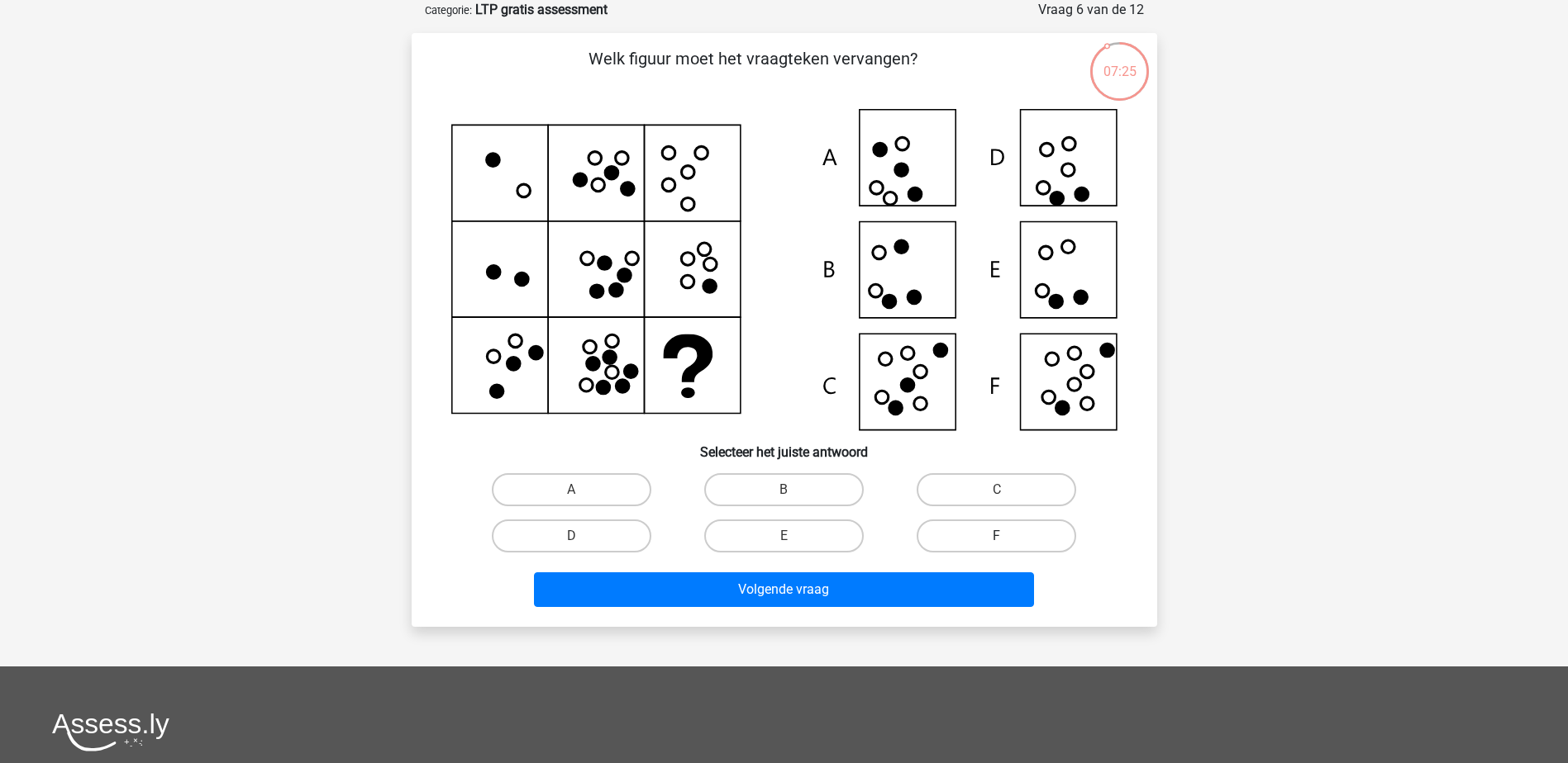
click at [948, 532] on label "F" at bounding box center [996, 536] width 159 height 33
click at [996, 536] on input "F" at bounding box center [1001, 541] width 11 height 11
radio input "true"
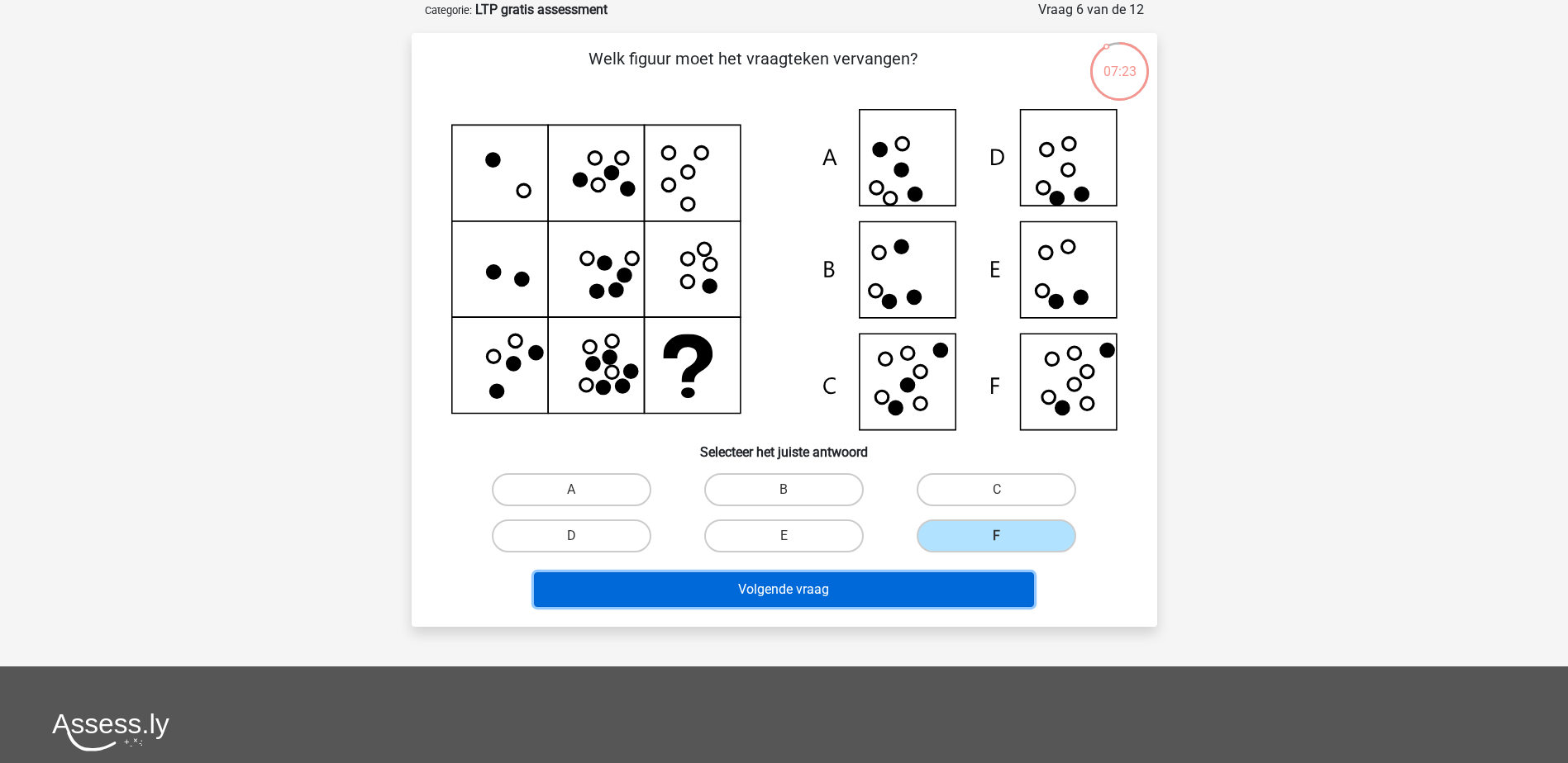
click at [872, 588] on button "Volgende vraag" at bounding box center [784, 590] width 500 height 35
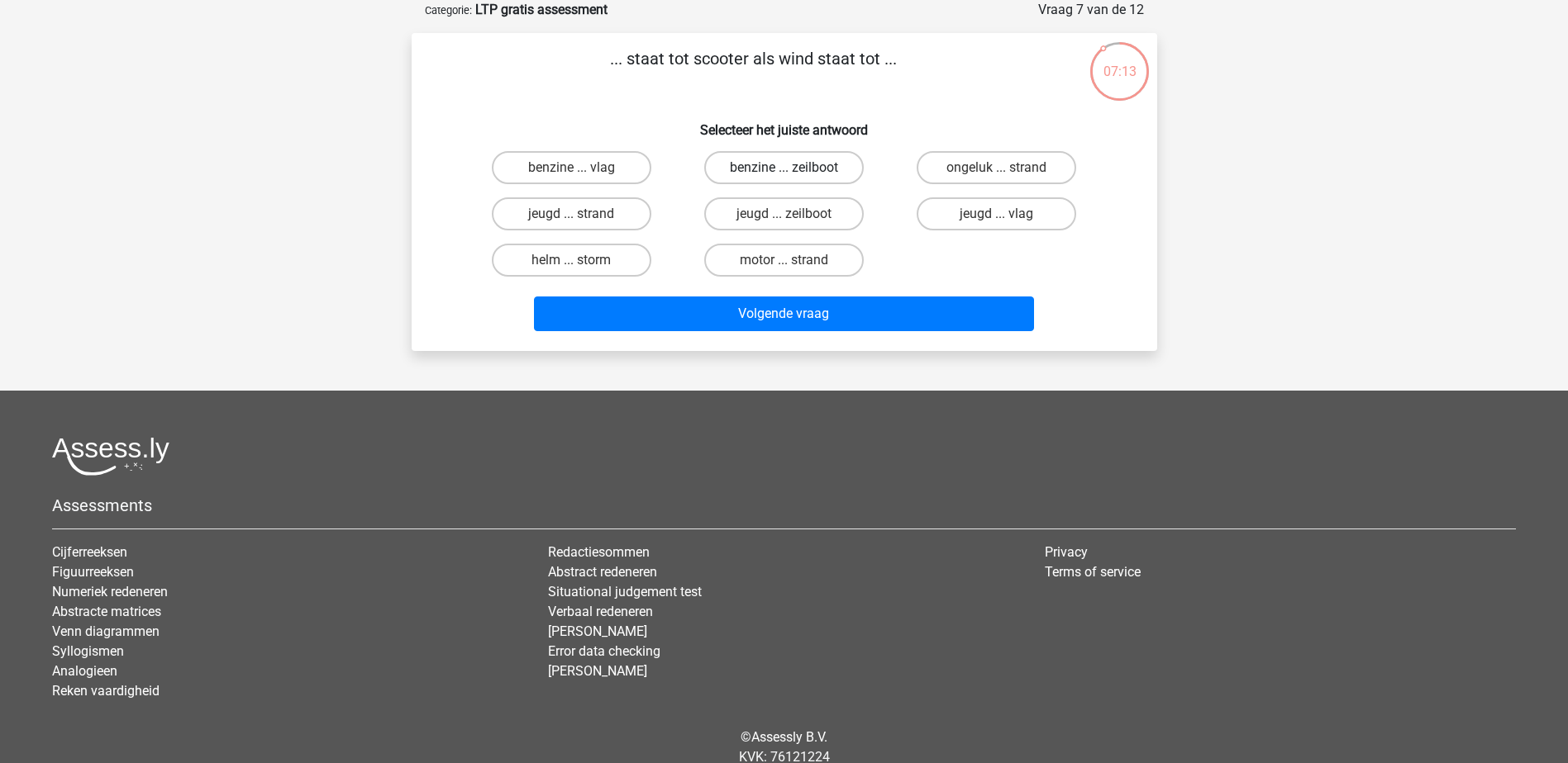
click at [804, 161] on label "benzine ... zeilboot" at bounding box center [784, 168] width 159 height 33
click at [794, 168] on input "benzine ... zeilboot" at bounding box center [788, 173] width 11 height 11
radio input "true"
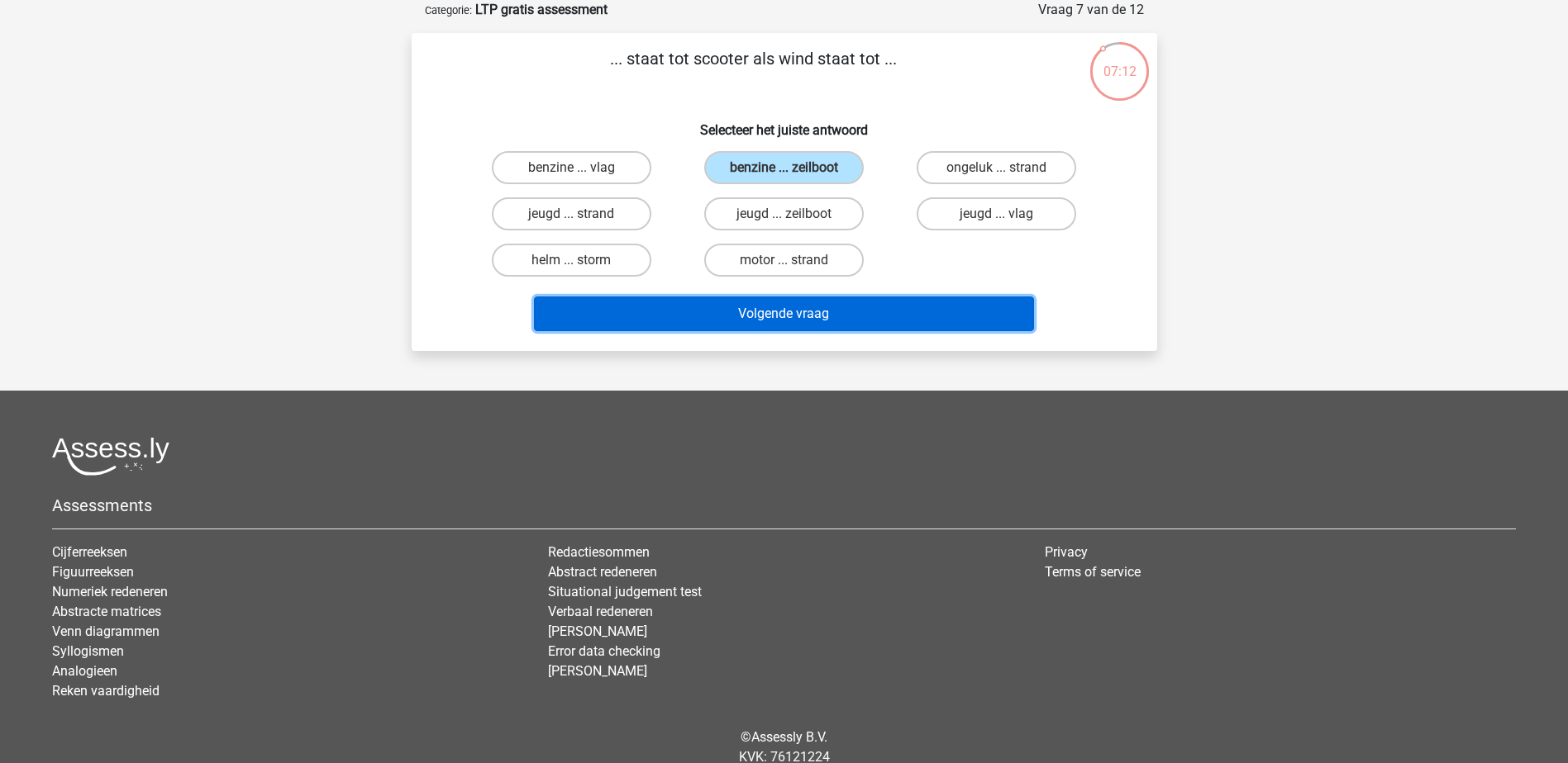
click at [769, 314] on button "Volgende vraag" at bounding box center [784, 313] width 500 height 35
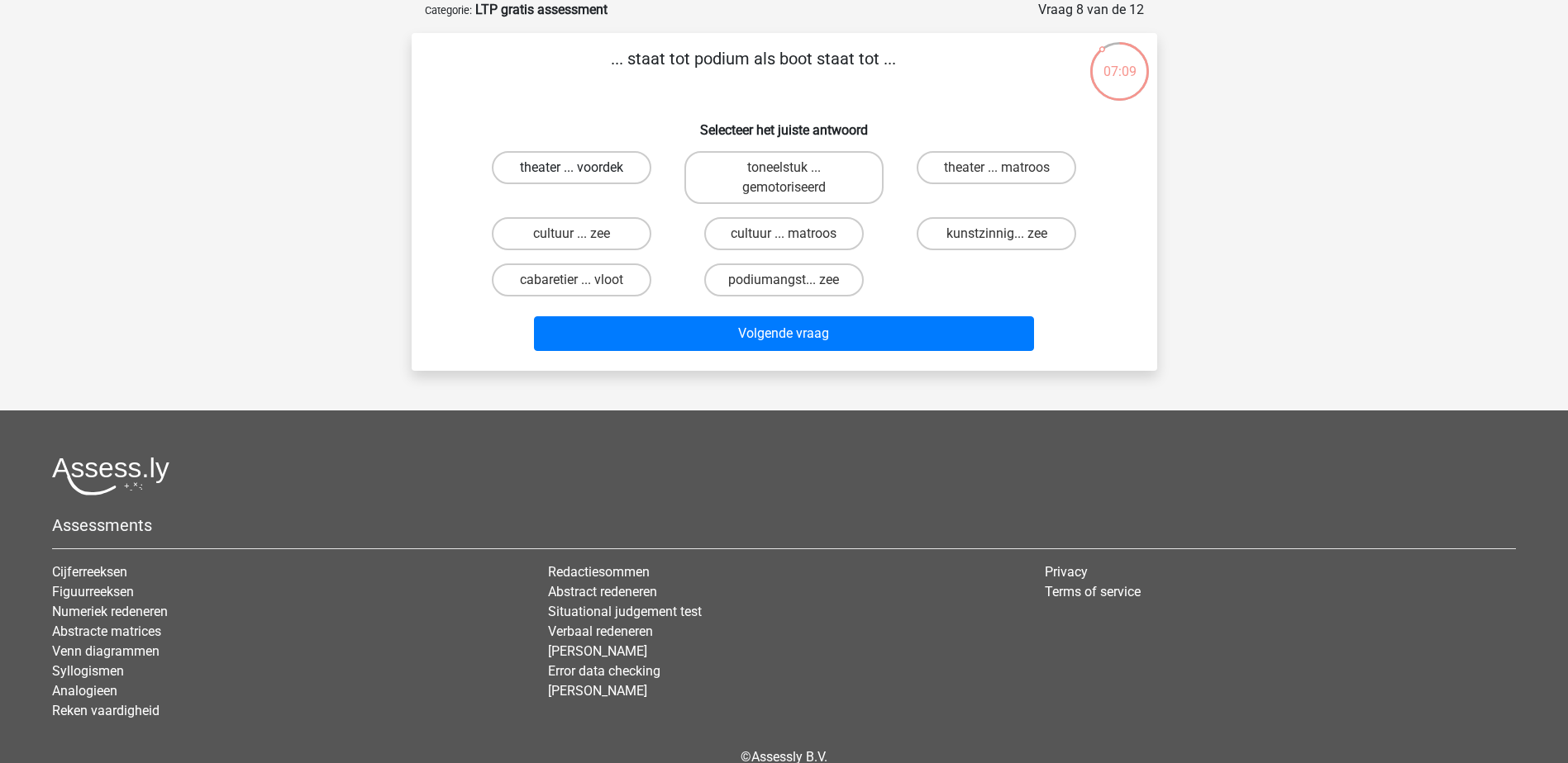
click at [582, 167] on label "theater ... voordek" at bounding box center [572, 168] width 159 height 33
click at [582, 168] on input "theater ... voordek" at bounding box center [575, 173] width 11 height 11
radio input "true"
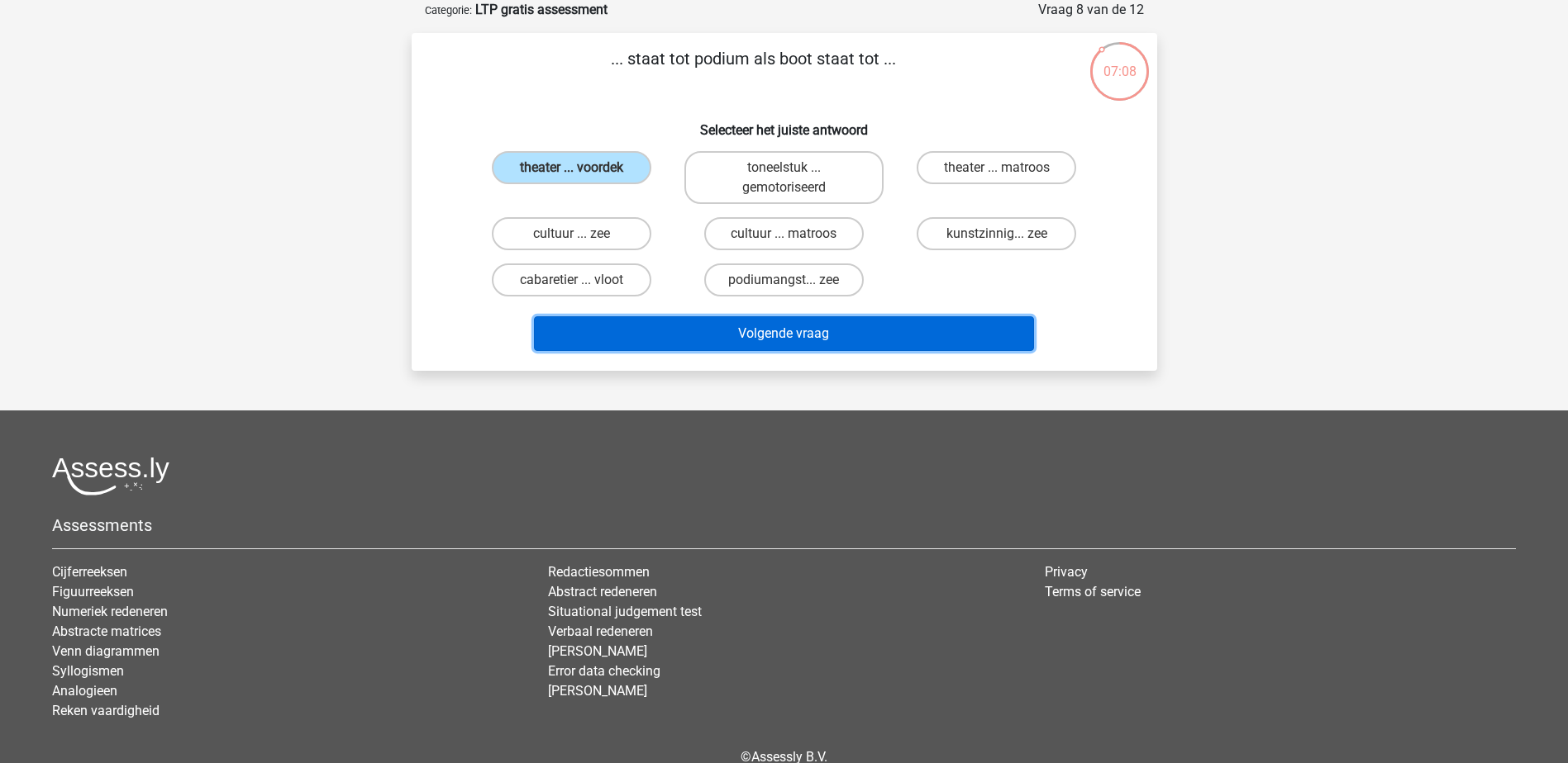
click at [684, 325] on button "Volgende vraag" at bounding box center [784, 334] width 500 height 35
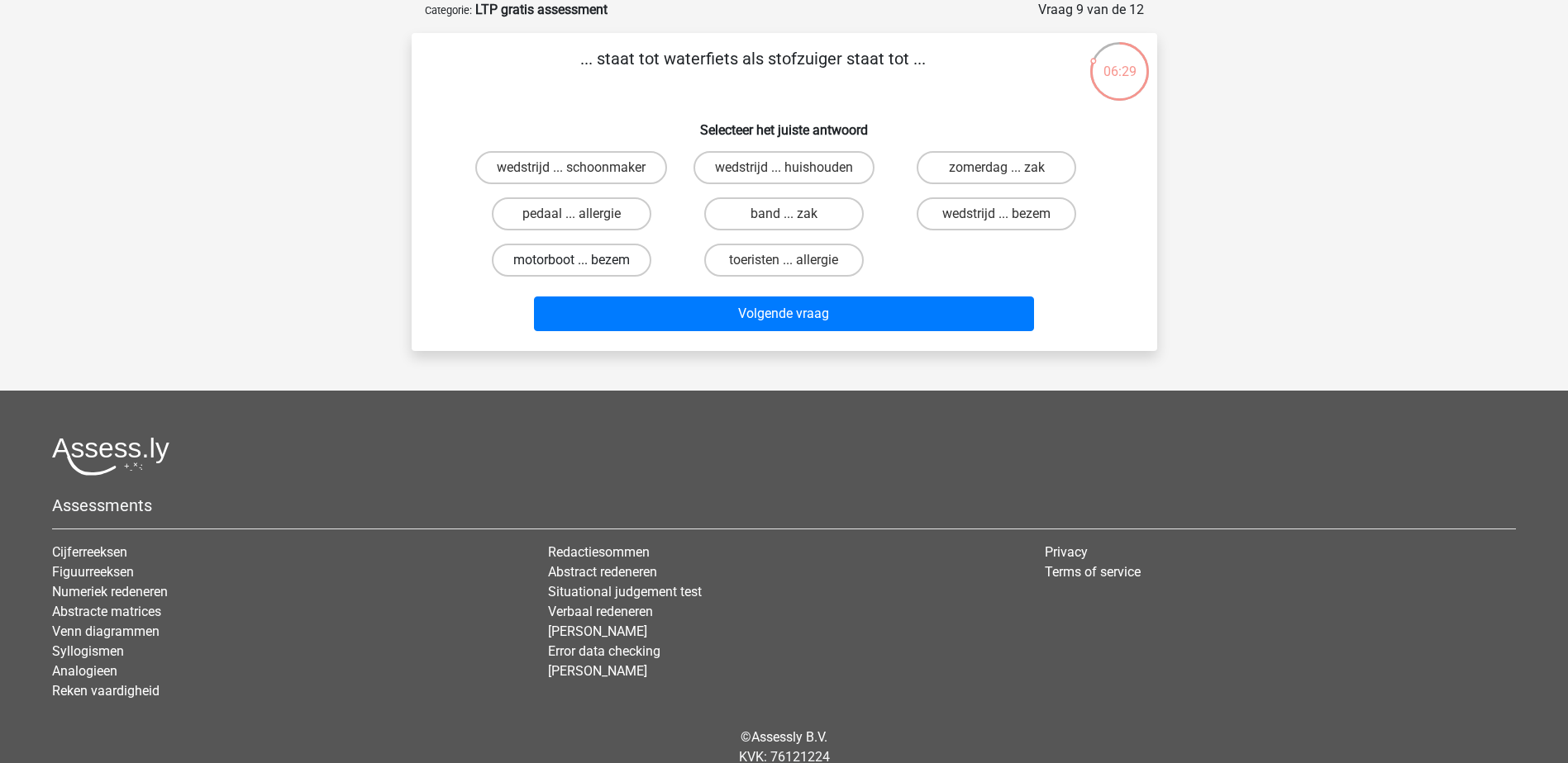
click at [605, 266] on label "motorboot ... bezem" at bounding box center [572, 260] width 159 height 33
click at [582, 266] on input "motorboot ... bezem" at bounding box center [575, 265] width 11 height 11
radio input "true"
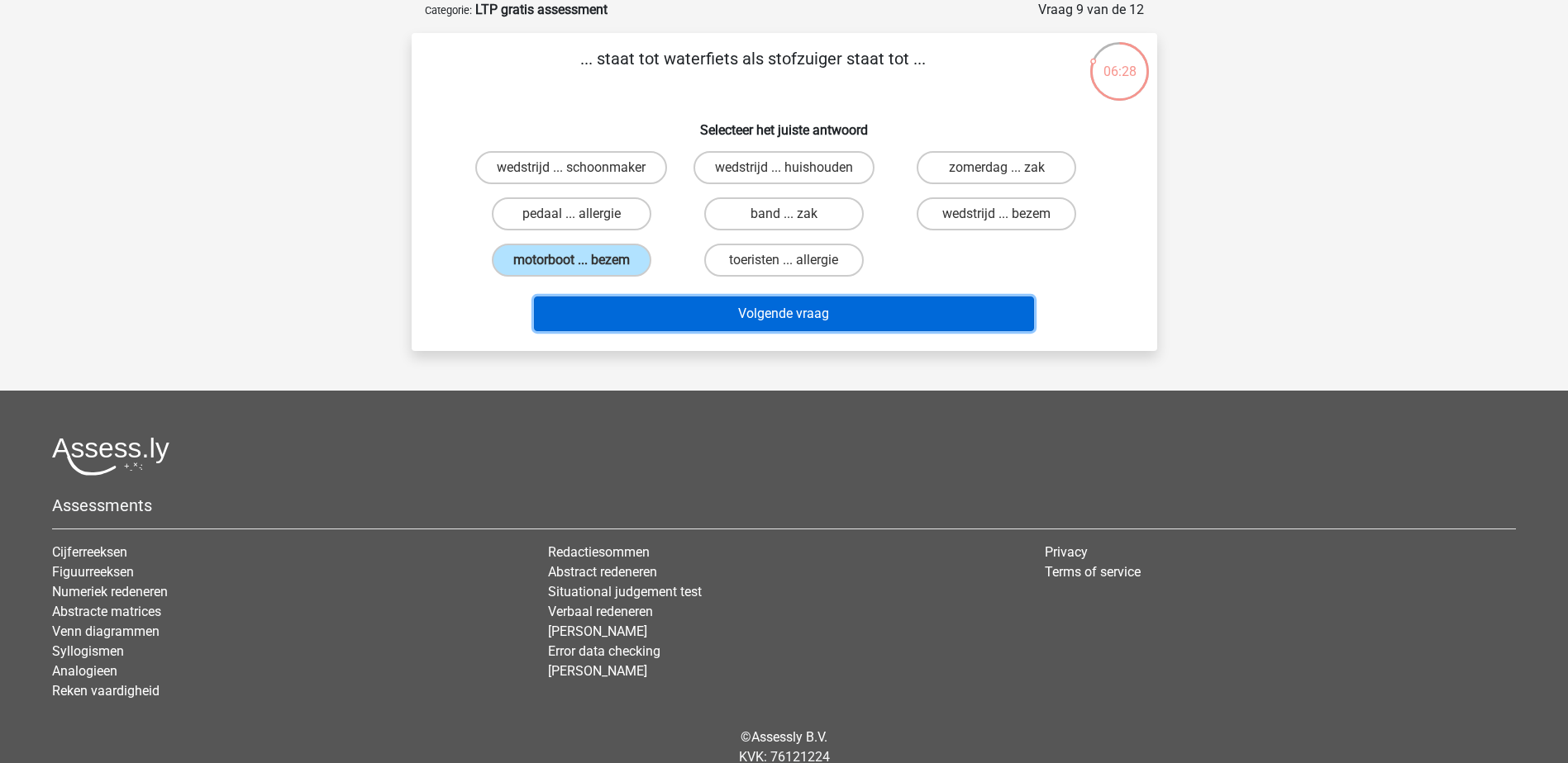
click at [746, 323] on button "Volgende vraag" at bounding box center [784, 313] width 500 height 35
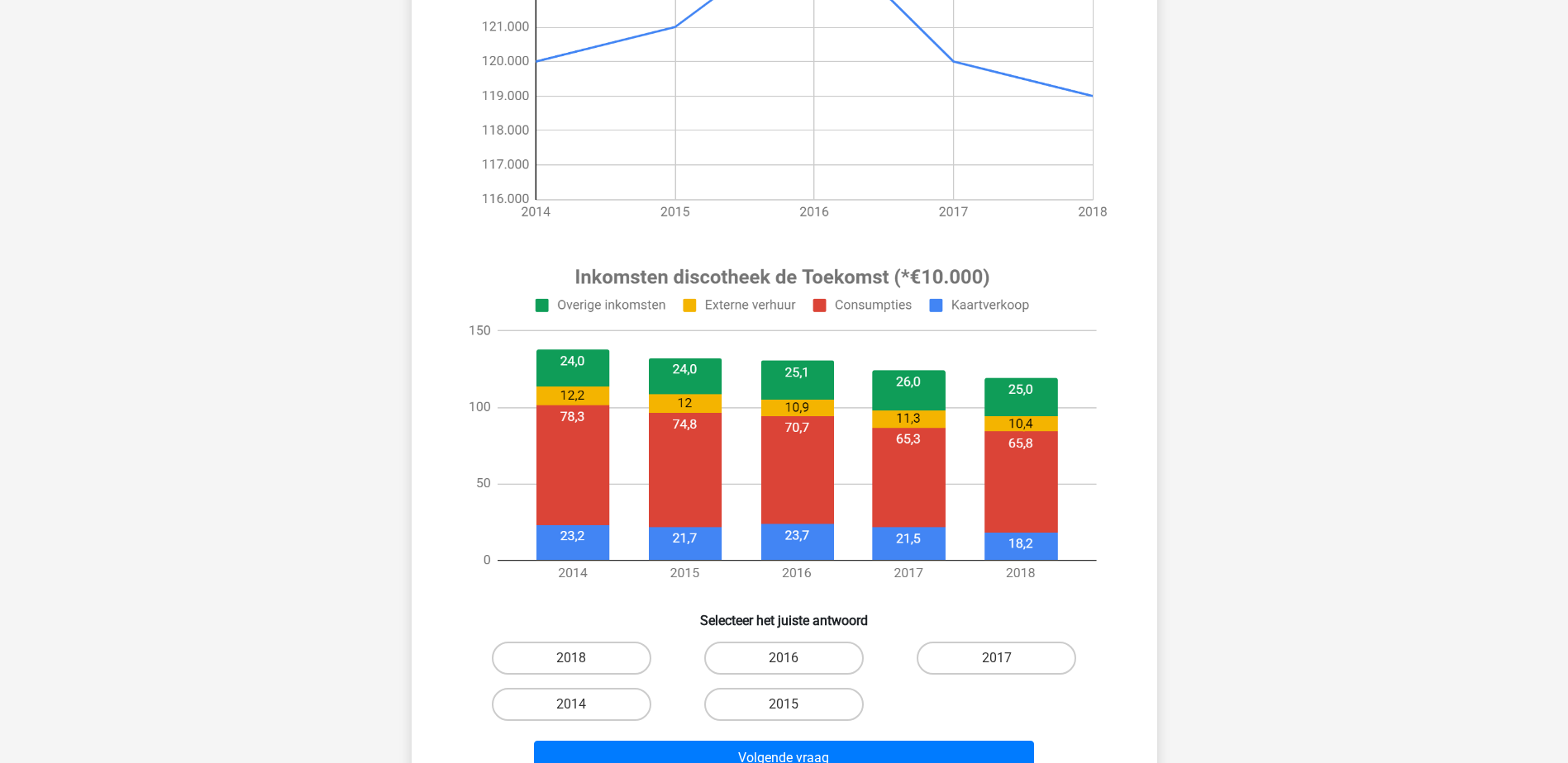
scroll to position [380, 0]
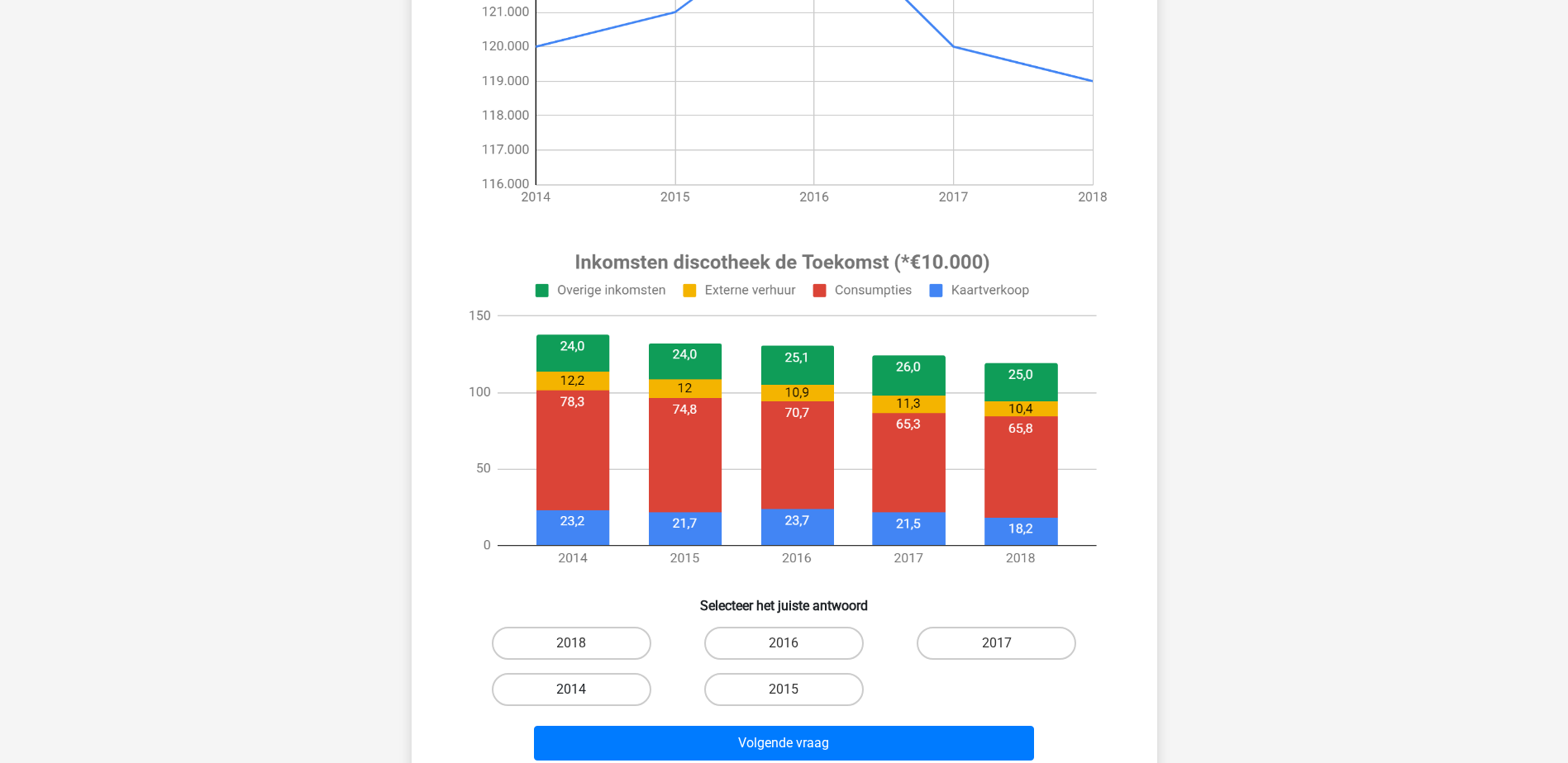
click at [561, 694] on label "2014" at bounding box center [572, 689] width 159 height 33
click at [571, 694] on input "2014" at bounding box center [575, 694] width 11 height 11
radio input "true"
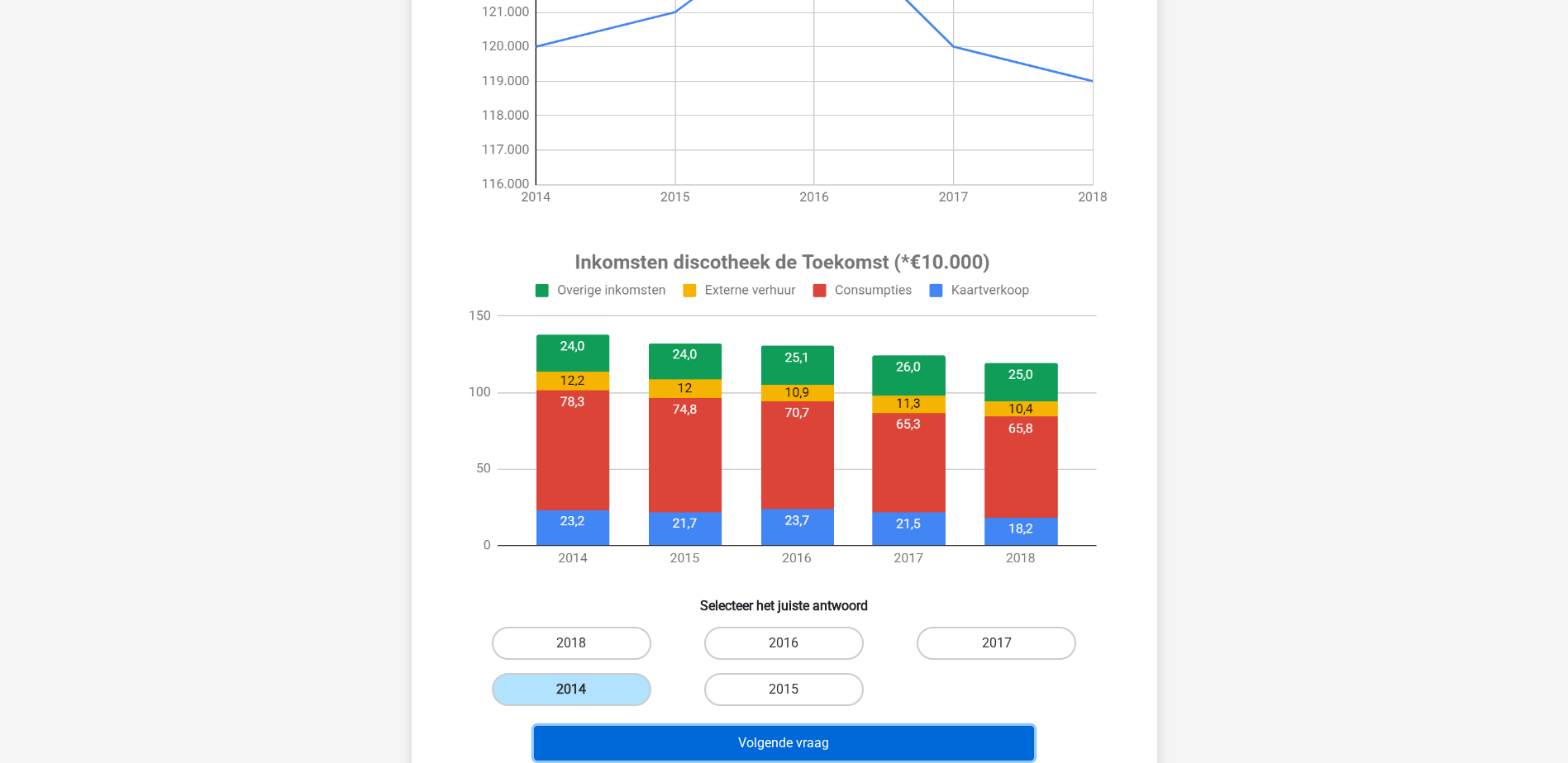
click at [756, 755] on button "Volgende vraag" at bounding box center [784, 743] width 500 height 35
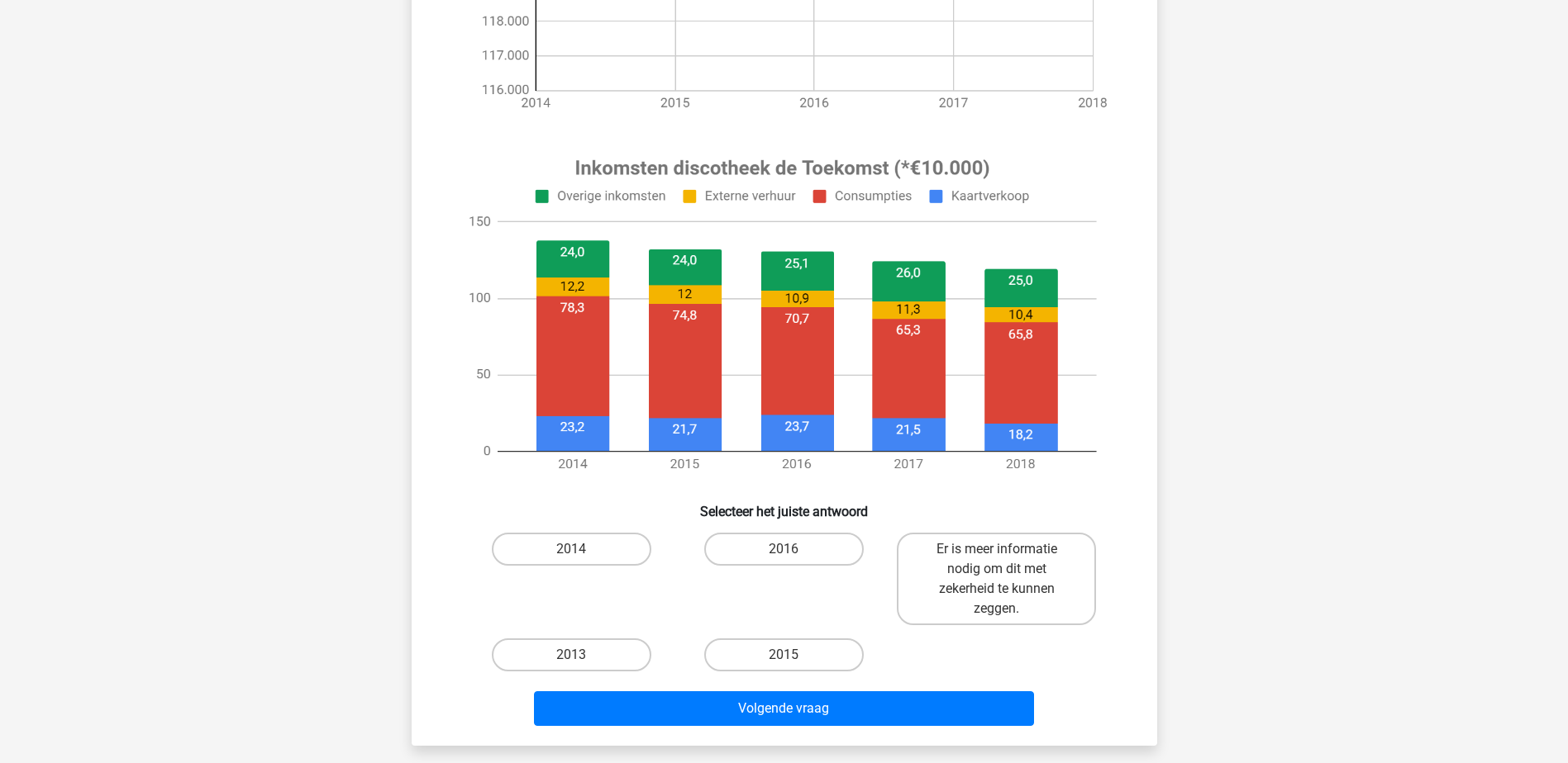
scroll to position [498, 0]
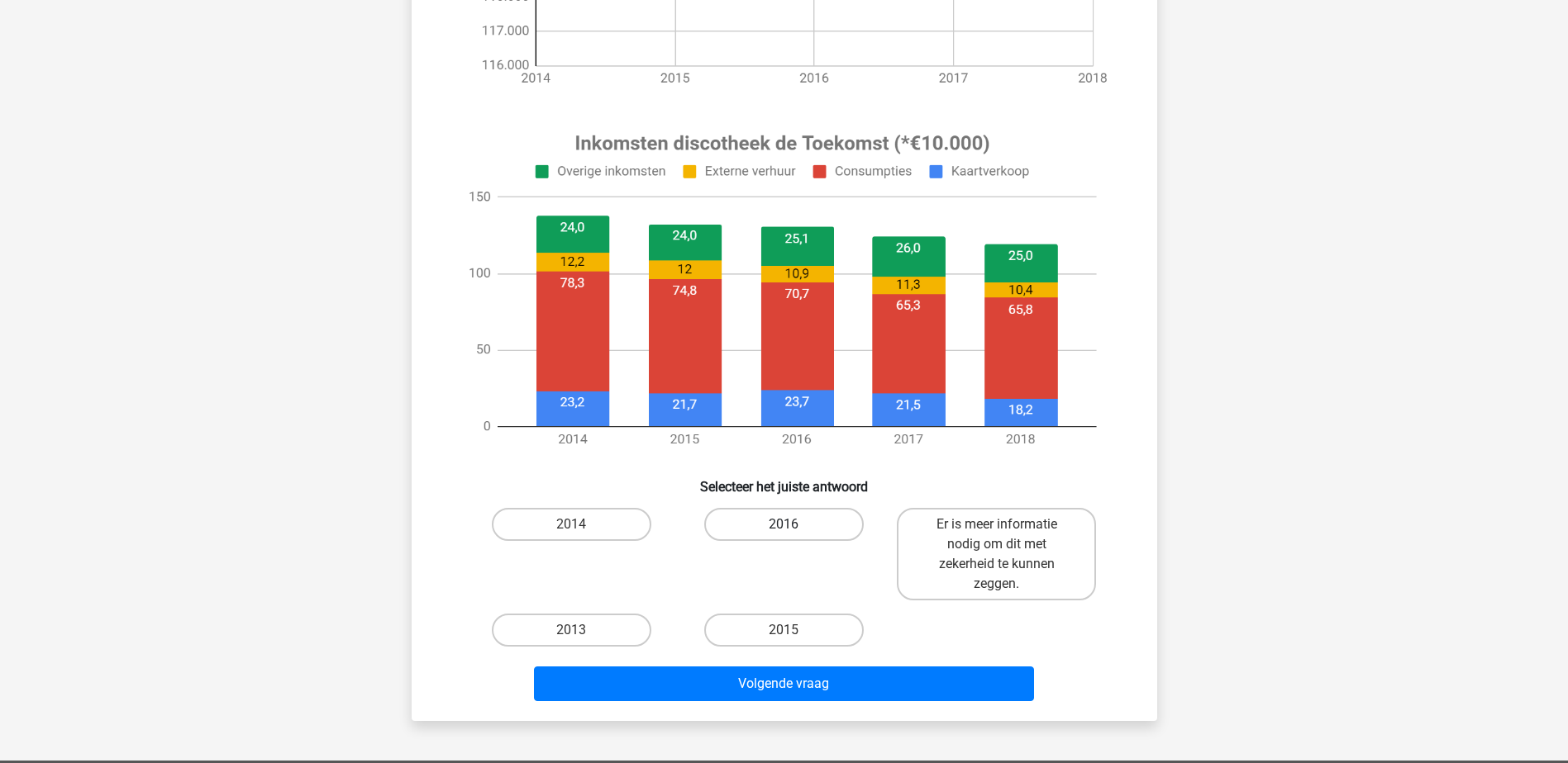
click at [770, 522] on label "2016" at bounding box center [784, 524] width 159 height 33
click at [784, 524] on input "2016" at bounding box center [788, 529] width 11 height 11
radio input "true"
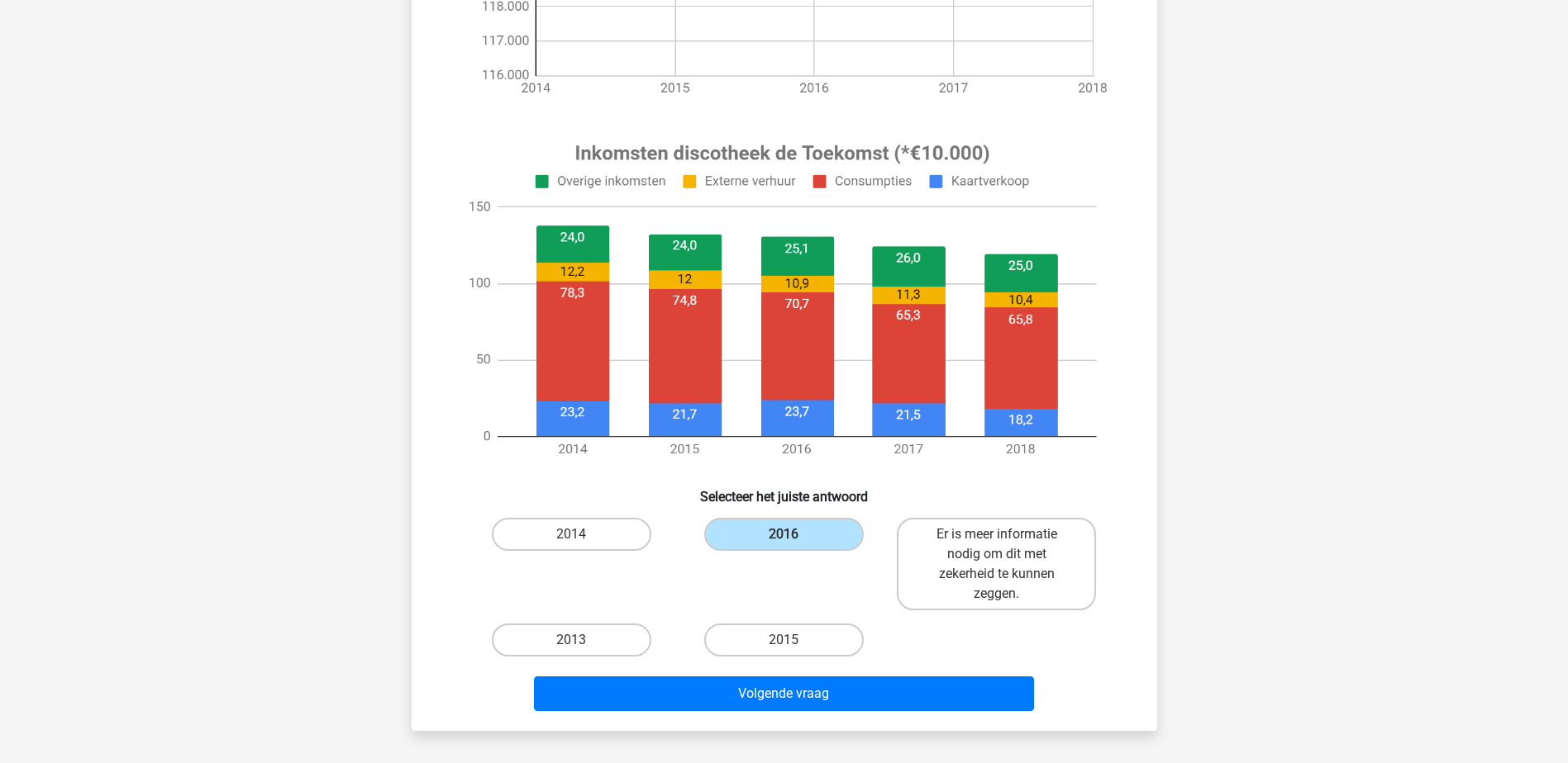
scroll to position [517, 0]
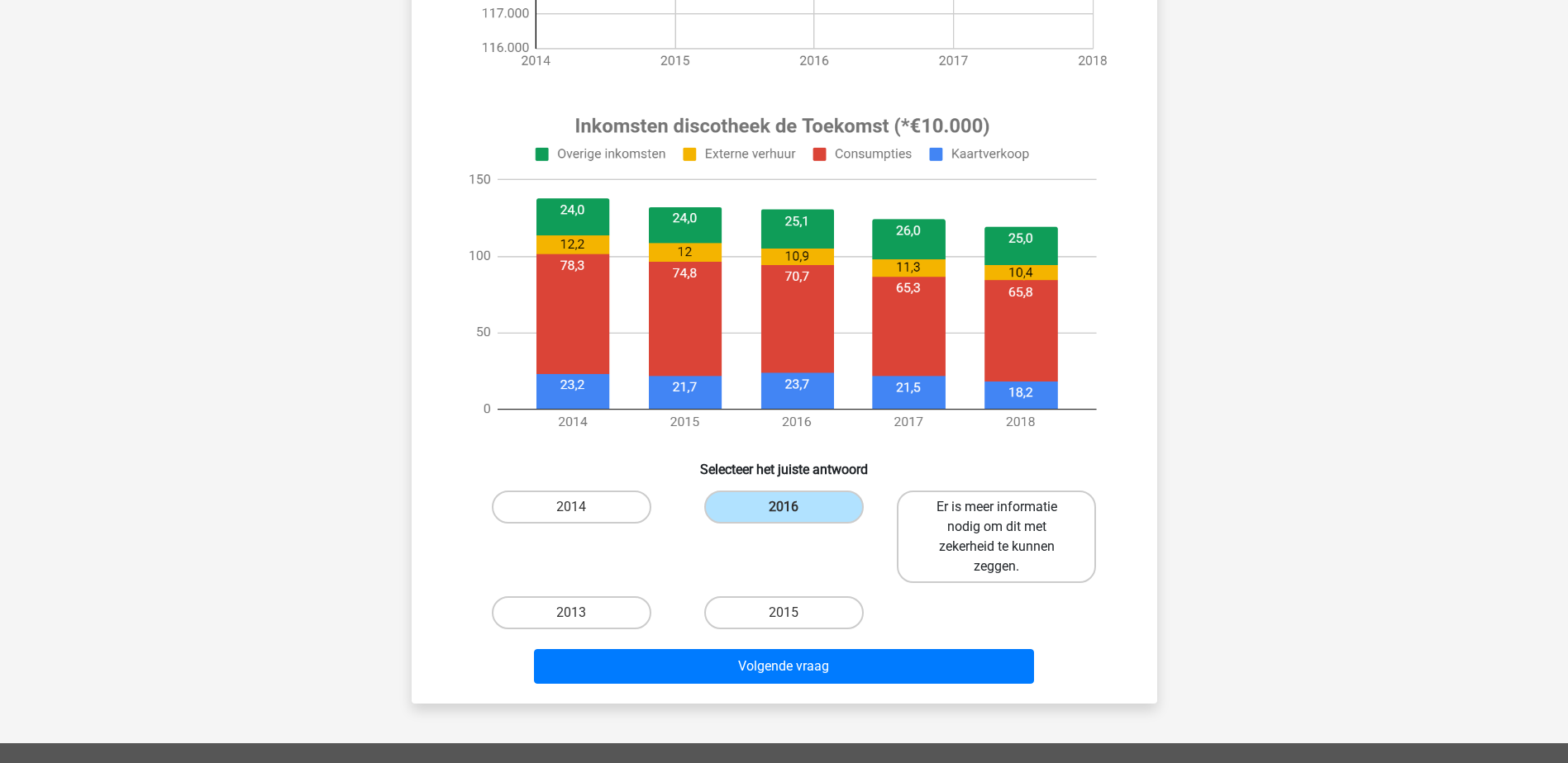
click at [1000, 541] on label "Er is meer informatie nodig om dit met zekerheid te kunnen zeggen." at bounding box center [996, 537] width 199 height 93
click at [1000, 518] on input "Er is meer informatie nodig om dit met zekerheid te kunnen zeggen." at bounding box center [1001, 512] width 11 height 11
radio input "true"
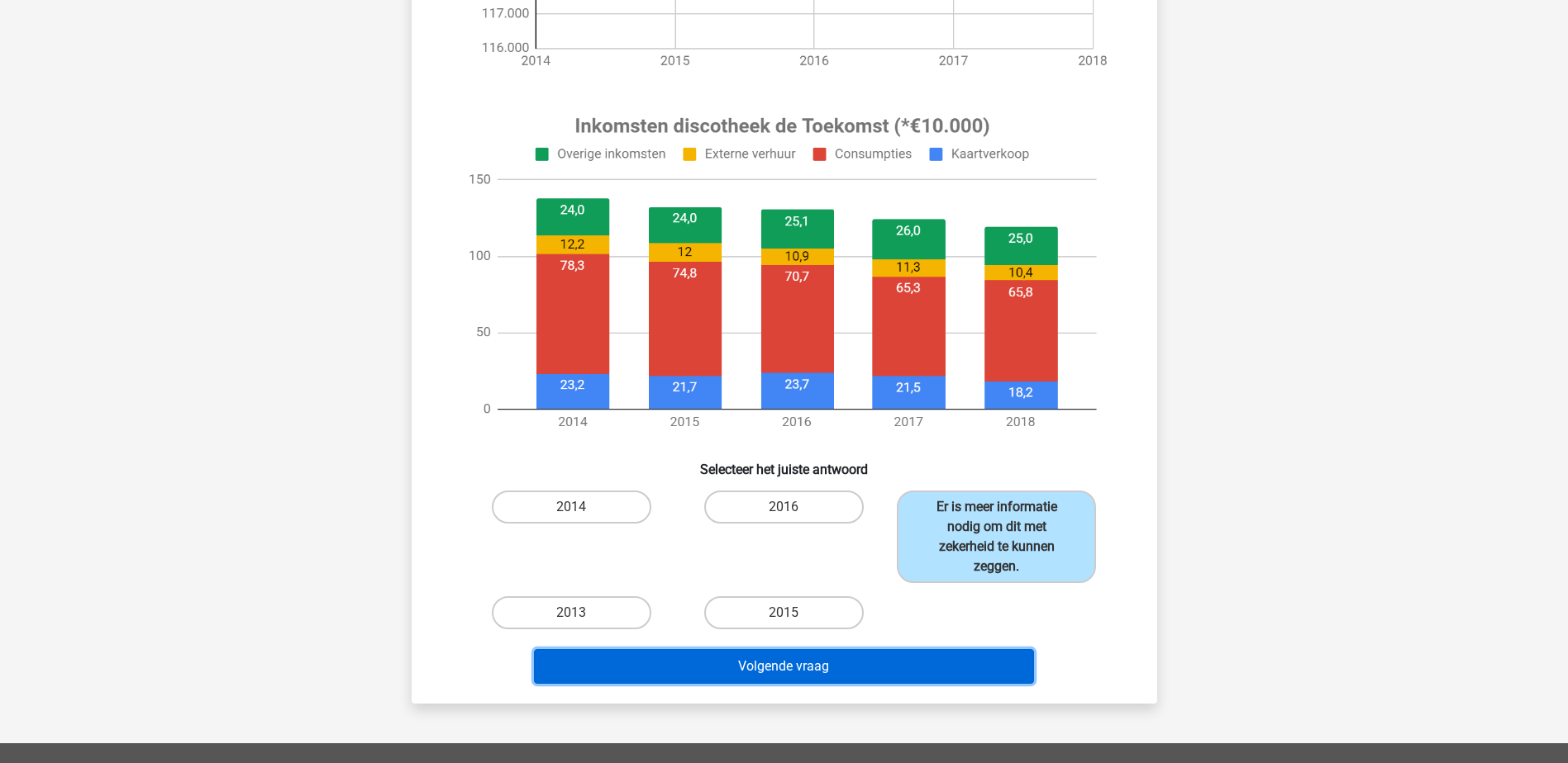
click at [835, 671] on button "Volgende vraag" at bounding box center [784, 666] width 500 height 35
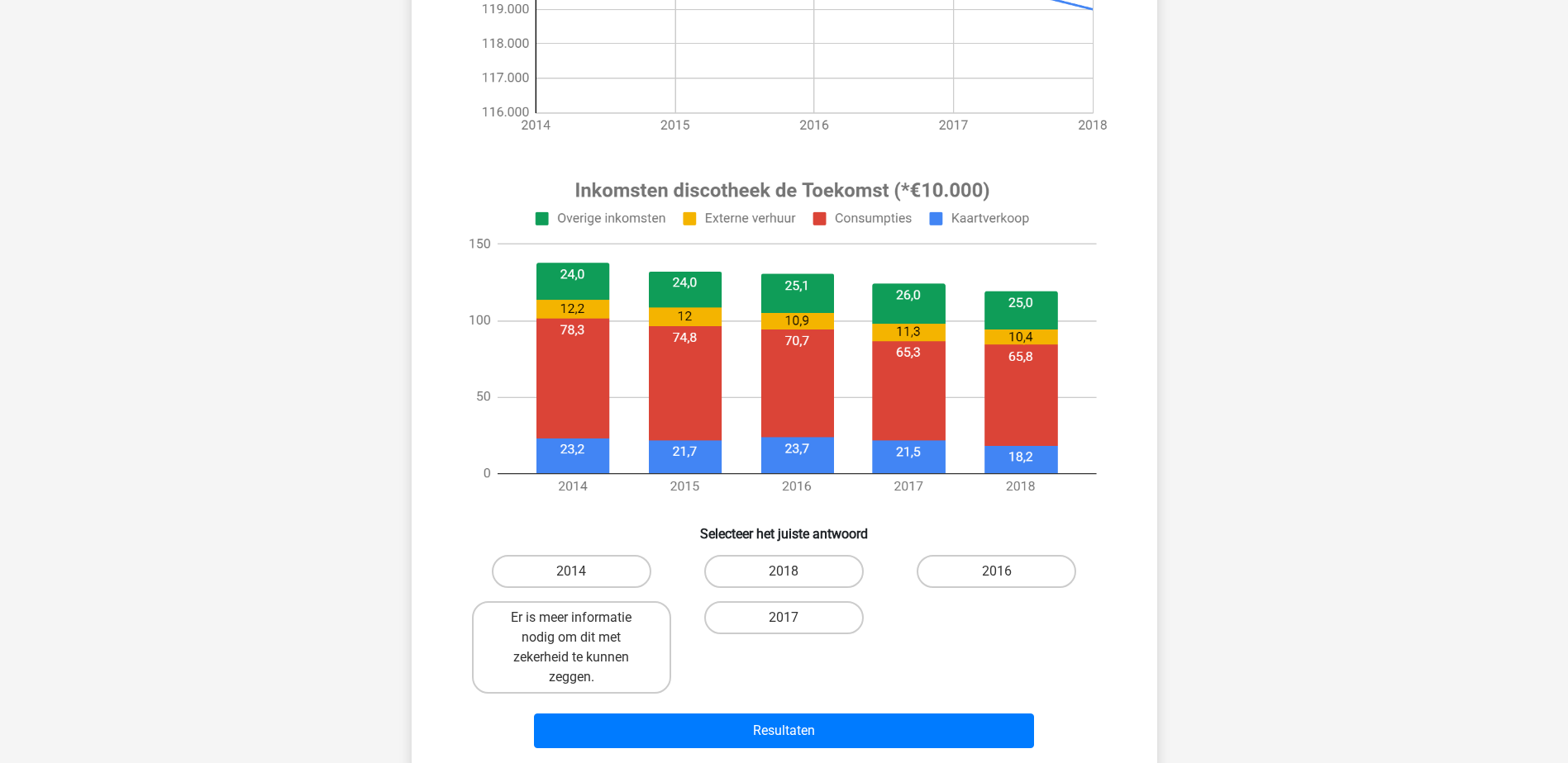
scroll to position [471, 0]
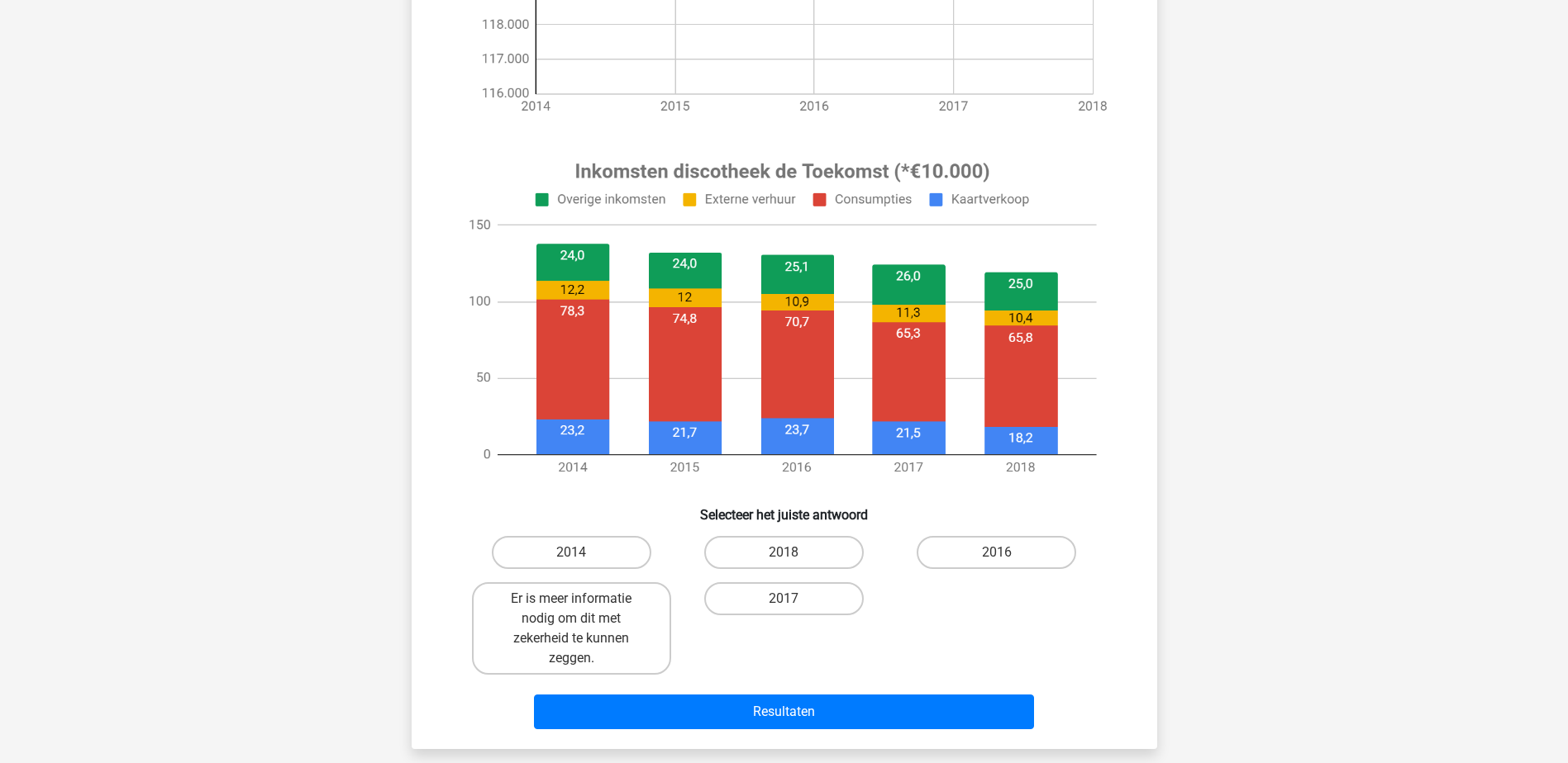
click at [445, 607] on div "2014 2018 2016 Er is meer informatie nodig om dit met zekerheid te kunnen zegge…" at bounding box center [784, 605] width 692 height 152
click at [569, 620] on label "Er is meer informatie nodig om dit met zekerheid te kunnen zeggen." at bounding box center [572, 628] width 199 height 93
click at [571, 610] on input "Er is meer informatie nodig om dit met zekerheid te kunnen zeggen." at bounding box center [575, 604] width 11 height 11
radio input "true"
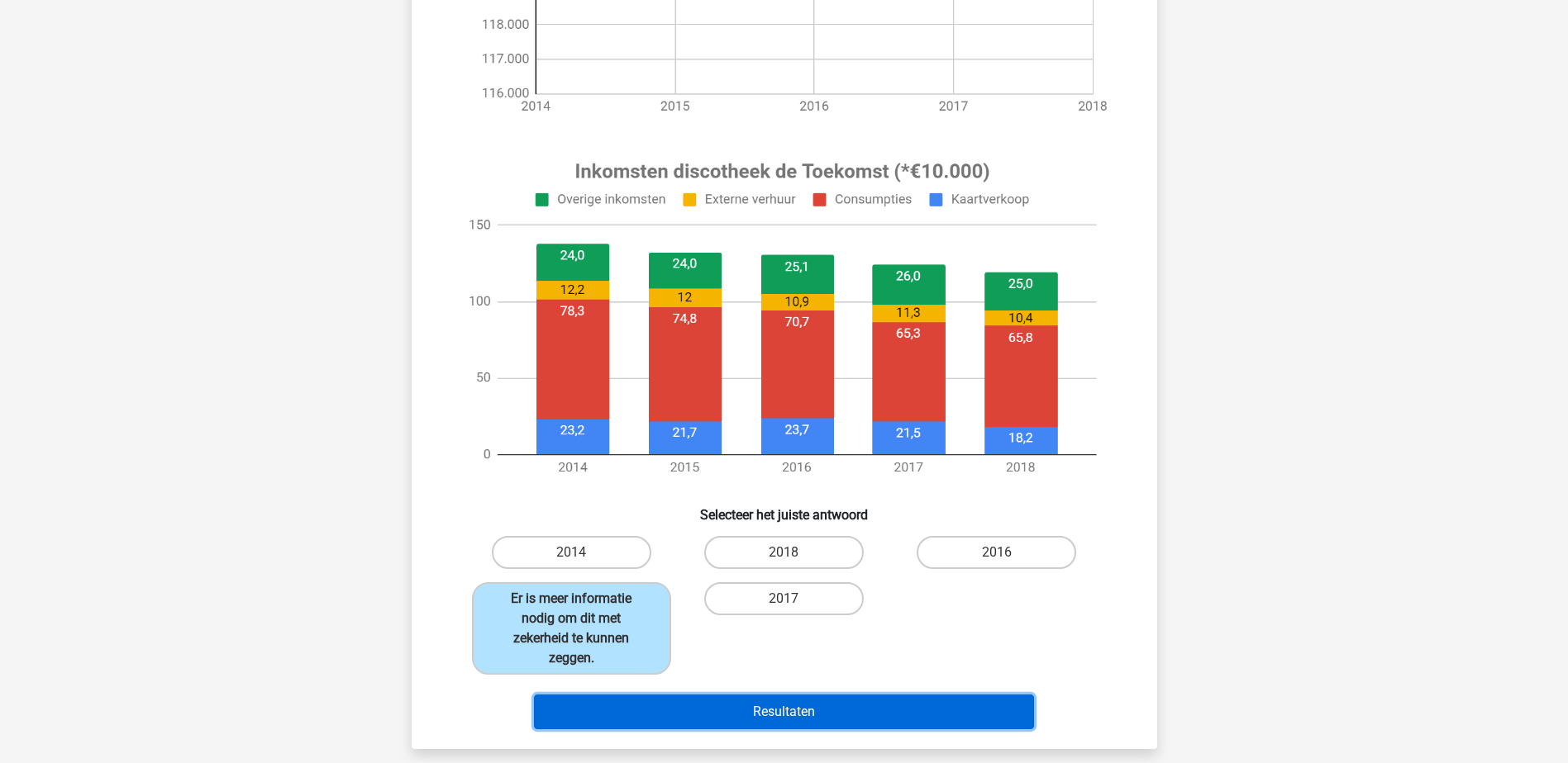
click at [710, 710] on button "Resultaten" at bounding box center [784, 712] width 500 height 35
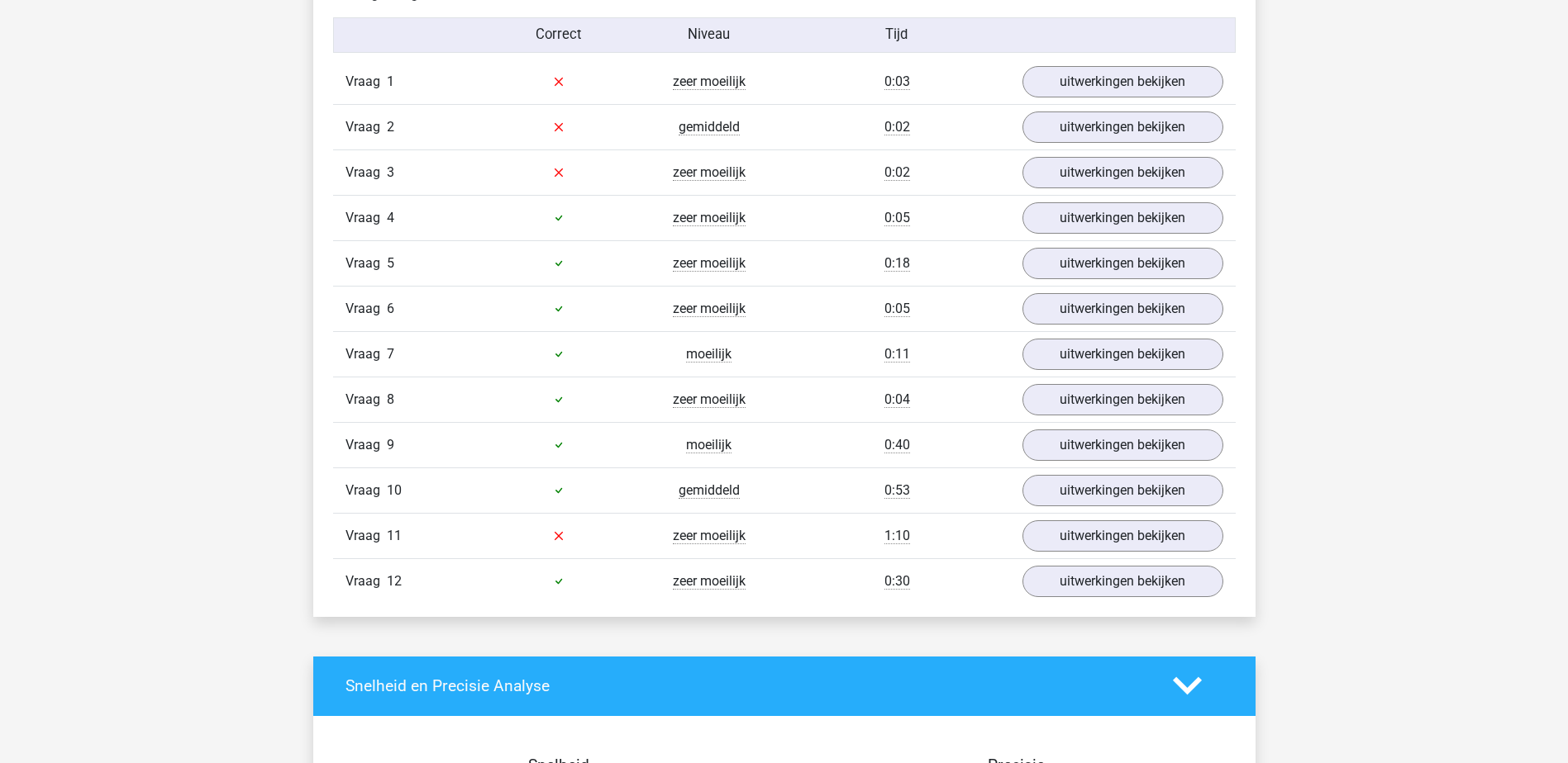
scroll to position [1797, 0]
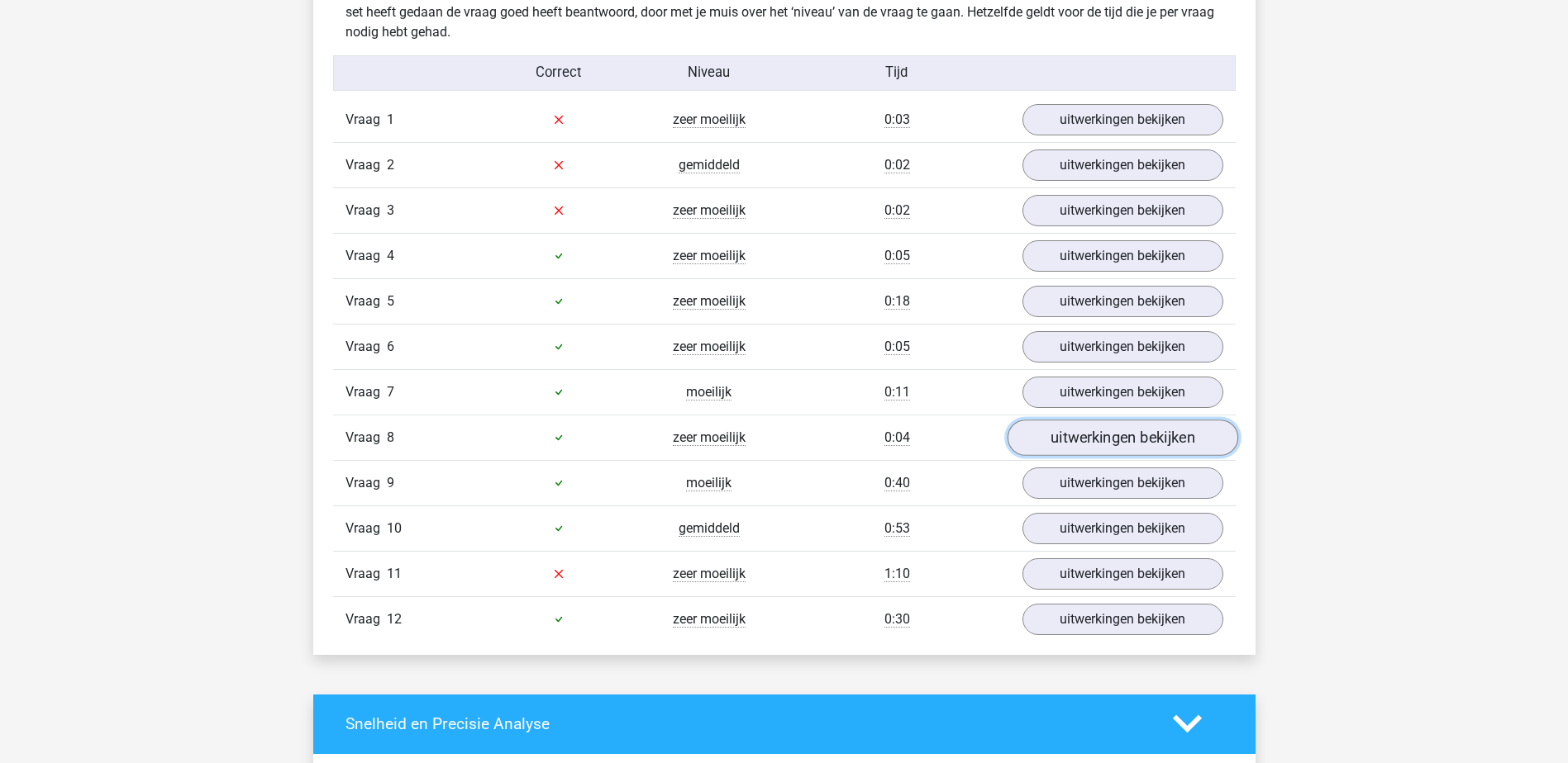
click at [1088, 438] on link "uitwerkingen bekijken" at bounding box center [1121, 438] width 230 height 36
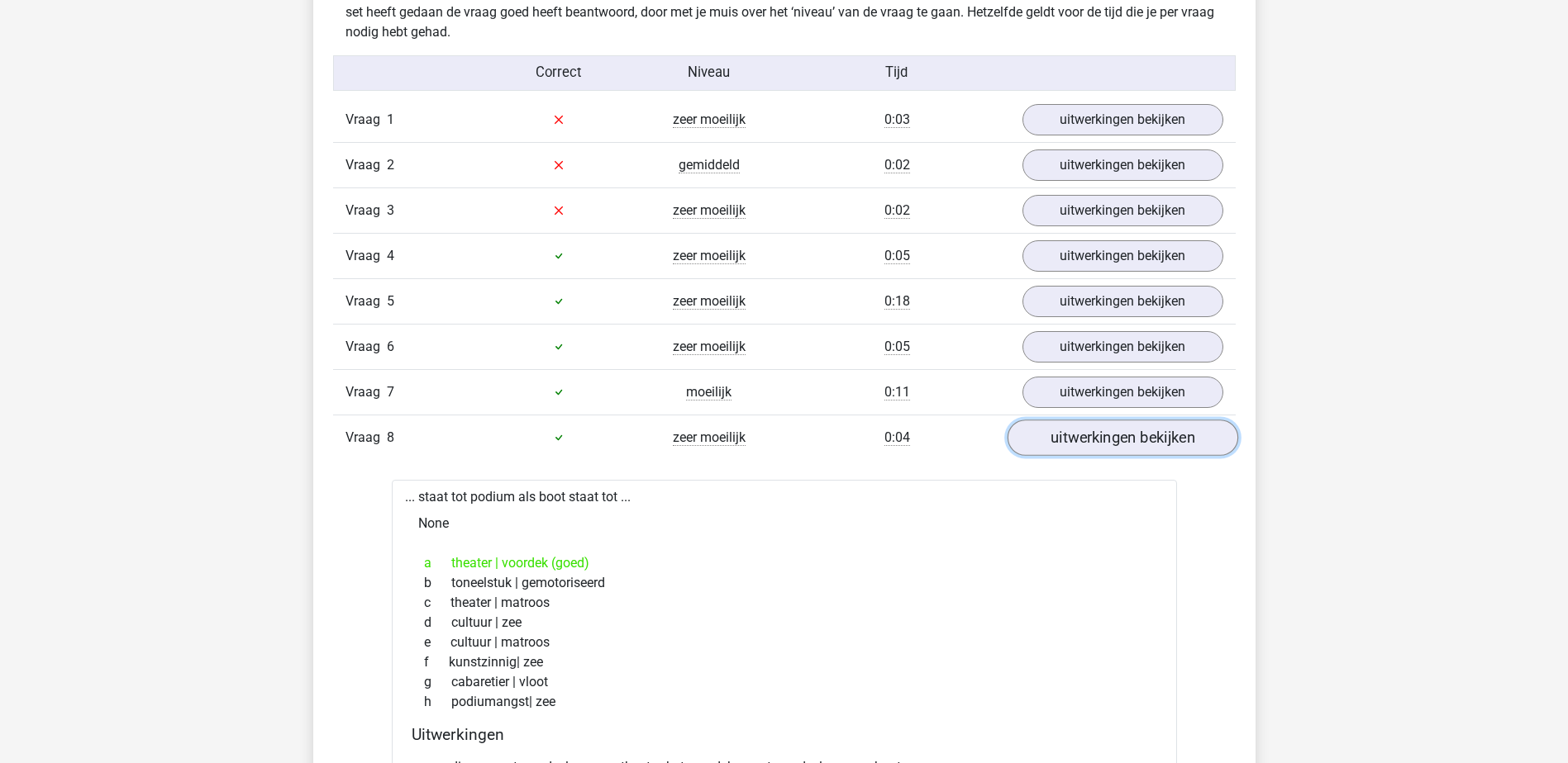
click at [1088, 438] on link "uitwerkingen bekijken" at bounding box center [1121, 438] width 230 height 36
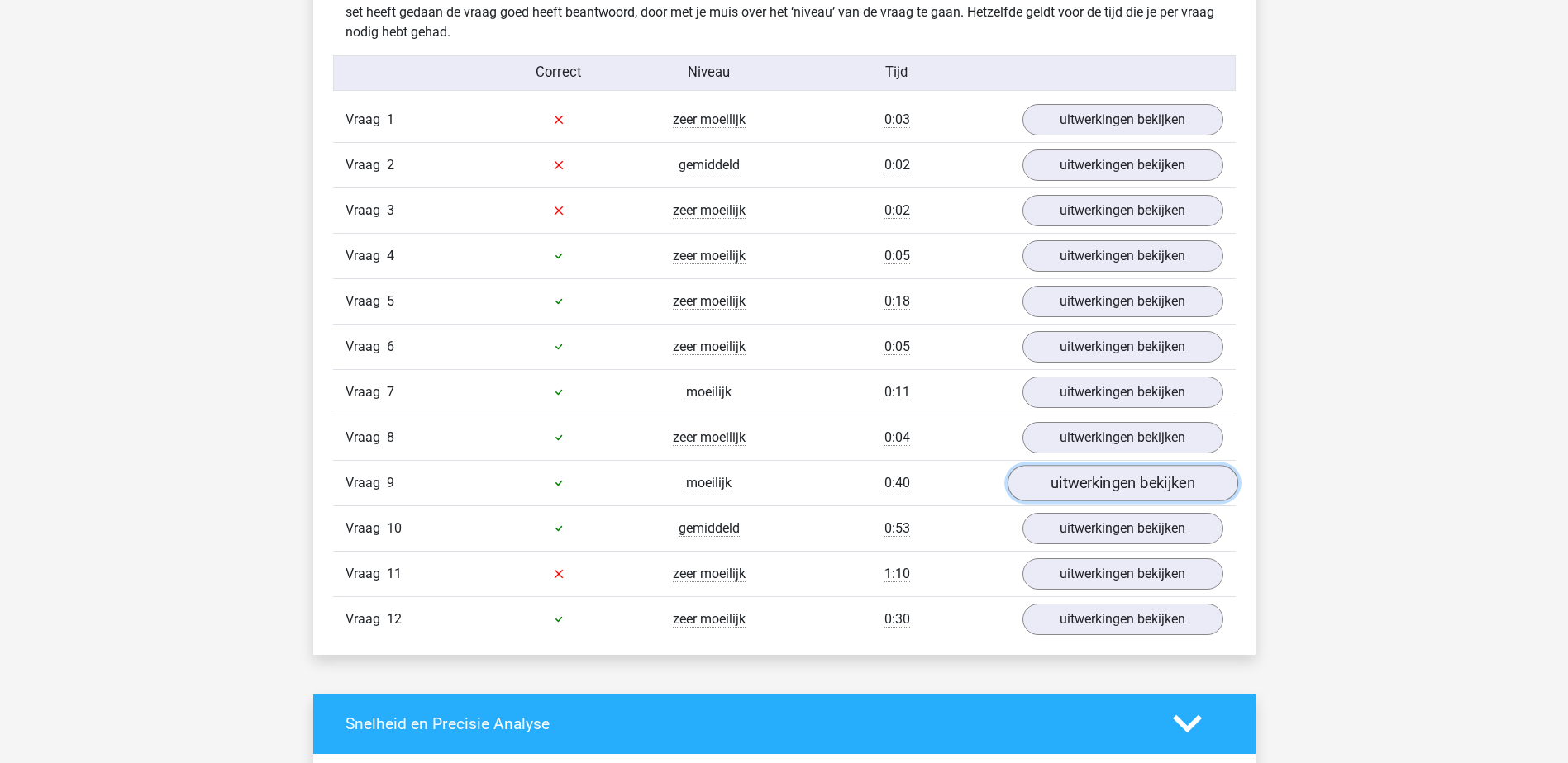
click at [1089, 480] on link "uitwerkingen bekijken" at bounding box center [1121, 483] width 230 height 36
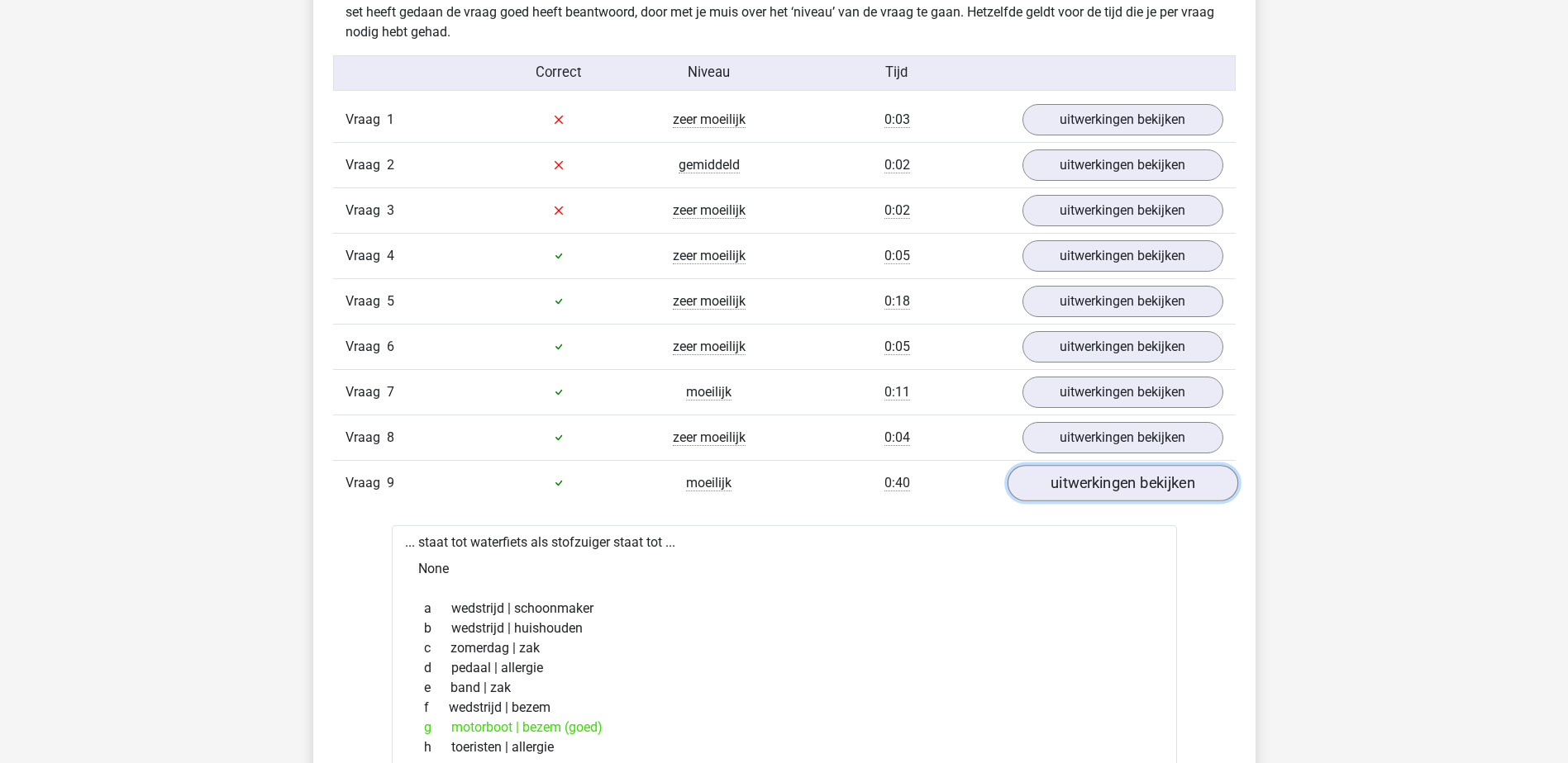
click at [1089, 480] on link "uitwerkingen bekijken" at bounding box center [1121, 483] width 230 height 36
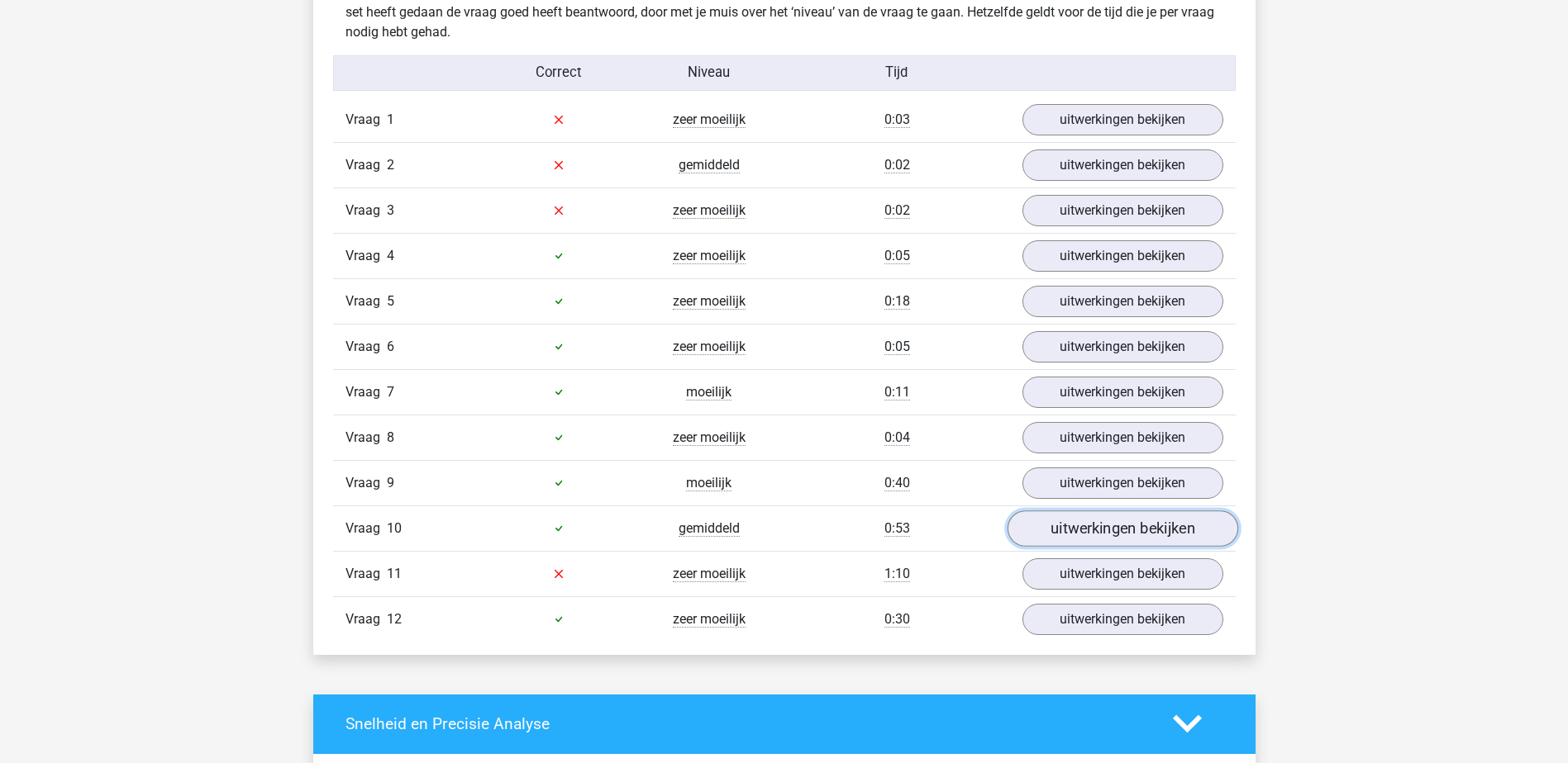
click at [1091, 524] on link "uitwerkingen bekijken" at bounding box center [1121, 529] width 230 height 36
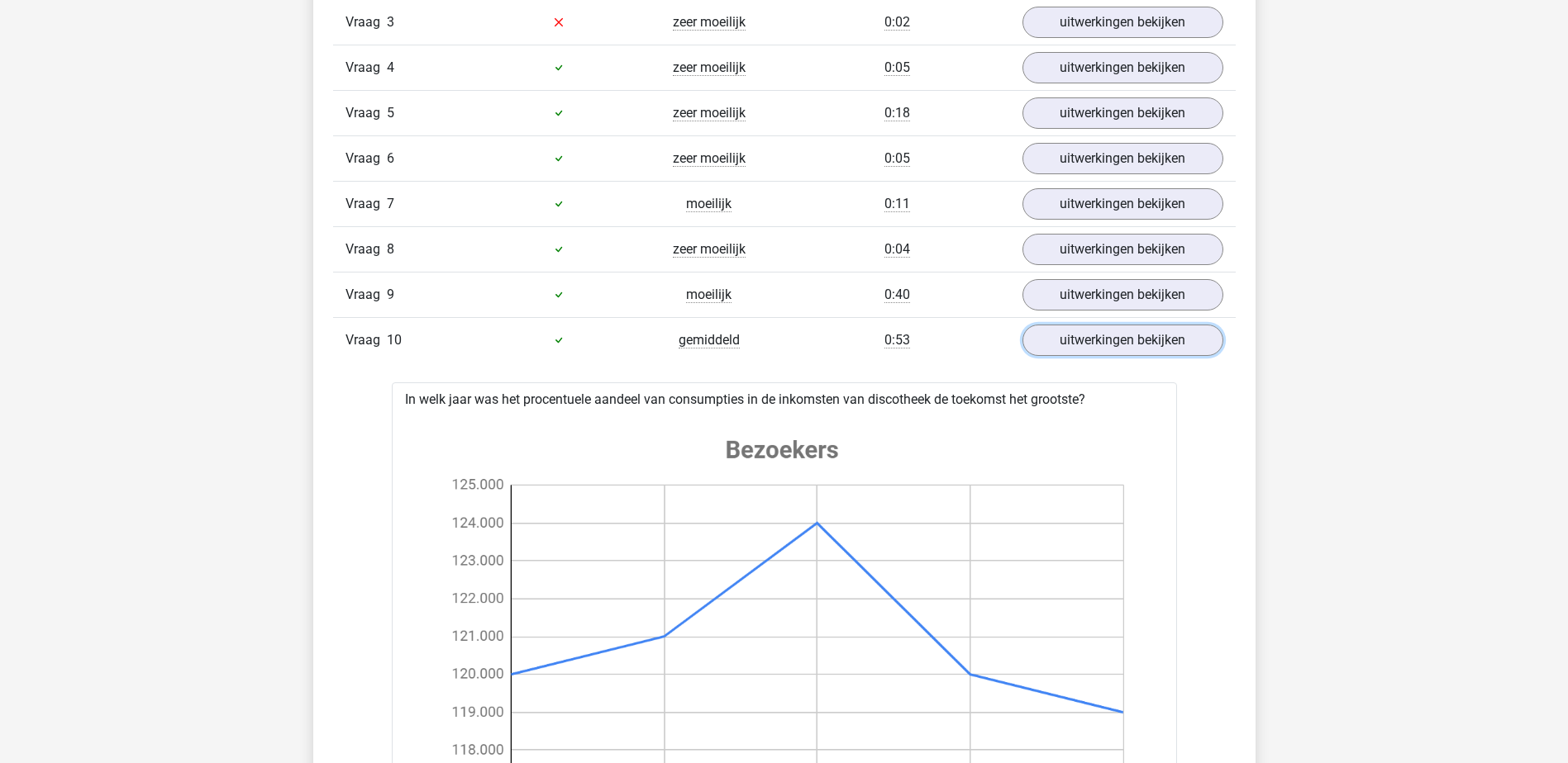
scroll to position [1952, 0]
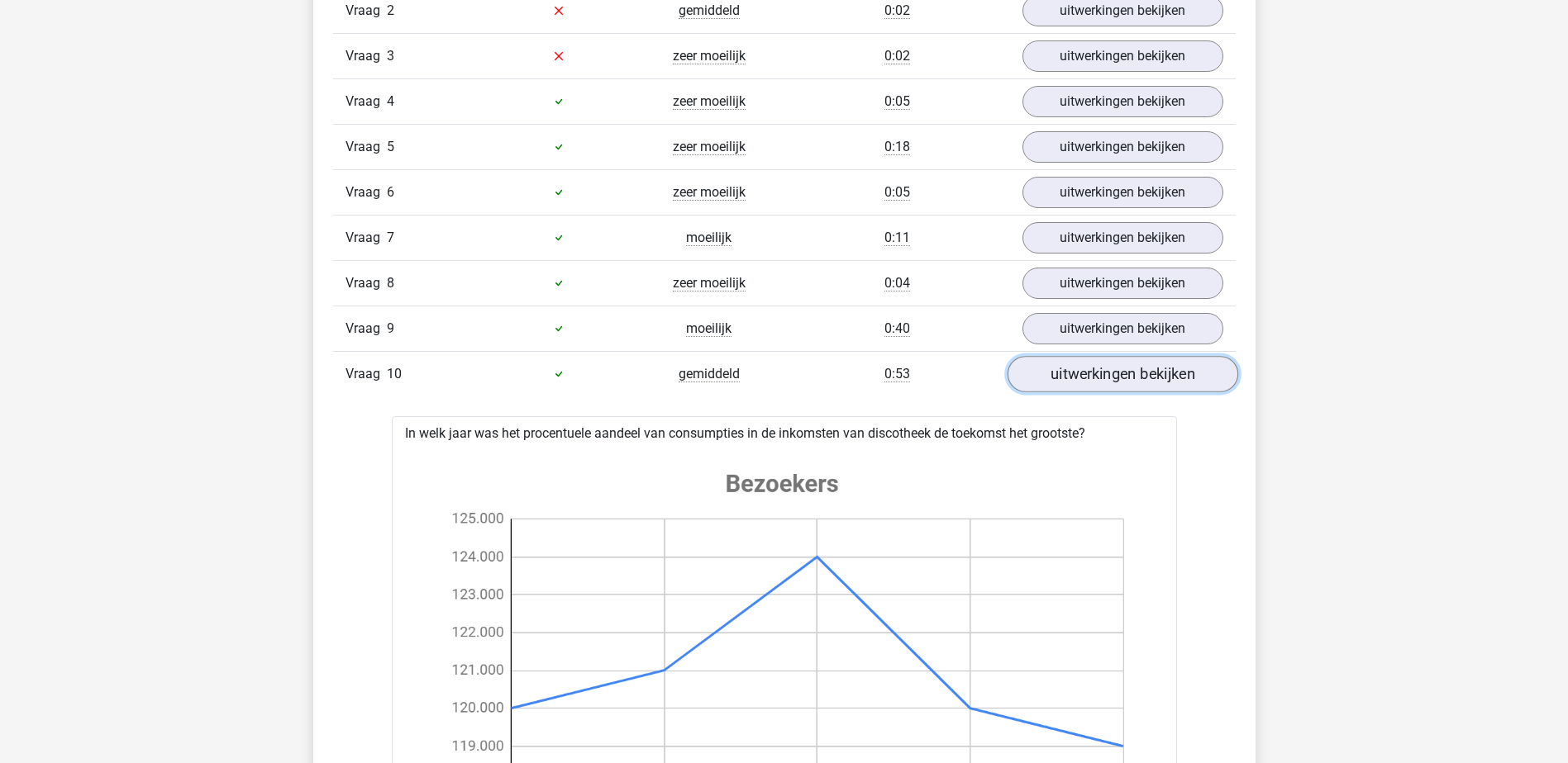
click at [1123, 375] on link "uitwerkingen bekijken" at bounding box center [1121, 374] width 230 height 36
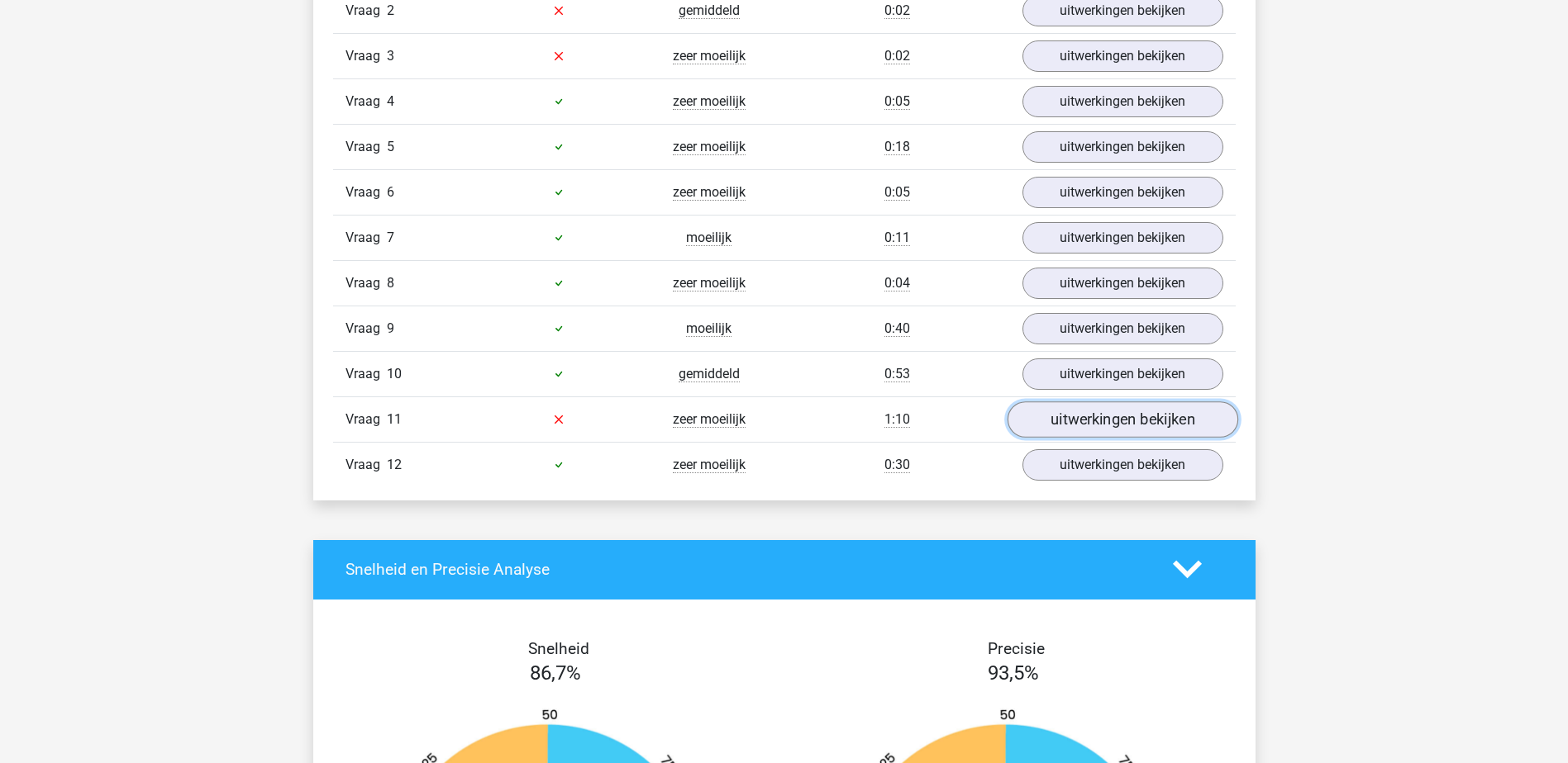
click at [1096, 417] on link "uitwerkingen bekijken" at bounding box center [1121, 420] width 230 height 36
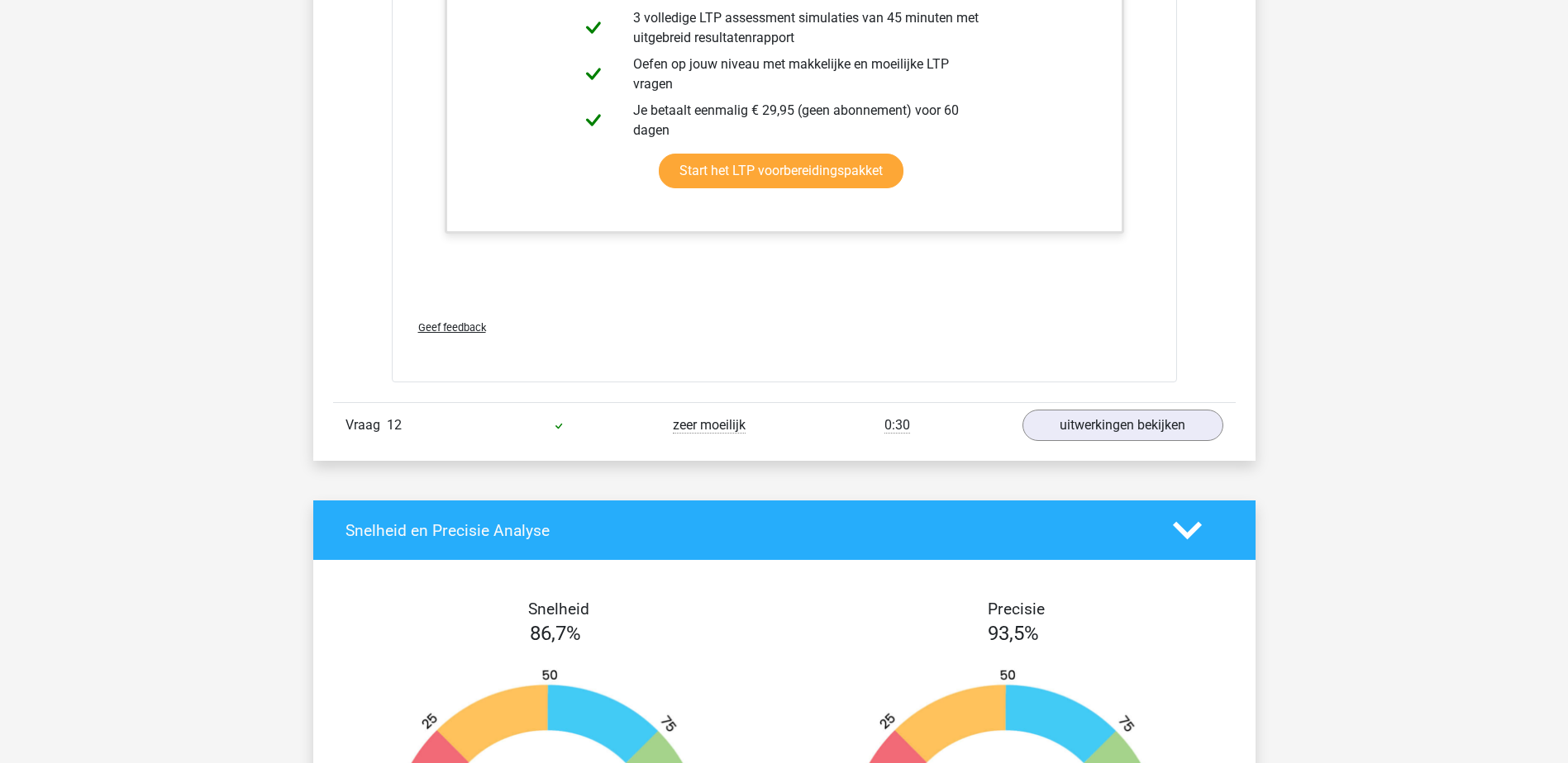
scroll to position [3658, 0]
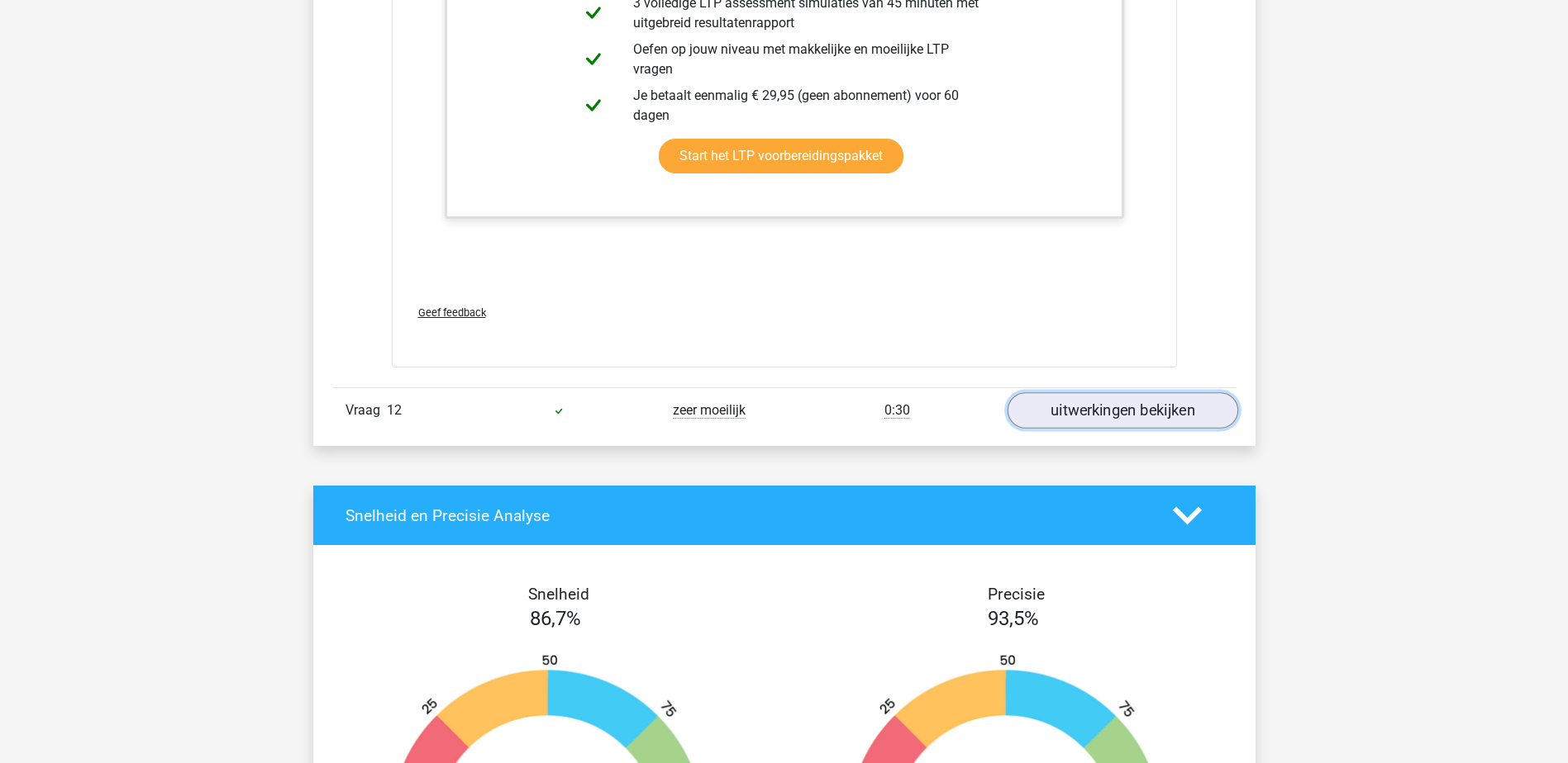
click at [1125, 416] on link "uitwerkingen bekijken" at bounding box center [1121, 410] width 230 height 36
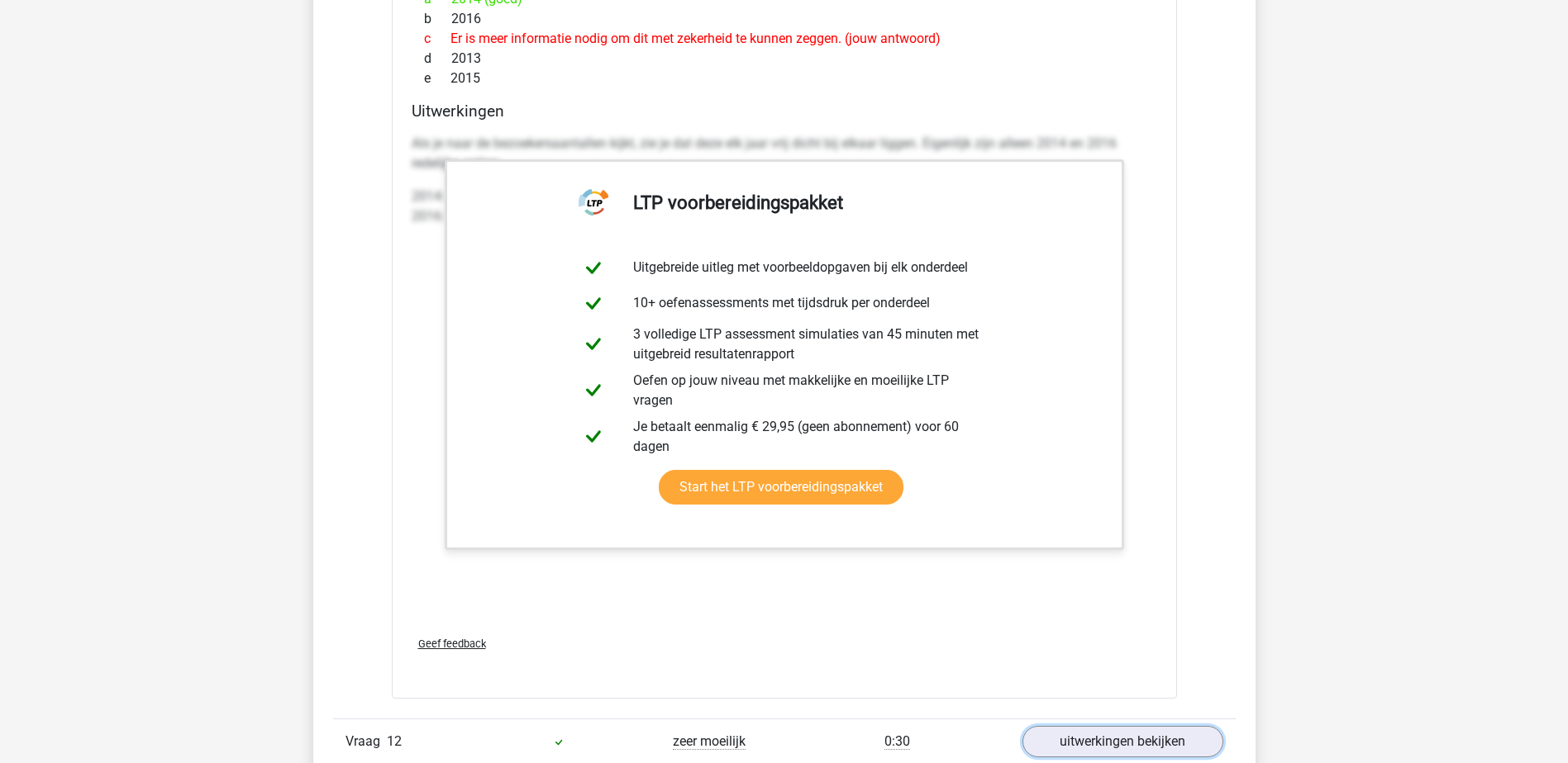
scroll to position [3272, 0]
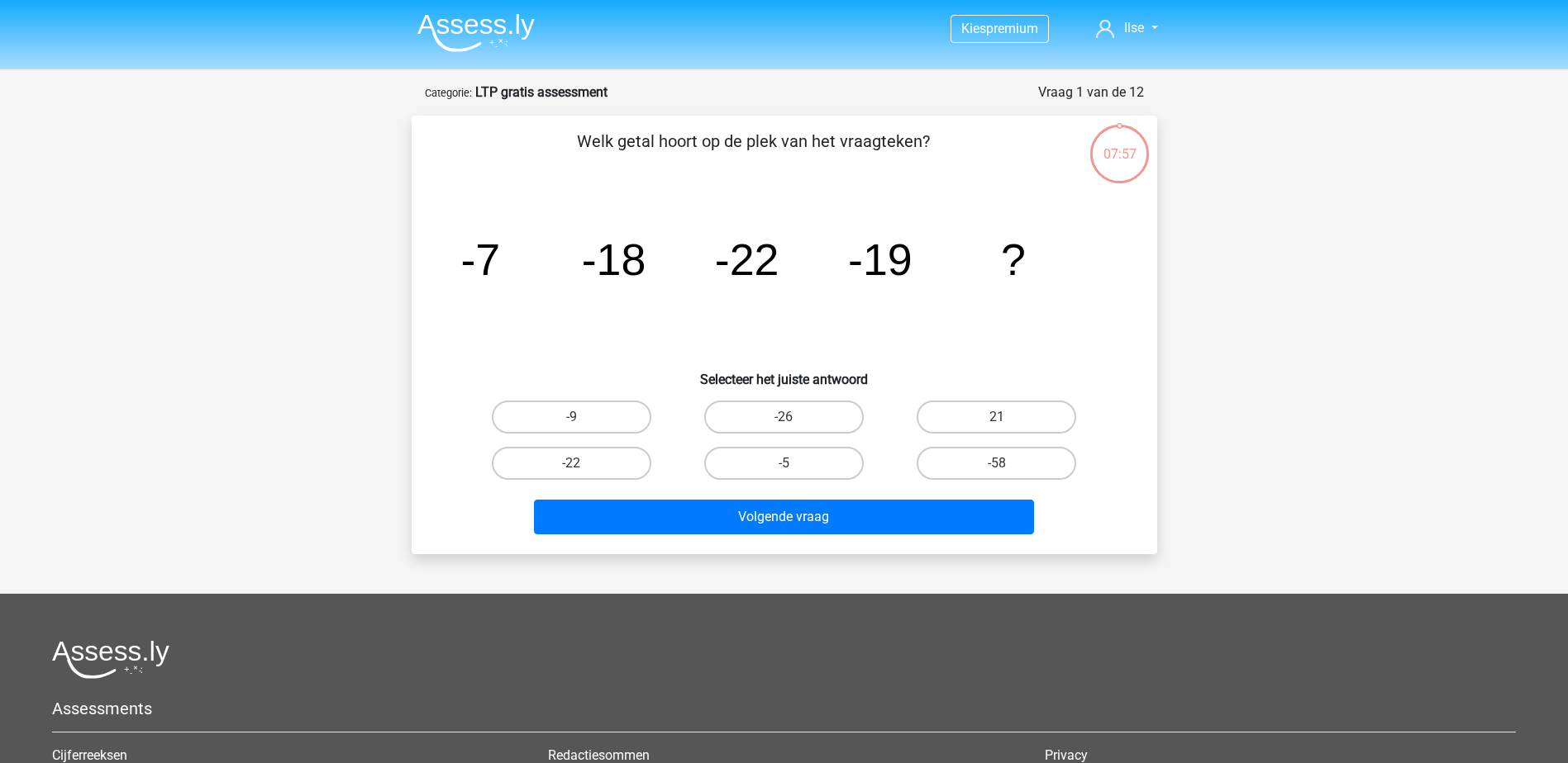
click at [801, 464] on label "-5" at bounding box center [784, 463] width 159 height 33
click at [794, 464] on input "-5" at bounding box center [788, 468] width 11 height 11
radio input "true"
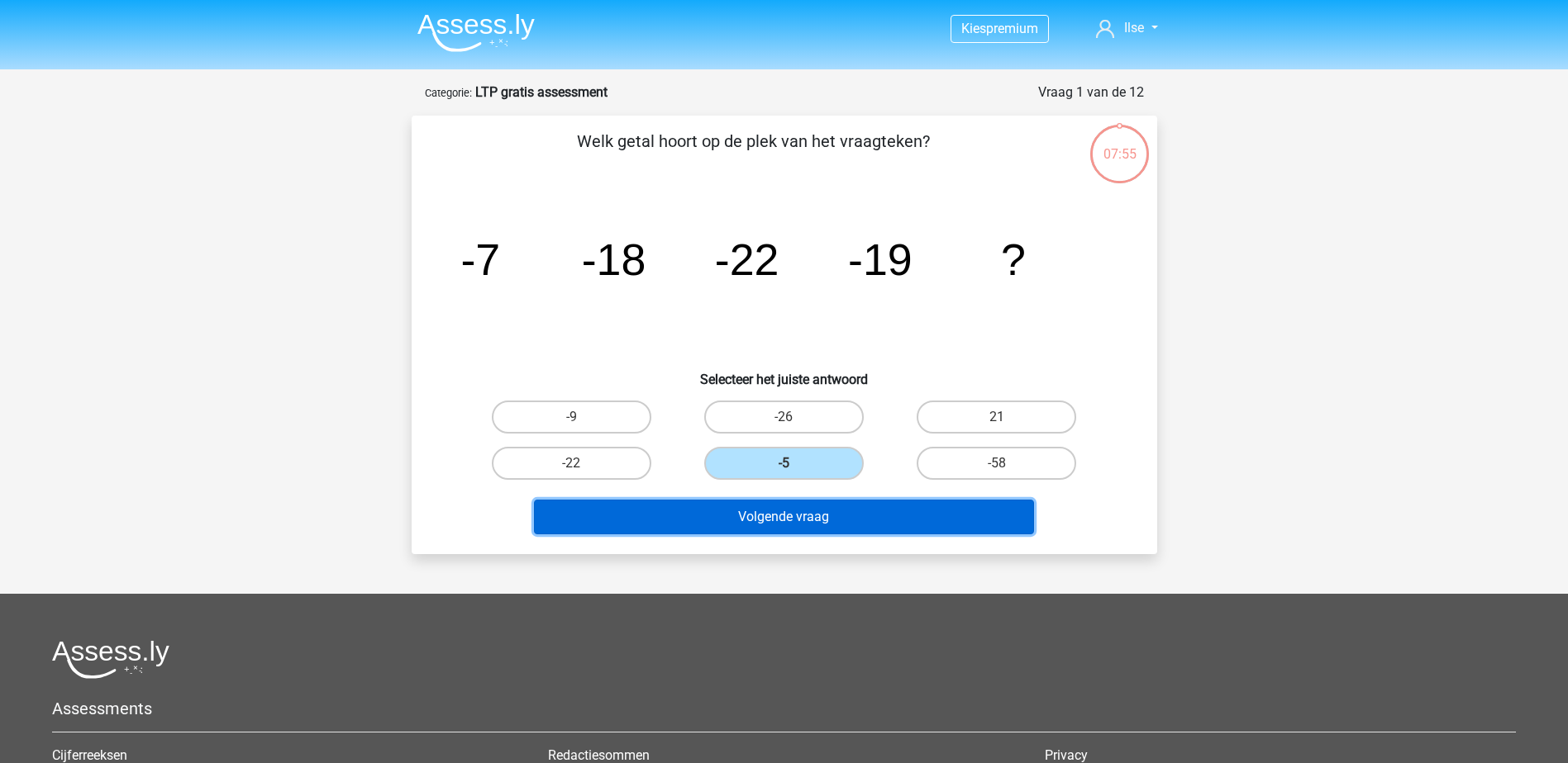
click at [797, 517] on button "Volgende vraag" at bounding box center [784, 517] width 500 height 35
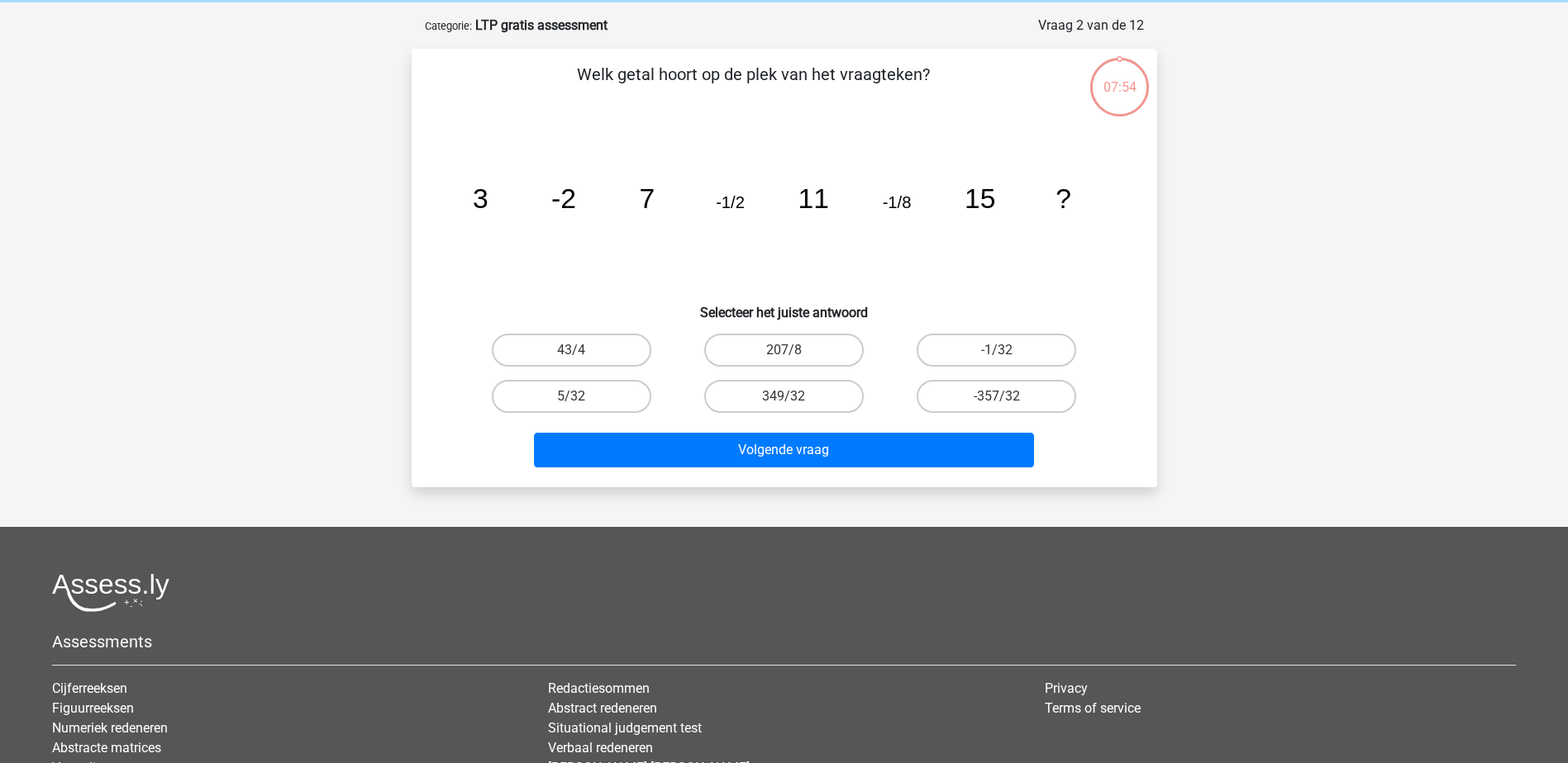
scroll to position [82, 0]
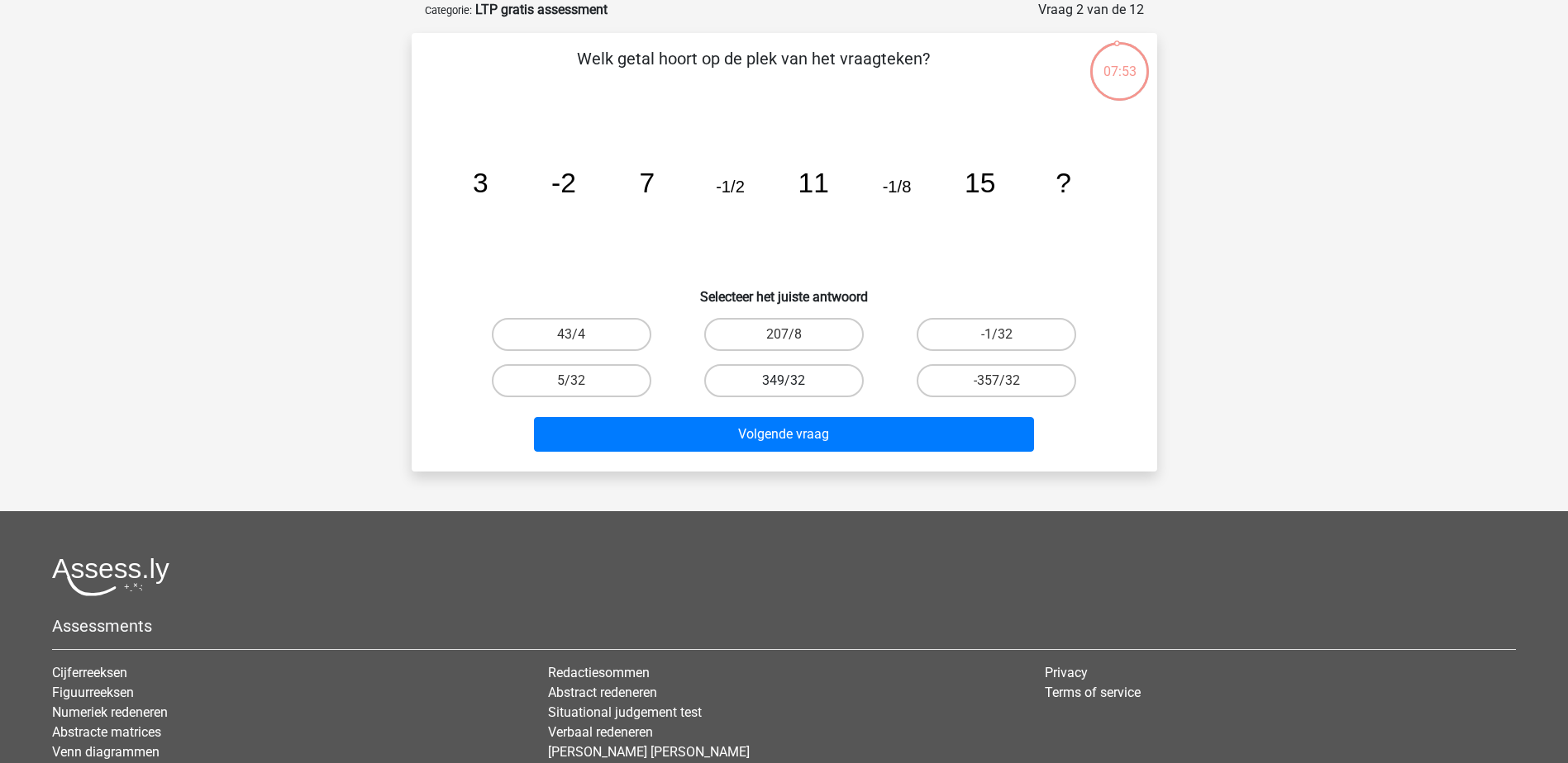
click at [761, 374] on label "349/32" at bounding box center [784, 381] width 159 height 33
click at [784, 381] on input "349/32" at bounding box center [788, 385] width 11 height 11
radio input "true"
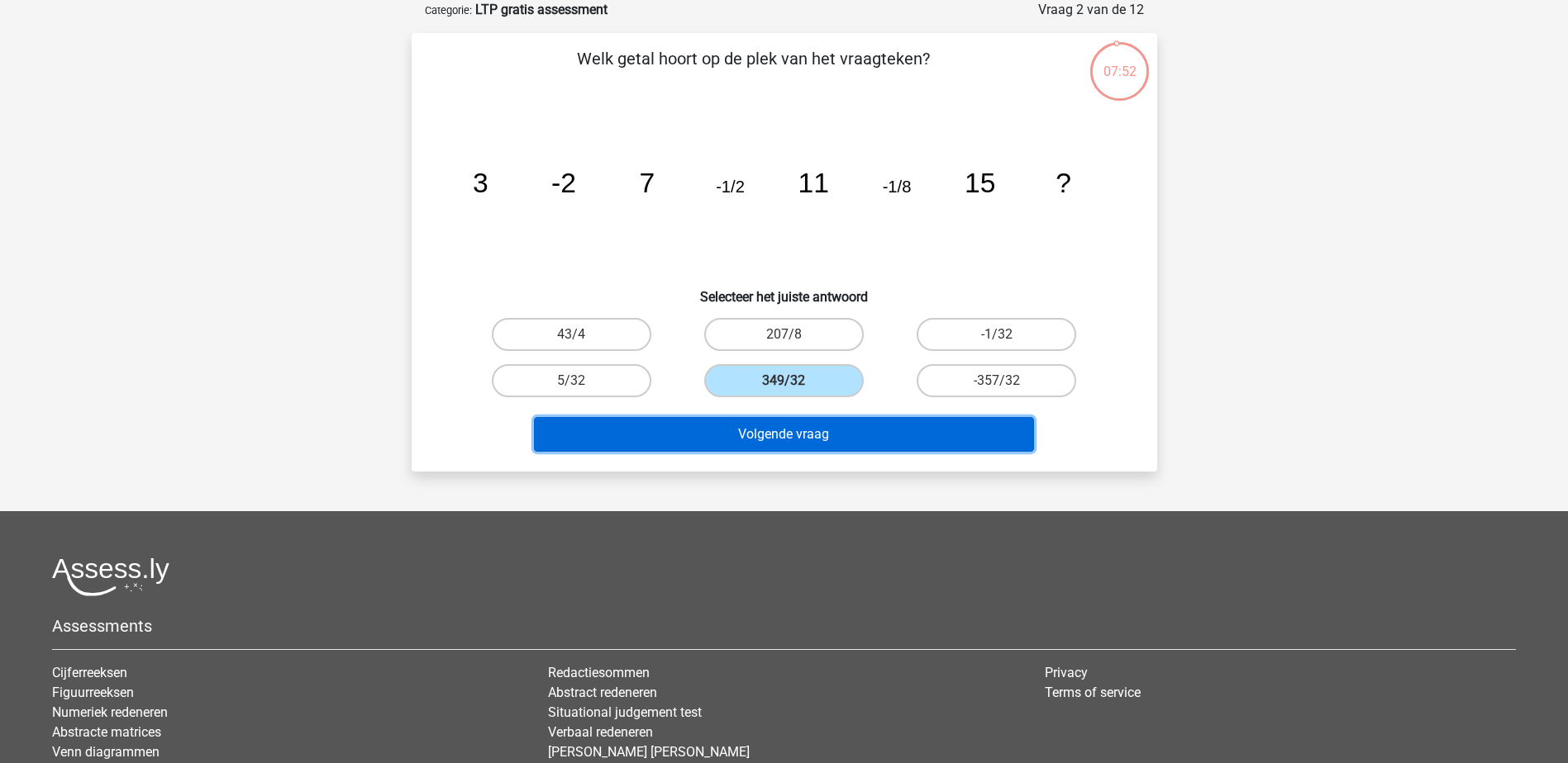
click at [756, 429] on button "Volgende vraag" at bounding box center [784, 434] width 500 height 35
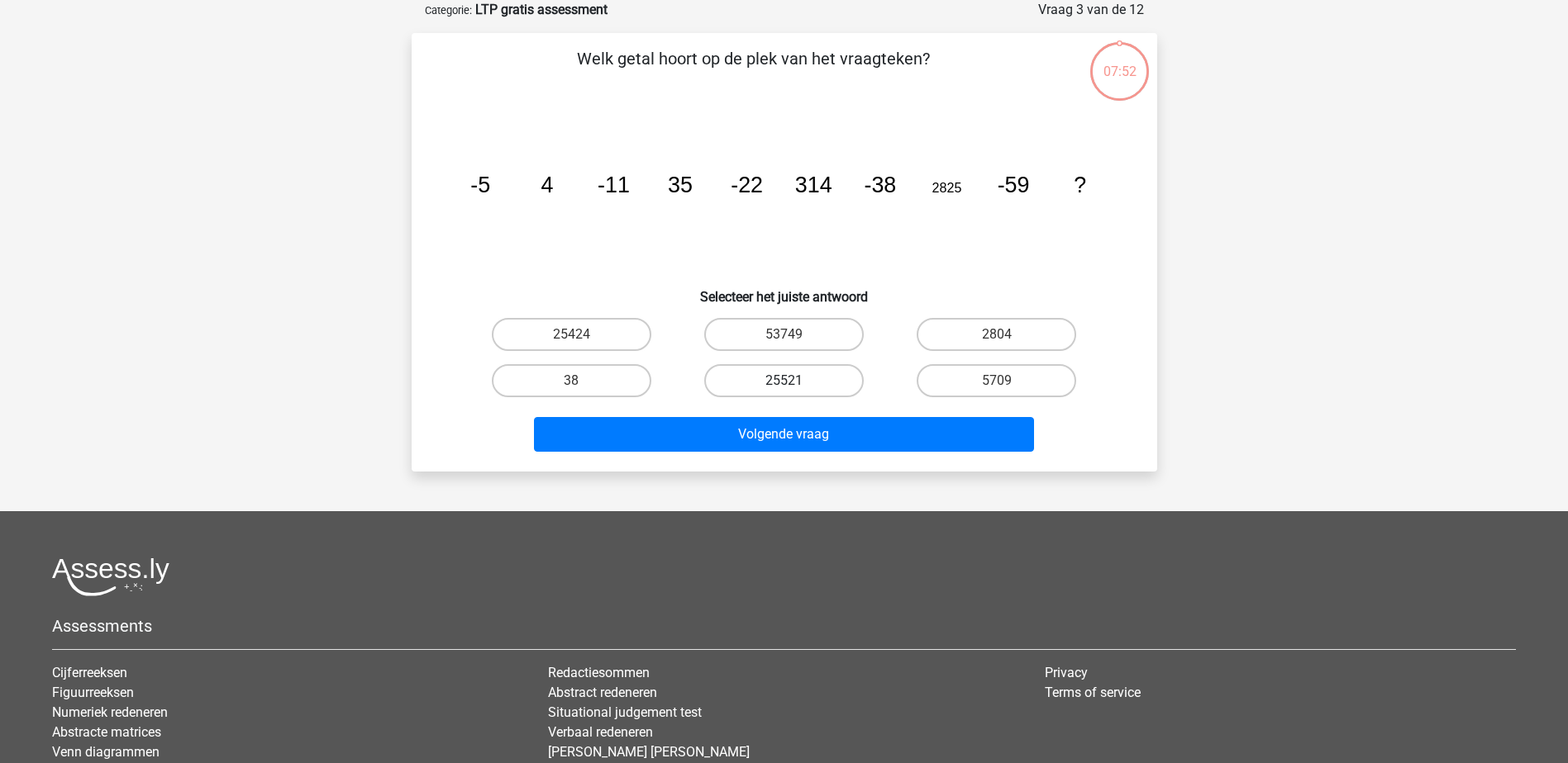
click at [770, 383] on label "25521" at bounding box center [784, 381] width 159 height 33
click at [784, 383] on input "25521" at bounding box center [788, 385] width 11 height 11
radio input "true"
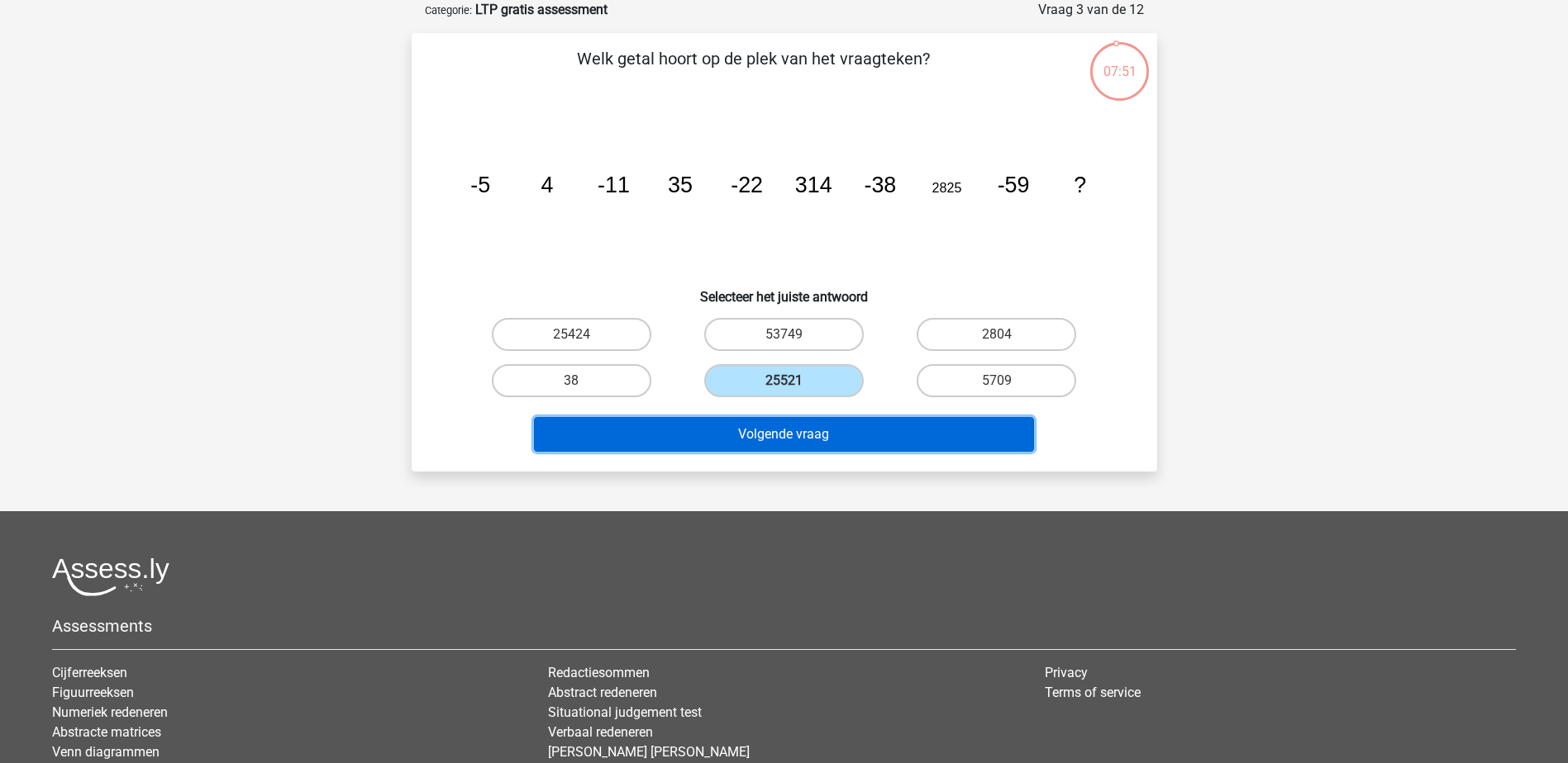
click at [754, 427] on button "Volgende vraag" at bounding box center [784, 434] width 500 height 35
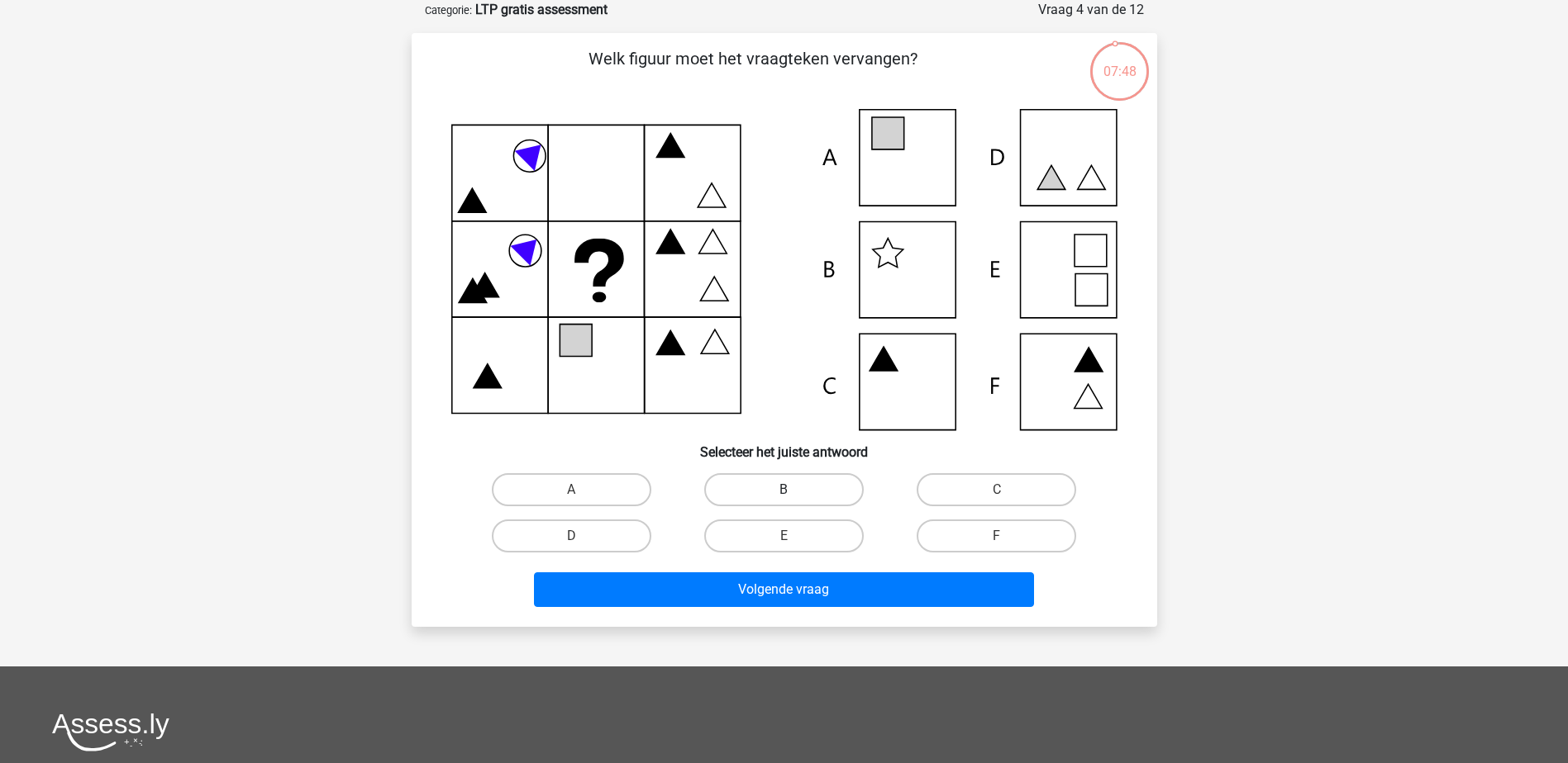
click at [761, 493] on label "B" at bounding box center [784, 490] width 159 height 33
click at [784, 493] on input "B" at bounding box center [788, 495] width 11 height 11
radio input "true"
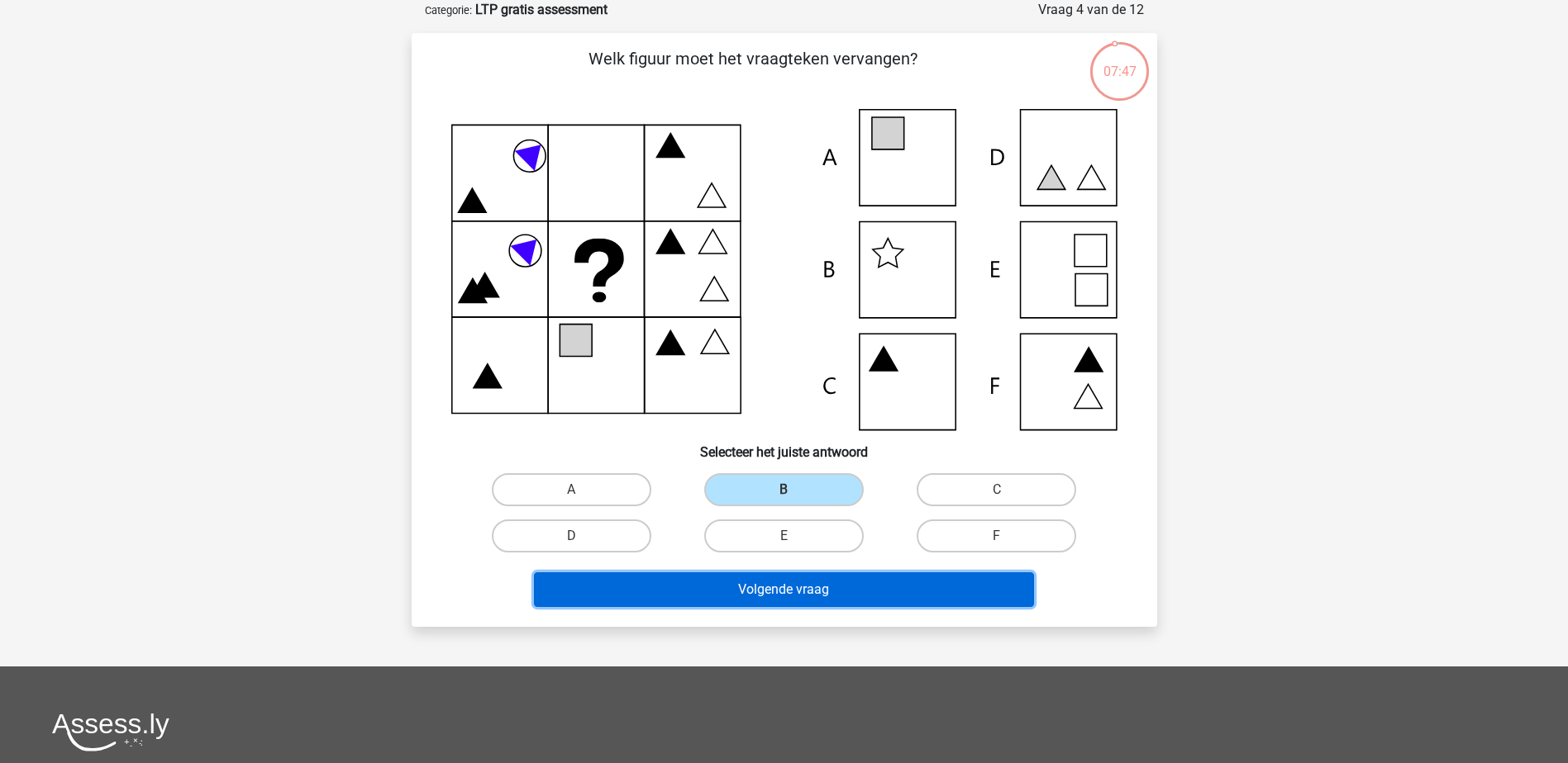
click at [758, 589] on button "Volgende vraag" at bounding box center [784, 590] width 500 height 35
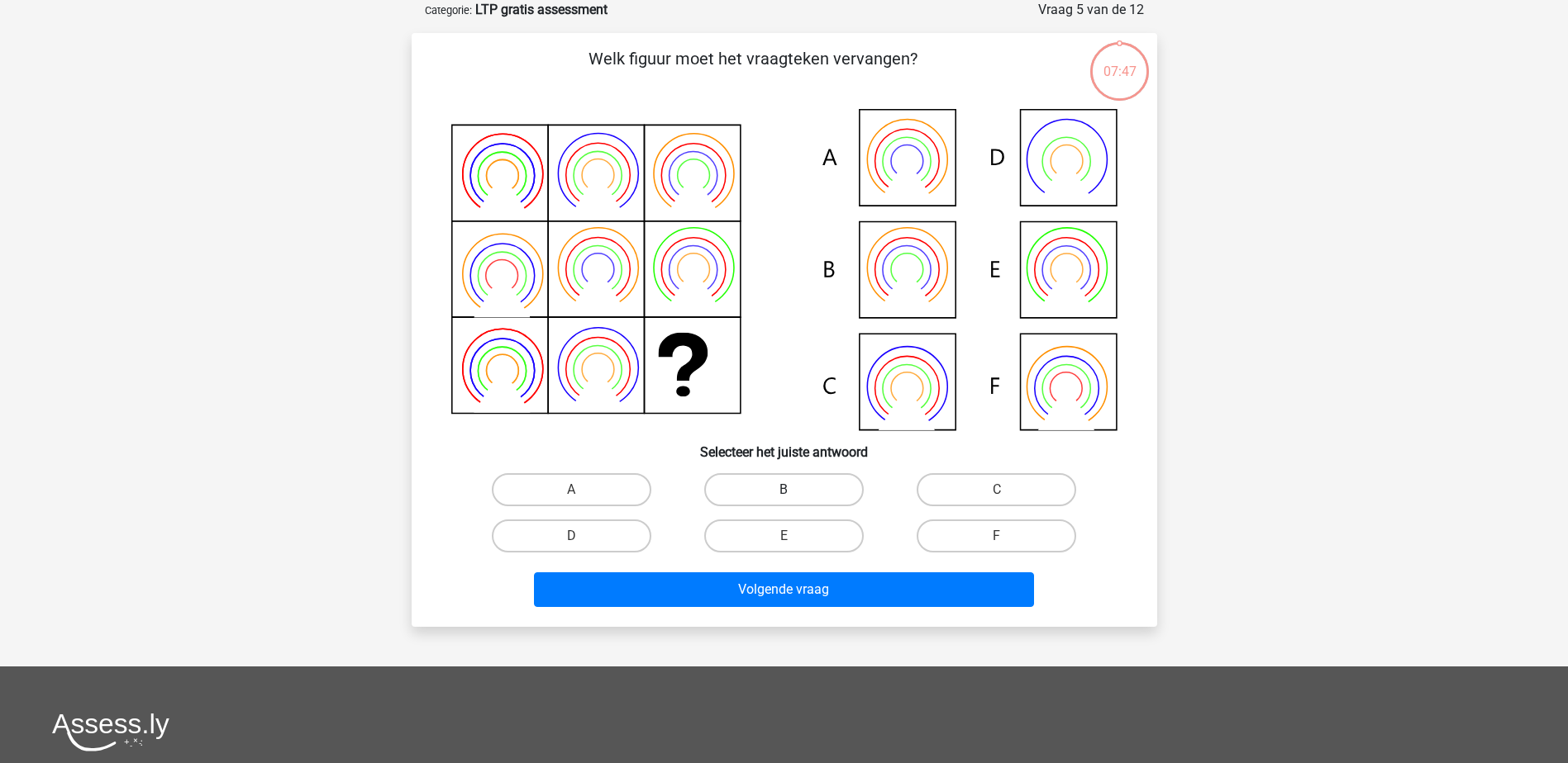
click at [767, 484] on label "B" at bounding box center [784, 490] width 159 height 33
click at [784, 490] on input "B" at bounding box center [788, 495] width 11 height 11
radio input "true"
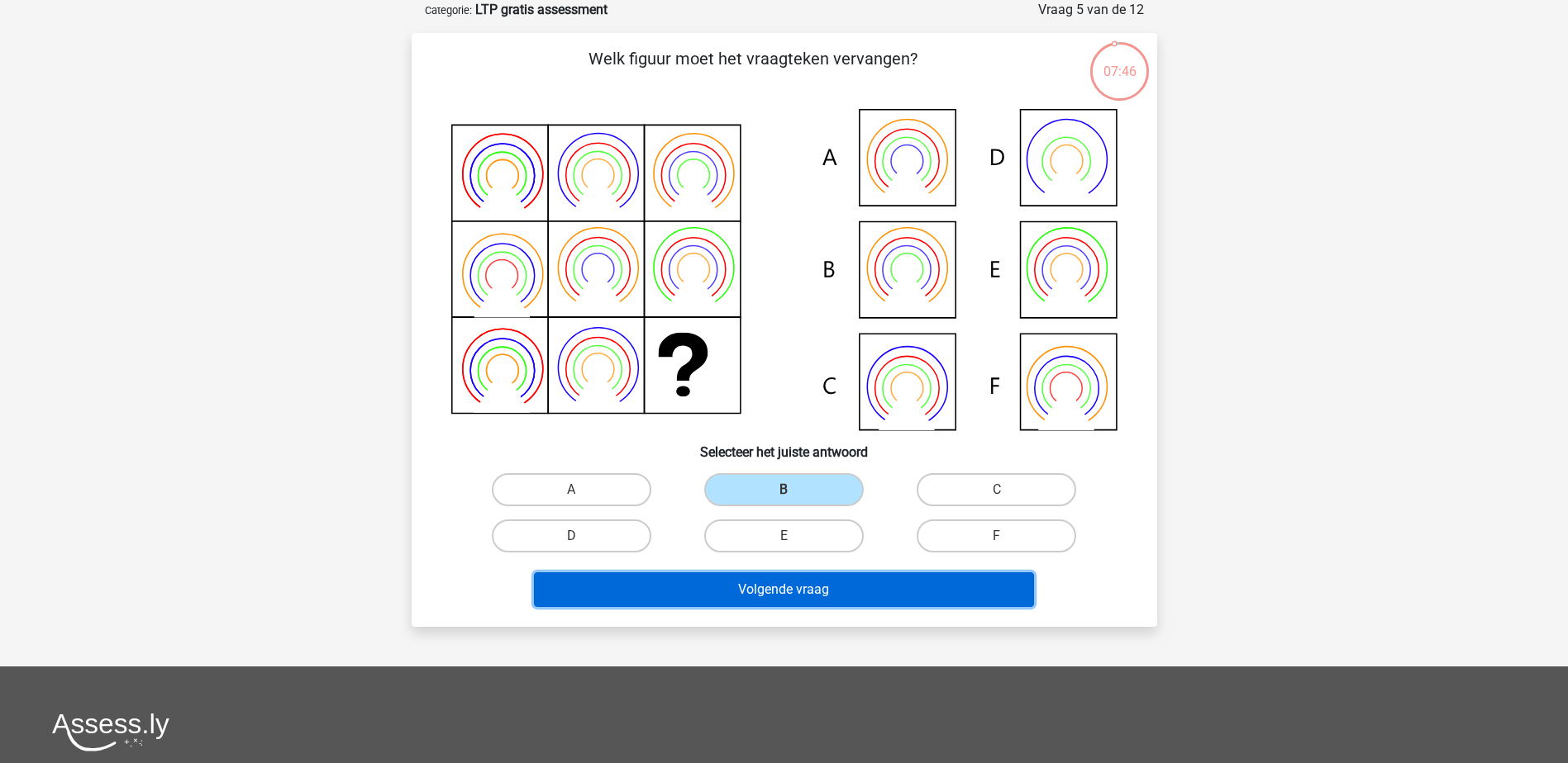
click at [761, 580] on button "Volgende vraag" at bounding box center [784, 590] width 500 height 35
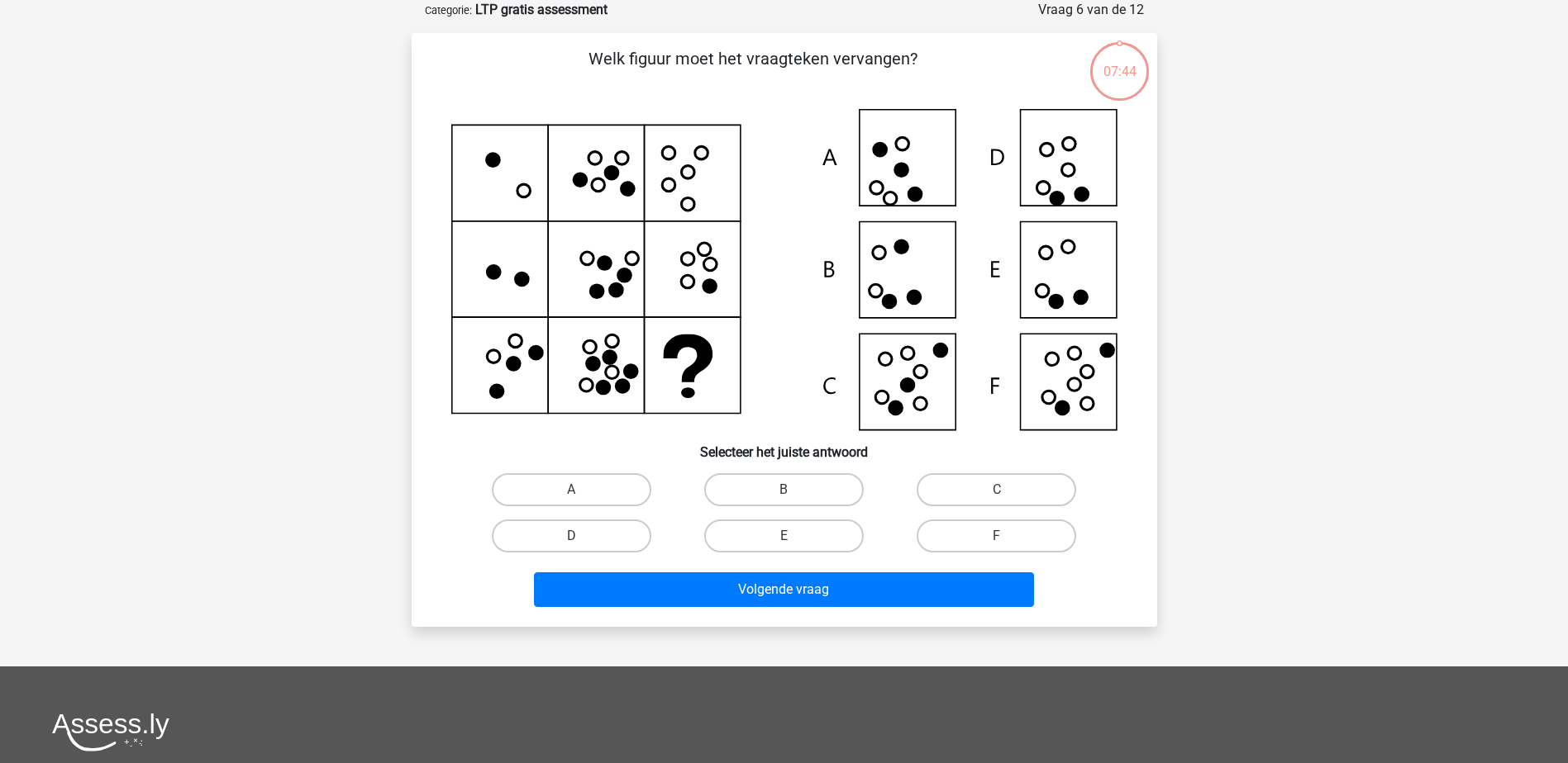
click at [784, 490] on input "B" at bounding box center [788, 495] width 11 height 11
radio input "true"
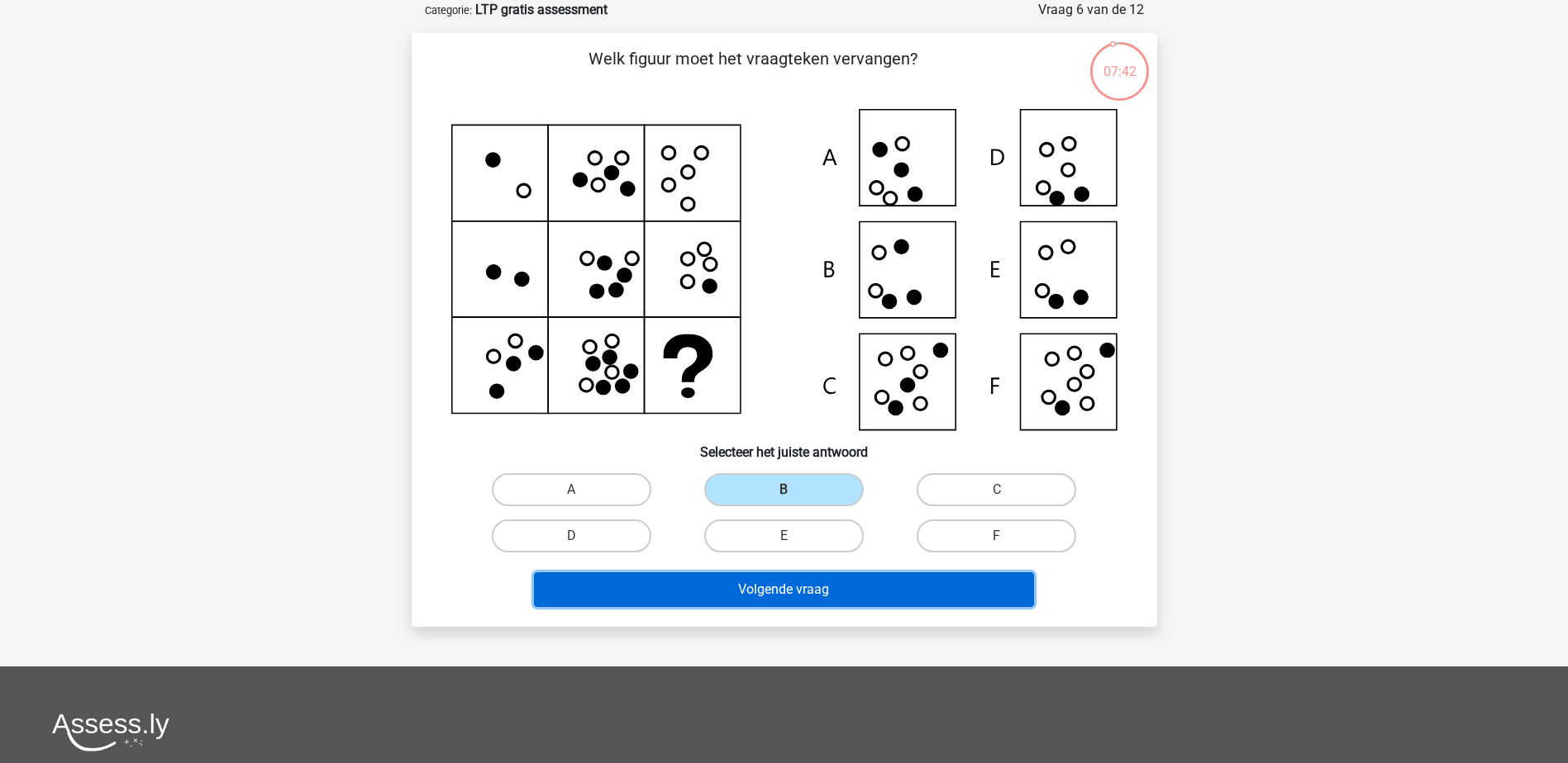
click at [761, 589] on button "Volgende vraag" at bounding box center [784, 590] width 500 height 35
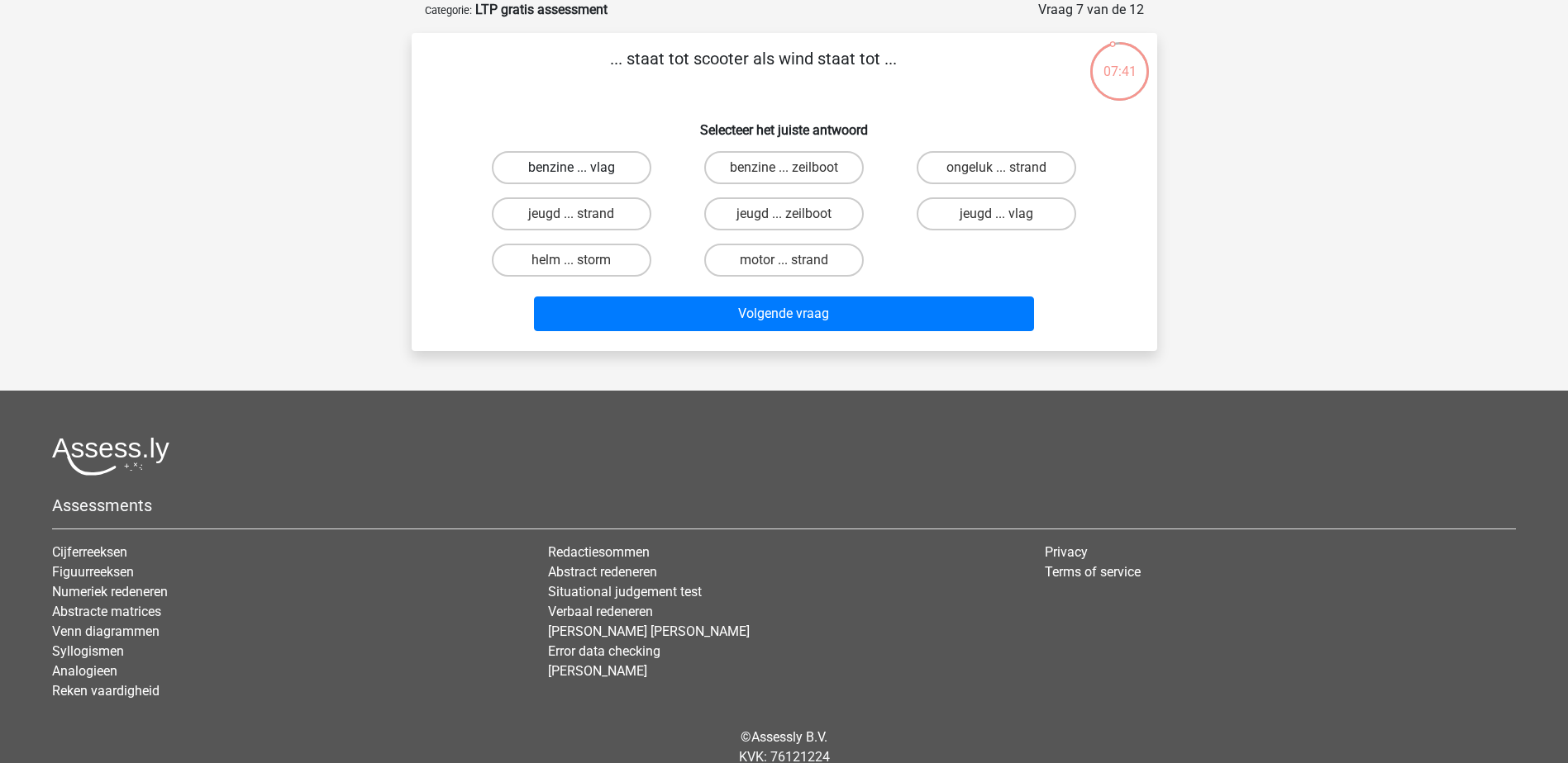
click at [628, 174] on label "benzine ... vlag" at bounding box center [572, 168] width 159 height 33
click at [582, 174] on input "benzine ... vlag" at bounding box center [575, 173] width 11 height 11
radio input "true"
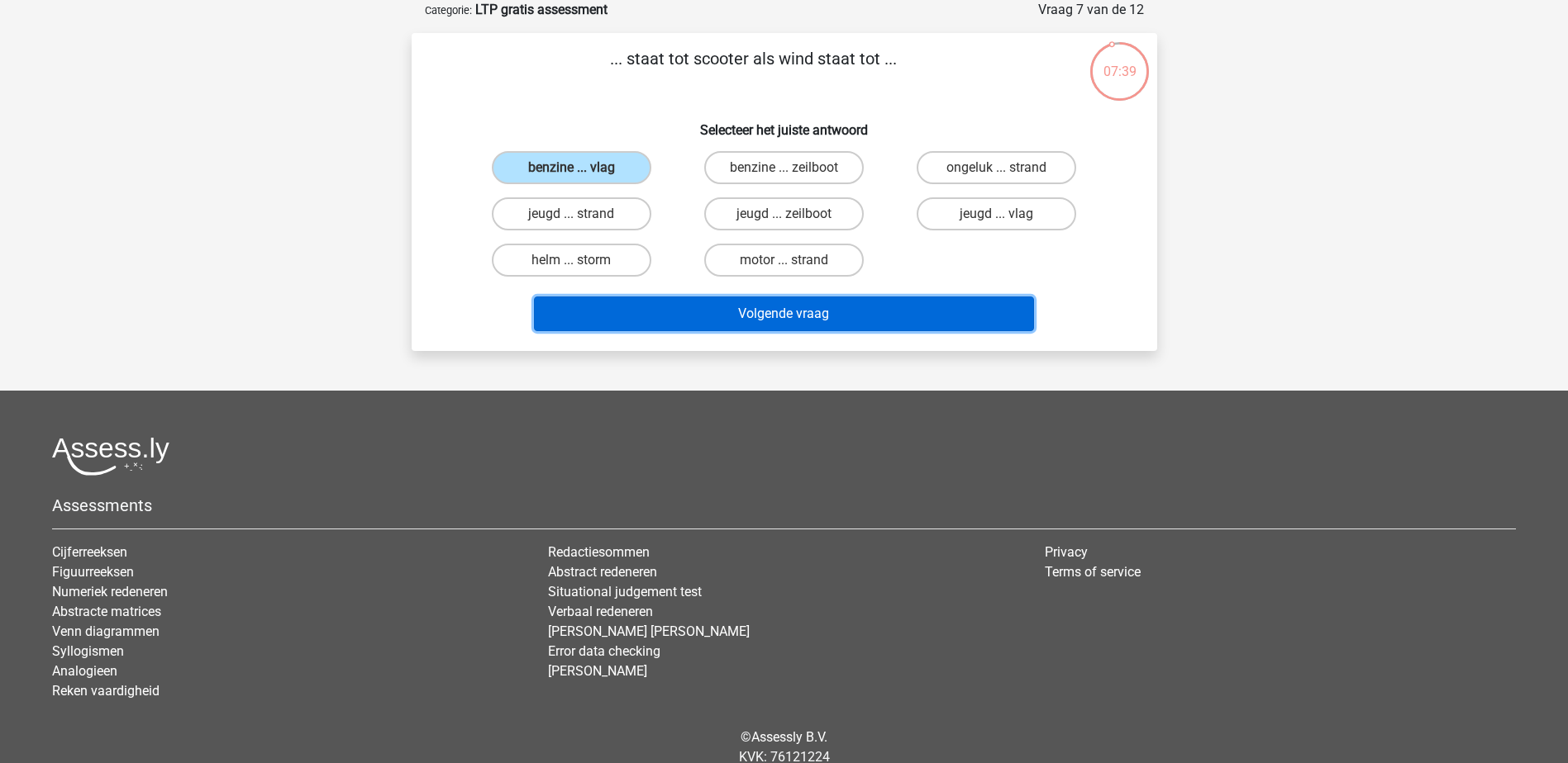
click at [653, 307] on button "Volgende vraag" at bounding box center [784, 313] width 500 height 35
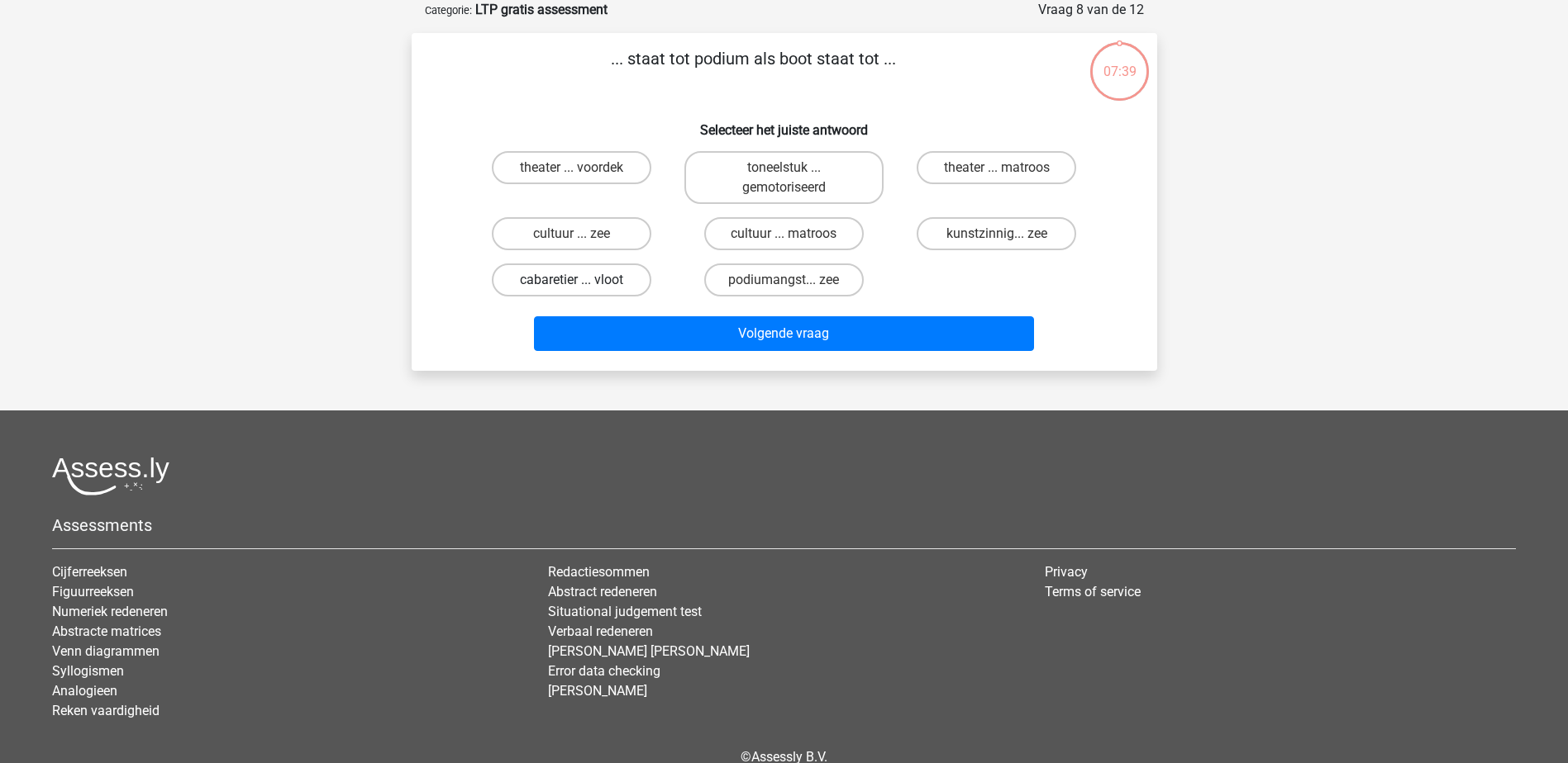
click at [633, 281] on label "cabaretier ... vloot" at bounding box center [572, 280] width 159 height 33
click at [582, 281] on input "cabaretier ... vloot" at bounding box center [575, 285] width 11 height 11
radio input "true"
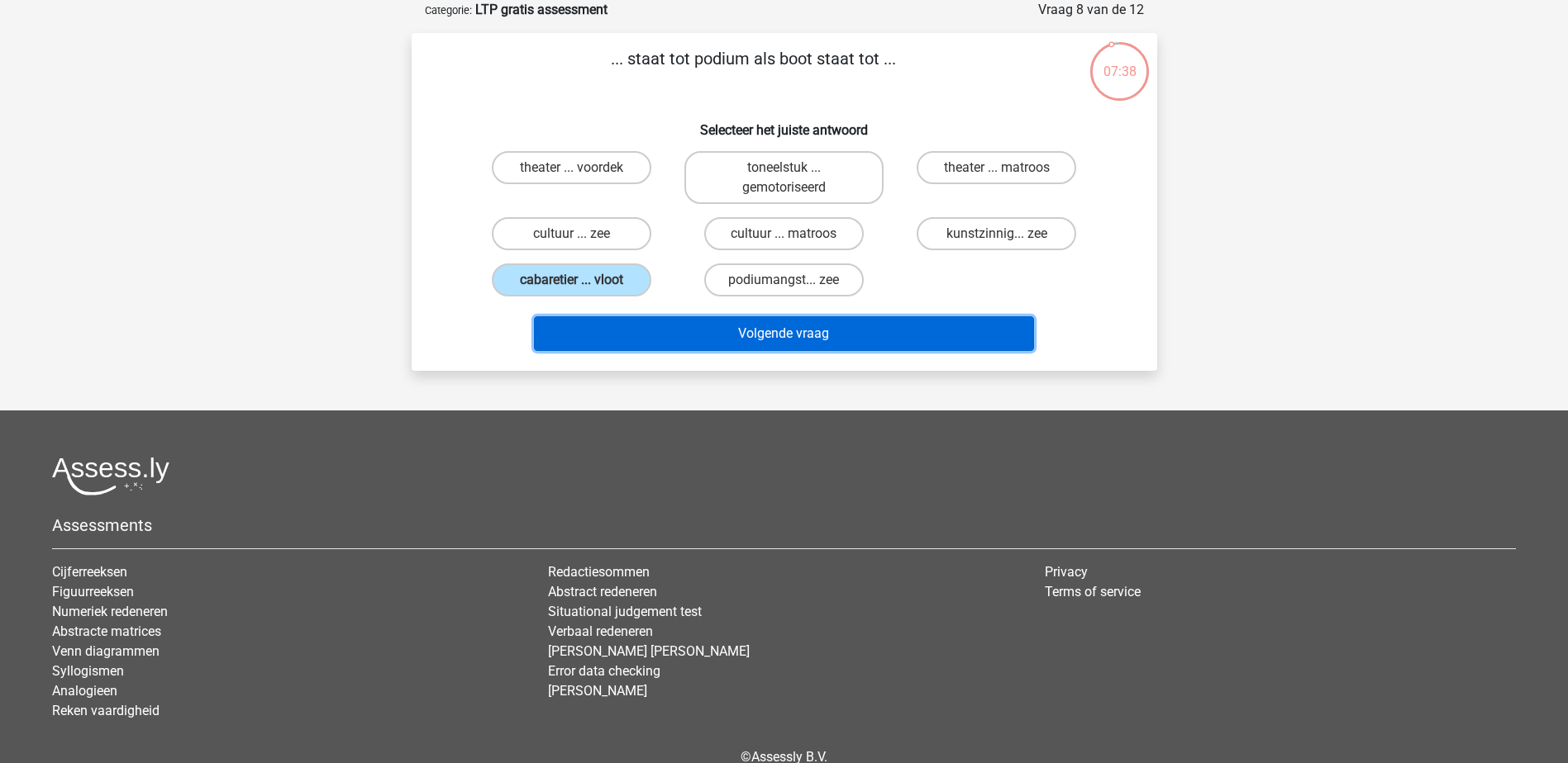
click at [639, 341] on button "Volgende vraag" at bounding box center [784, 334] width 500 height 35
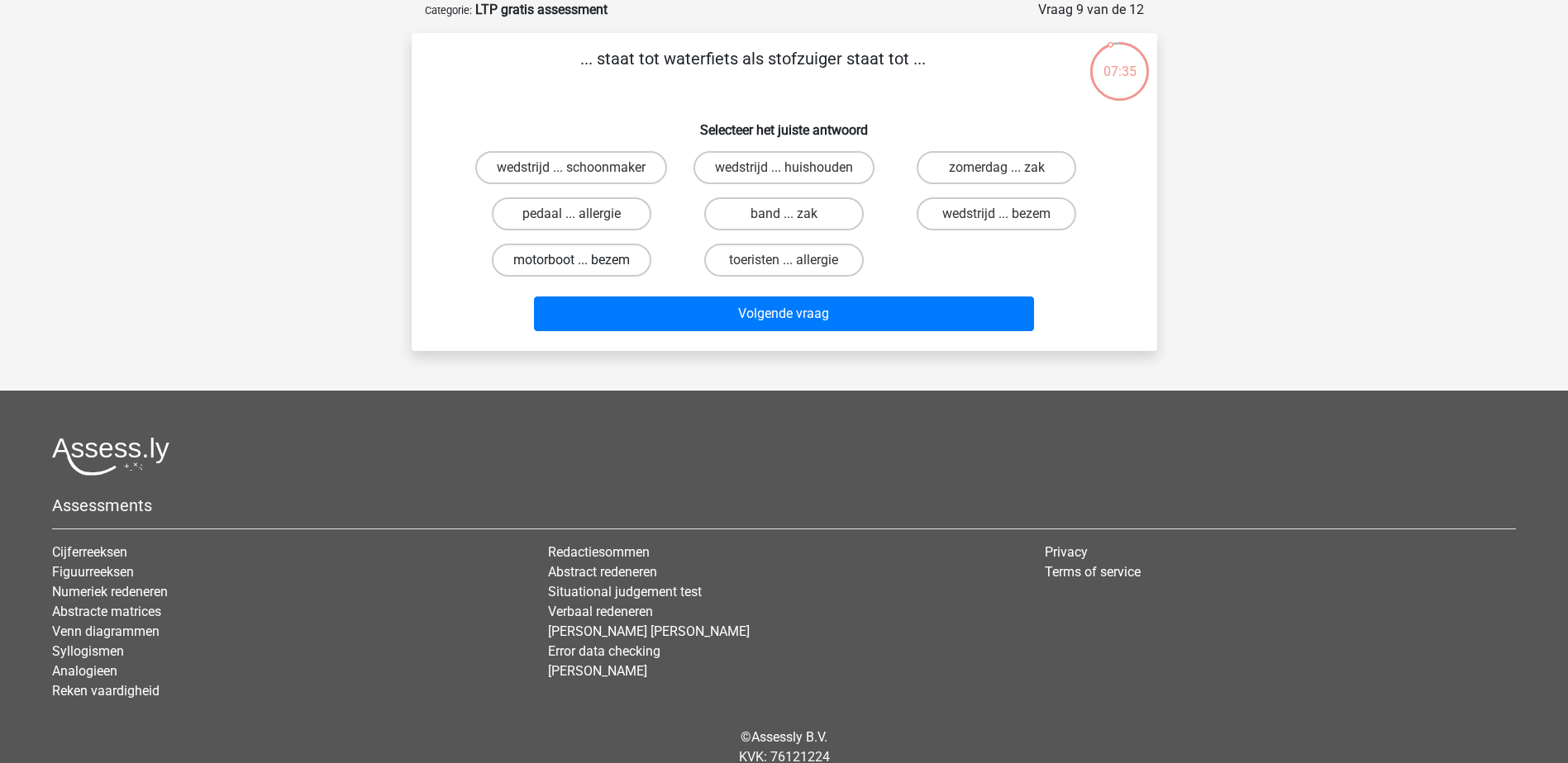
click at [618, 244] on label "motorboot ... bezem" at bounding box center [572, 260] width 159 height 33
click at [582, 260] on input "motorboot ... bezem" at bounding box center [575, 265] width 11 height 11
radio input "true"
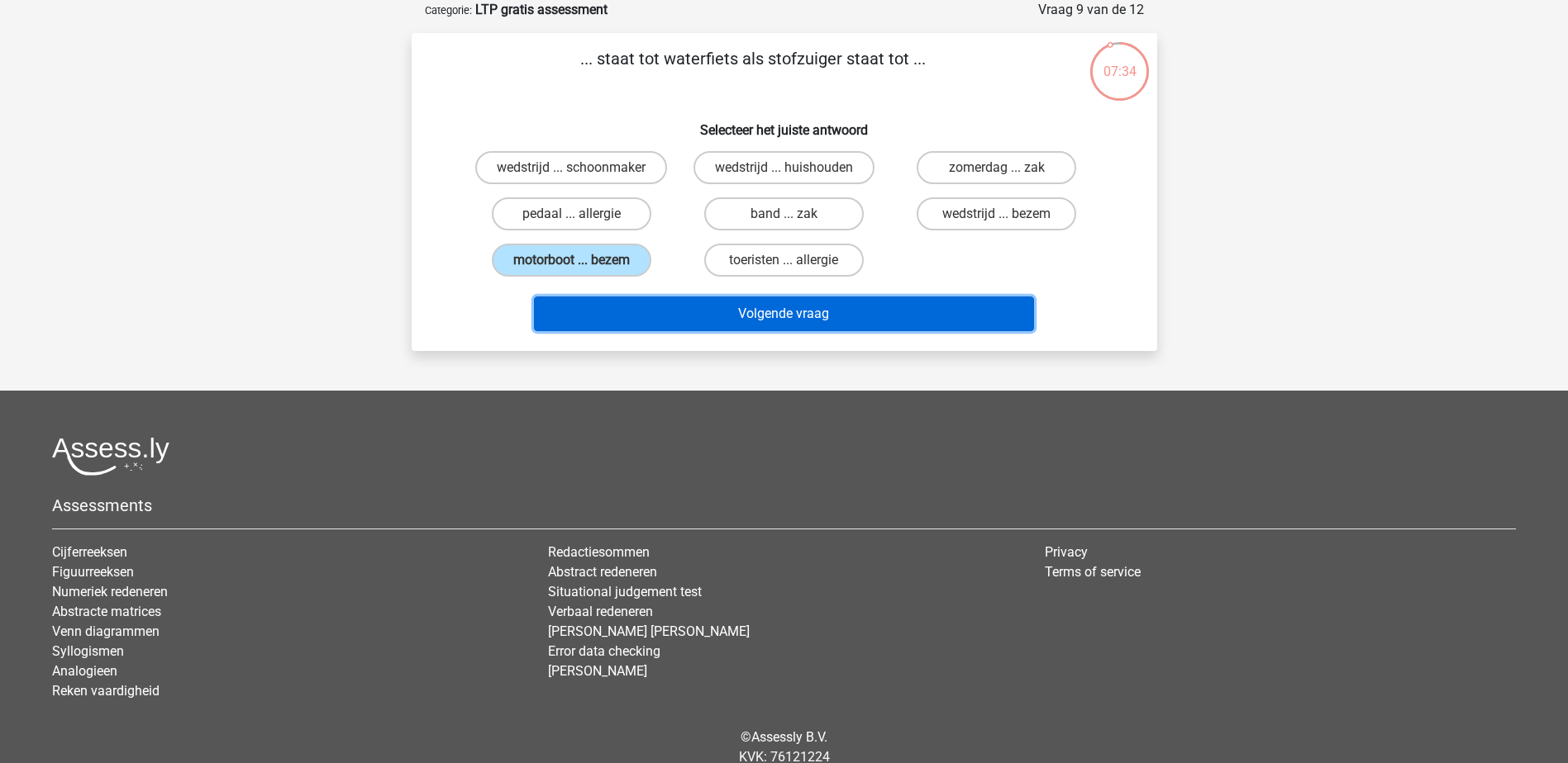
click at [625, 299] on button "Volgende vraag" at bounding box center [784, 313] width 500 height 35
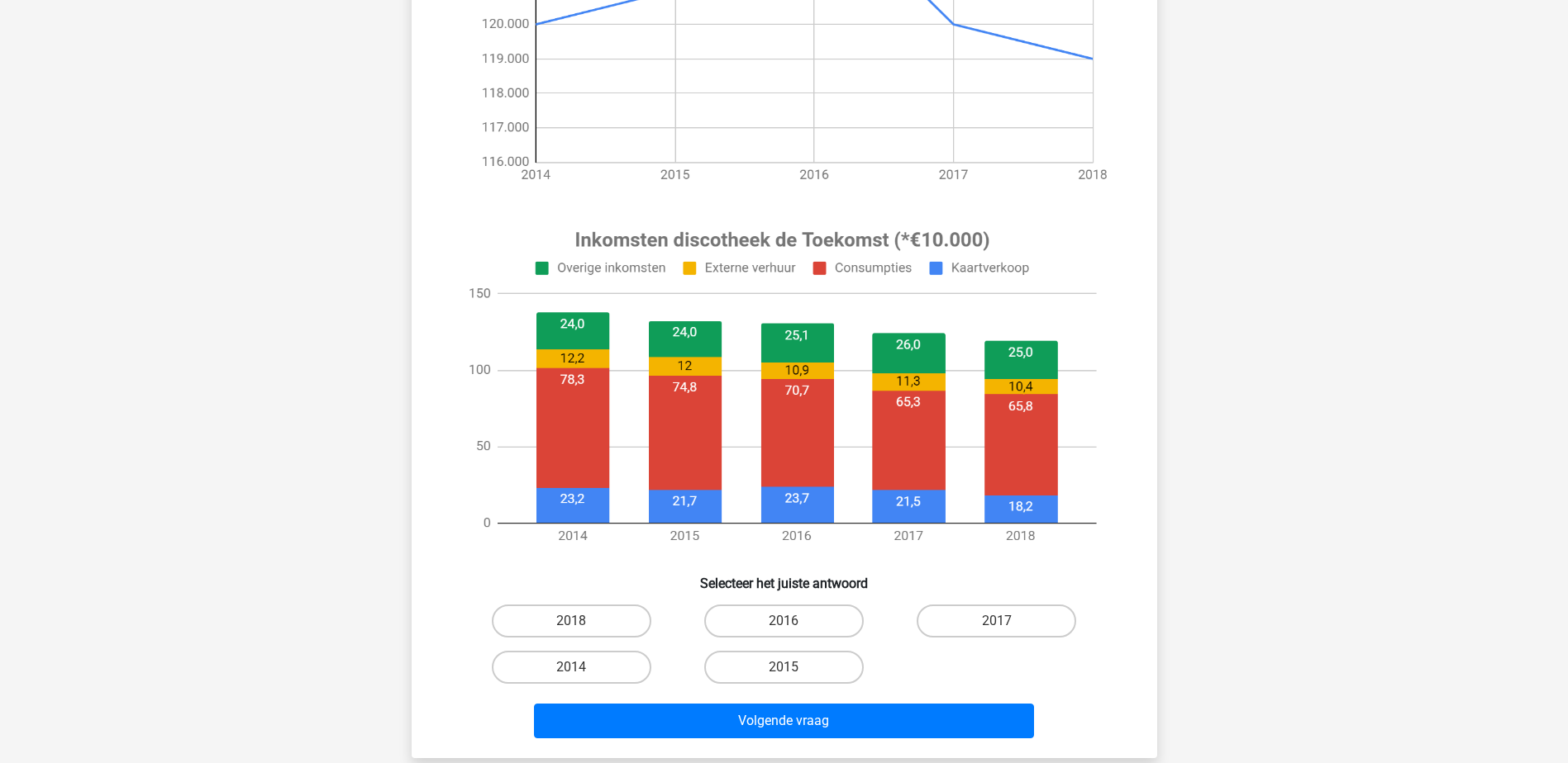
scroll to position [435, 0]
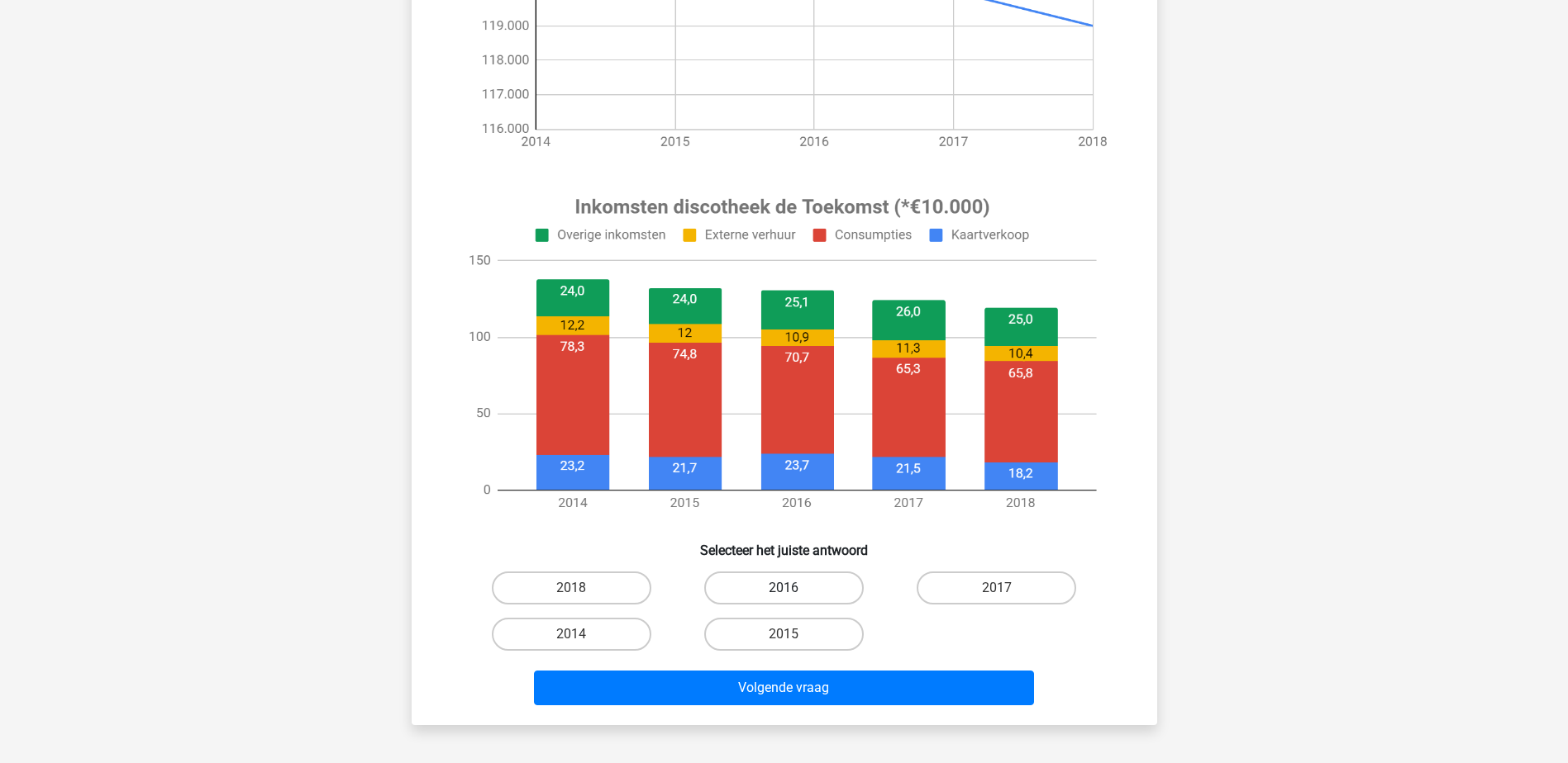
click at [832, 596] on label "2016" at bounding box center [784, 588] width 159 height 33
click at [794, 596] on input "2016" at bounding box center [788, 593] width 11 height 11
radio input "true"
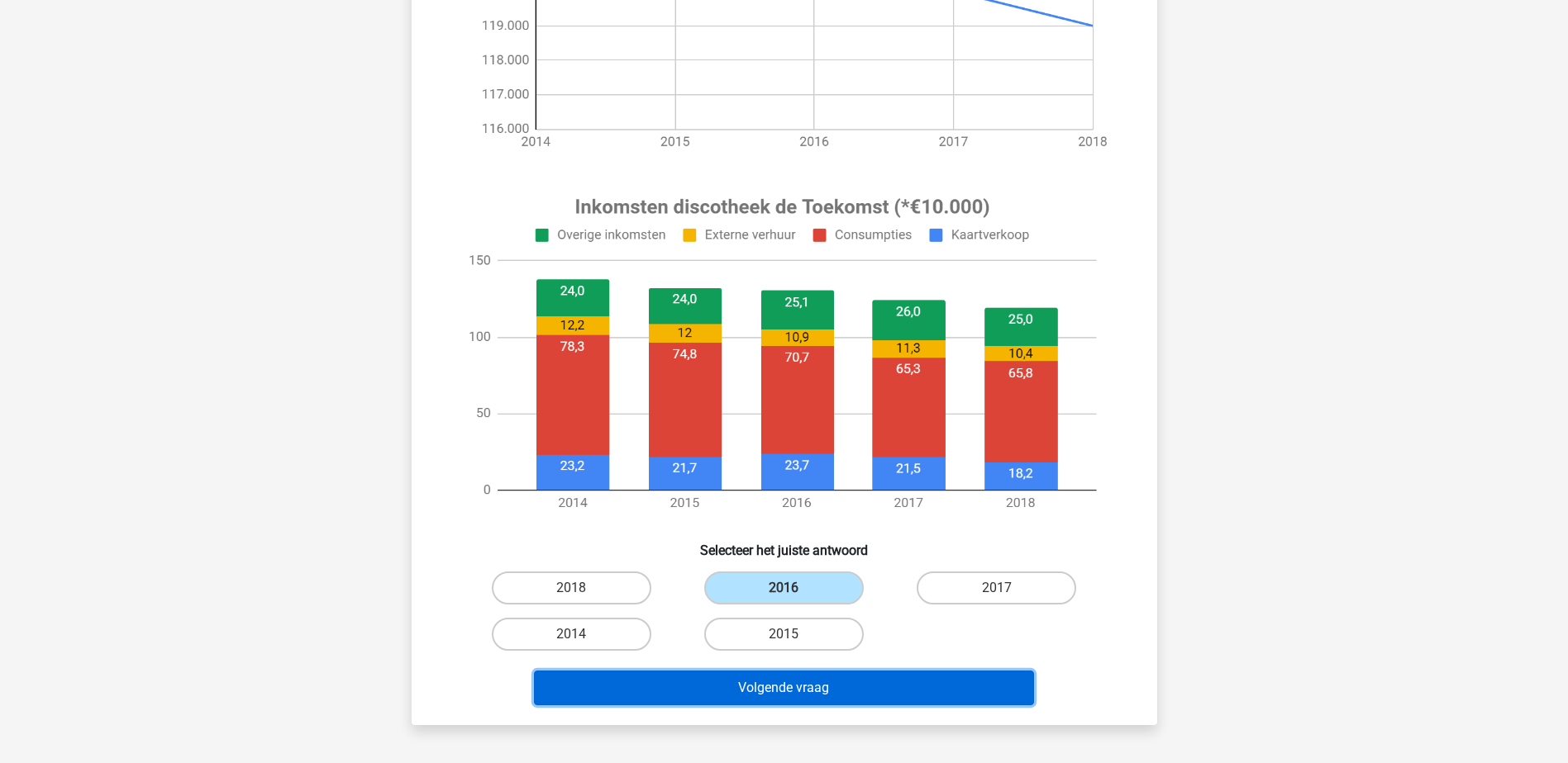
click at [822, 692] on button "Volgende vraag" at bounding box center [784, 688] width 500 height 35
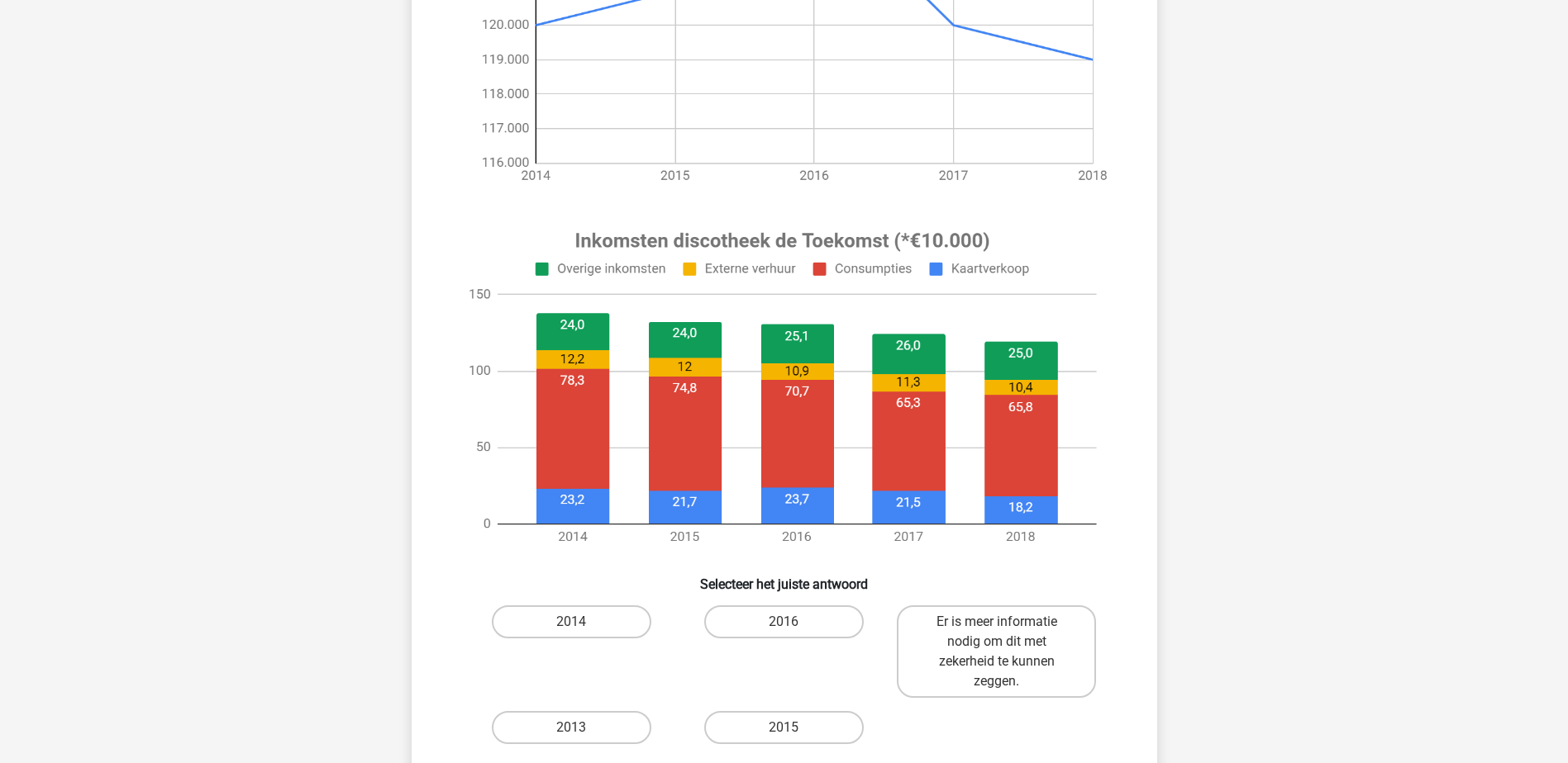
scroll to position [434, 0]
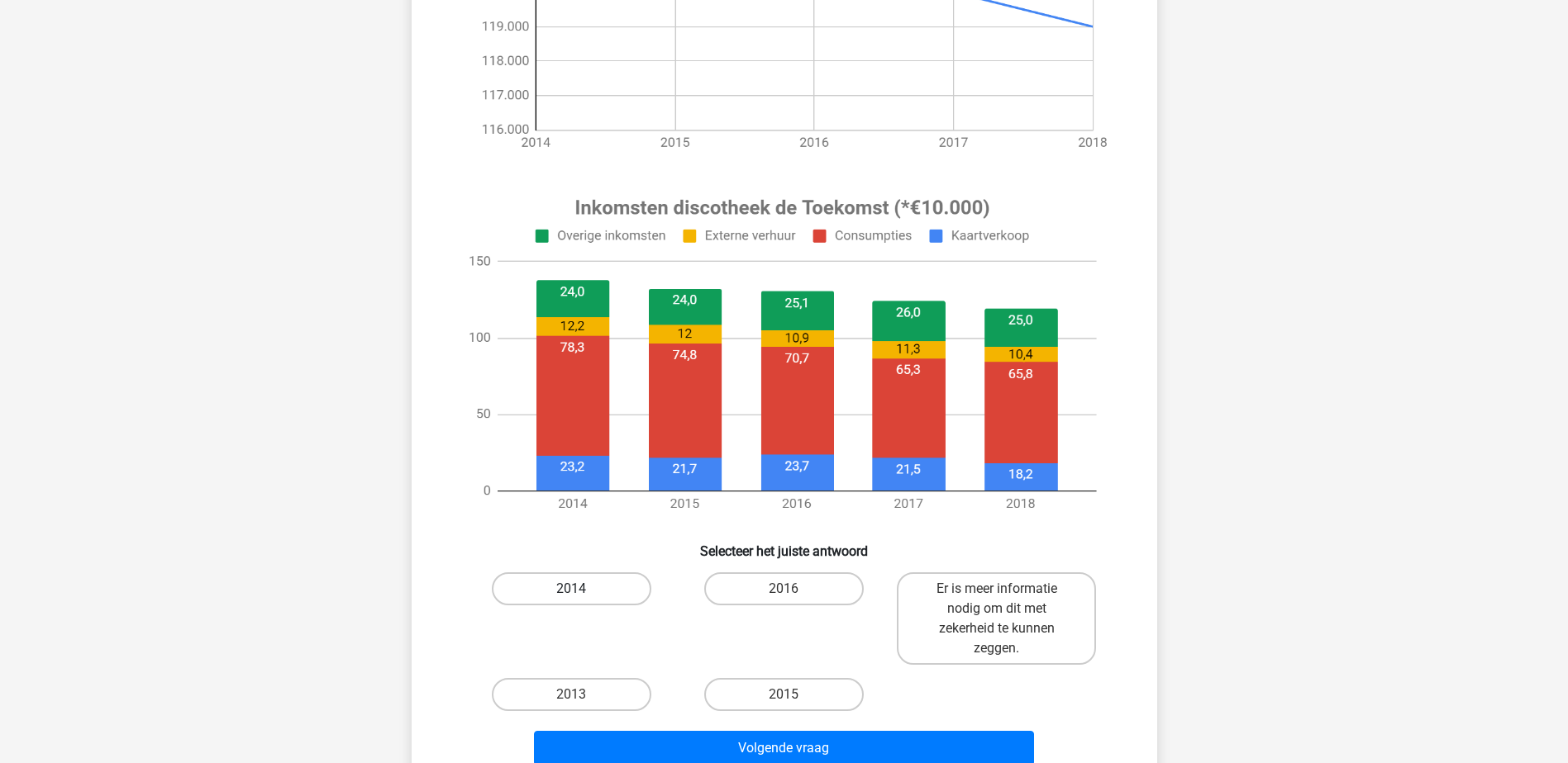
click at [610, 578] on label "2014" at bounding box center [572, 589] width 159 height 33
click at [582, 589] on input "2014" at bounding box center [575, 593] width 11 height 11
radio input "true"
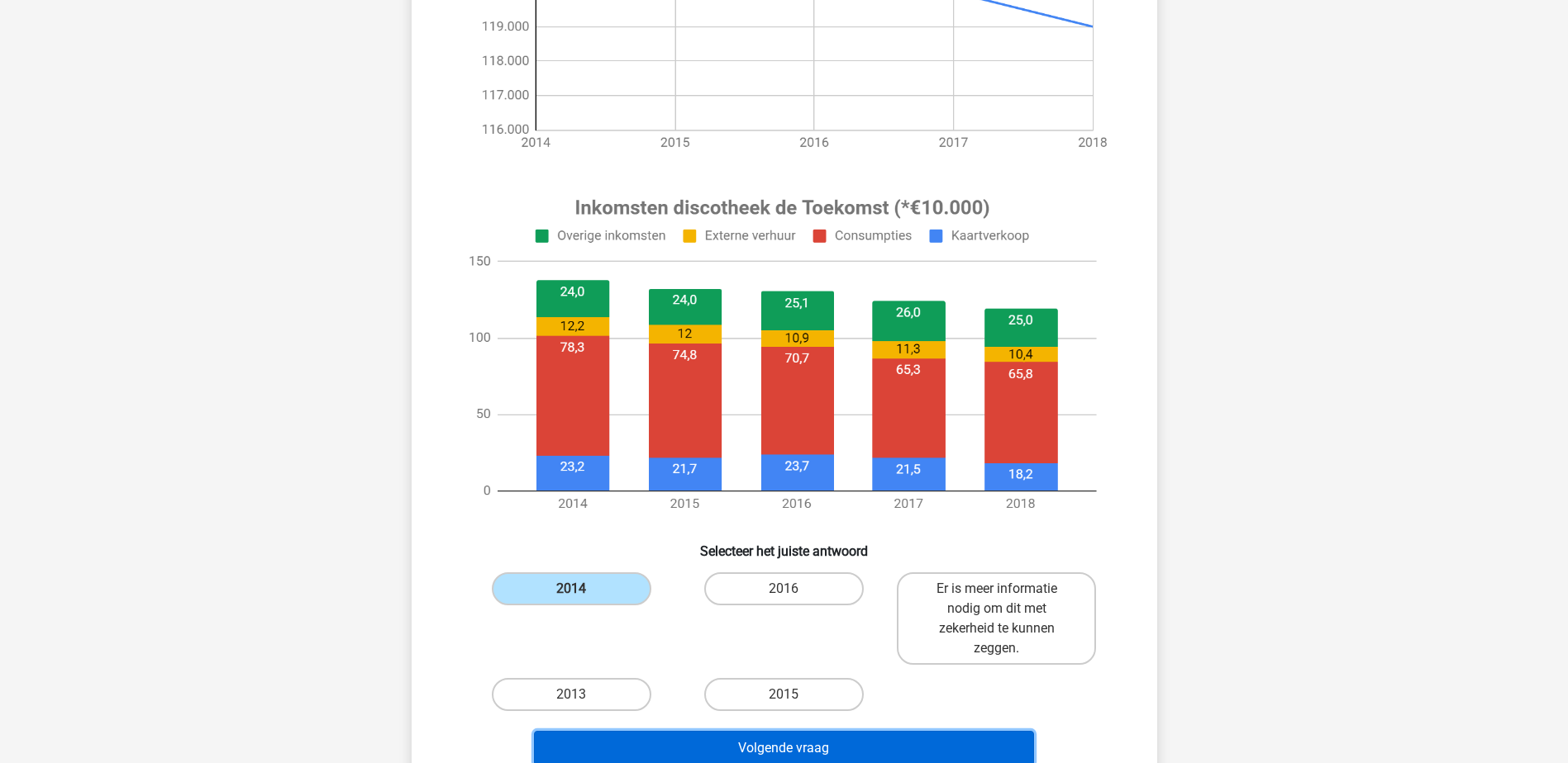
click at [750, 746] on button "Volgende vraag" at bounding box center [784, 749] width 500 height 35
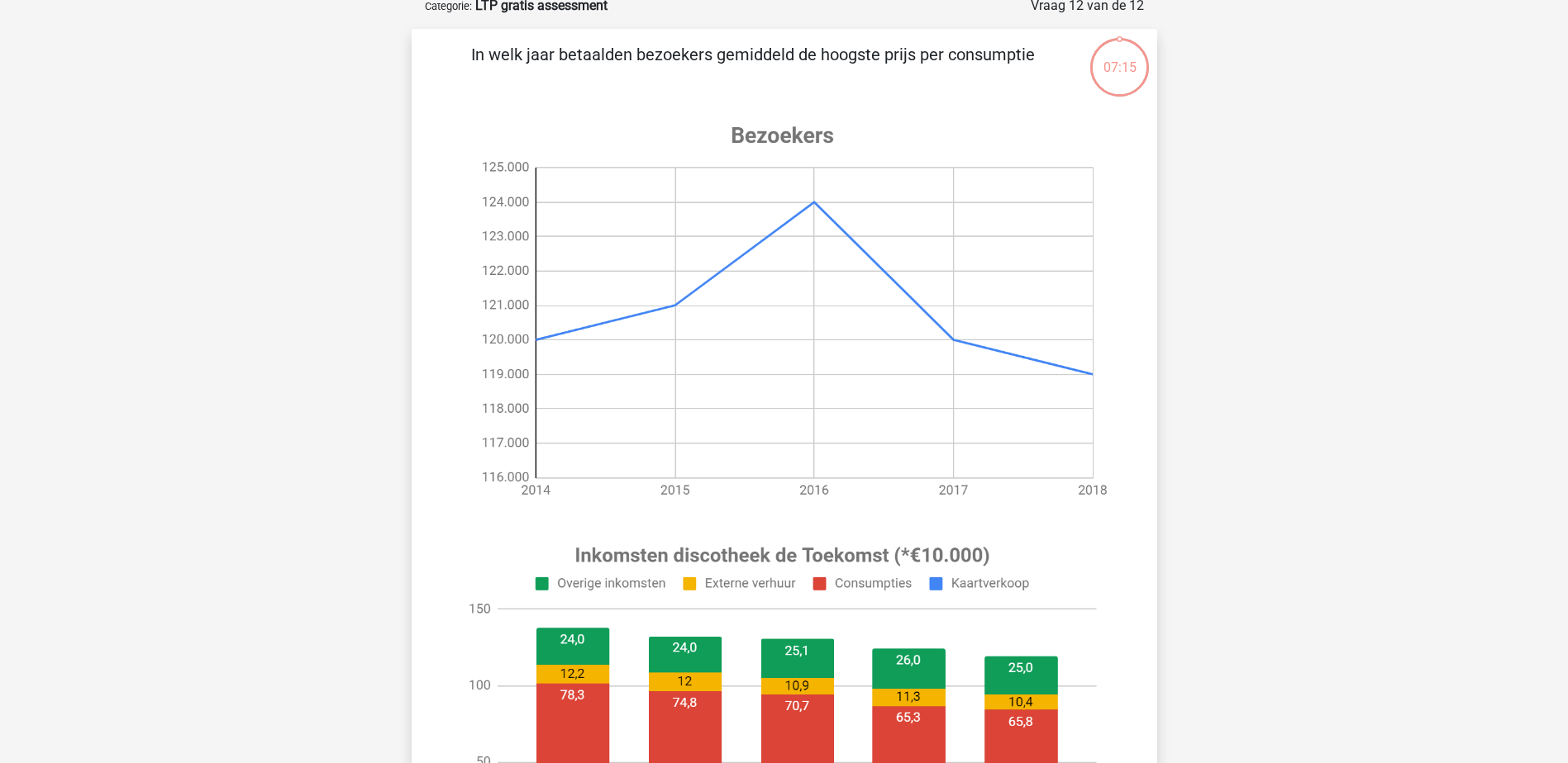
scroll to position [82, 0]
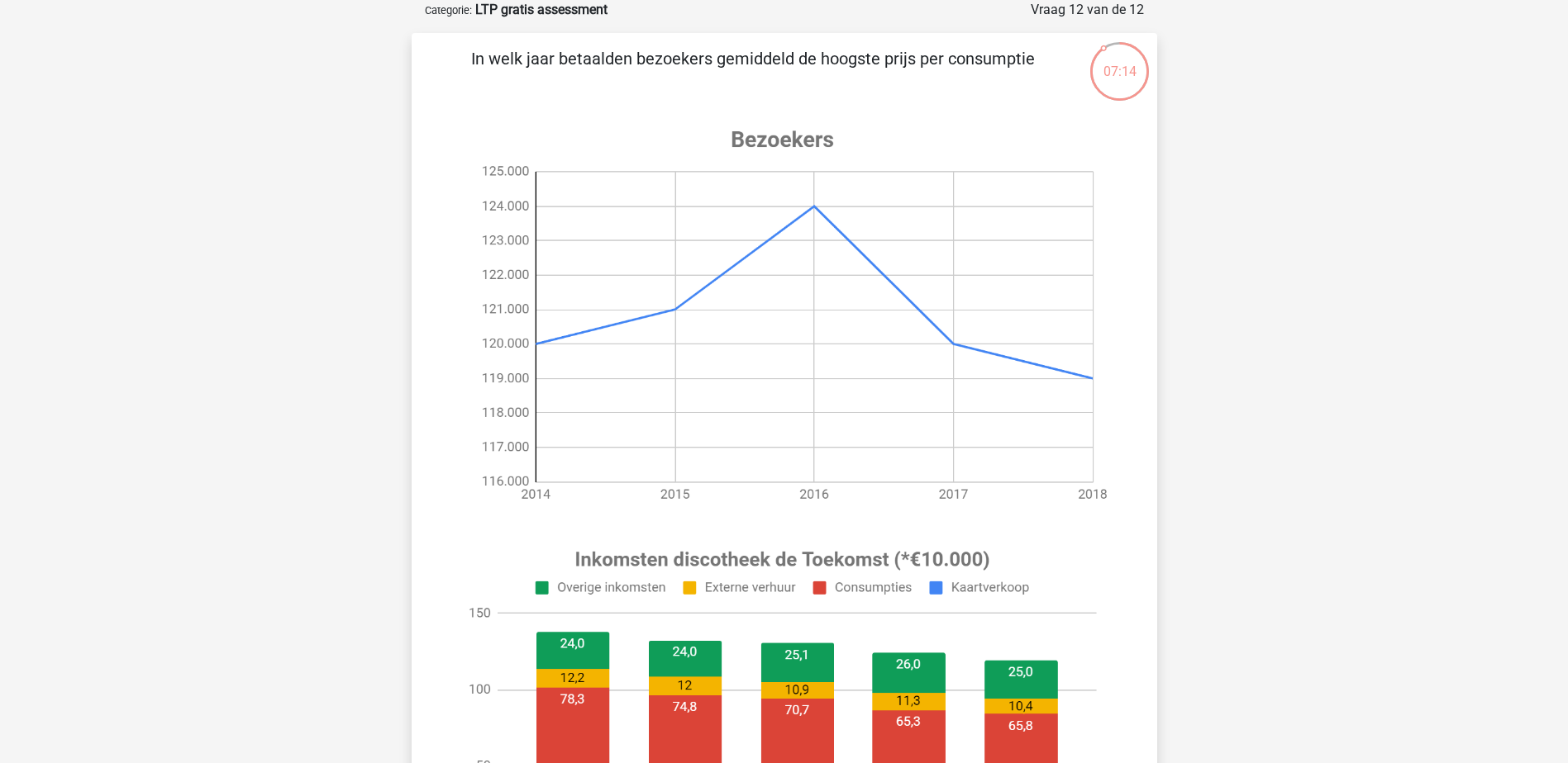
click at [1556, 743] on div "Kies premium Ilse ilseverweij@outlook.com" at bounding box center [784, 765] width 1568 height 1696
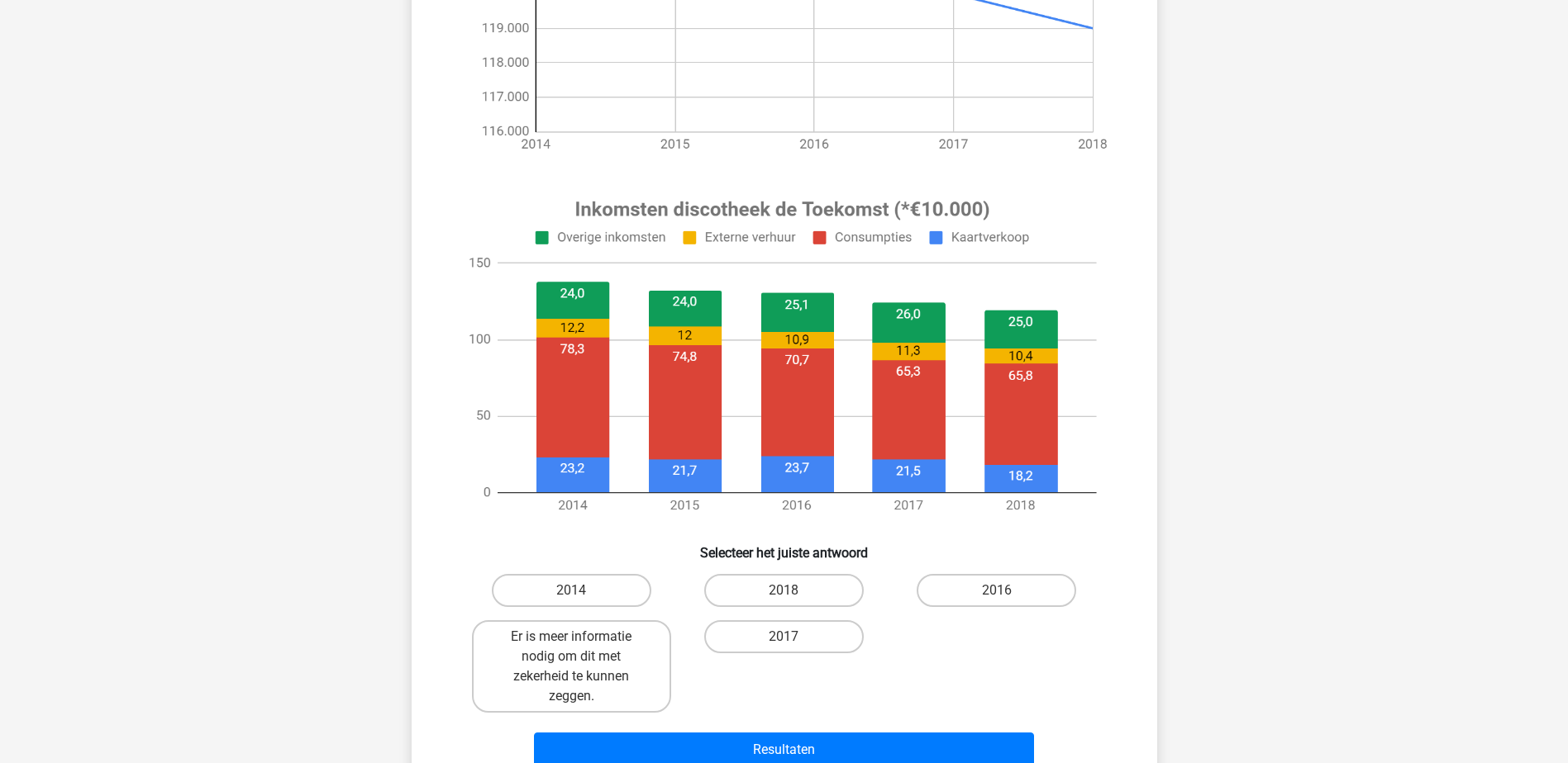
scroll to position [446, 0]
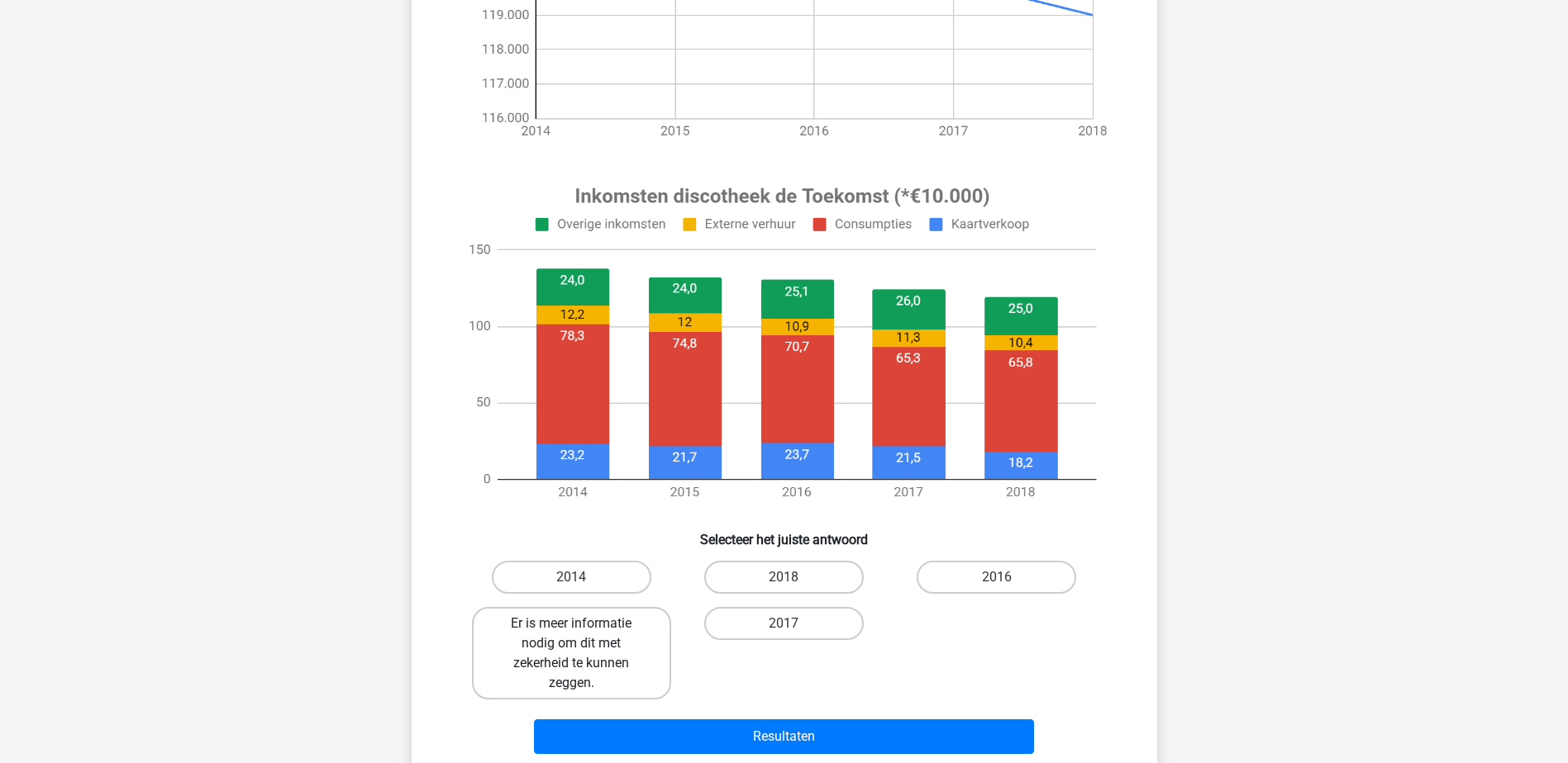
click at [621, 649] on label "Er is meer informatie nodig om dit met zekerheid te kunnen zeggen." at bounding box center [572, 653] width 199 height 93
click at [582, 635] on input "Er is meer informatie nodig om dit met zekerheid te kunnen zeggen." at bounding box center [575, 629] width 11 height 11
radio input "true"
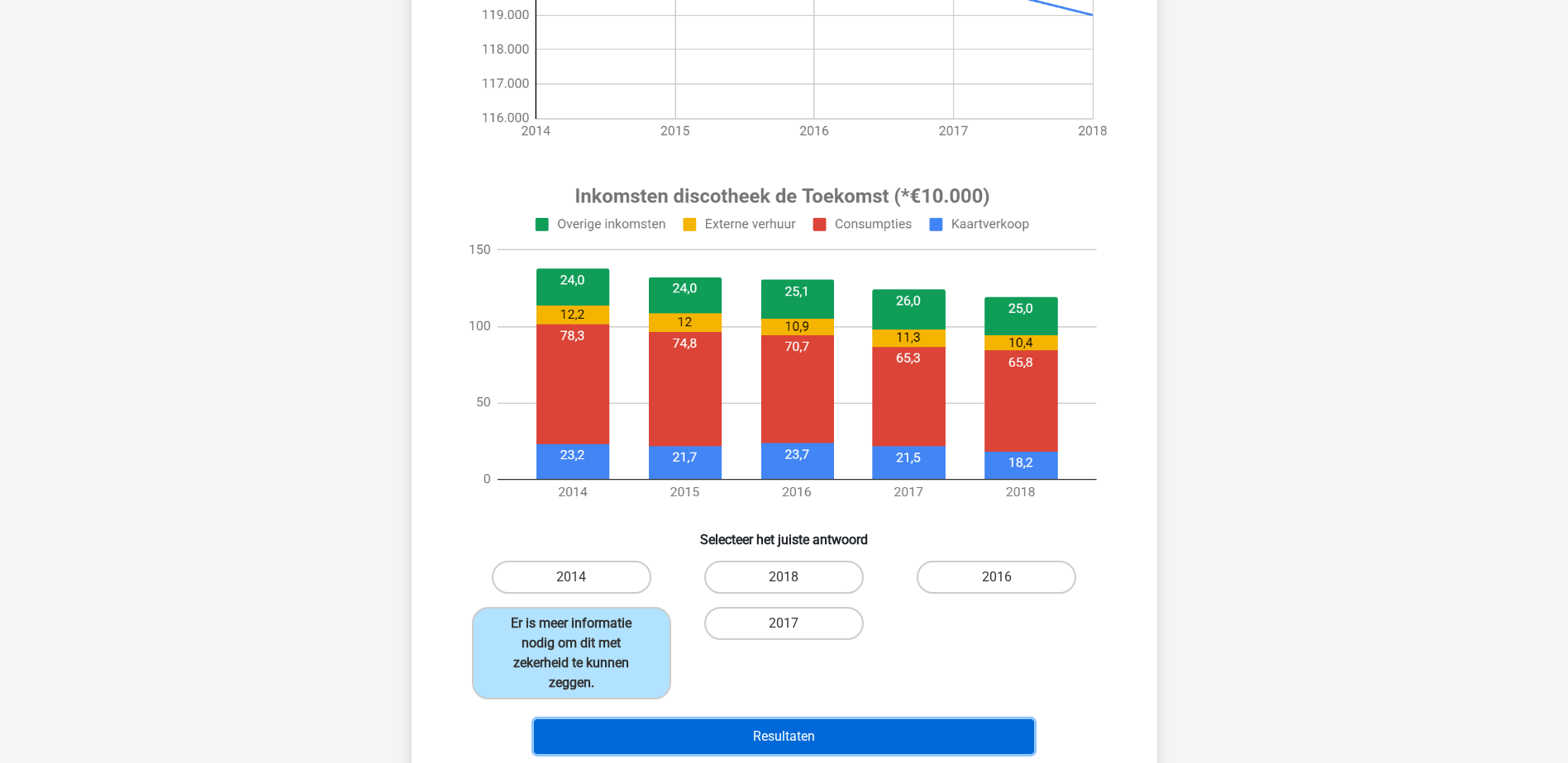
click at [696, 750] on button "Resultaten" at bounding box center [784, 737] width 500 height 35
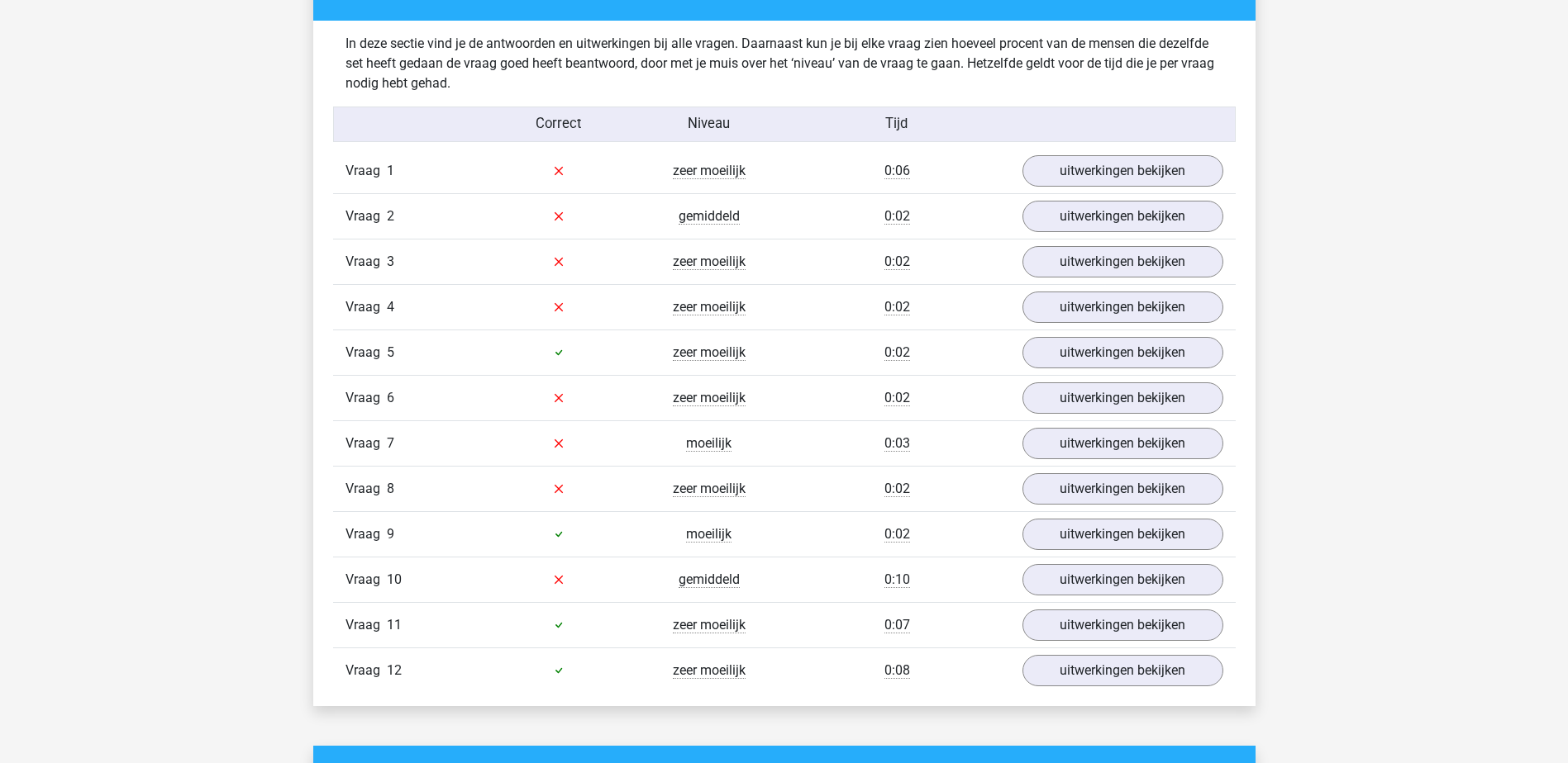
scroll to position [1762, 0]
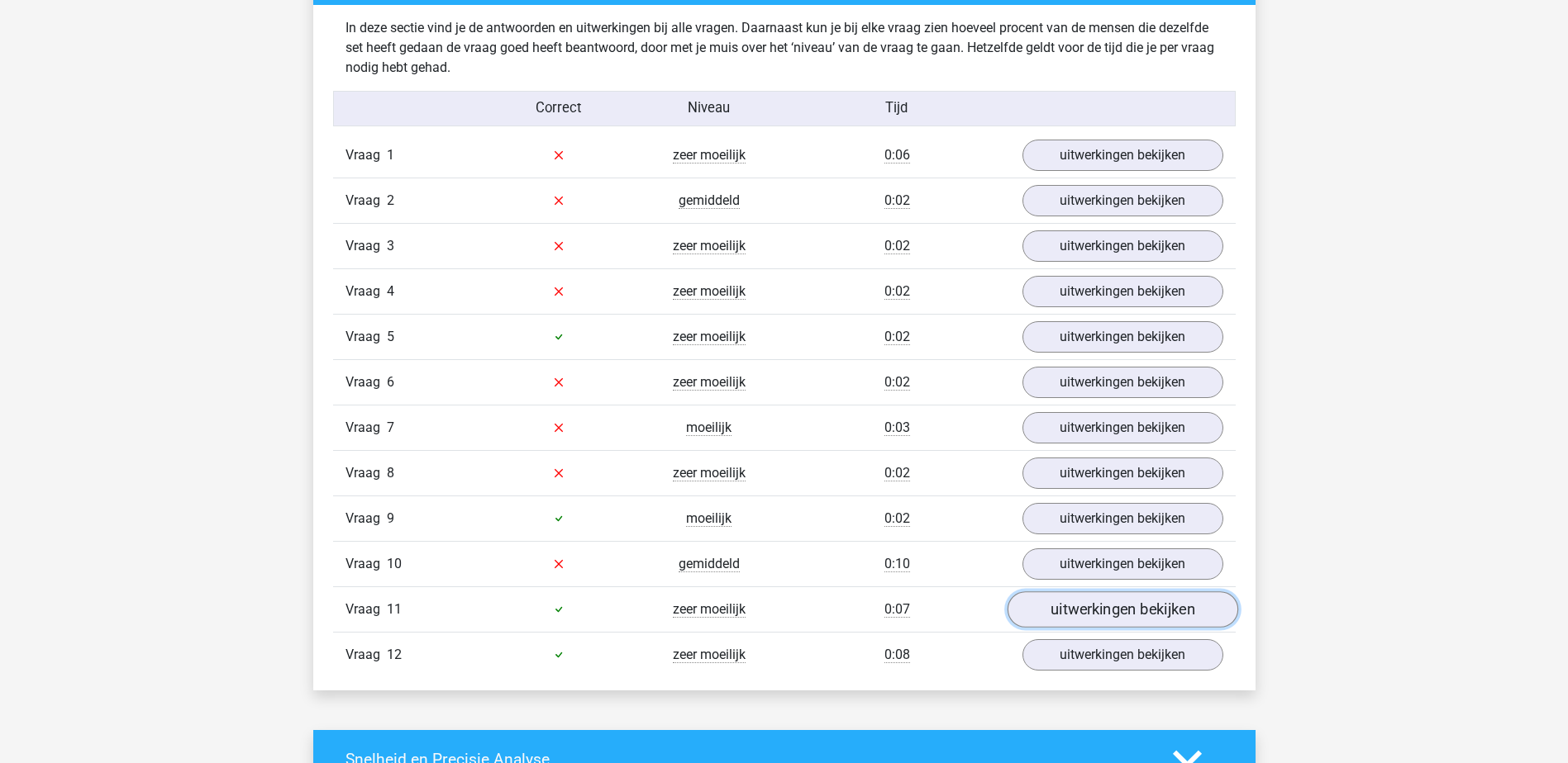
click at [1146, 604] on link "uitwerkingen bekijken" at bounding box center [1121, 610] width 230 height 36
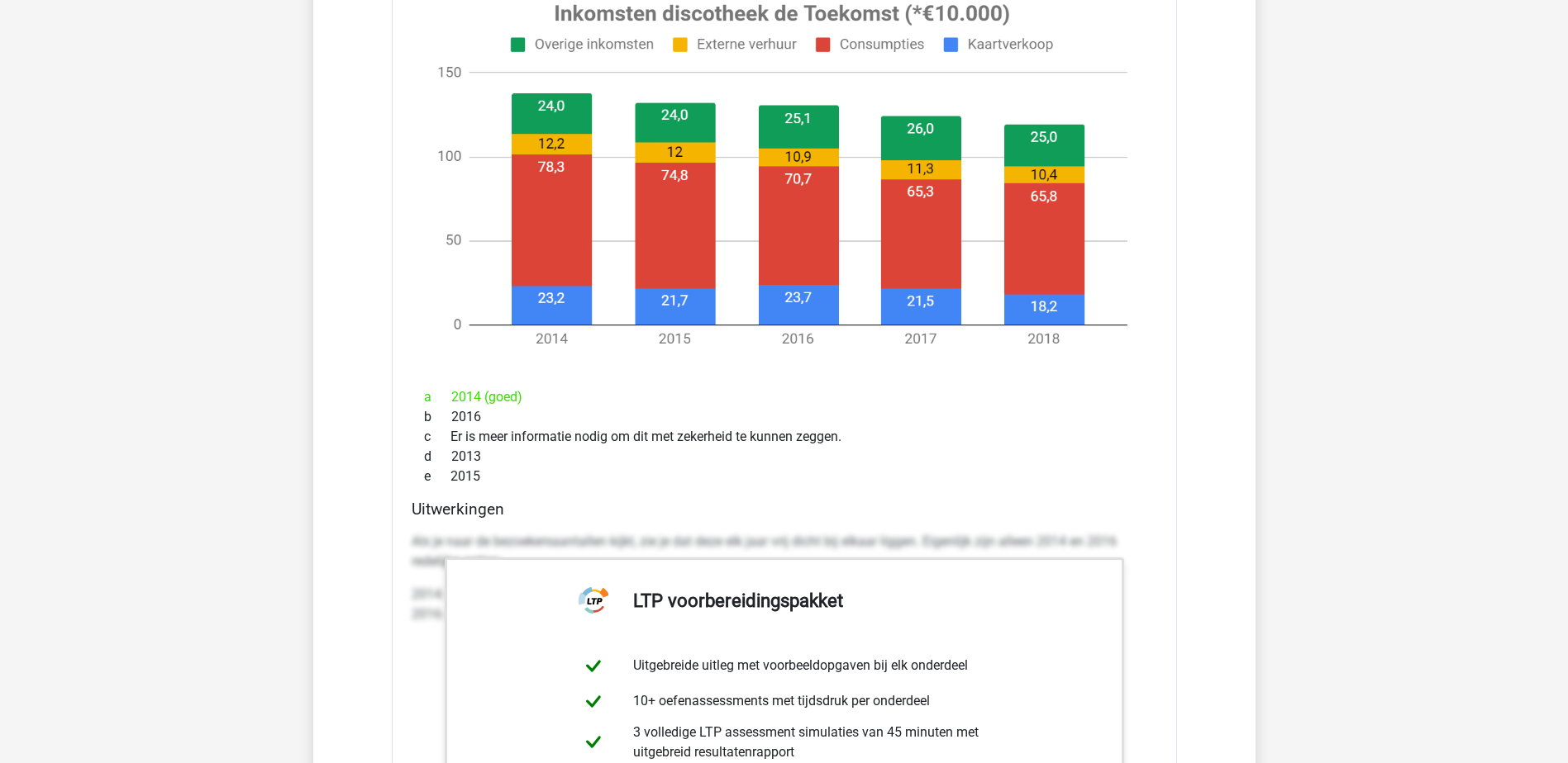
scroll to position [2929, 0]
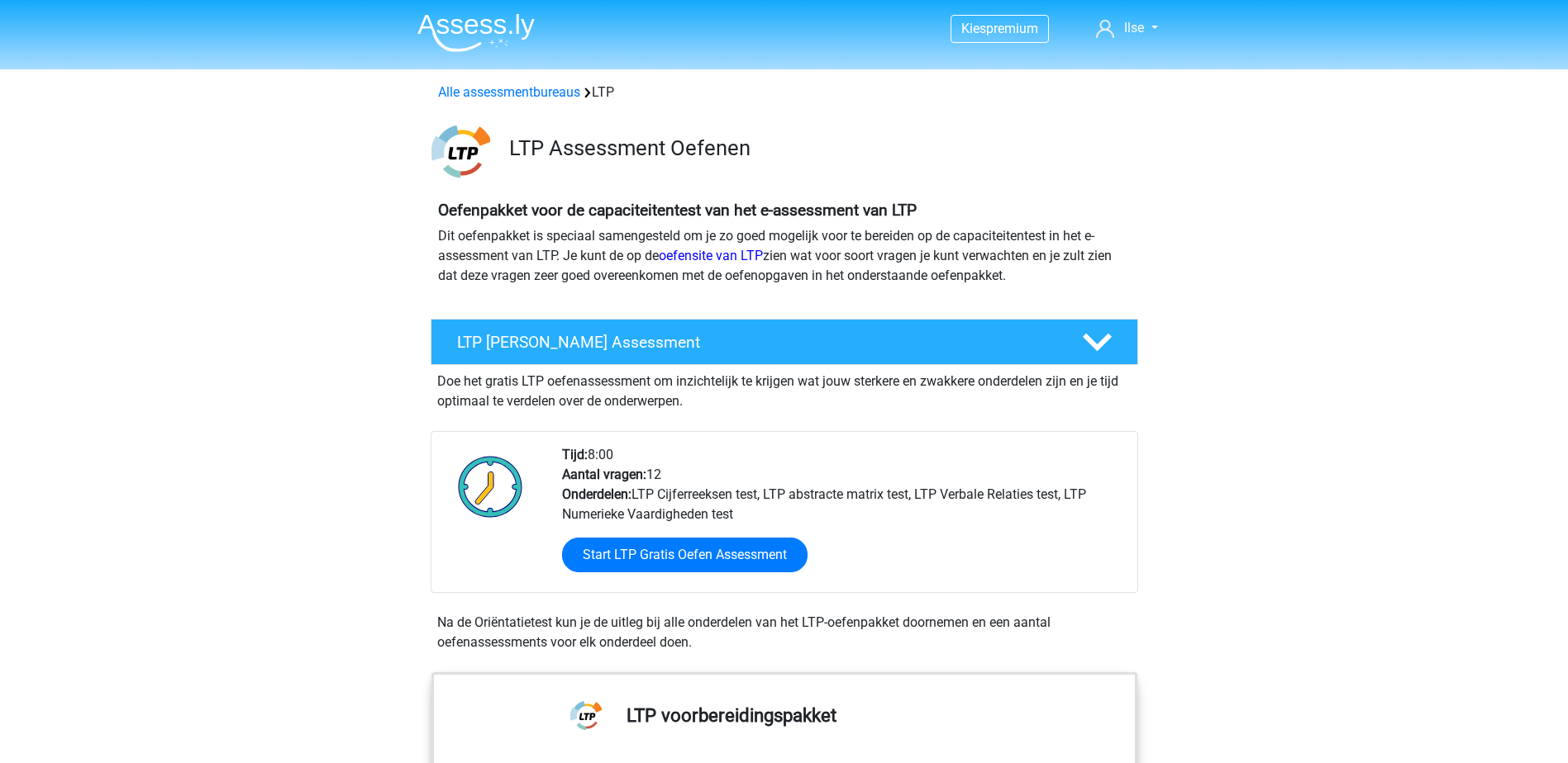
scroll to position [153, 0]
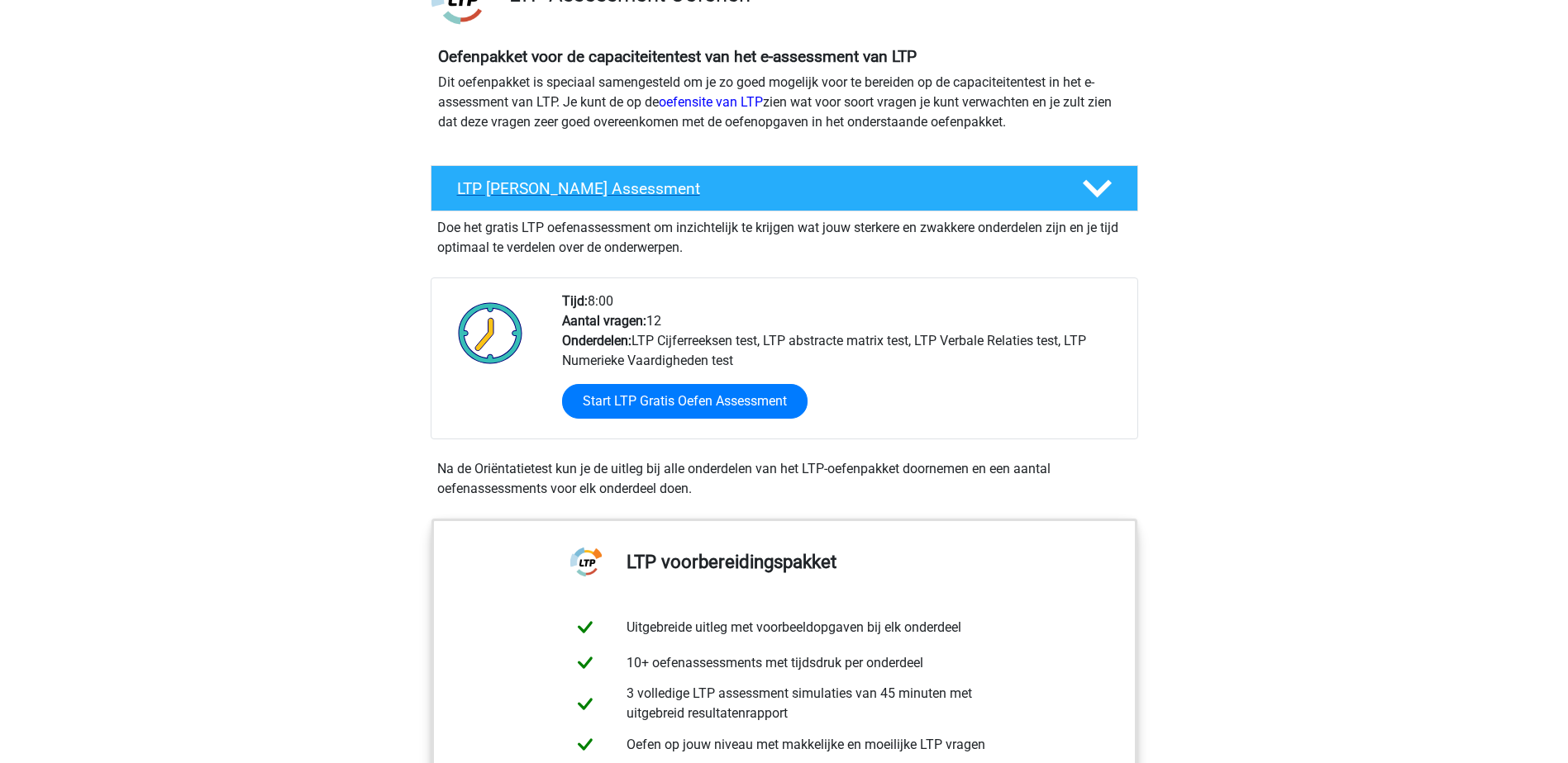
click at [1100, 177] on icon at bounding box center [1097, 189] width 29 height 29
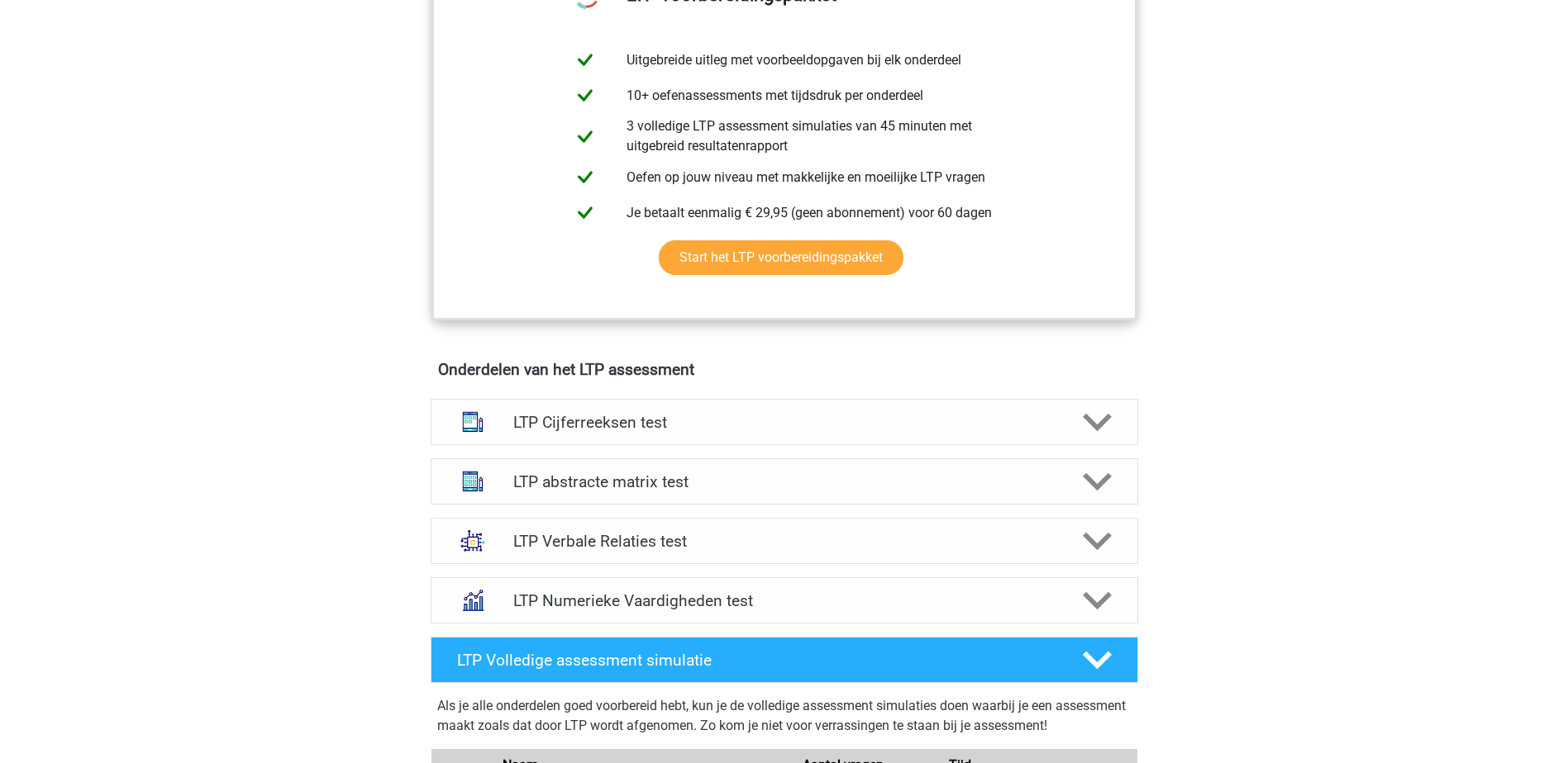
scroll to position [451, 0]
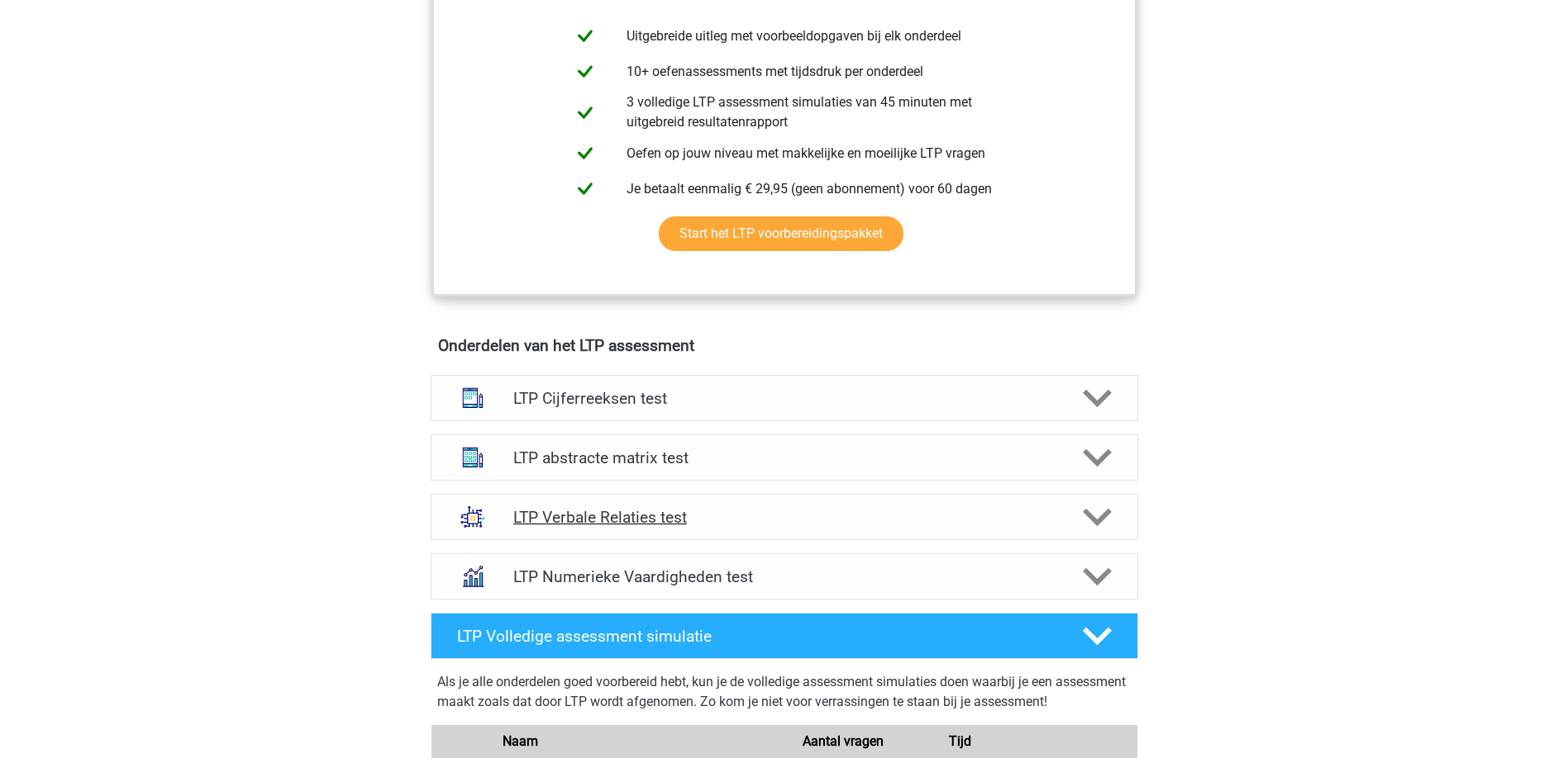
click at [708, 525] on h4 "LTP Verbale Relaties test" at bounding box center [784, 518] width 541 height 19
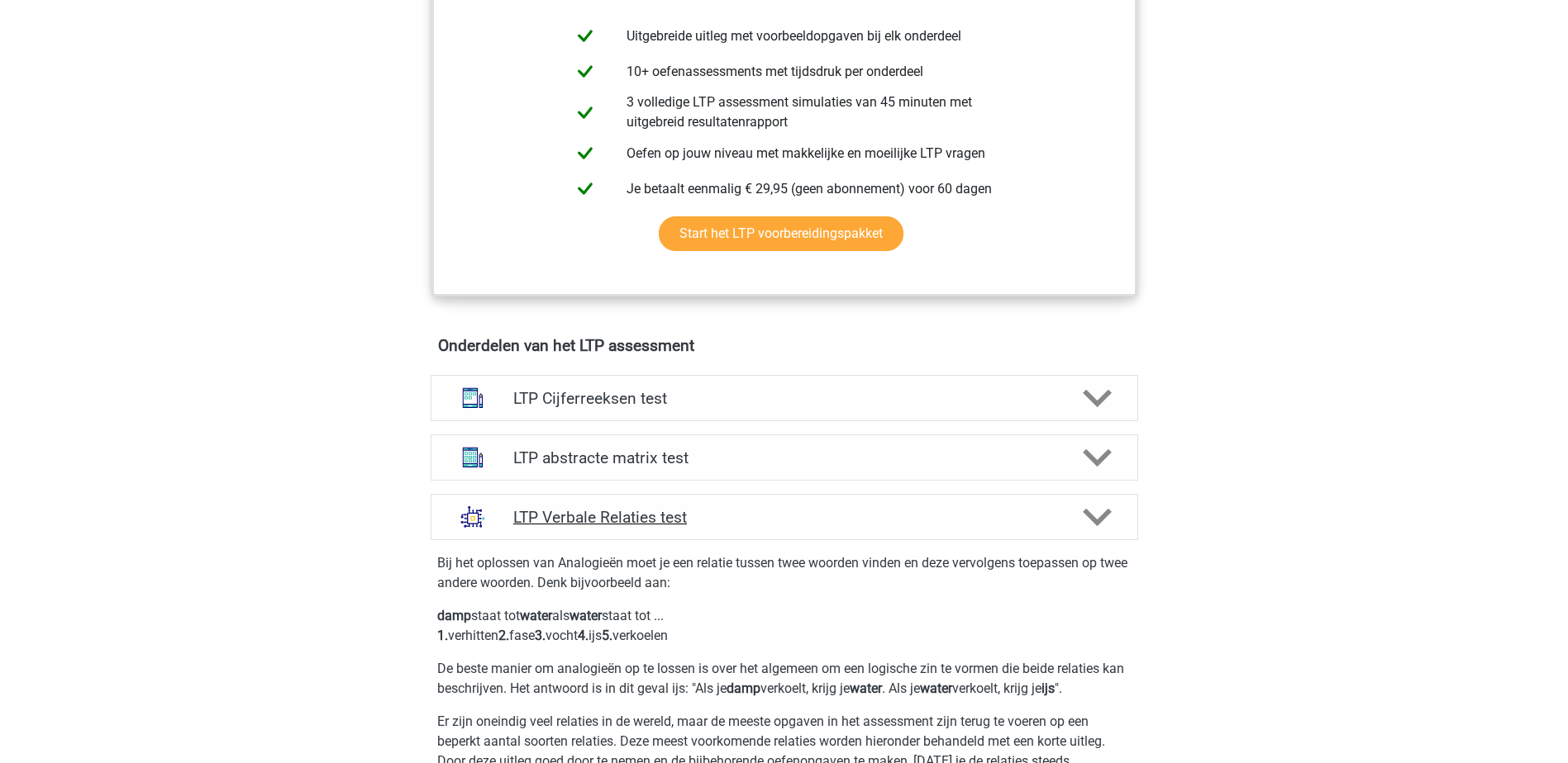
click at [1090, 514] on polygon at bounding box center [1097, 517] width 29 height 18
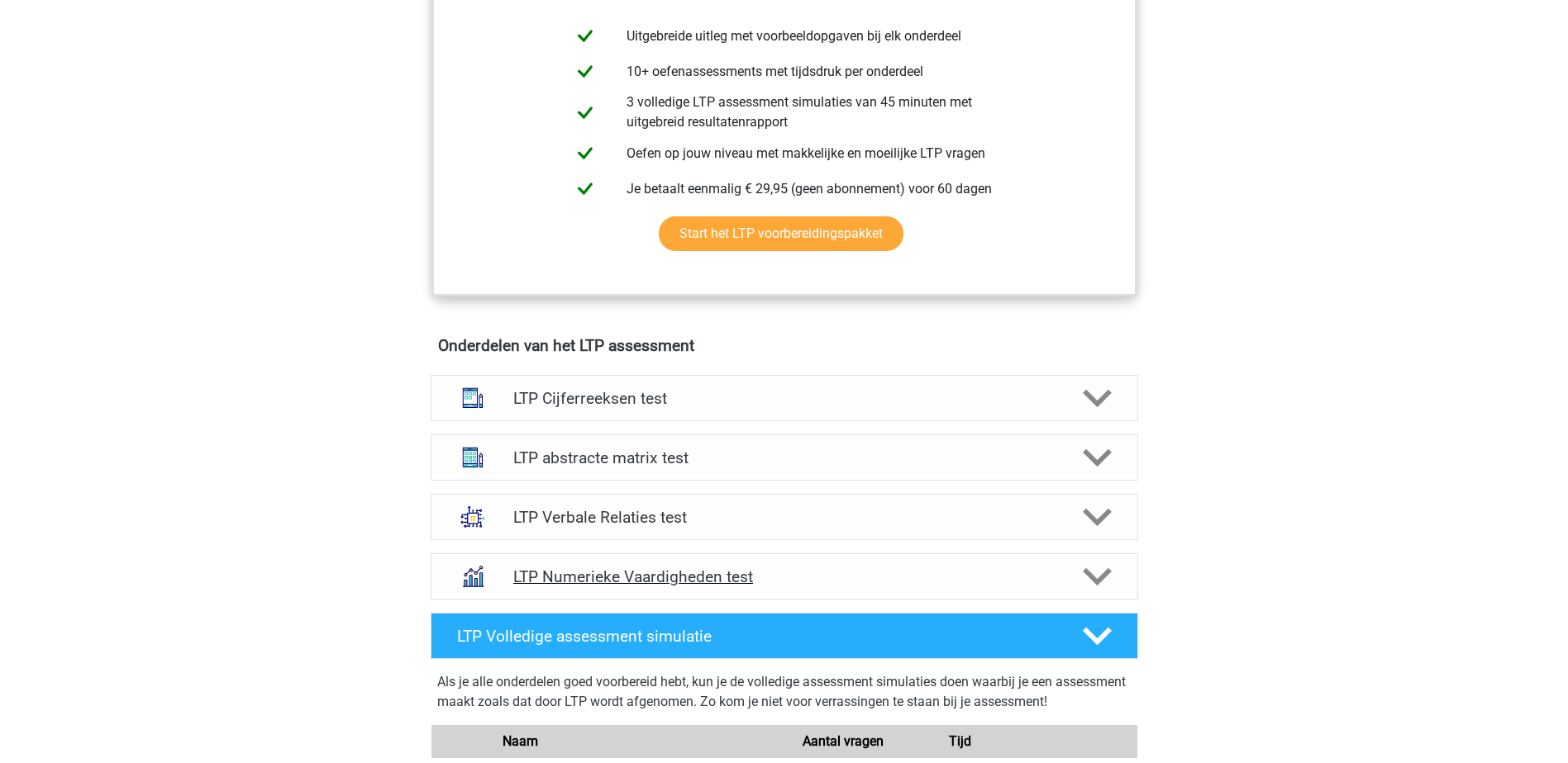
click at [1112, 578] on div at bounding box center [1094, 577] width 57 height 29
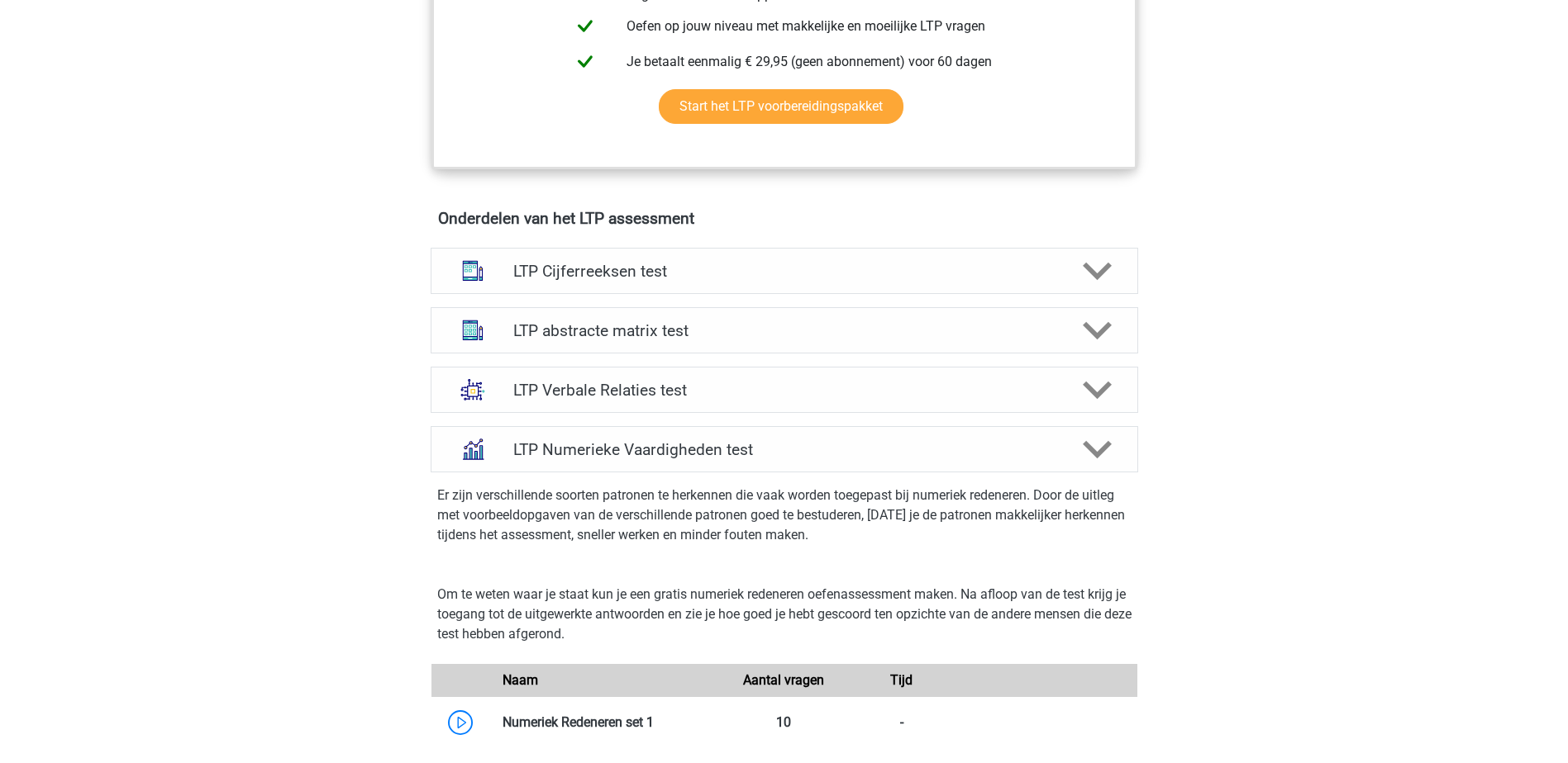
scroll to position [594, 0]
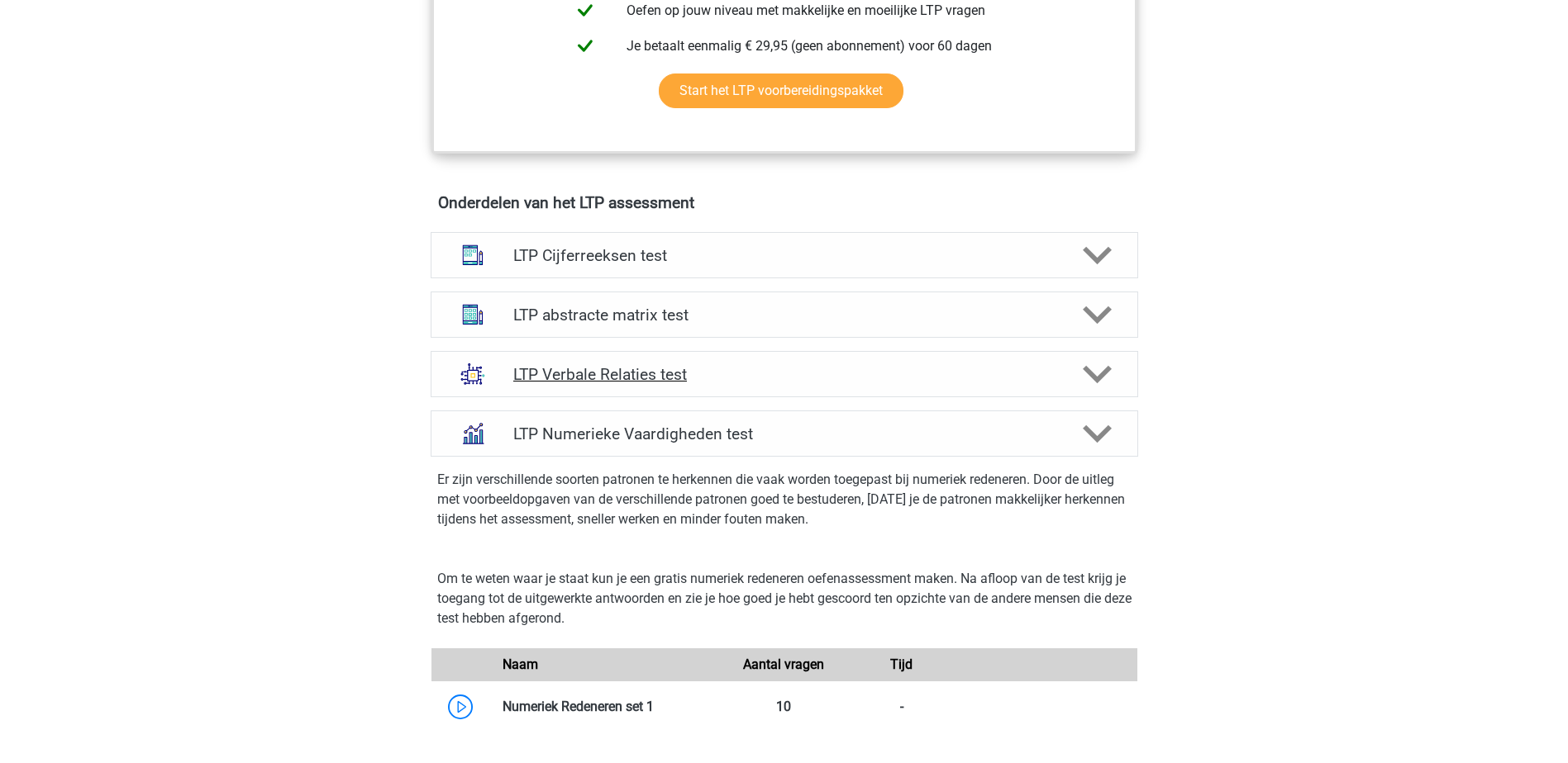
click at [607, 368] on h4 "LTP Verbale Relaties test" at bounding box center [784, 375] width 541 height 19
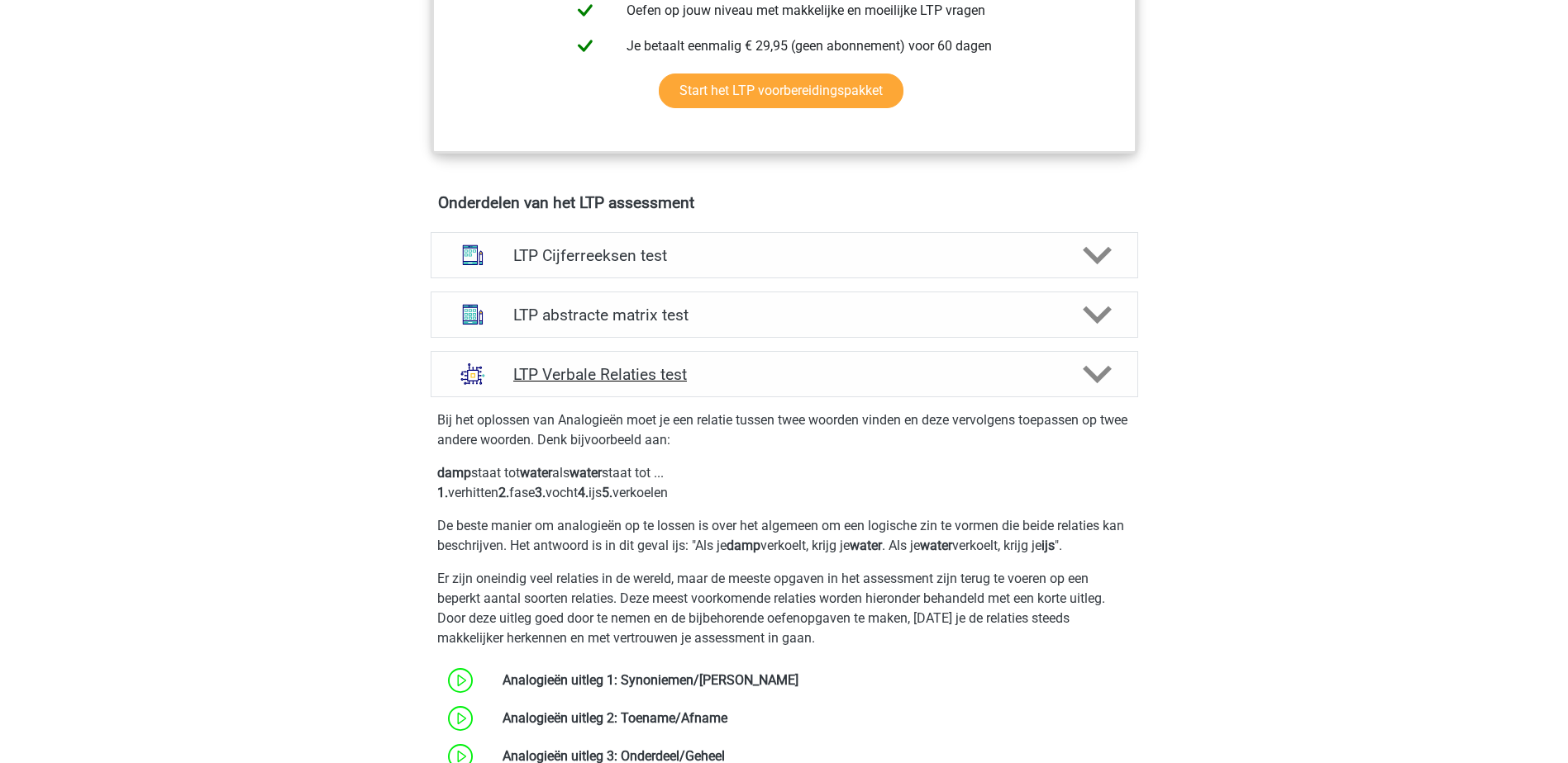
click at [607, 368] on h4 "LTP Verbale Relaties test" at bounding box center [784, 375] width 541 height 19
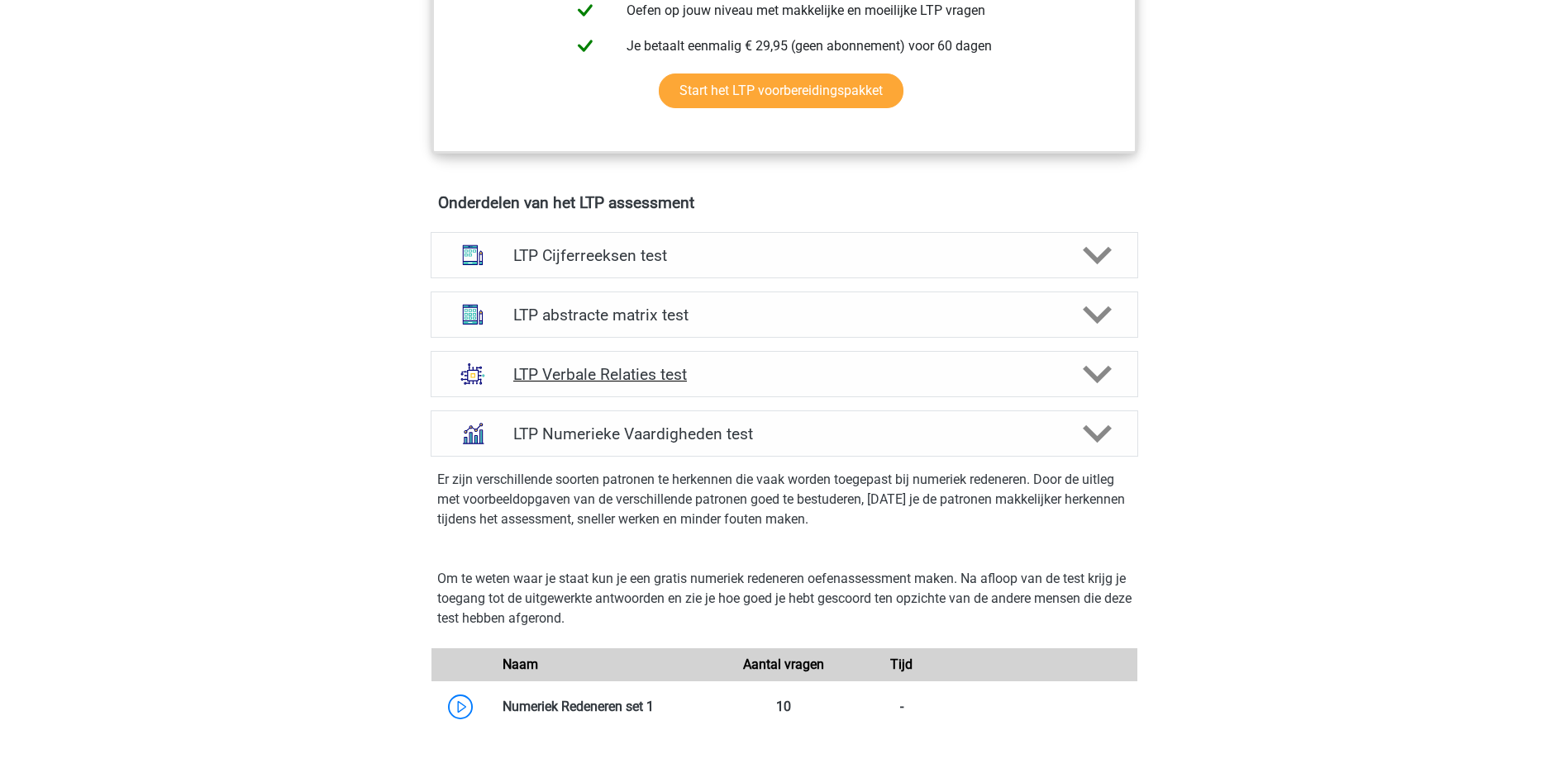
click at [607, 368] on h4 "LTP Verbale Relaties test" at bounding box center [784, 375] width 541 height 19
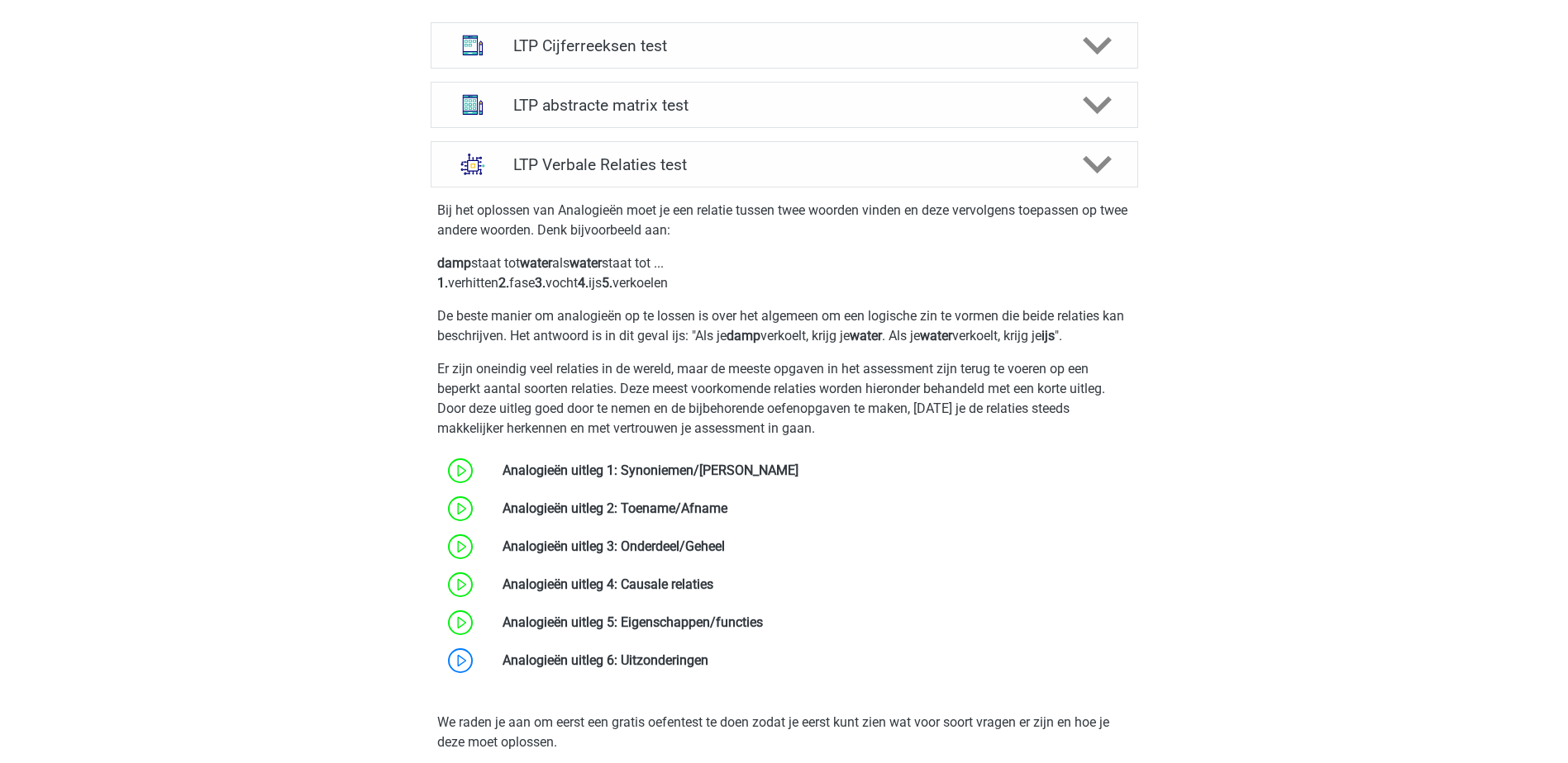
scroll to position [837, 0]
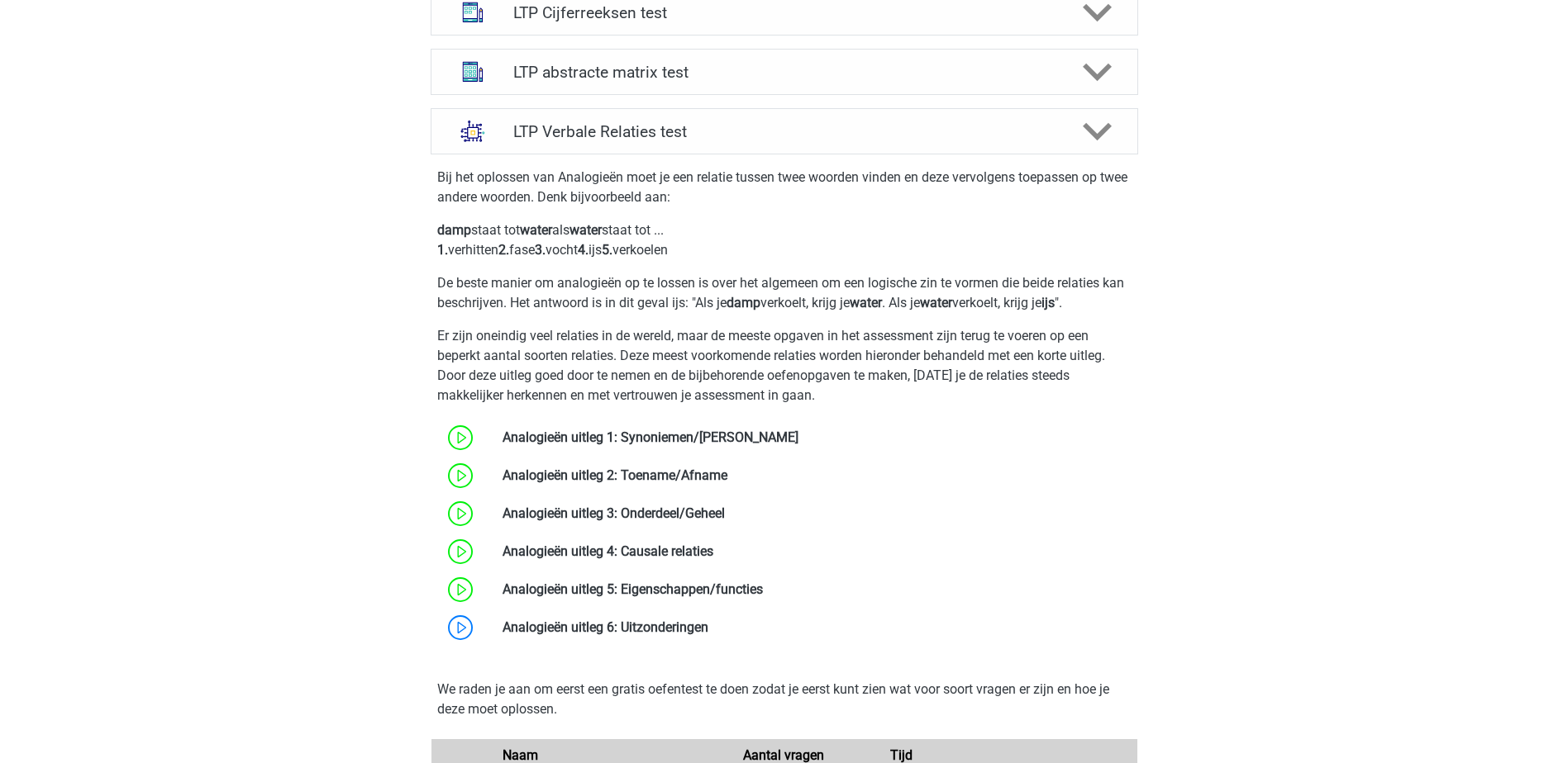
click at [644, 660] on div "We raden je aan om eerst een gratis oefentest te doen zodat je eerst kunt zien …" at bounding box center [784, 748] width 720 height 176
